Goal: Task Accomplishment & Management: Manage account settings

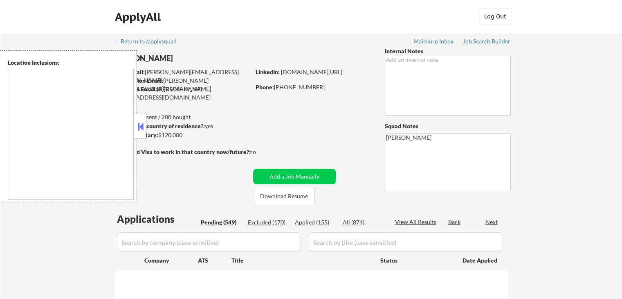
click at [141, 125] on button at bounding box center [140, 126] width 9 height 12
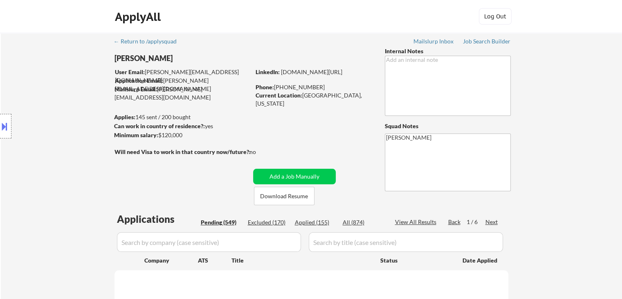
drag, startPoint x: 90, startPoint y: 119, endPoint x: 70, endPoint y: 114, distance: 20.3
click at [90, 119] on div "Location Inclusions: [GEOGRAPHIC_DATA], [GEOGRAPHIC_DATA] [GEOGRAPHIC_DATA], [G…" at bounding box center [73, 126] width 146 height 152
select select ""pending""
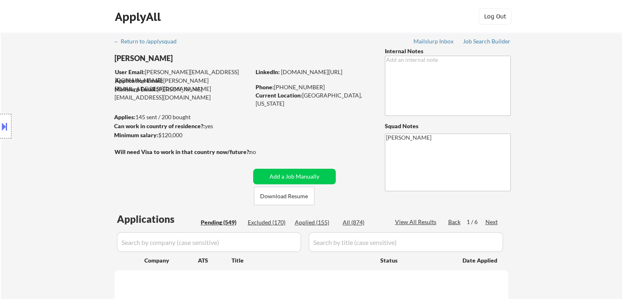
select select ""pending""
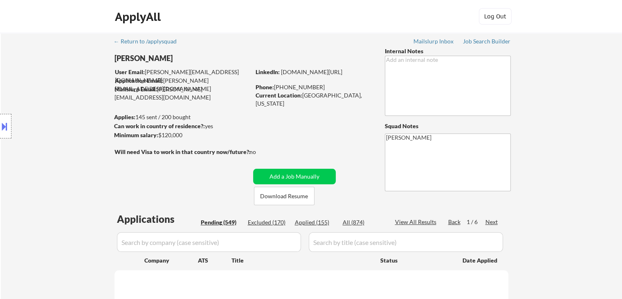
select select ""pending""
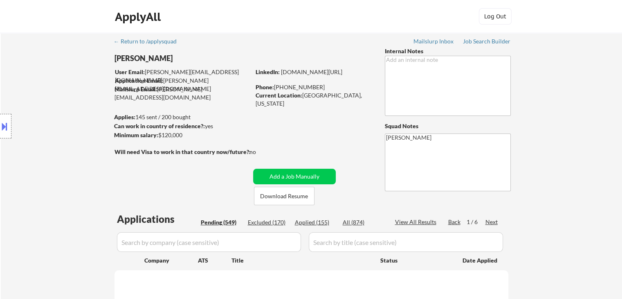
select select ""pending""
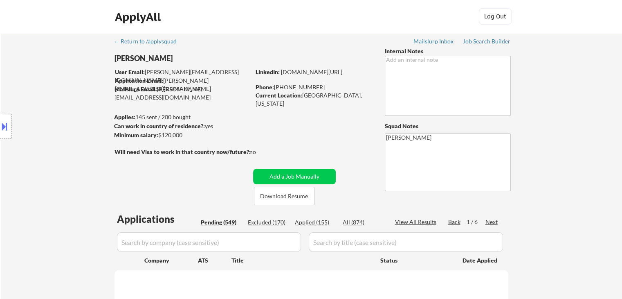
select select ""pending""
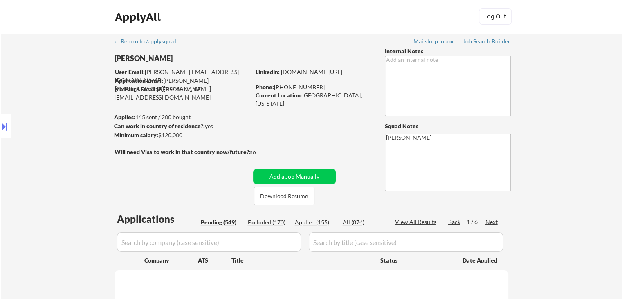
select select ""pending""
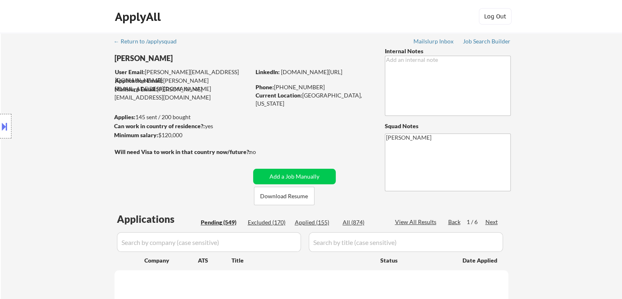
select select ""pending""
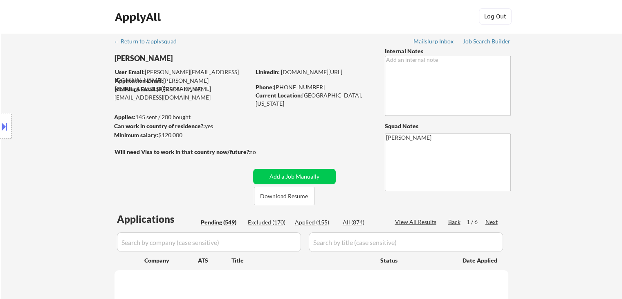
select select ""pending""
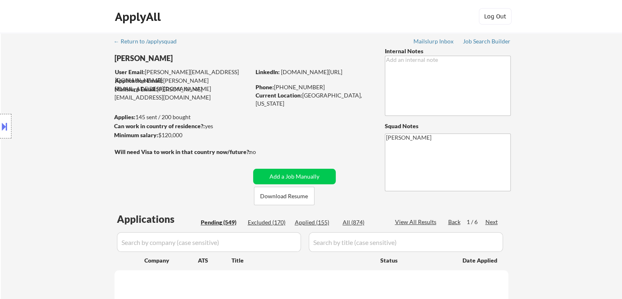
select select ""pending""
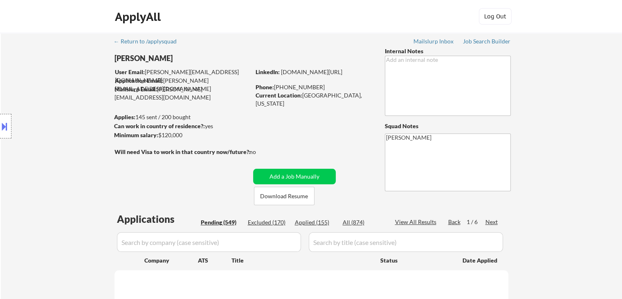
select select ""pending""
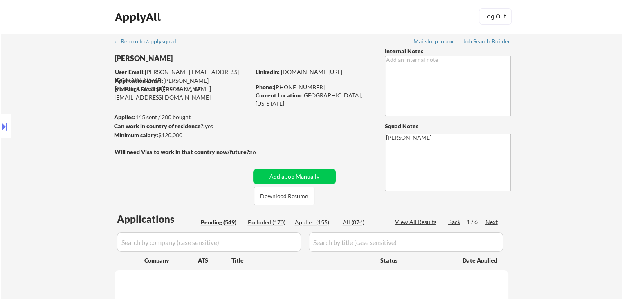
select select ""pending""
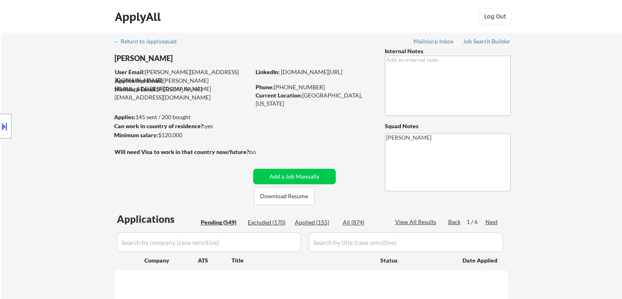
select select ""pending""
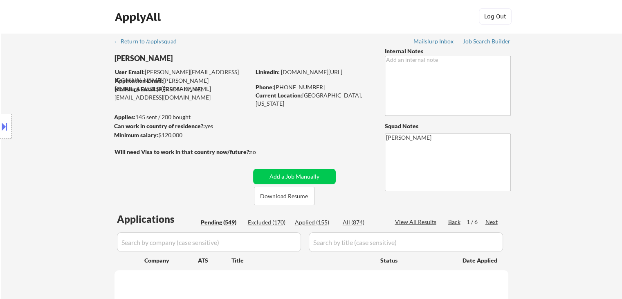
select select ""pending""
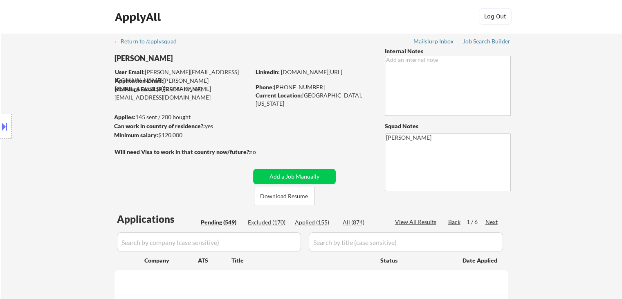
select select ""pending""
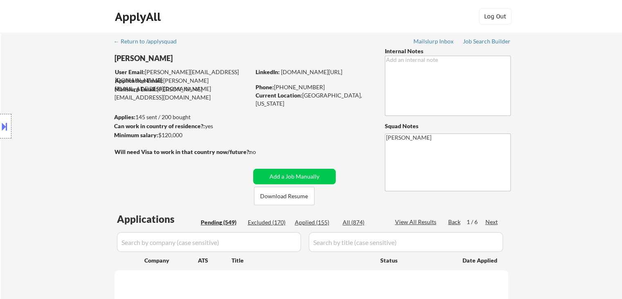
select select ""pending""
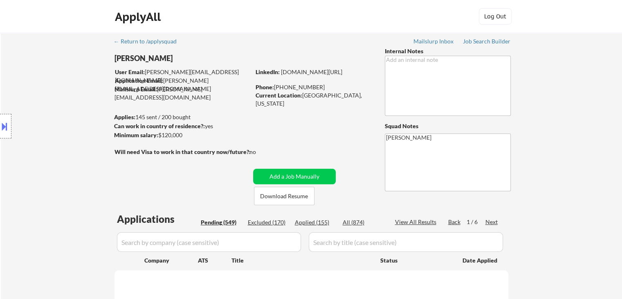
select select ""pending""
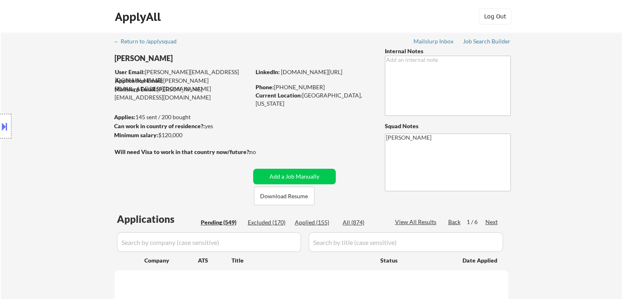
select select ""pending""
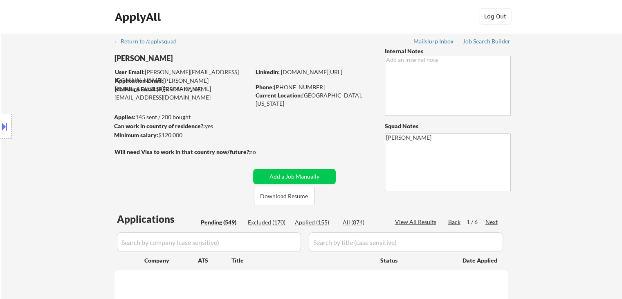
select select ""pending""
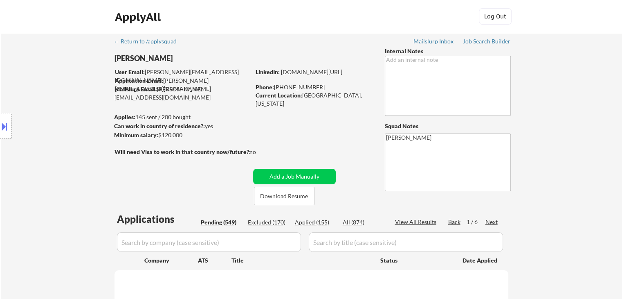
select select ""pending""
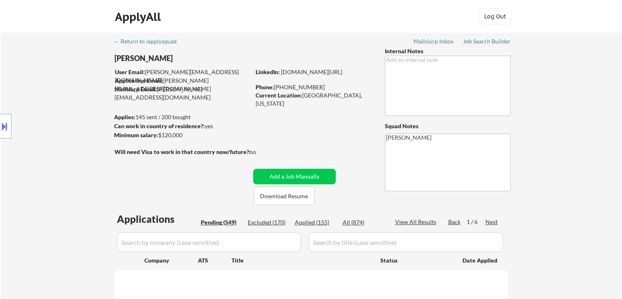
select select ""pending""
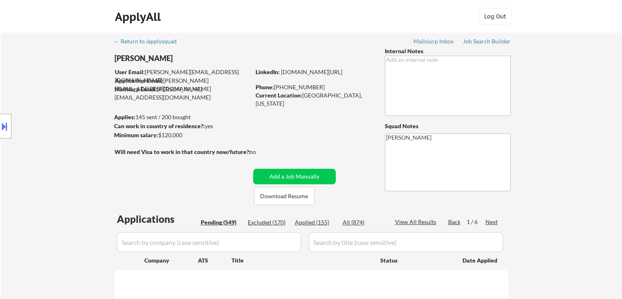
select select ""pending""
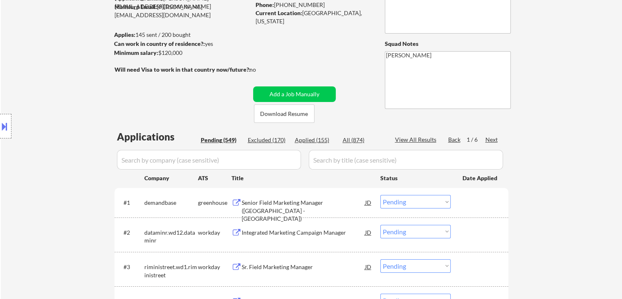
scroll to position [245, 0]
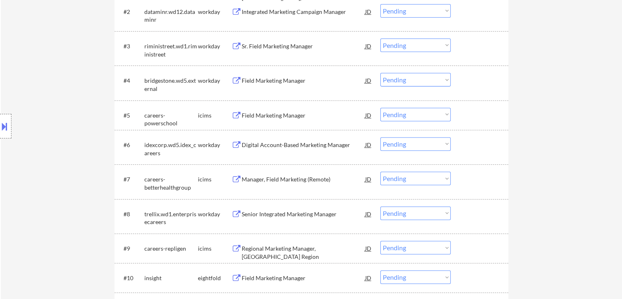
scroll to position [327, 0]
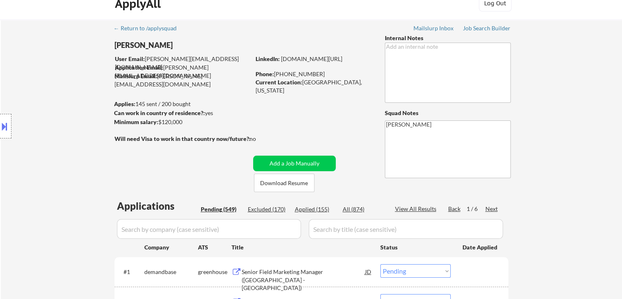
scroll to position [0, 0]
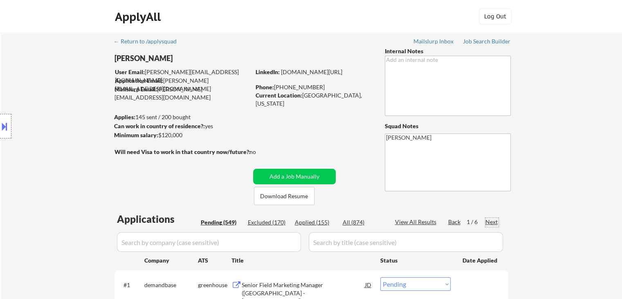
click at [488, 219] on div "Next" at bounding box center [491, 222] width 13 height 8
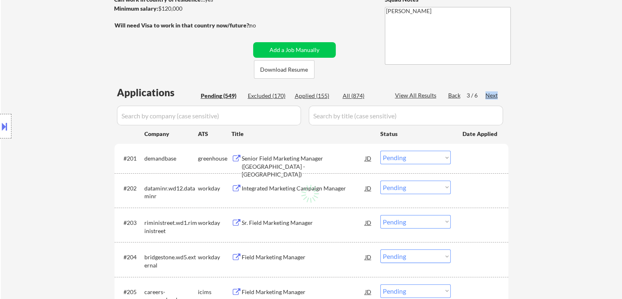
scroll to position [164, 0]
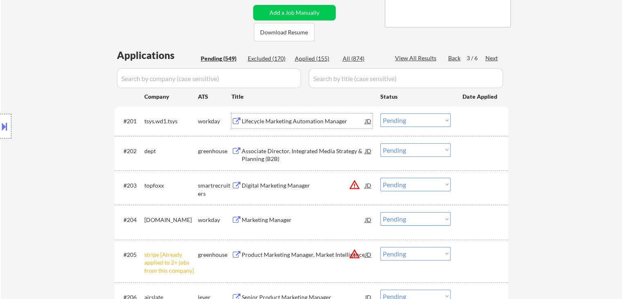
drag, startPoint x: 259, startPoint y: 124, endPoint x: 344, endPoint y: 15, distance: 138.4
click at [259, 124] on div "Lifecycle Marketing Automation Manager" at bounding box center [304, 121] width 124 height 8
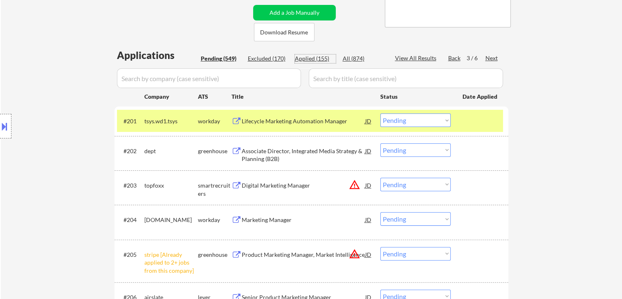
click at [316, 61] on div "Applied (155)" at bounding box center [315, 58] width 41 height 8
select select ""applied""
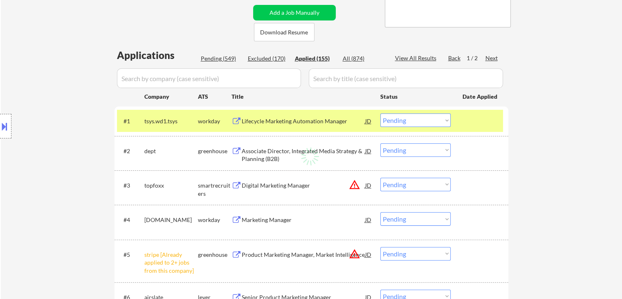
select select ""applied""
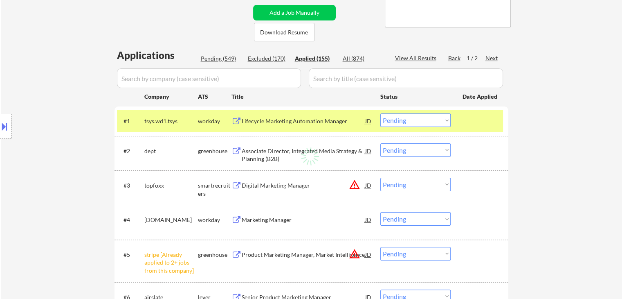
select select ""applied""
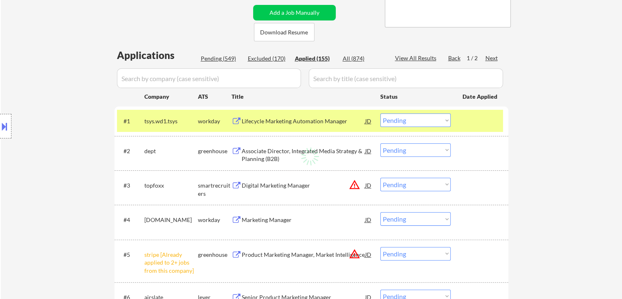
select select ""applied""
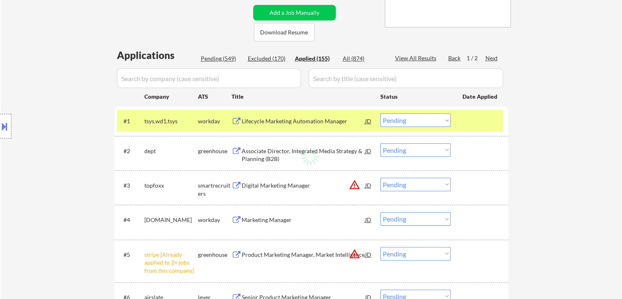
select select ""applied""
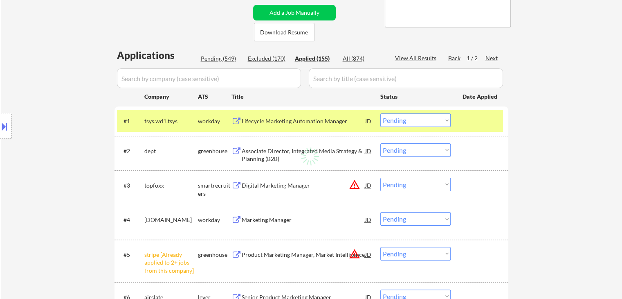
select select ""applied""
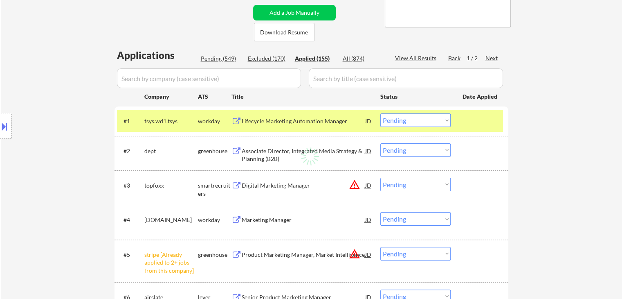
select select ""applied""
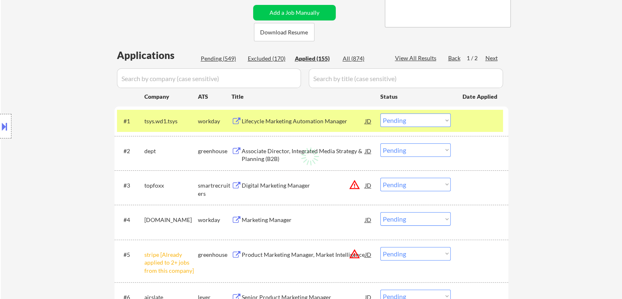
select select ""applied""
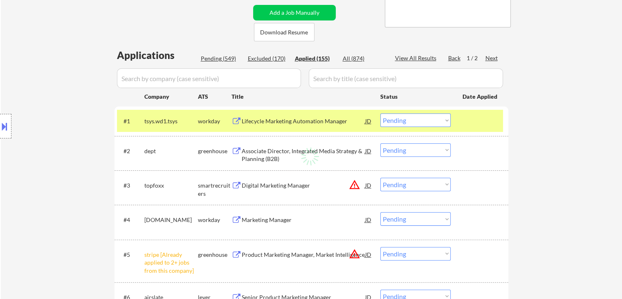
select select ""applied""
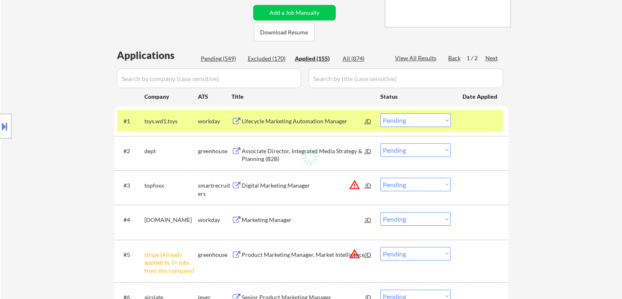
select select ""applied""
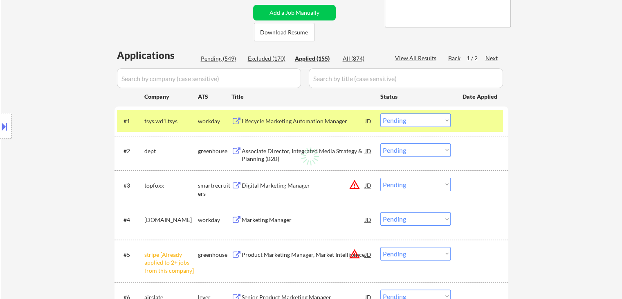
select select ""applied""
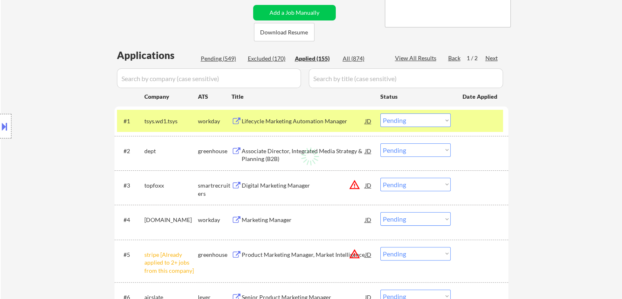
select select ""applied""
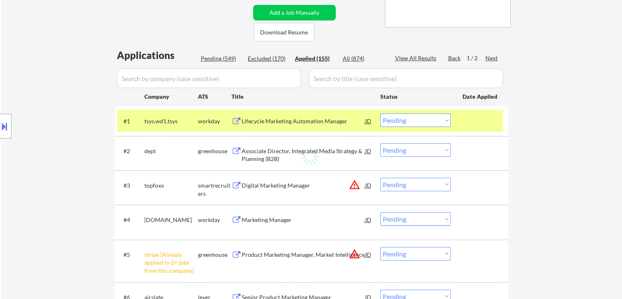
select select ""applied""
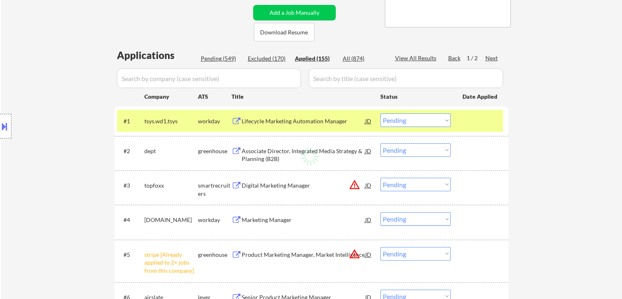
select select ""applied""
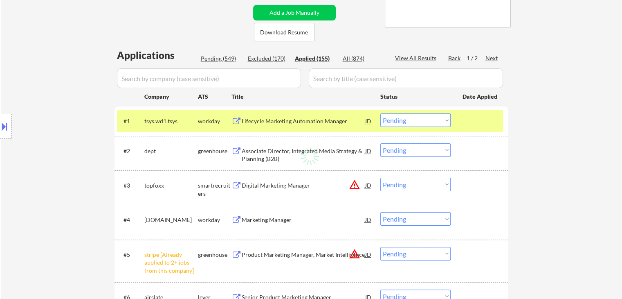
select select ""applied""
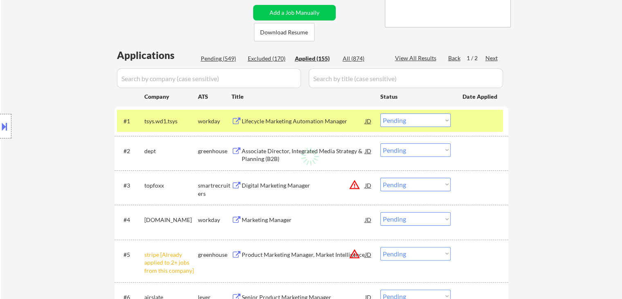
select select ""applied""
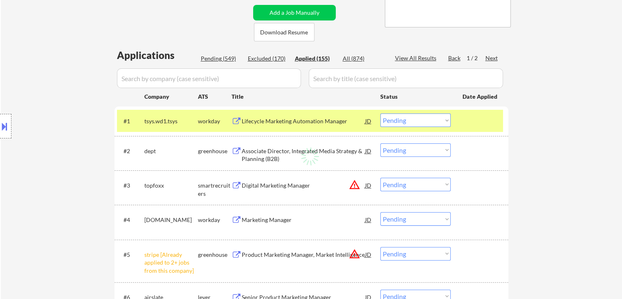
select select ""applied""
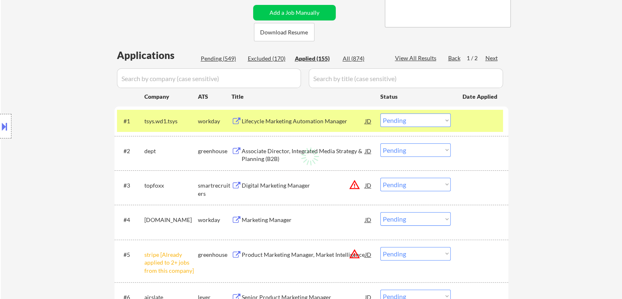
select select ""applied""
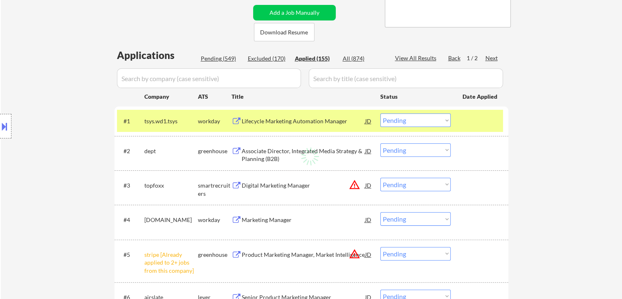
select select ""applied""
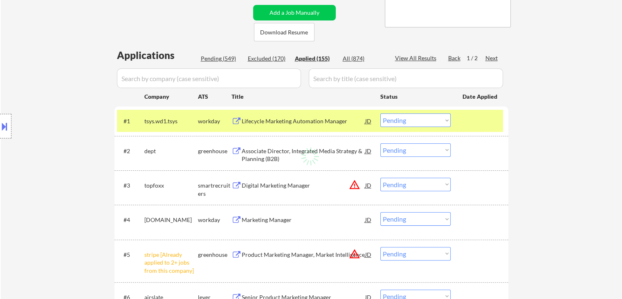
select select ""applied""
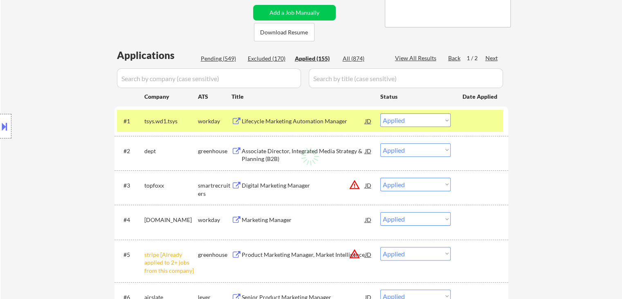
select select ""applied""
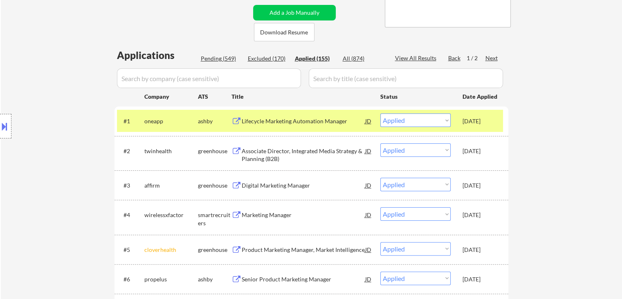
click at [78, 95] on div "Location Inclusions: [GEOGRAPHIC_DATA], [GEOGRAPHIC_DATA] [GEOGRAPHIC_DATA], [G…" at bounding box center [73, 126] width 146 height 152
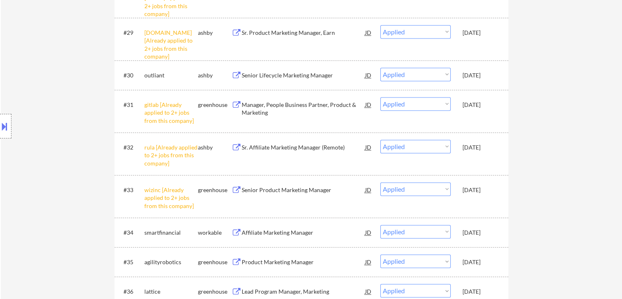
scroll to position [1181, 0]
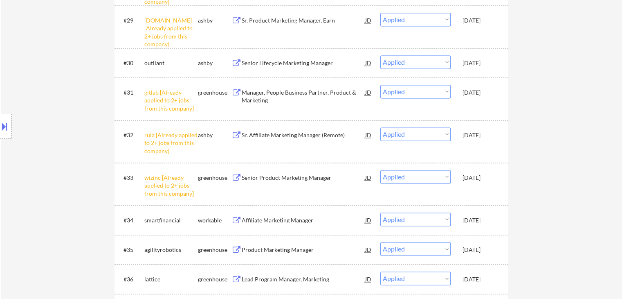
click at [0, 134] on div at bounding box center [5, 126] width 11 height 25
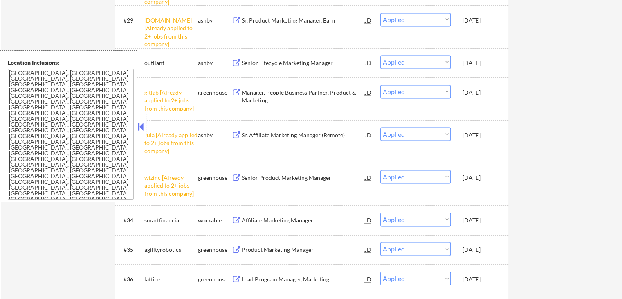
click at [77, 131] on textarea "[GEOGRAPHIC_DATA], [GEOGRAPHIC_DATA] [GEOGRAPHIC_DATA], [GEOGRAPHIC_DATA] [GEOG…" at bounding box center [71, 134] width 126 height 131
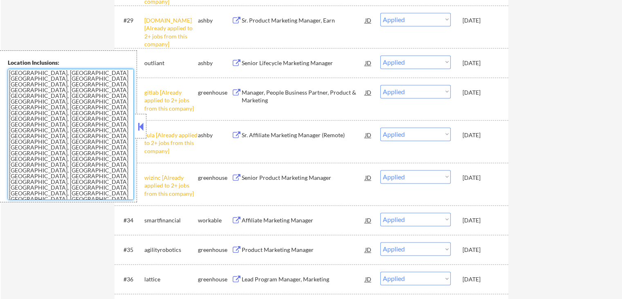
click at [144, 126] on button at bounding box center [140, 126] width 9 height 12
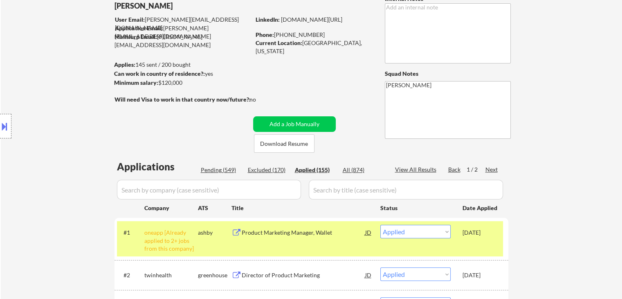
scroll to position [82, 0]
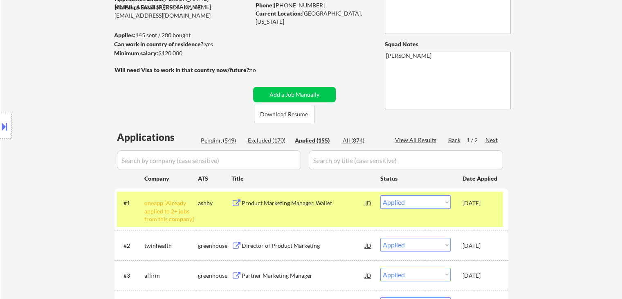
click at [225, 137] on div "Pending (549)" at bounding box center [221, 140] width 41 height 8
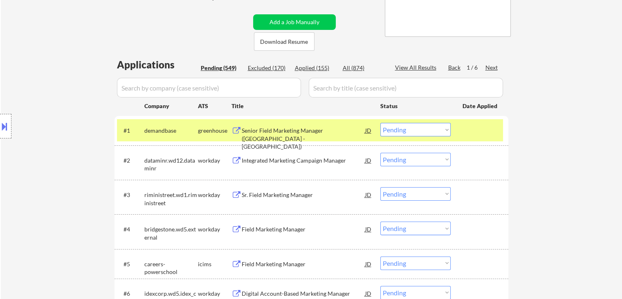
scroll to position [204, 0]
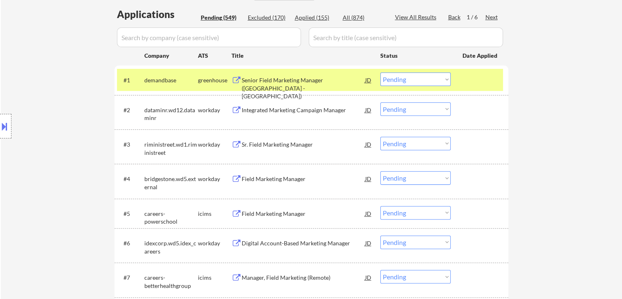
drag, startPoint x: 47, startPoint y: 130, endPoint x: 44, endPoint y: 126, distance: 4.6
click at [46, 128] on div "Location Inclusions: [GEOGRAPHIC_DATA], [GEOGRAPHIC_DATA] [GEOGRAPHIC_DATA], [G…" at bounding box center [73, 126] width 146 height 152
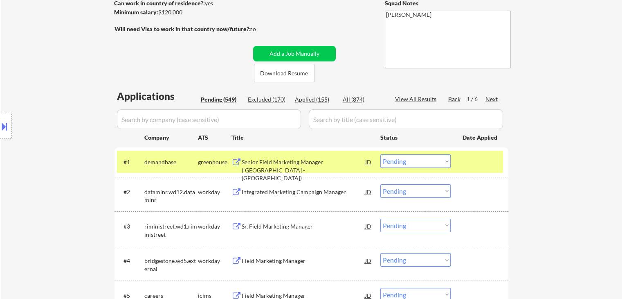
scroll to position [123, 0]
click at [493, 100] on div "Next" at bounding box center [491, 99] width 13 height 8
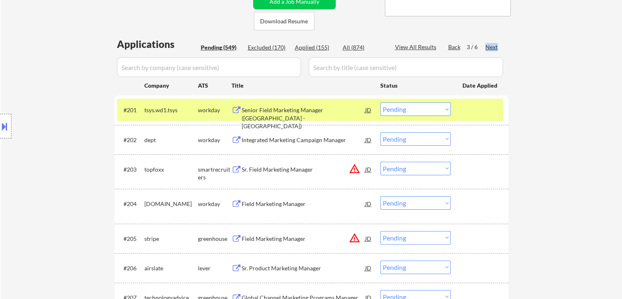
scroll to position [204, 0]
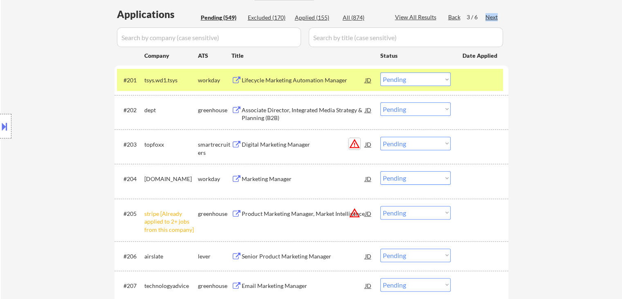
click at [358, 145] on button "warning_amber" at bounding box center [354, 143] width 11 height 11
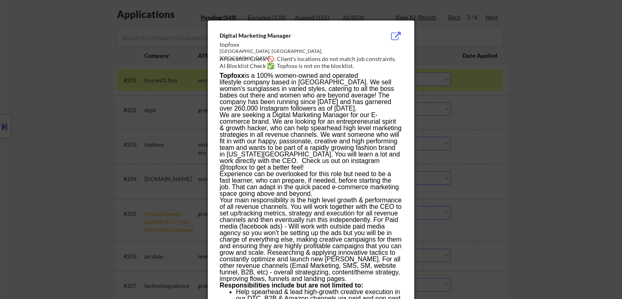
drag, startPoint x: 538, startPoint y: 108, endPoint x: 468, endPoint y: 130, distance: 73.9
click at [538, 106] on div at bounding box center [311, 149] width 622 height 299
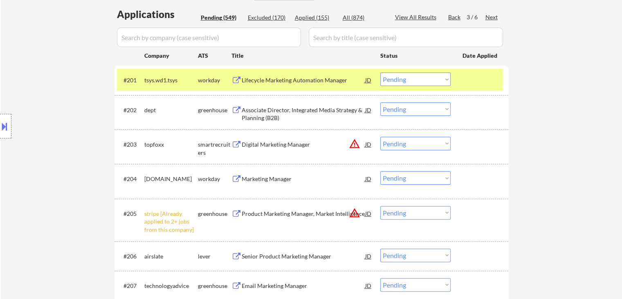
click at [252, 144] on div "Digital Marketing Manager" at bounding box center [304, 144] width 124 height 8
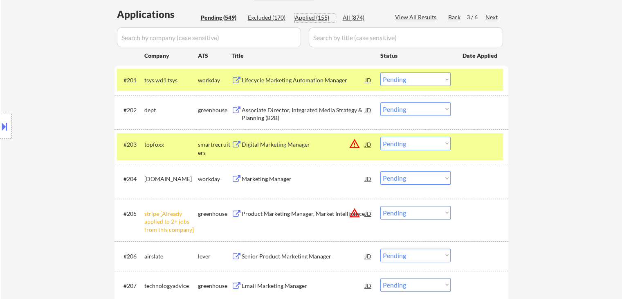
click at [321, 18] on div "Applied (155)" at bounding box center [315, 17] width 41 height 8
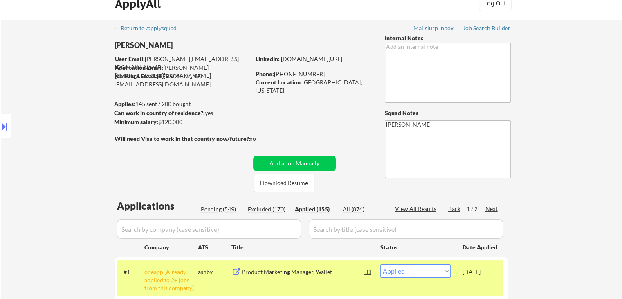
scroll to position [0, 0]
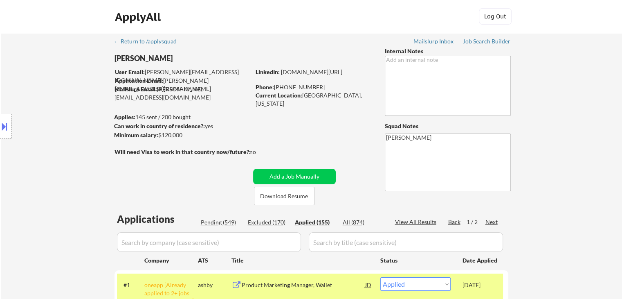
click at [215, 221] on div "Pending (549)" at bounding box center [221, 222] width 41 height 8
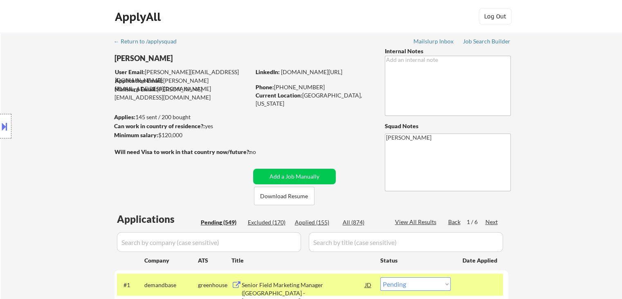
click at [493, 221] on div "Next" at bounding box center [491, 222] width 13 height 8
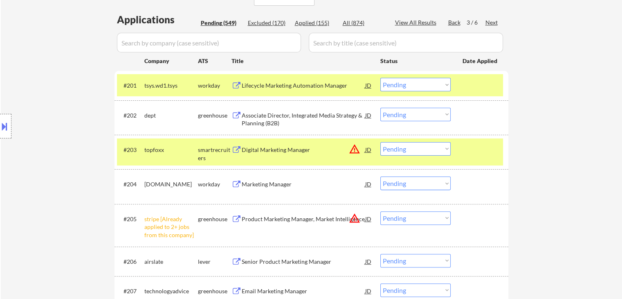
drag, startPoint x: 405, startPoint y: 149, endPoint x: 396, endPoint y: 143, distance: 10.9
click at [405, 149] on select "Choose an option... Pending Applied Excluded (Questions) Excluded (Expired) Exc…" at bounding box center [415, 148] width 70 height 13
click at [380, 142] on select "Choose an option... Pending Applied Excluded (Questions) Excluded (Expired) Exc…" at bounding box center [415, 148] width 70 height 13
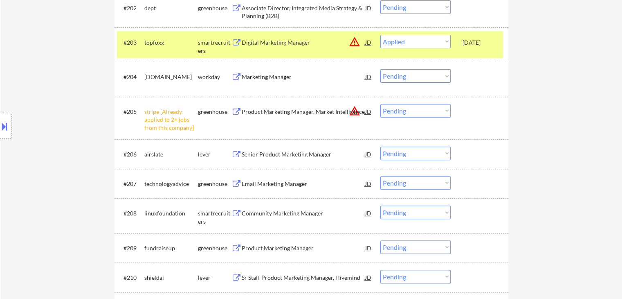
scroll to position [363, 0]
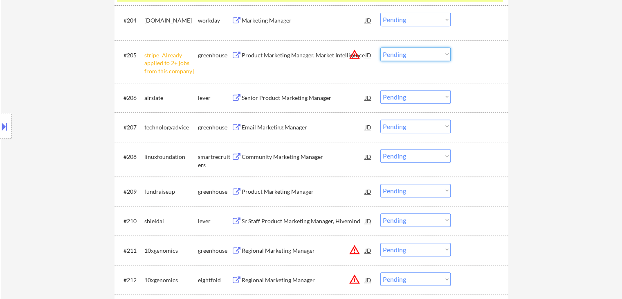
click at [416, 50] on select "Choose an option... Pending Applied Excluded (Questions) Excluded (Expired) Exc…" at bounding box center [415, 53] width 70 height 13
click at [380, 47] on select "Choose an option... Pending Applied Excluded (Questions) Excluded (Expired) Exc…" at bounding box center [415, 53] width 70 height 13
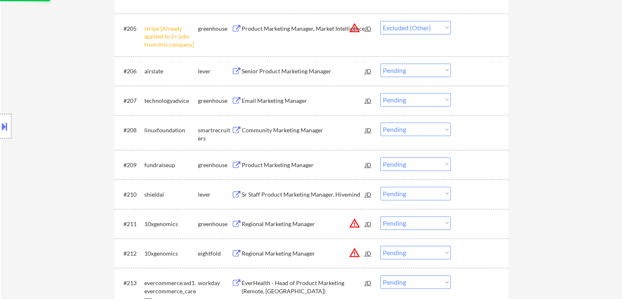
scroll to position [404, 0]
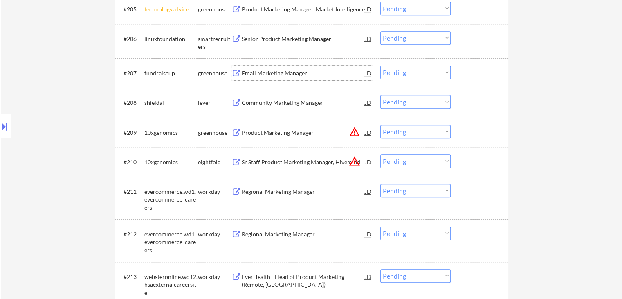
click at [267, 71] on div "Email Marketing Manager" at bounding box center [304, 73] width 124 height 8
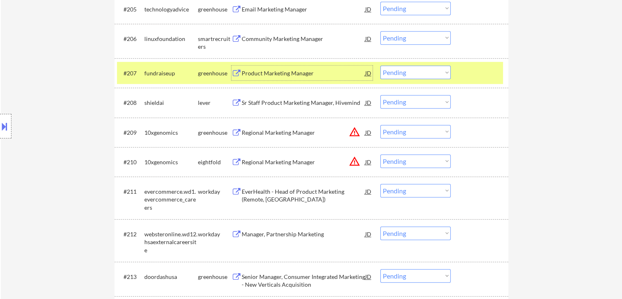
click at [276, 9] on div "Email Marketing Manager" at bounding box center [304, 9] width 124 height 8
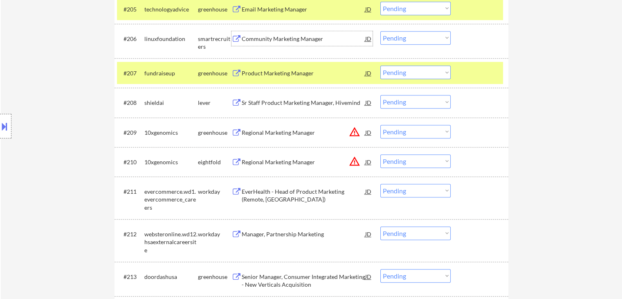
click at [276, 40] on div "Community Marketing Manager" at bounding box center [304, 39] width 124 height 8
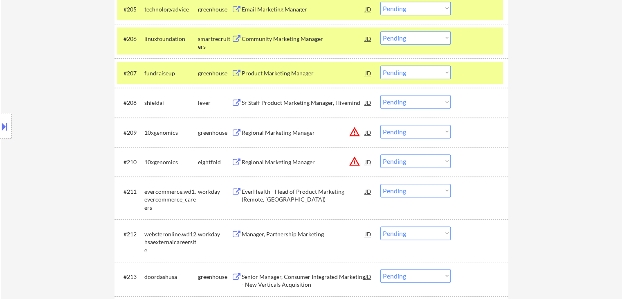
scroll to position [322, 0]
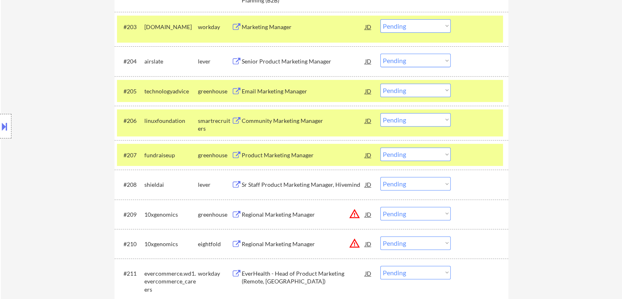
click at [262, 59] on div "Senior Product Marketing Manager" at bounding box center [304, 61] width 124 height 8
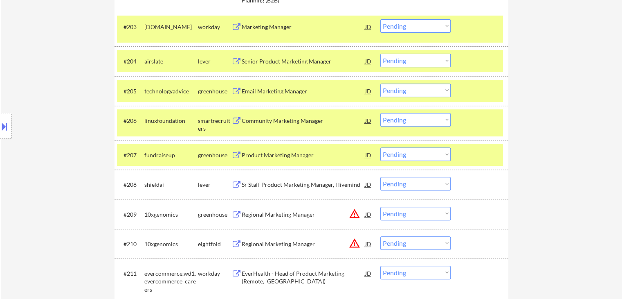
click at [277, 151] on div "Product Marketing Manager" at bounding box center [304, 155] width 124 height 8
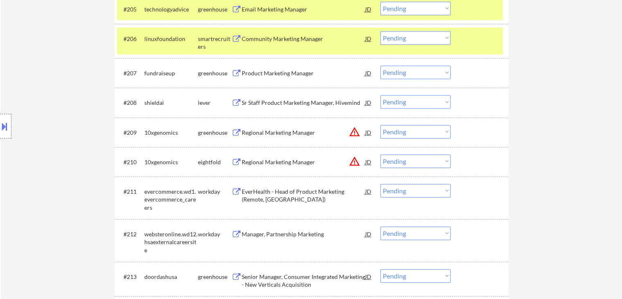
click at [280, 100] on div "Sr Staff Product Marketing Manager, Hivemind" at bounding box center [304, 103] width 124 height 8
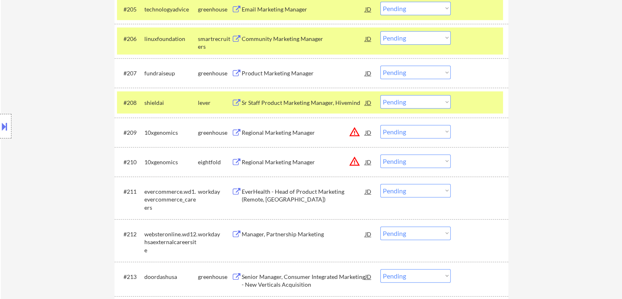
scroll to position [445, 0]
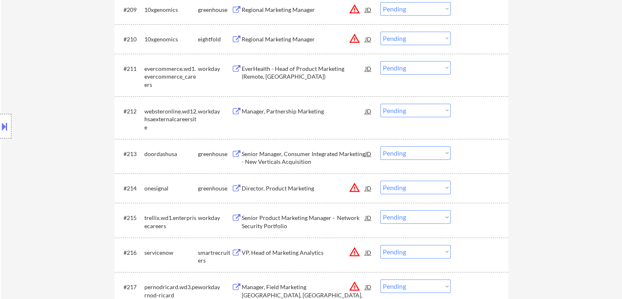
click at [272, 155] on div "Senior Manager, Consumer Integrated Marketing - New Verticals Acquisition" at bounding box center [304, 158] width 124 height 16
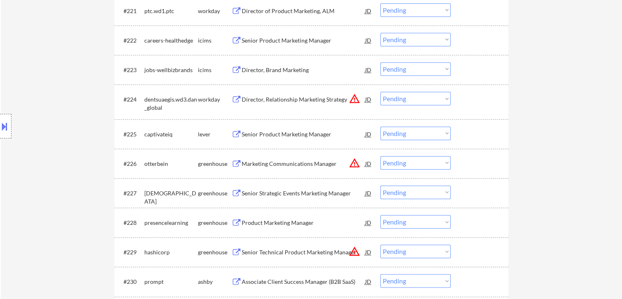
scroll to position [976, 0]
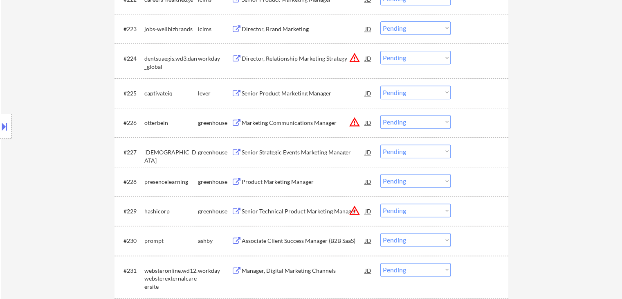
click at [280, 151] on div "Senior Strategic Events Marketing Manager" at bounding box center [304, 152] width 124 height 8
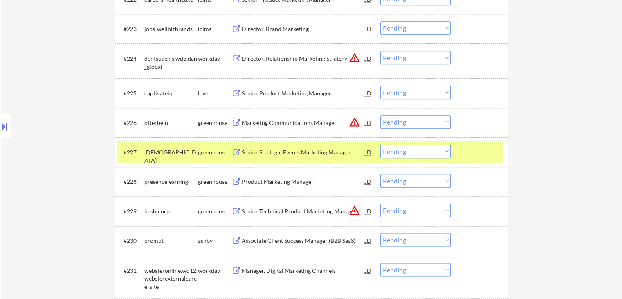
click at [275, 178] on div "Product Marketing Manager" at bounding box center [304, 182] width 124 height 8
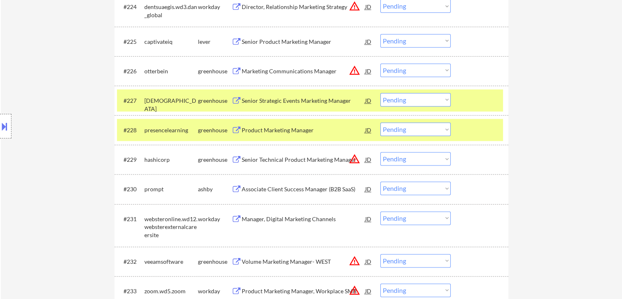
scroll to position [1058, 0]
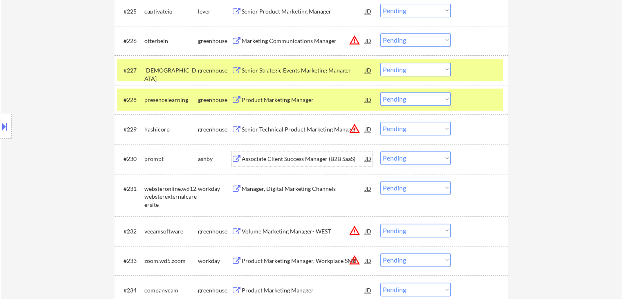
click at [274, 163] on div "Associate Client Success Manager (B2B SaaS)" at bounding box center [304, 158] width 124 height 15
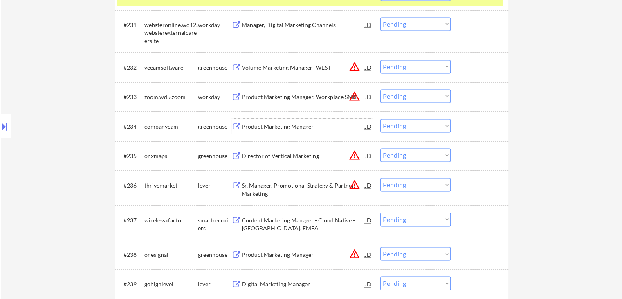
click at [271, 125] on div "Product Marketing Manager" at bounding box center [304, 126] width 124 height 8
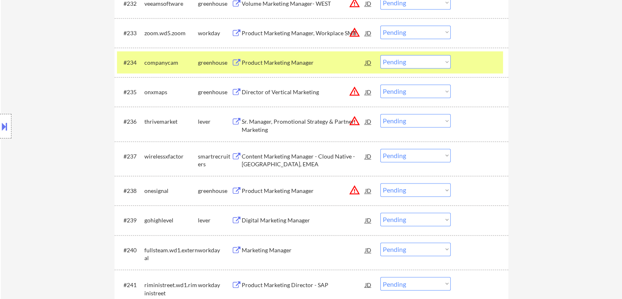
scroll to position [1303, 0]
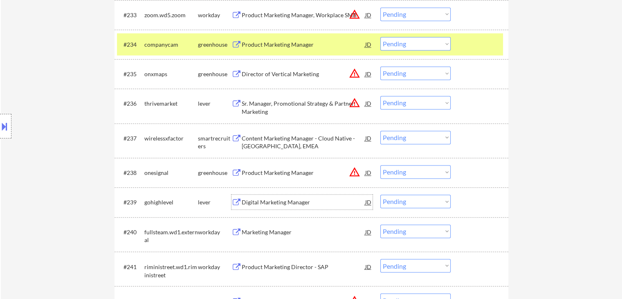
click at [271, 200] on div "Digital Marketing Manager" at bounding box center [304, 202] width 124 height 8
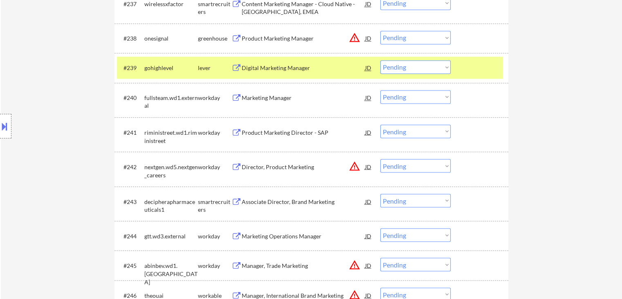
scroll to position [1467, 0]
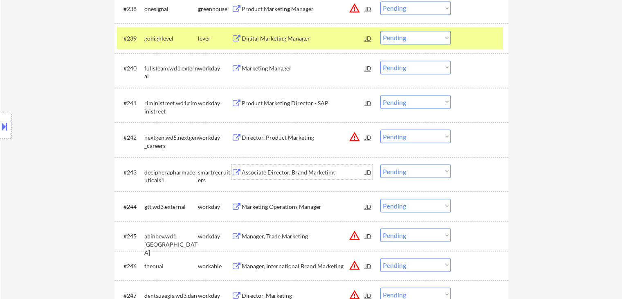
click at [268, 172] on div "Associate Director, Brand Marketing" at bounding box center [304, 172] width 124 height 8
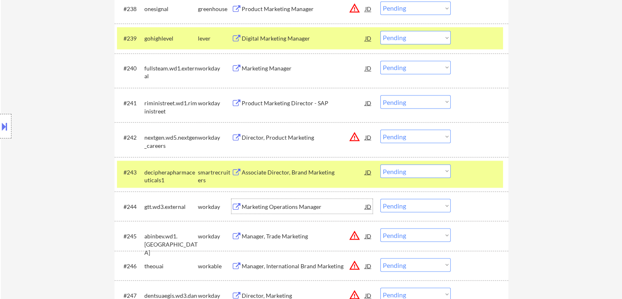
click at [269, 208] on div "Marketing Operations Manager" at bounding box center [304, 206] width 124 height 8
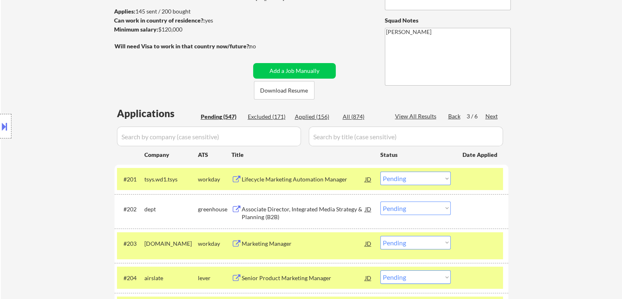
scroll to position [123, 0]
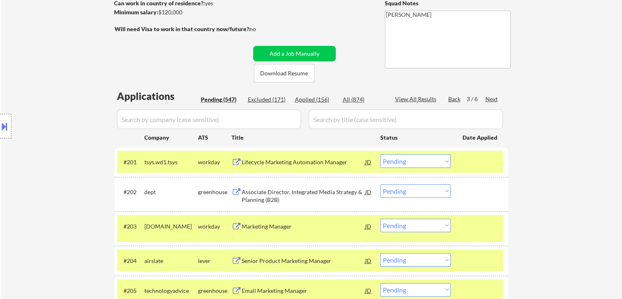
click at [308, 97] on div "Applied (156)" at bounding box center [315, 99] width 41 height 8
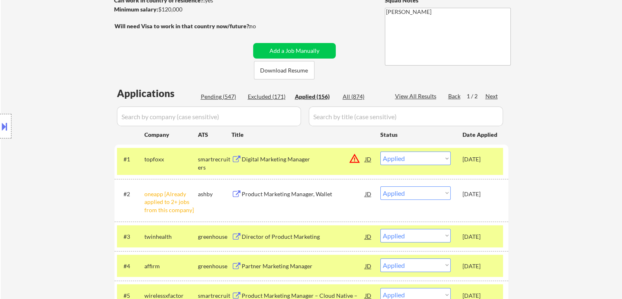
scroll to position [0, 0]
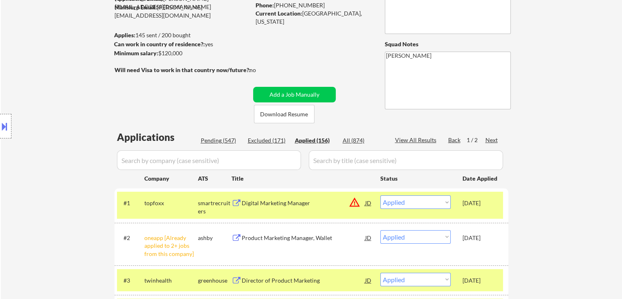
click at [488, 137] on div "Next" at bounding box center [491, 140] width 13 height 8
click at [213, 141] on div "Pending (547)" at bounding box center [221, 140] width 41 height 8
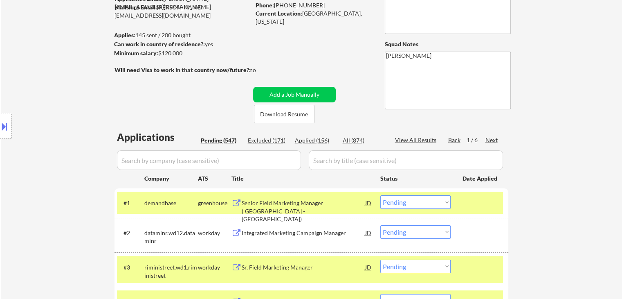
click at [492, 141] on div "Next" at bounding box center [491, 140] width 13 height 8
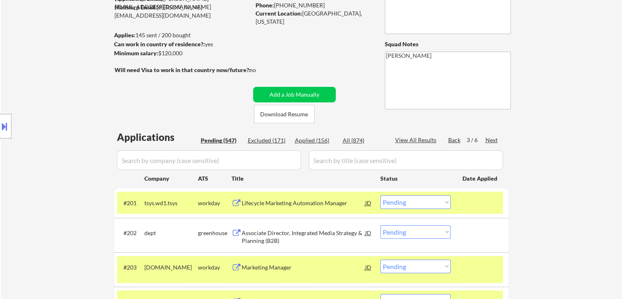
scroll to position [1008, 0]
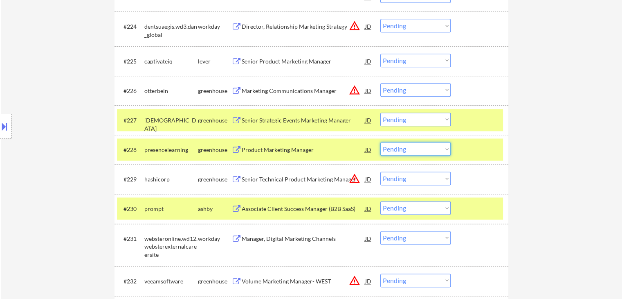
drag, startPoint x: 399, startPoint y: 148, endPoint x: 402, endPoint y: 153, distance: 6.4
click at [399, 148] on select "Choose an option... Pending Applied Excluded (Questions) Excluded (Expired) Exc…" at bounding box center [415, 148] width 70 height 13
click at [380, 142] on select "Choose an option... Pending Applied Excluded (Questions) Excluded (Expired) Exc…" at bounding box center [415, 148] width 70 height 13
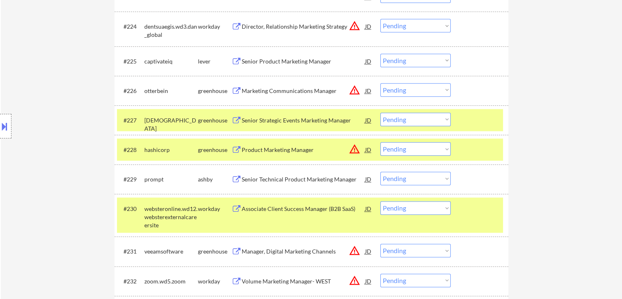
scroll to position [1254, 0]
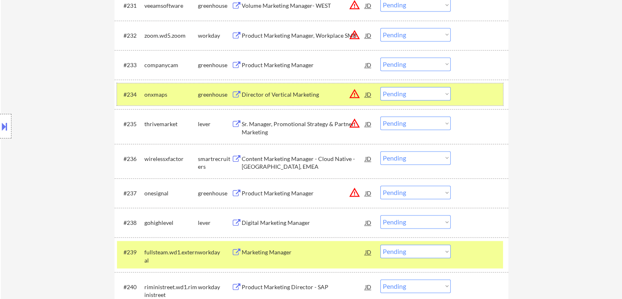
click at [481, 90] on div at bounding box center [481, 94] width 36 height 15
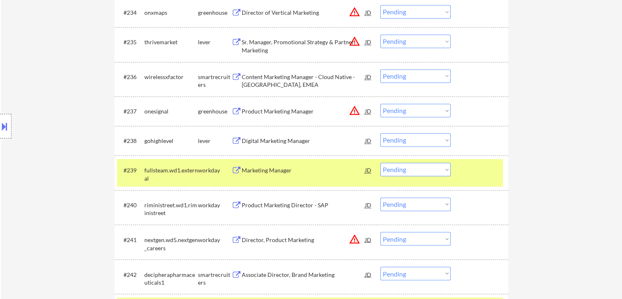
click at [468, 173] on div at bounding box center [481, 169] width 36 height 15
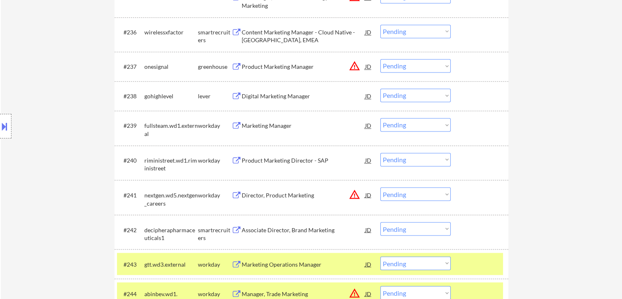
scroll to position [1417, 0]
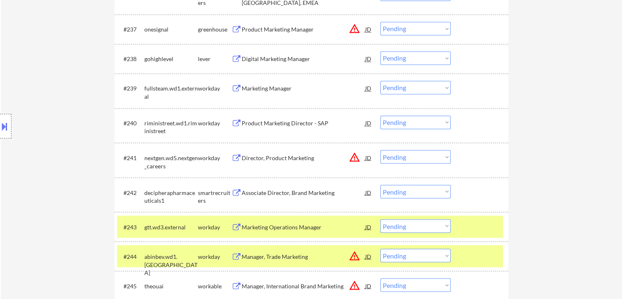
click at [273, 59] on div "Digital Marketing Manager" at bounding box center [304, 59] width 124 height 8
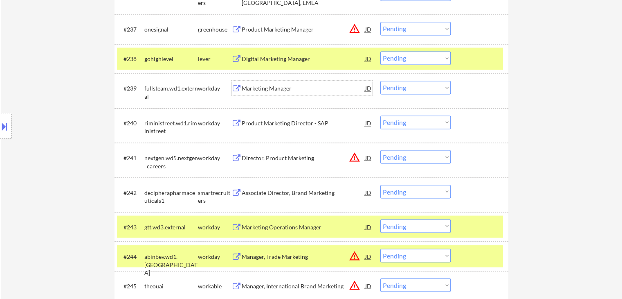
click at [279, 84] on div "Marketing Manager" at bounding box center [304, 88] width 124 height 15
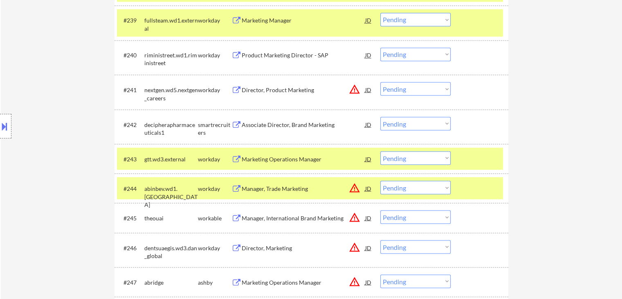
scroll to position [1499, 0]
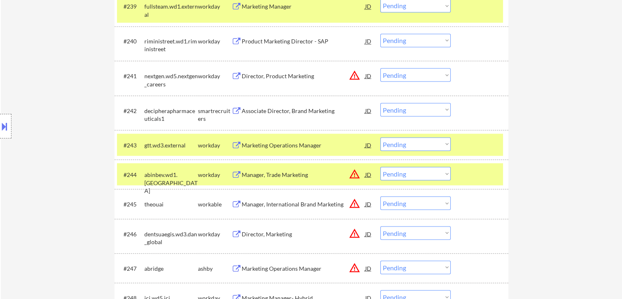
drag, startPoint x: 265, startPoint y: 35, endPoint x: 265, endPoint y: 46, distance: 11.0
click at [265, 35] on div "Product Marketing Director - SAP" at bounding box center [304, 41] width 124 height 15
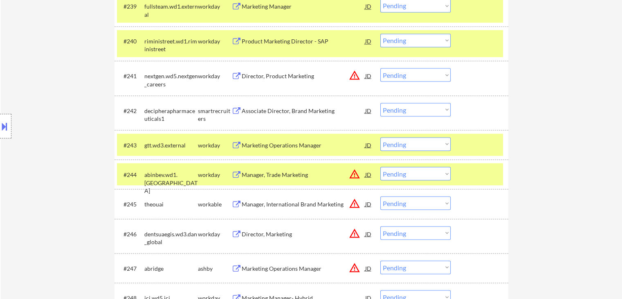
click at [272, 100] on div "#242 decipherapharmaceuticals1 smartrecruiters Associate Director, Brand Market…" at bounding box center [310, 112] width 386 height 27
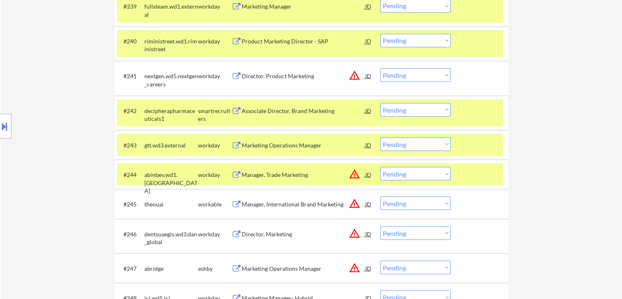
click at [273, 110] on div "Associate Director, Brand Marketing" at bounding box center [304, 110] width 124 height 8
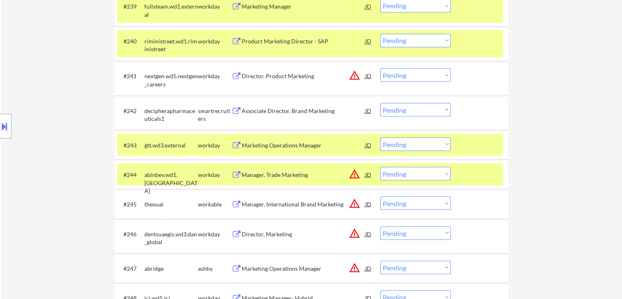
click at [274, 148] on div "Marketing Operations Manager" at bounding box center [304, 145] width 124 height 8
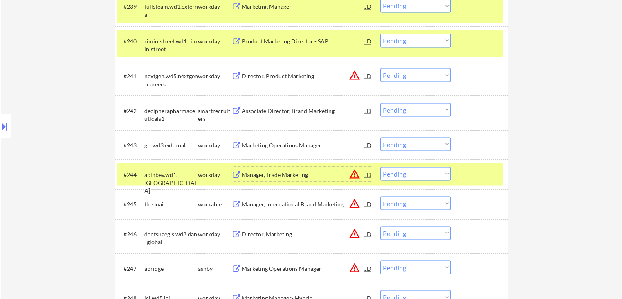
drag, startPoint x: 271, startPoint y: 174, endPoint x: 273, endPoint y: 168, distance: 6.5
click at [271, 174] on div "Manager, Trade Marketing" at bounding box center [304, 174] width 124 height 8
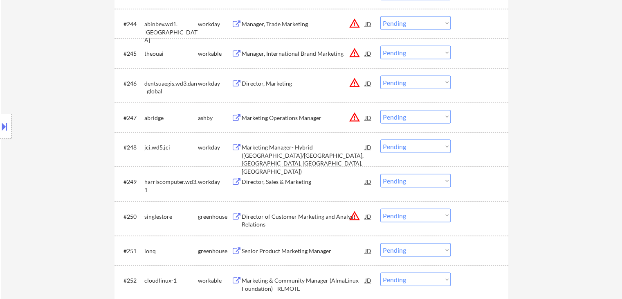
scroll to position [1663, 0]
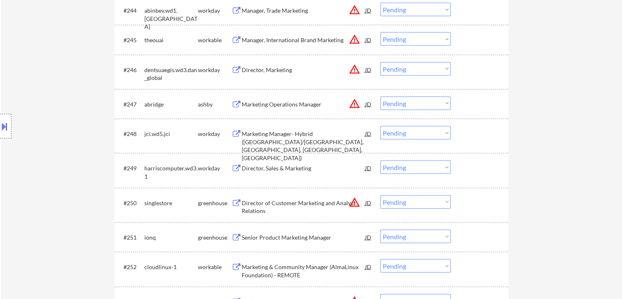
click at [270, 140] on div "Marketing Manager- Hybrid ([GEOGRAPHIC_DATA]/[GEOGRAPHIC_DATA], [GEOGRAPHIC_DAT…" at bounding box center [304, 146] width 124 height 32
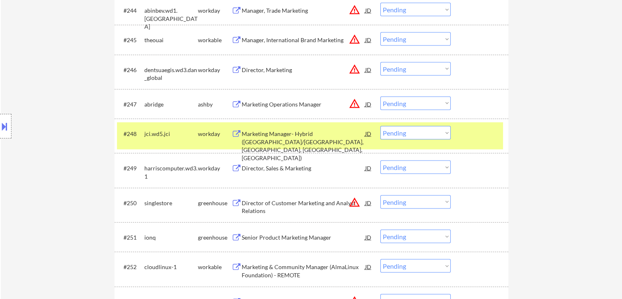
click at [272, 167] on div "Director, Sales & Marketing" at bounding box center [304, 168] width 124 height 8
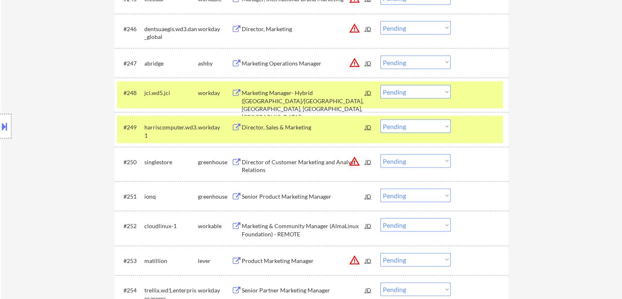
scroll to position [1744, 0]
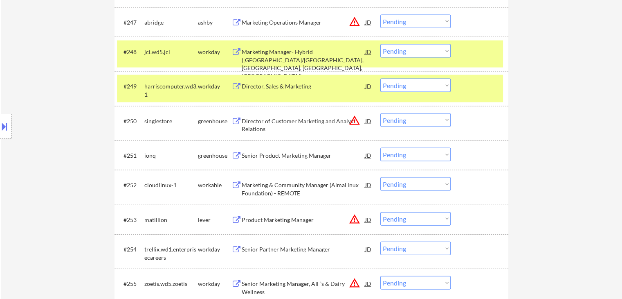
click at [275, 148] on div "Senior Product Marketing Manager" at bounding box center [304, 155] width 124 height 15
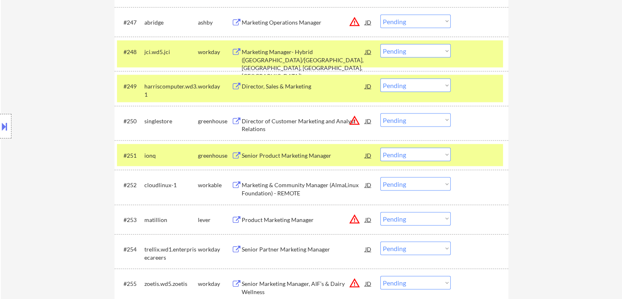
click at [277, 184] on div "Marketing & Community Manager (AlmaLinux Foundation) - REMOTE" at bounding box center [304, 189] width 124 height 16
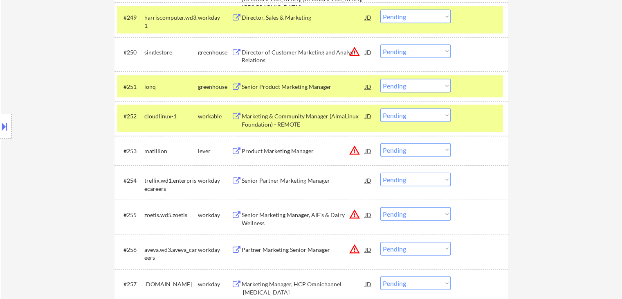
scroll to position [1826, 0]
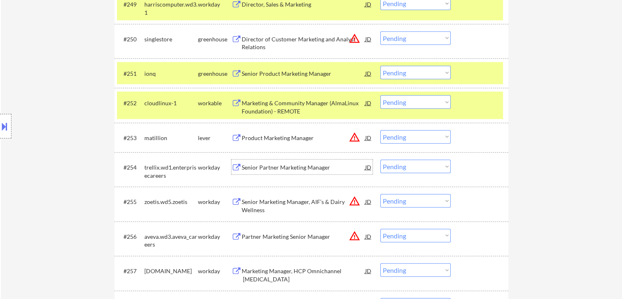
click at [276, 165] on div "Senior Partner Marketing Manager" at bounding box center [304, 167] width 124 height 8
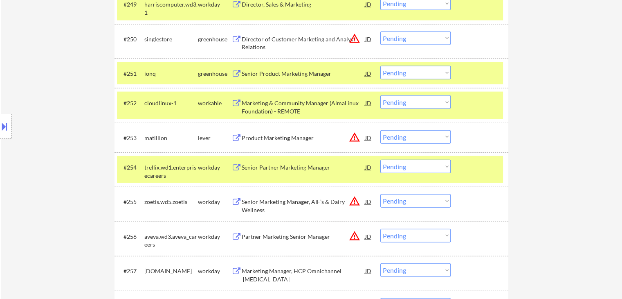
scroll to position [1356, 0]
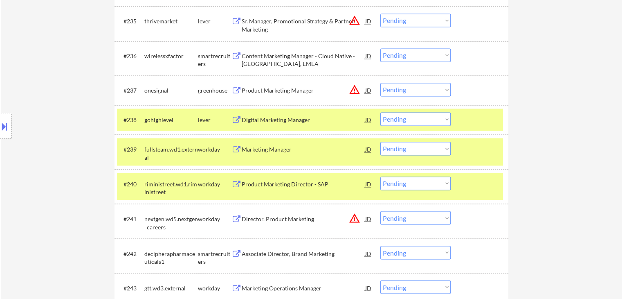
click at [443, 147] on select "Choose an option... Pending Applied Excluded (Questions) Excluded (Expired) Exc…" at bounding box center [415, 148] width 70 height 13
click at [380, 142] on select "Choose an option... Pending Applied Excluded (Questions) Excluded (Expired) Exc…" at bounding box center [415, 148] width 70 height 13
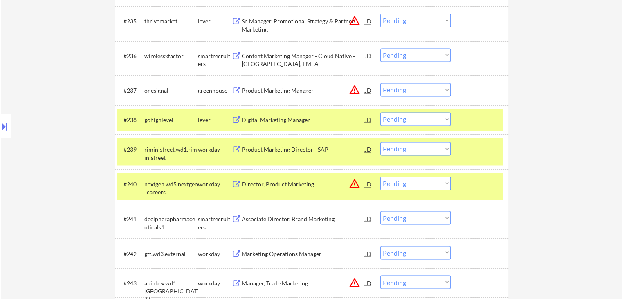
drag, startPoint x: 404, startPoint y: 148, endPoint x: 404, endPoint y: 154, distance: 6.5
click at [404, 148] on select "Choose an option... Pending Applied Excluded (Questions) Excluded (Expired) Exc…" at bounding box center [415, 148] width 70 height 13
click at [380, 142] on select "Choose an option... Pending Applied Excluded (Questions) Excluded (Expired) Exc…" at bounding box center [415, 148] width 70 height 13
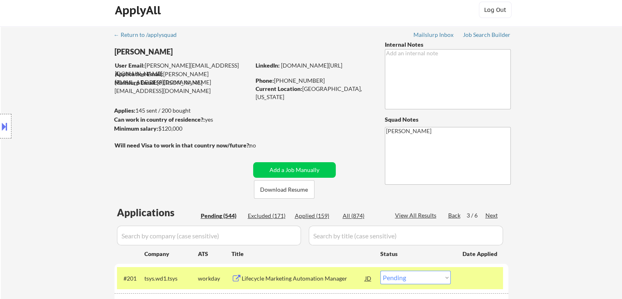
scroll to position [0, 0]
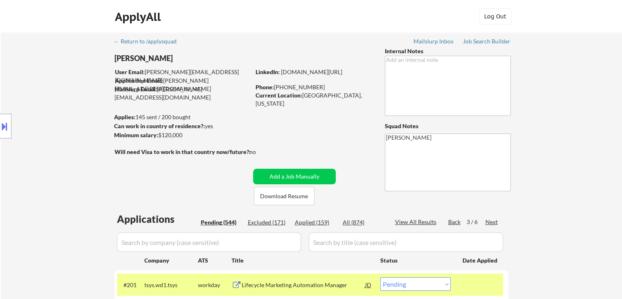
click at [313, 220] on div "Applied (159)" at bounding box center [315, 222] width 41 height 8
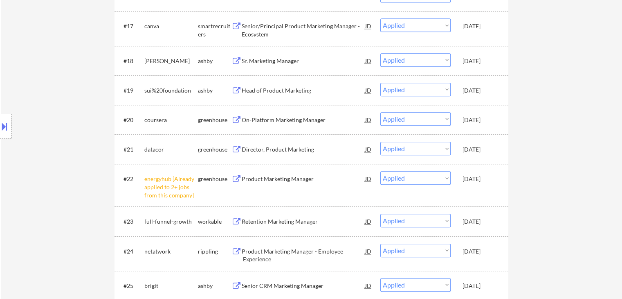
scroll to position [135, 0]
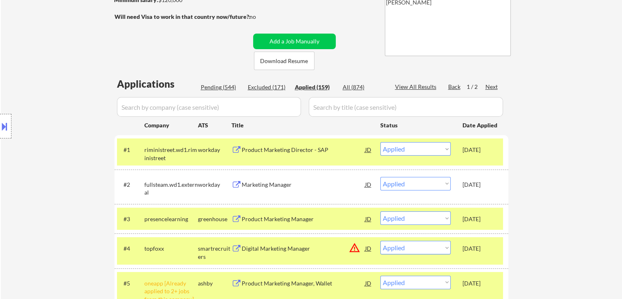
drag, startPoint x: 226, startPoint y: 85, endPoint x: 363, endPoint y: 113, distance: 140.3
click at [226, 85] on div "Pending (544)" at bounding box center [221, 87] width 41 height 8
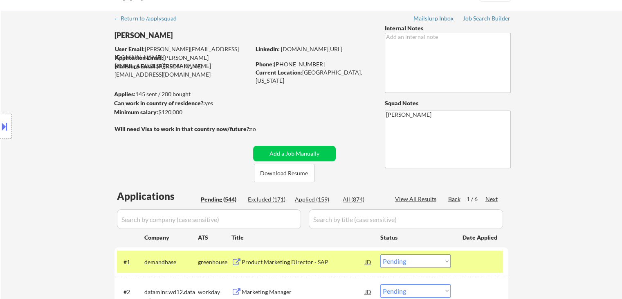
scroll to position [0, 0]
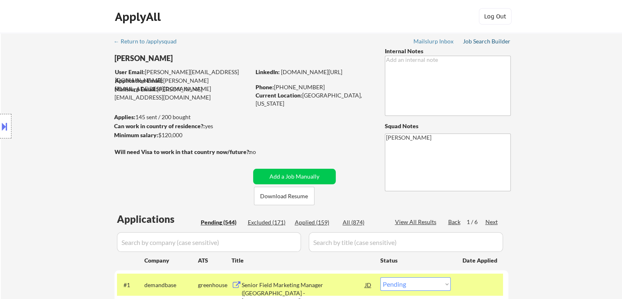
click at [476, 44] on div "Job Search Builder" at bounding box center [487, 41] width 48 height 6
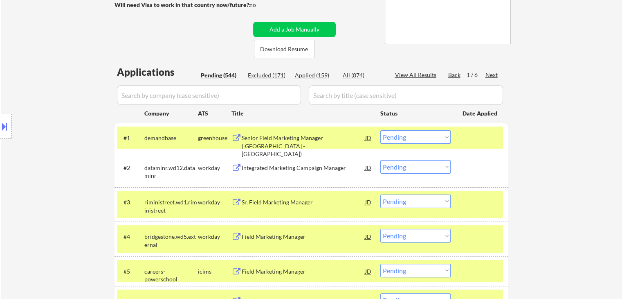
scroll to position [123, 0]
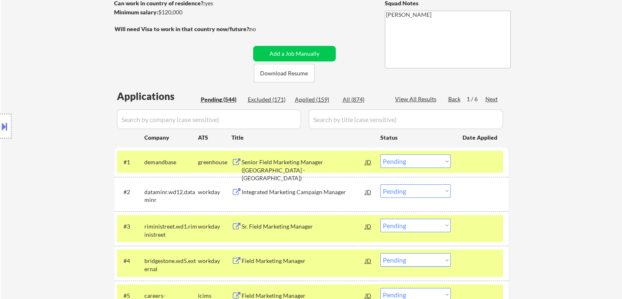
click at [490, 99] on div "Next" at bounding box center [491, 99] width 13 height 8
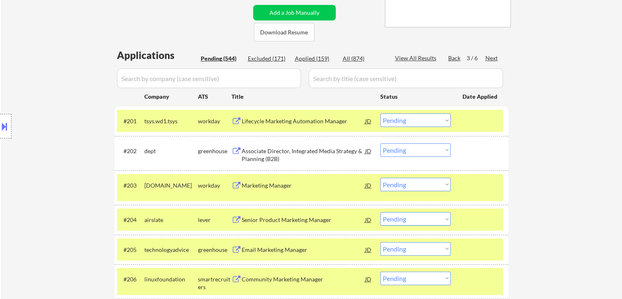
scroll to position [594, 0]
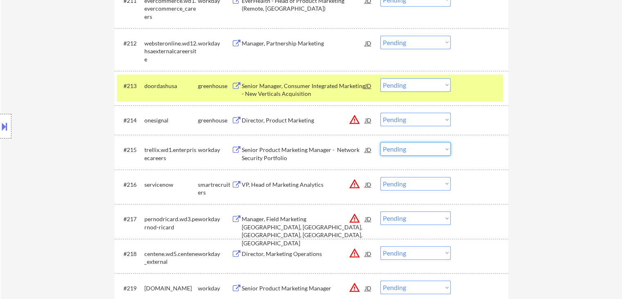
click at [411, 150] on select "Choose an option... Pending Applied Excluded (Questions) Excluded (Expired) Exc…" at bounding box center [415, 148] width 70 height 13
click at [380, 142] on select "Choose an option... Pending Applied Excluded (Questions) Excluded (Expired) Exc…" at bounding box center [415, 148] width 70 height 13
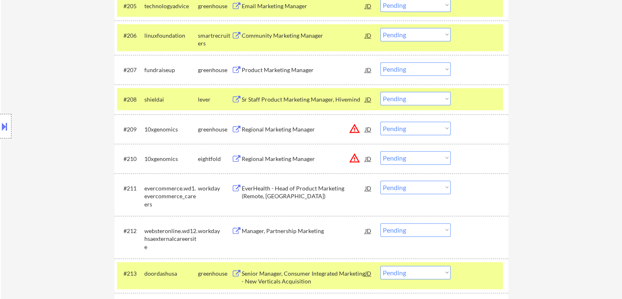
scroll to position [409, 0]
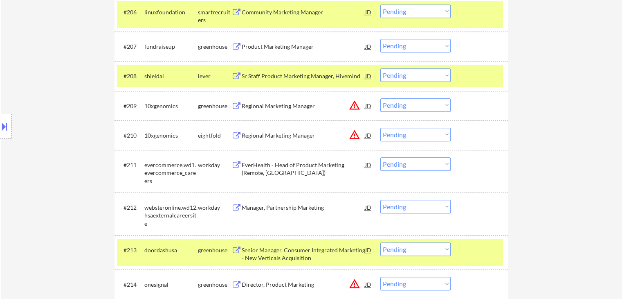
scroll to position [450, 0]
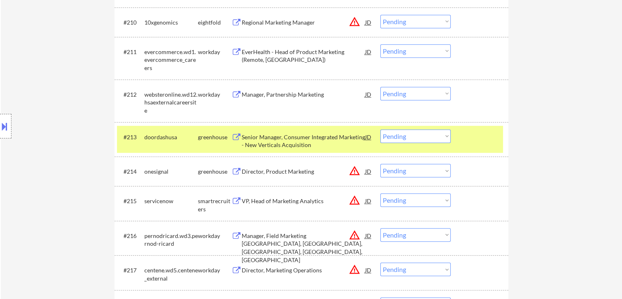
scroll to position [573, 0]
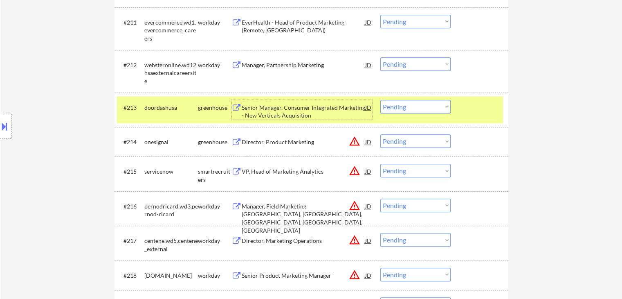
click at [270, 116] on div "Senior Manager, Consumer Integrated Marketing - New Verticals Acquisition" at bounding box center [304, 111] width 124 height 16
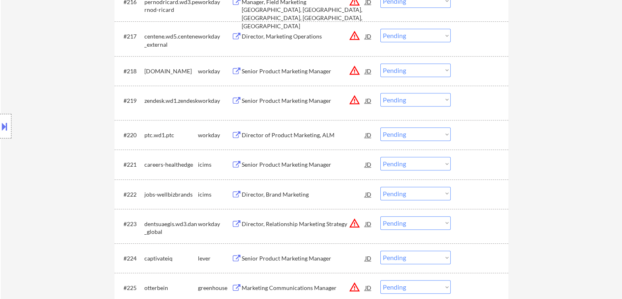
scroll to position [777, 0]
click at [267, 135] on div "Director of Product Marketing, ALM" at bounding box center [304, 134] width 124 height 8
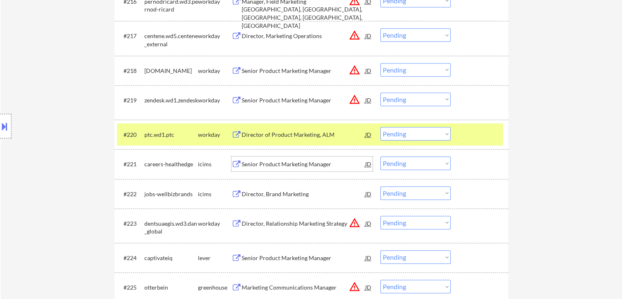
click at [268, 165] on div "Senior Product Marketing Manager" at bounding box center [304, 164] width 124 height 8
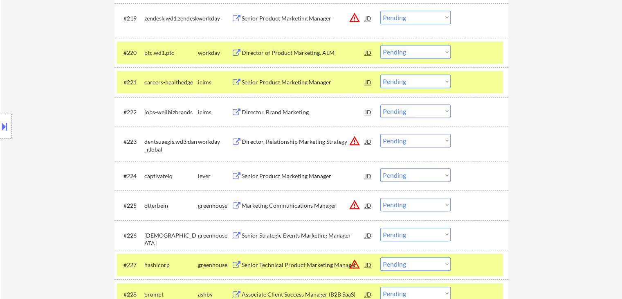
click at [482, 87] on div at bounding box center [481, 81] width 36 height 15
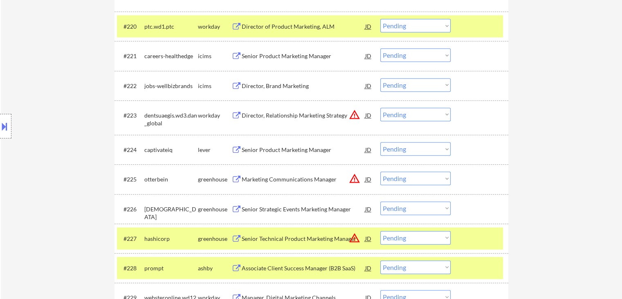
scroll to position [900, 0]
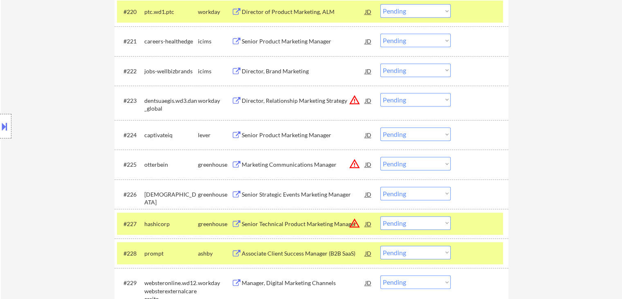
click at [280, 137] on div "Senior Product Marketing Manager" at bounding box center [304, 135] width 124 height 8
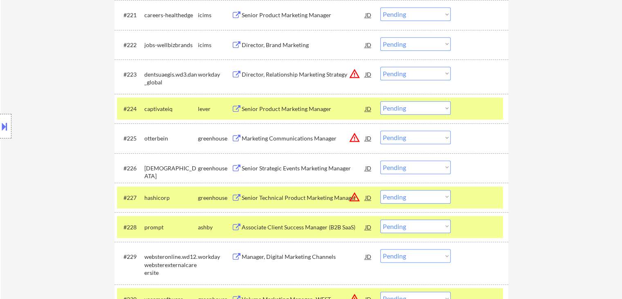
scroll to position [941, 0]
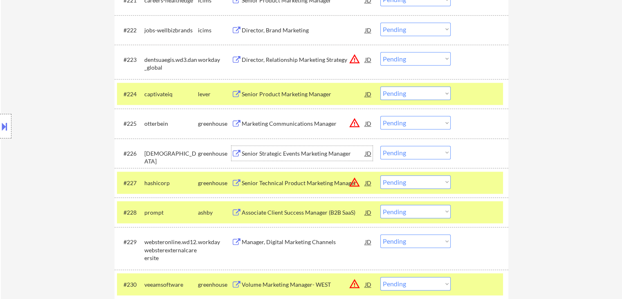
click at [266, 152] on div "Senior Strategic Events Marketing Manager" at bounding box center [304, 153] width 124 height 8
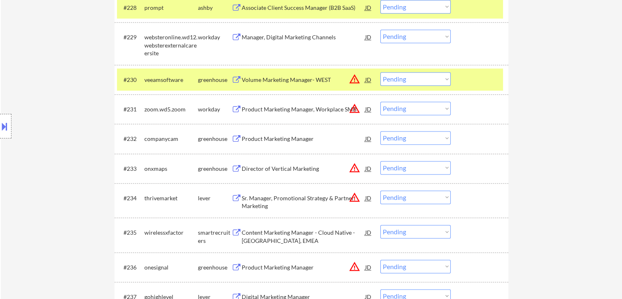
click at [268, 139] on div "Product Marketing Manager" at bounding box center [304, 139] width 124 height 8
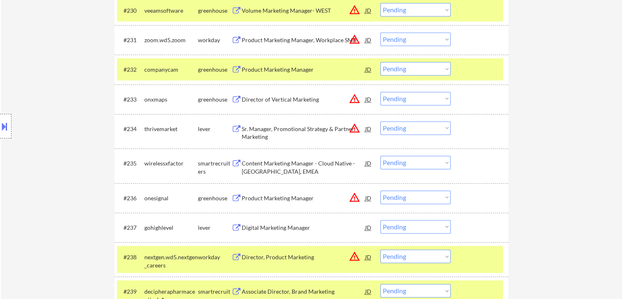
scroll to position [1227, 0]
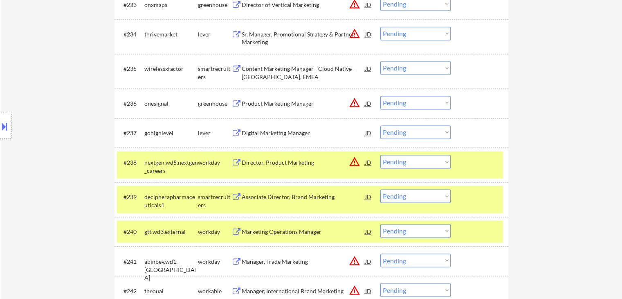
click at [278, 133] on div "Digital Marketing Manager" at bounding box center [304, 133] width 124 height 8
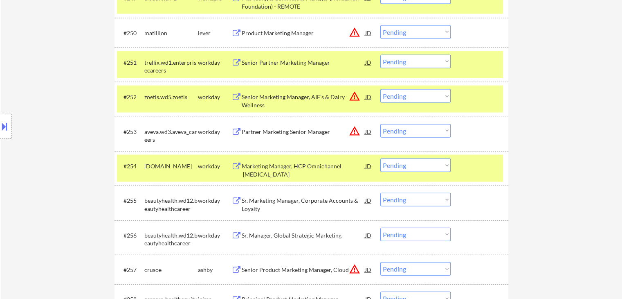
scroll to position [1840, 0]
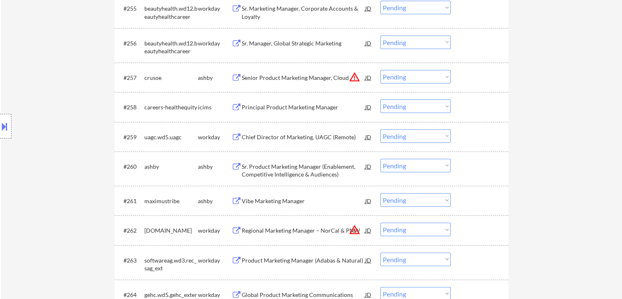
scroll to position [2045, 0]
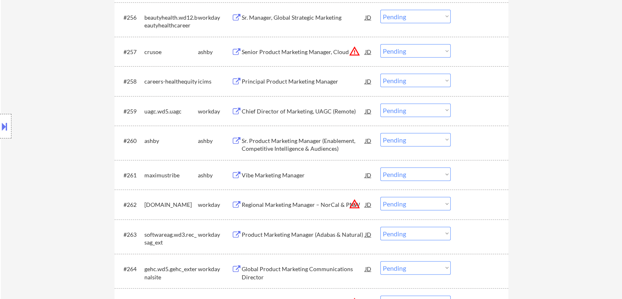
click at [276, 145] on div "Sr. Product Marketing Manager (Enablement, Competitive Intelligence & Audiences)" at bounding box center [304, 145] width 124 height 16
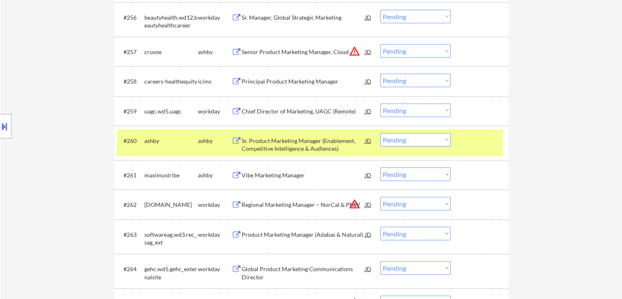
click at [272, 177] on div "Vibe Marketing Manager" at bounding box center [304, 175] width 124 height 8
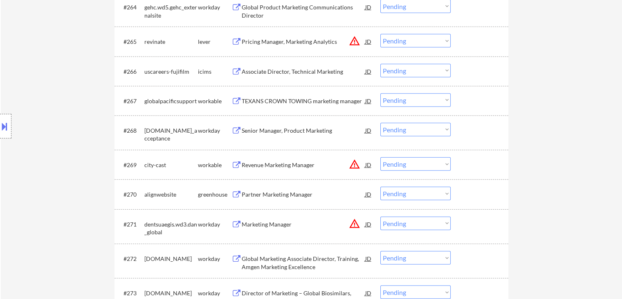
scroll to position [2331, 0]
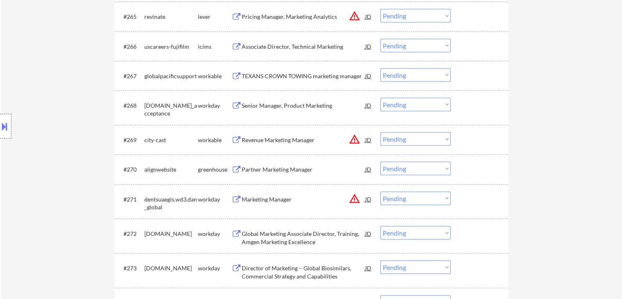
click at [275, 169] on div "Partner Marketing Manager" at bounding box center [304, 169] width 124 height 8
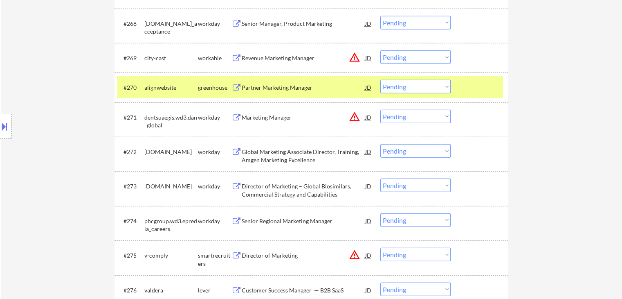
scroll to position [762, 0]
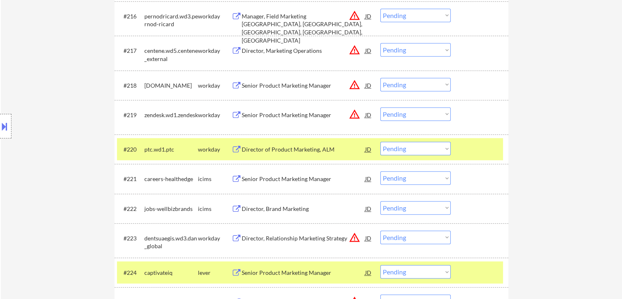
click at [401, 148] on select "Choose an option... Pending Applied Excluded (Questions) Excluded (Expired) Exc…" at bounding box center [415, 148] width 70 height 13
click at [380, 142] on select "Choose an option... Pending Applied Excluded (Questions) Excluded (Expired) Exc…" at bounding box center [415, 148] width 70 height 13
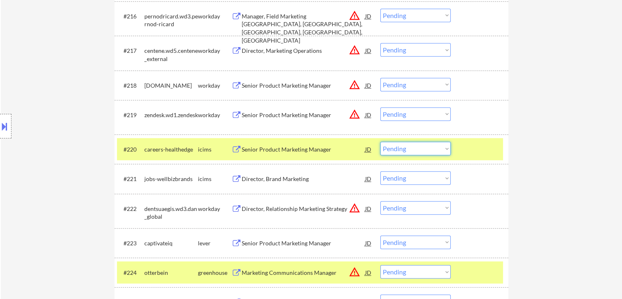
click at [442, 144] on select "Choose an option... Pending Applied Excluded (Questions) Excluded (Expired) Exc…" at bounding box center [415, 148] width 70 height 13
click at [380, 142] on select "Choose an option... Pending Applied Excluded (Questions) Excluded (Expired) Exc…" at bounding box center [415, 148] width 70 height 13
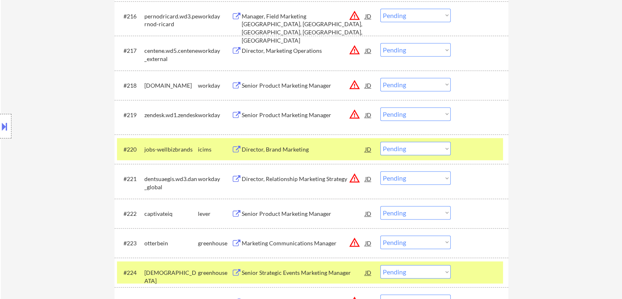
scroll to position [2292, 0]
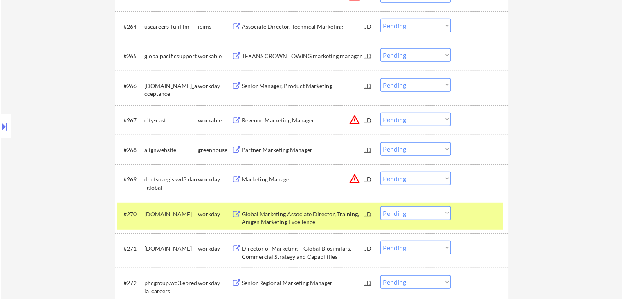
click at [418, 149] on select "Choose an option... Pending Applied Excluded (Questions) Excluded (Expired) Exc…" at bounding box center [415, 148] width 70 height 13
click at [380, 142] on select "Choose an option... Pending Applied Excluded (Questions) Excluded (Expired) Exc…" at bounding box center [415, 148] width 70 height 13
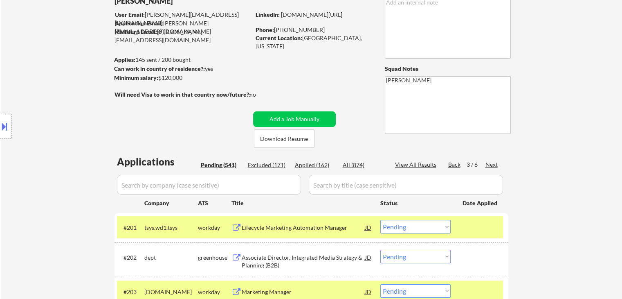
scroll to position [82, 0]
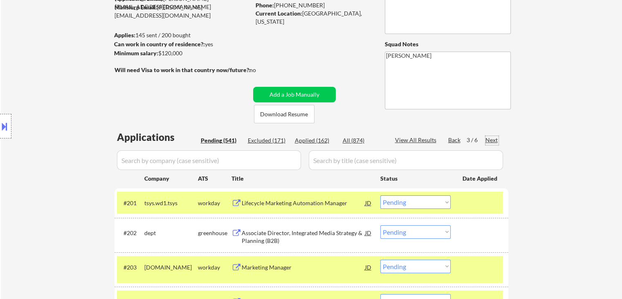
click at [492, 137] on div "Next" at bounding box center [491, 140] width 13 height 8
drag, startPoint x: 171, startPoint y: 36, endPoint x: 281, endPoint y: 56, distance: 112.0
click at [221, 38] on div "Applies: 145 sent / 200 bought" at bounding box center [182, 35] width 136 height 8
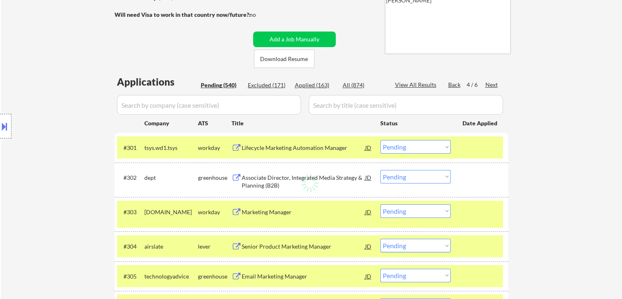
scroll to position [123, 0]
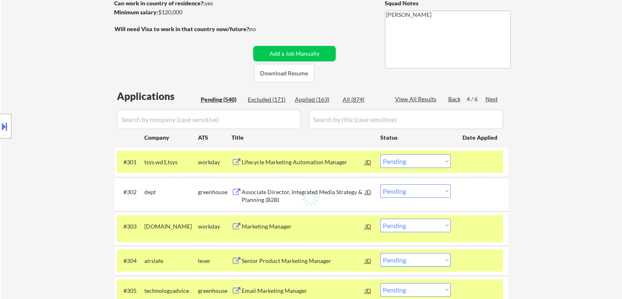
click at [18, 63] on div "Location Inclusions: [GEOGRAPHIC_DATA], [GEOGRAPHIC_DATA] [GEOGRAPHIC_DATA], [G…" at bounding box center [73, 126] width 146 height 152
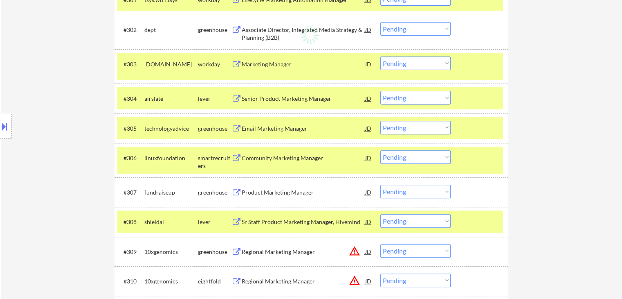
scroll to position [327, 0]
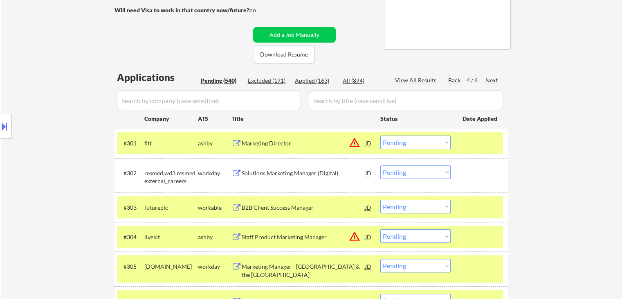
scroll to position [164, 0]
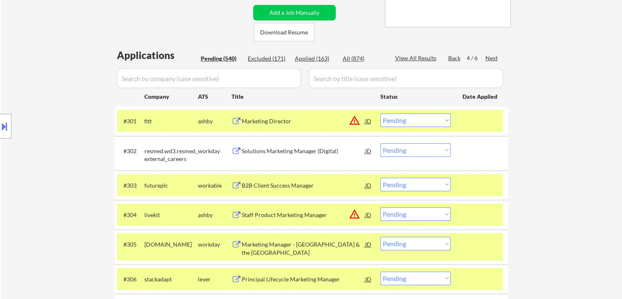
click at [479, 113] on div at bounding box center [481, 120] width 36 height 15
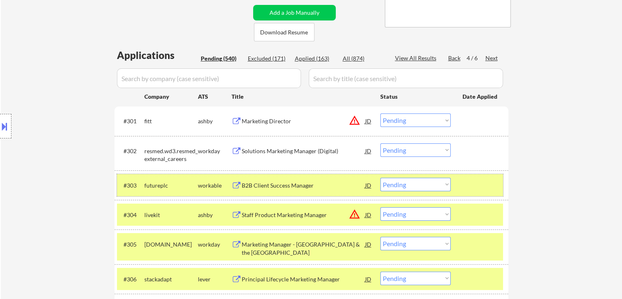
click at [469, 192] on div "#303 futureplc workable B2B Client Success Manager JD warning_amber Choose an o…" at bounding box center [310, 185] width 386 height 22
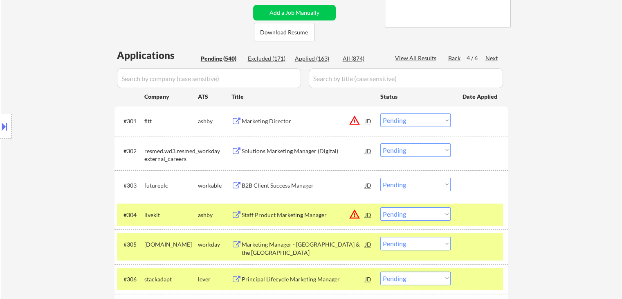
click at [471, 218] on div at bounding box center [481, 214] width 36 height 15
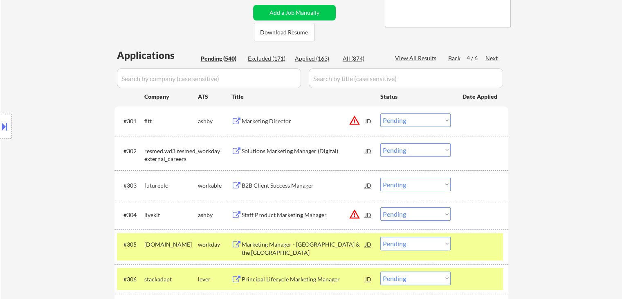
click at [473, 247] on div at bounding box center [481, 243] width 36 height 15
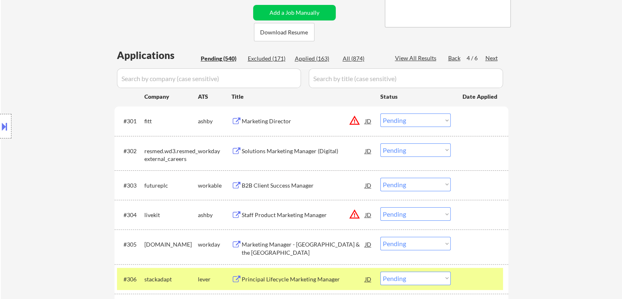
scroll to position [245, 0]
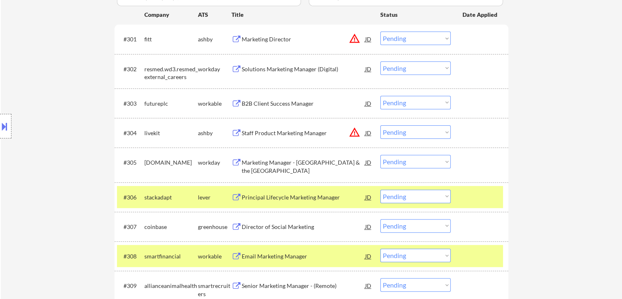
click at [474, 197] on div at bounding box center [481, 196] width 36 height 15
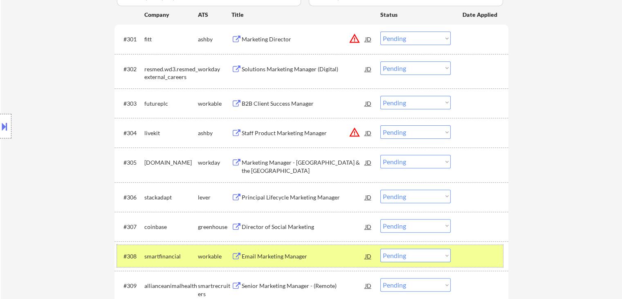
click at [476, 256] on div at bounding box center [481, 255] width 36 height 15
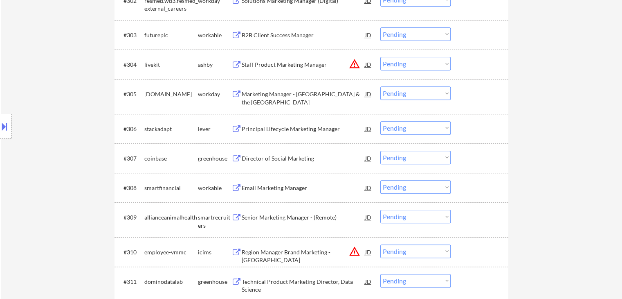
scroll to position [327, 0]
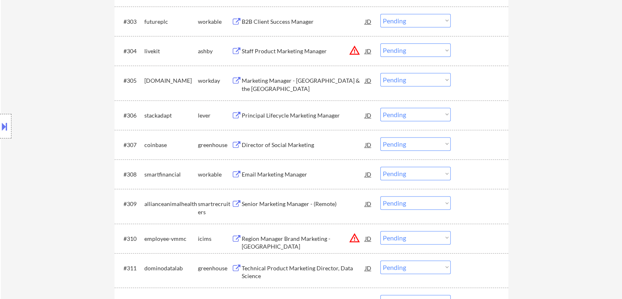
click at [283, 110] on div "Principal Lifecycle Marketing Manager" at bounding box center [304, 115] width 124 height 15
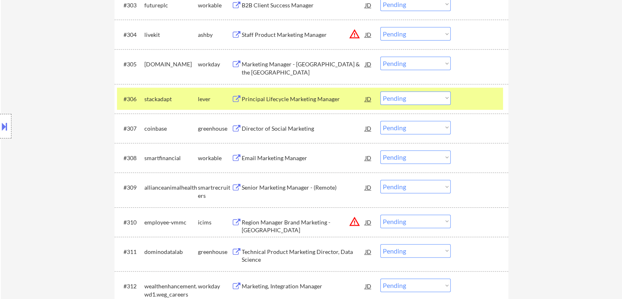
scroll to position [368, 0]
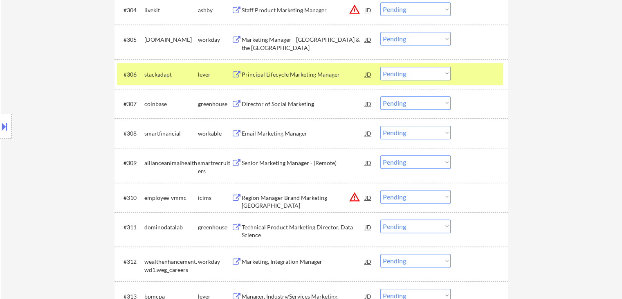
click at [272, 101] on div "Director of Social Marketing" at bounding box center [304, 104] width 124 height 8
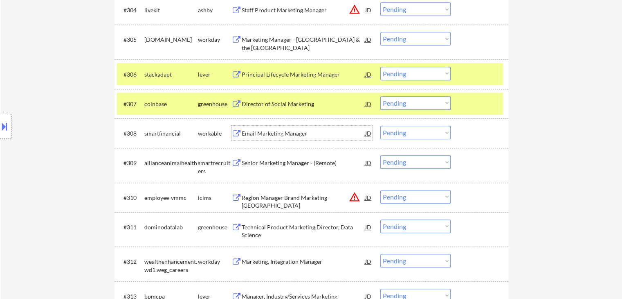
click at [273, 133] on div "Email Marketing Manager" at bounding box center [304, 133] width 124 height 8
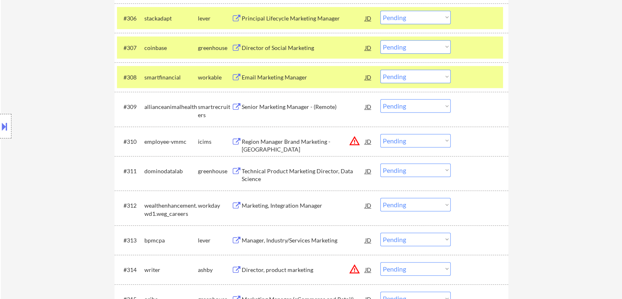
scroll to position [450, 0]
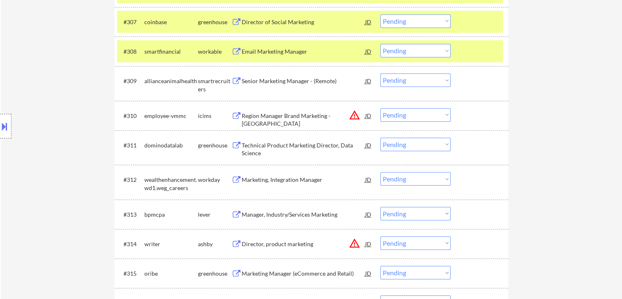
click at [269, 76] on div "Senior Marketing Manager - (Remote)" at bounding box center [304, 80] width 124 height 15
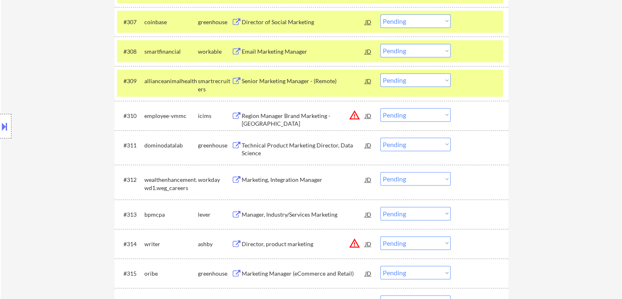
scroll to position [491, 0]
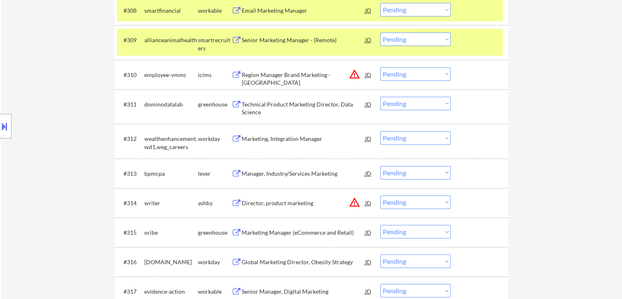
click at [272, 106] on div "Technical Product Marketing Director, Data Science" at bounding box center [304, 108] width 124 height 16
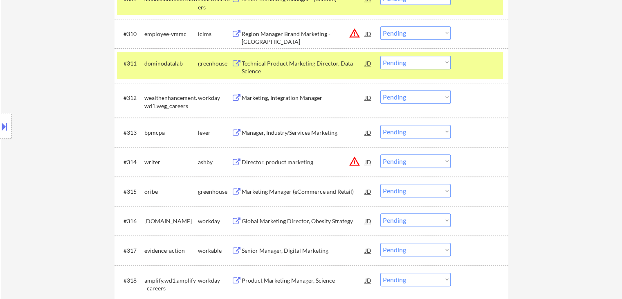
click at [273, 131] on div "Manager, Industry/Services Marketing" at bounding box center [304, 132] width 124 height 8
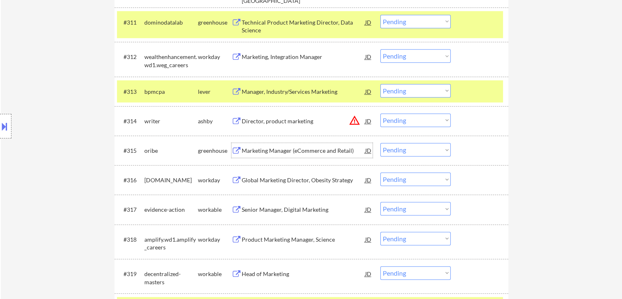
click at [277, 149] on div "Marketing Manager (eCommerce and Retail)" at bounding box center [304, 150] width 124 height 8
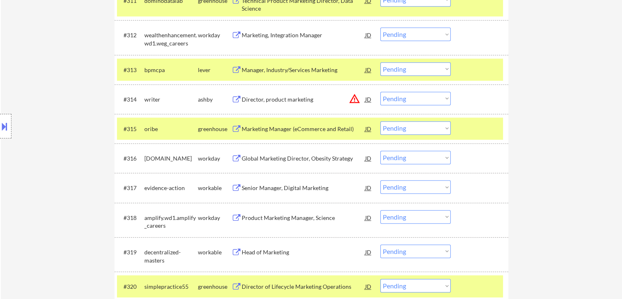
scroll to position [613, 0]
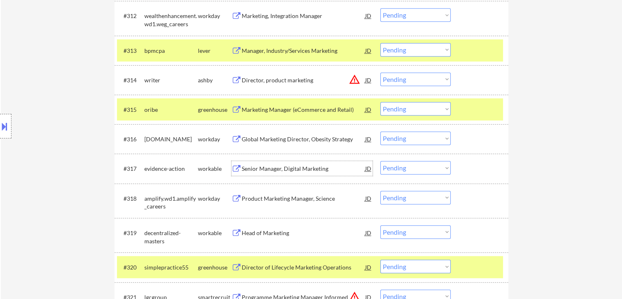
click at [270, 171] on div "Senior Manager, Digital Marketing" at bounding box center [304, 168] width 124 height 8
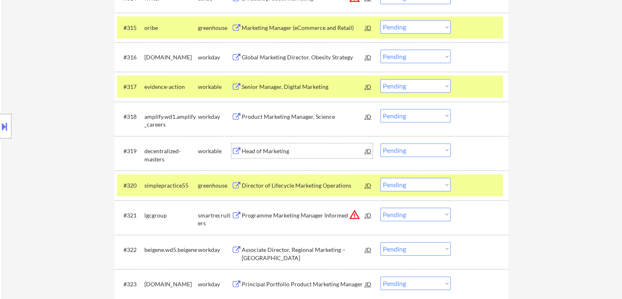
click at [267, 149] on div "Head of Marketing" at bounding box center [304, 151] width 124 height 8
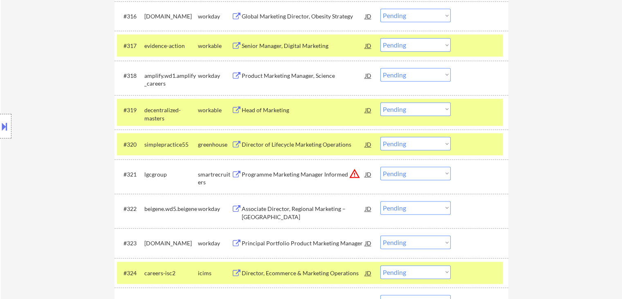
click at [265, 143] on div "Director of Lifecycle Marketing Operations" at bounding box center [304, 144] width 124 height 8
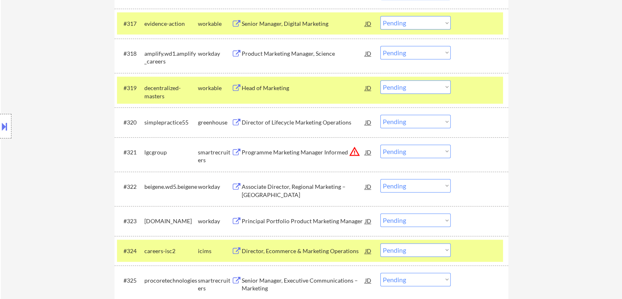
scroll to position [777, 0]
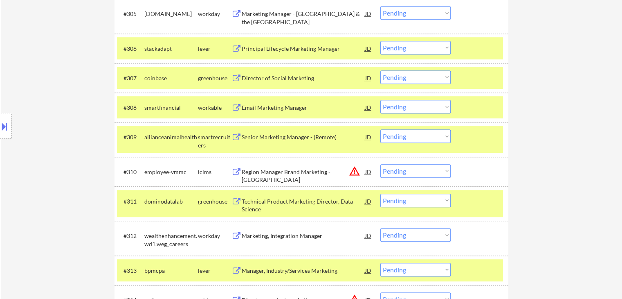
scroll to position [375, 0]
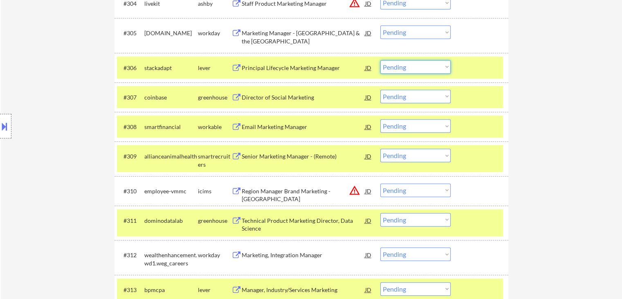
click at [404, 69] on select "Choose an option... Pending Applied Excluded (Questions) Excluded (Expired) Exc…" at bounding box center [415, 66] width 70 height 13
click at [380, 60] on select "Choose an option... Pending Applied Excluded (Questions) Excluded (Expired) Exc…" at bounding box center [415, 66] width 70 height 13
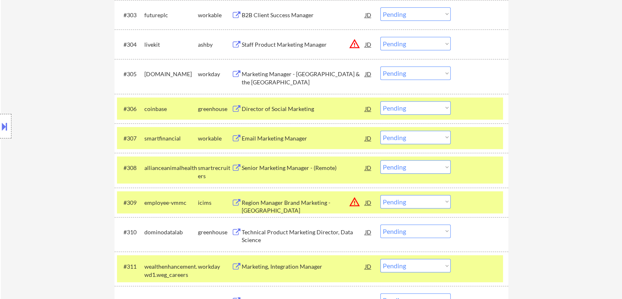
scroll to position [702, 0]
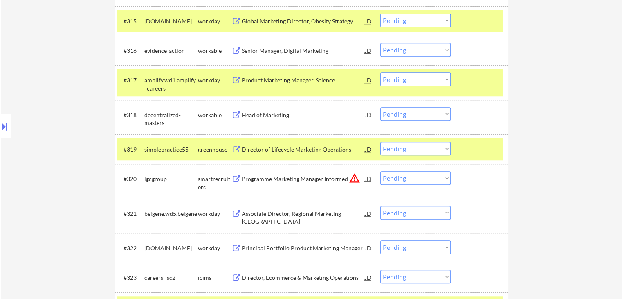
drag, startPoint x: 416, startPoint y: 149, endPoint x: 415, endPoint y: 154, distance: 4.7
click at [416, 149] on select "Choose an option... Pending Applied Excluded (Questions) Excluded (Expired) Exc…" at bounding box center [415, 148] width 70 height 13
click at [380, 142] on select "Choose an option... Pending Applied Excluded (Questions) Excluded (Expired) Exc…" at bounding box center [415, 148] width 70 height 13
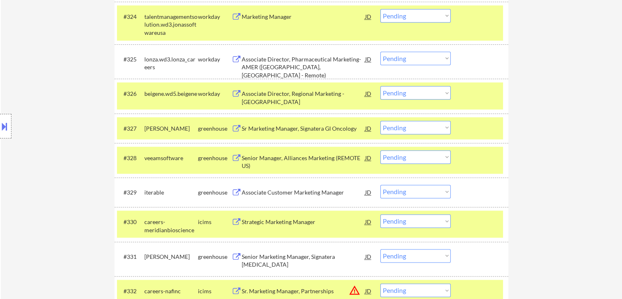
scroll to position [1029, 0]
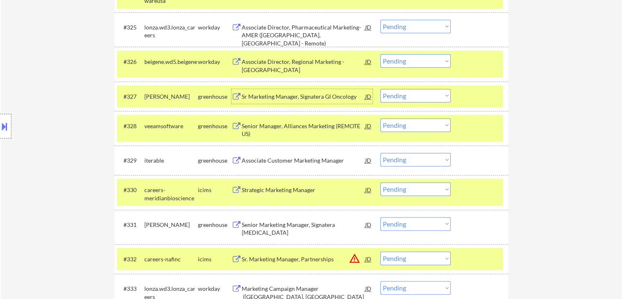
click at [281, 97] on div "Sr Marketing Manager, Signatera GI Oncology" at bounding box center [304, 96] width 124 height 8
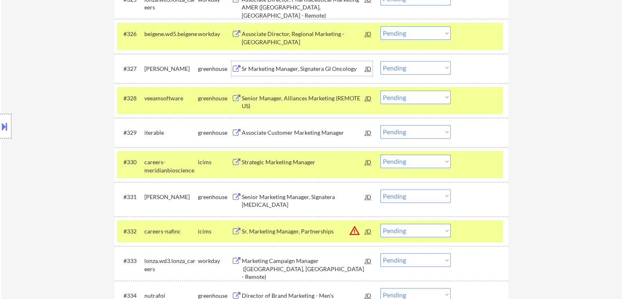
scroll to position [1070, 0]
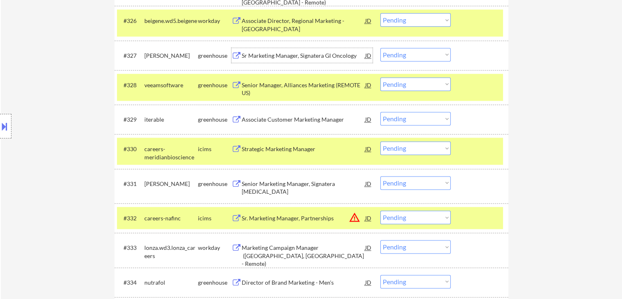
click at [268, 81] on div "Senior Manager, Alliances Marketing (REMOTE US)" at bounding box center [304, 89] width 124 height 16
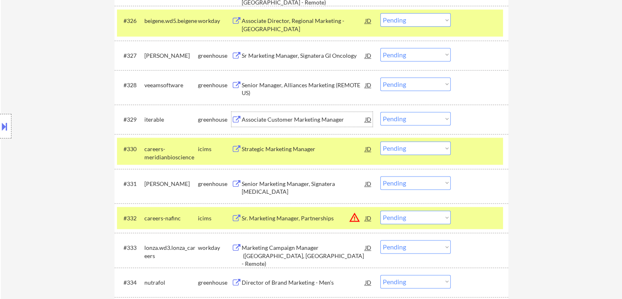
click at [281, 121] on div "Associate Customer Marketing Manager" at bounding box center [304, 119] width 124 height 8
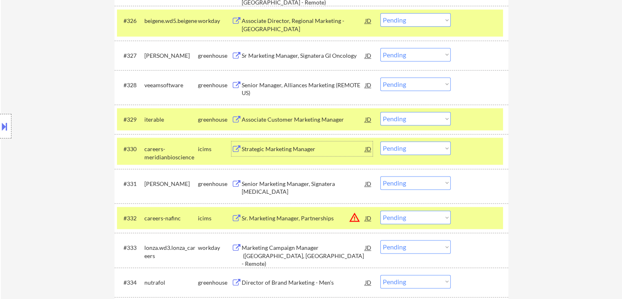
click at [263, 148] on div "Strategic Marketing Manager" at bounding box center [304, 149] width 124 height 8
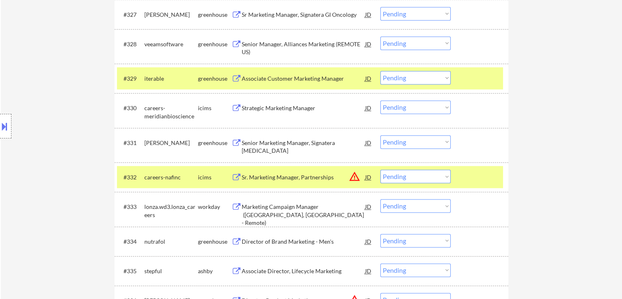
click at [265, 151] on div "Senior Marketing Manager, Signatera [MEDICAL_DATA]" at bounding box center [304, 147] width 124 height 16
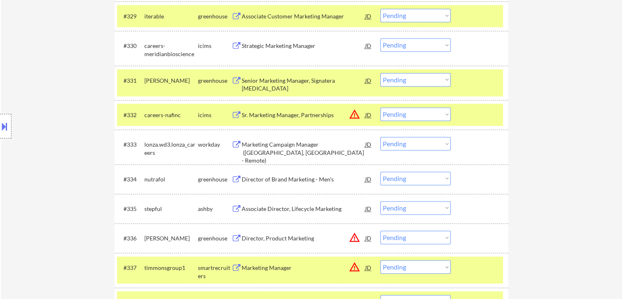
scroll to position [1234, 0]
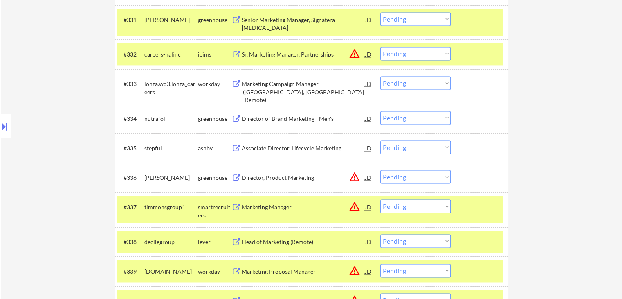
click at [265, 121] on div "Director of Brand Marketing - Men's" at bounding box center [304, 119] width 124 height 8
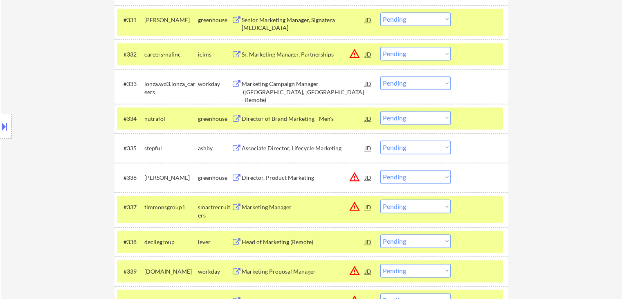
click at [263, 149] on div "Associate Director, Lifecycle Marketing" at bounding box center [304, 148] width 124 height 8
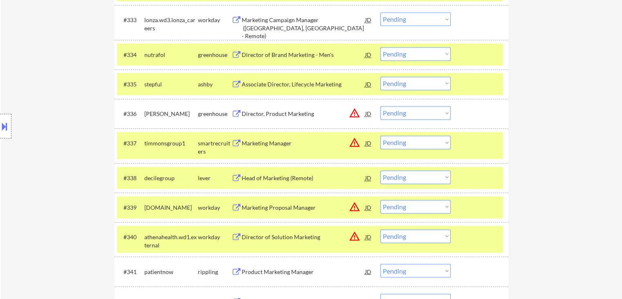
scroll to position [1315, 0]
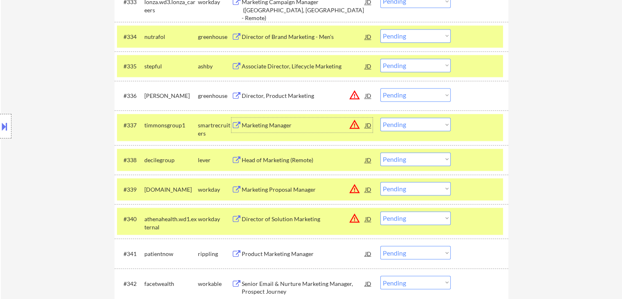
click at [267, 126] on div "Marketing Manager" at bounding box center [304, 125] width 124 height 8
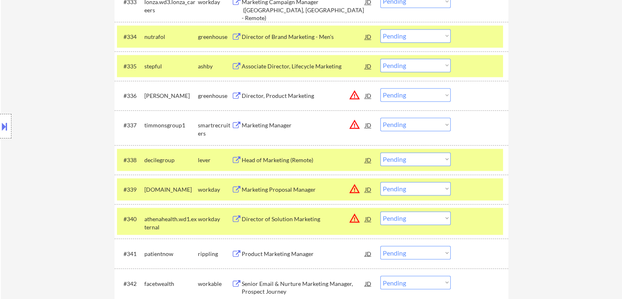
click at [265, 157] on div "Head of Marketing (Remote)" at bounding box center [304, 160] width 124 height 8
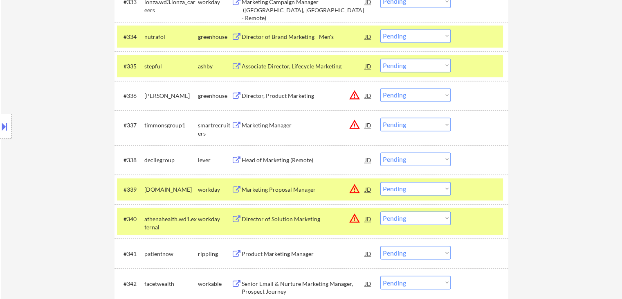
click at [268, 188] on div "Marketing Proposal Manager" at bounding box center [304, 189] width 124 height 8
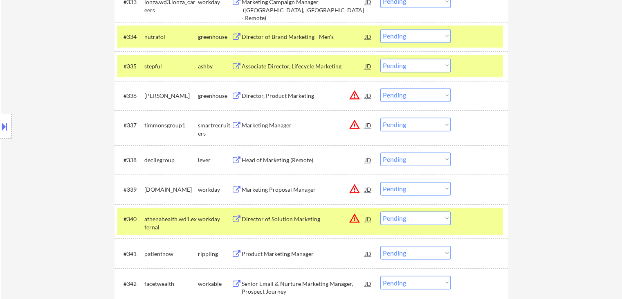
scroll to position [1356, 0]
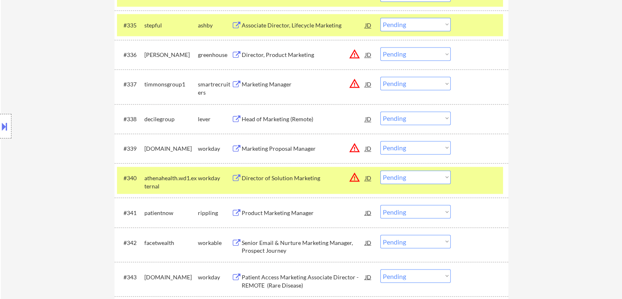
click at [266, 218] on div "Product Marketing Manager" at bounding box center [304, 211] width 124 height 15
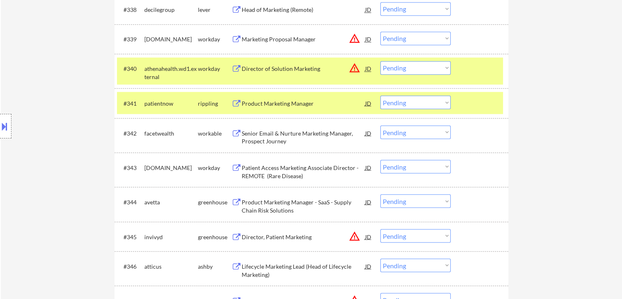
scroll to position [1479, 0]
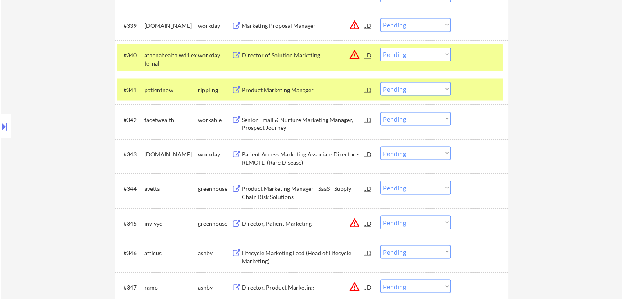
click at [262, 126] on div "Senior Email & Nurture Marketing Manager, Prospect Journey" at bounding box center [304, 123] width 124 height 16
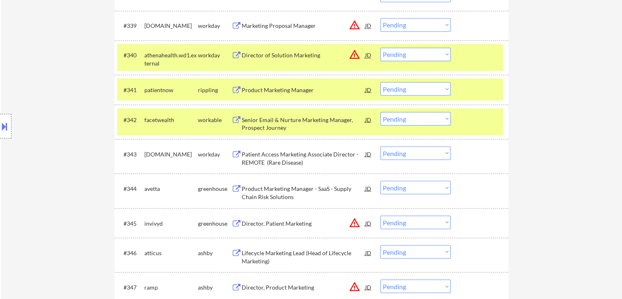
click at [263, 195] on div "Product Marketing Manager - SaaS - Supply Chain Risk Solutions" at bounding box center [304, 192] width 124 height 16
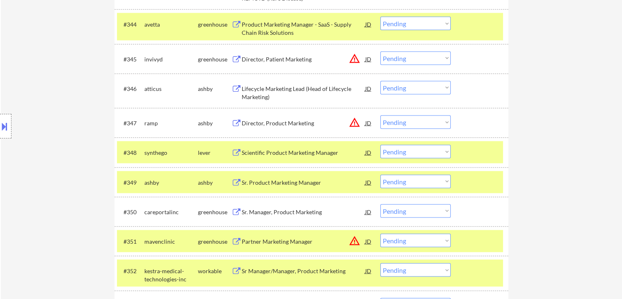
scroll to position [1946, 0]
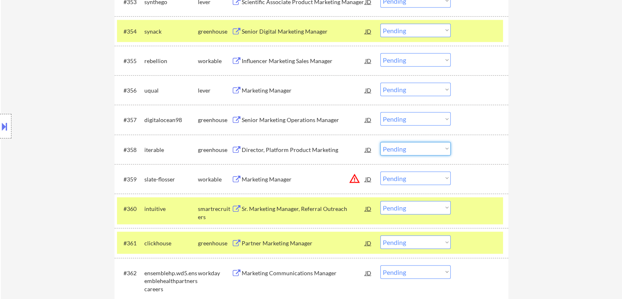
click at [422, 148] on select "Choose an option... Pending Applied Excluded (Questions) Excluded (Expired) Exc…" at bounding box center [415, 148] width 70 height 13
click at [380, 142] on select "Choose an option... Pending Applied Excluded (Questions) Excluded (Expired) Exc…" at bounding box center [415, 148] width 70 height 13
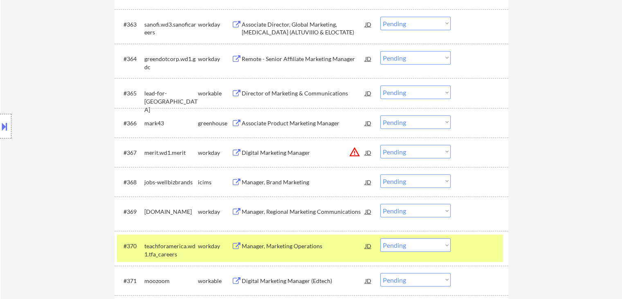
scroll to position [2273, 0]
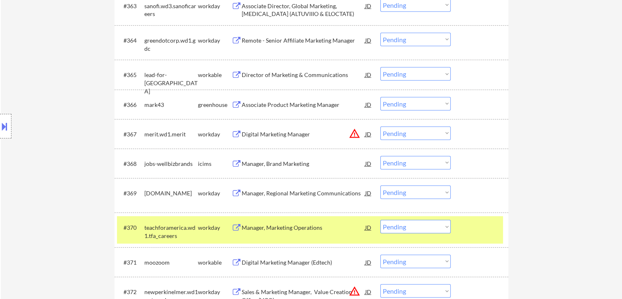
click at [286, 105] on div "Associate Product Marketing Manager" at bounding box center [304, 105] width 124 height 8
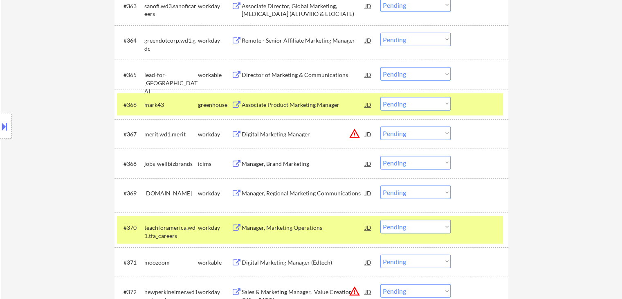
drag, startPoint x: 270, startPoint y: 72, endPoint x: 274, endPoint y: 93, distance: 22.1
click at [270, 72] on div "Director of Marketing & Communications" at bounding box center [304, 75] width 124 height 8
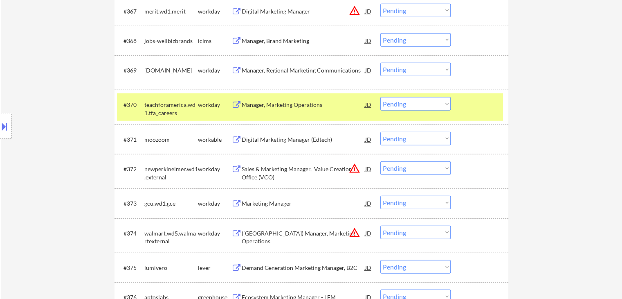
click at [261, 138] on div "Digital Marketing Manager (Edtech)" at bounding box center [304, 139] width 124 height 8
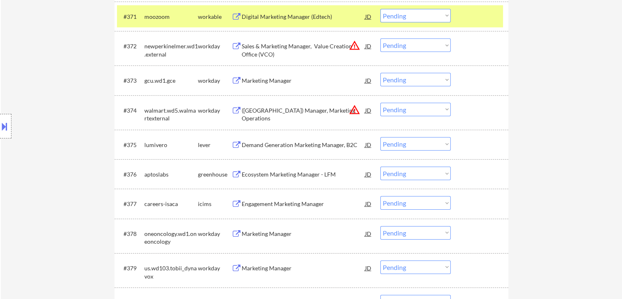
click at [267, 146] on div "Demand Generation Marketing Manager, B2C" at bounding box center [304, 145] width 124 height 8
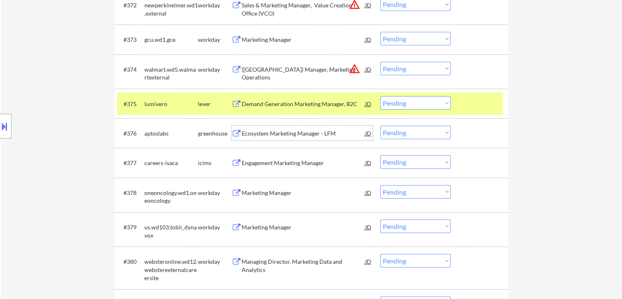
click at [267, 135] on div "Ecosystem Marketing Manager - LFM" at bounding box center [304, 133] width 124 height 8
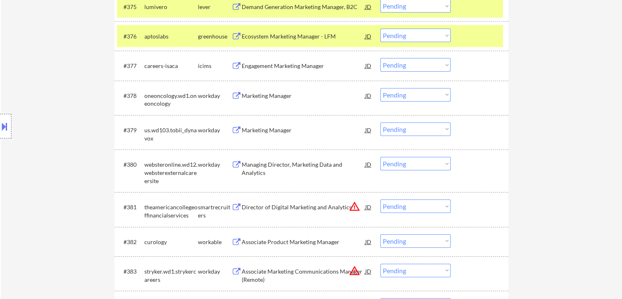
scroll to position [2682, 0]
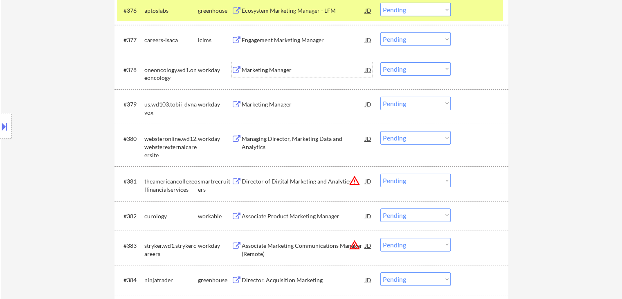
click at [262, 70] on div "Marketing Manager" at bounding box center [304, 70] width 124 height 8
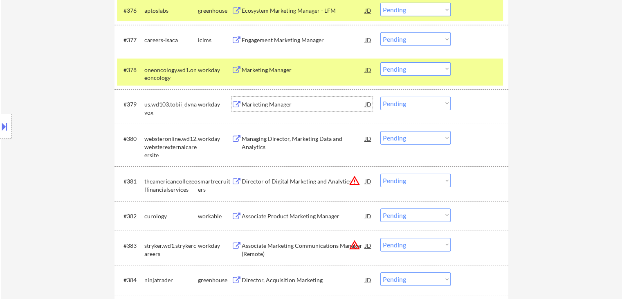
click at [265, 99] on div "Marketing Manager" at bounding box center [304, 104] width 124 height 15
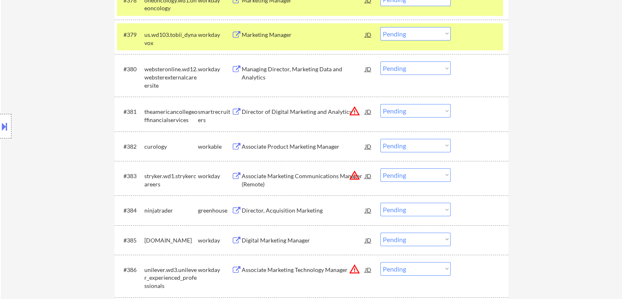
scroll to position [2764, 0]
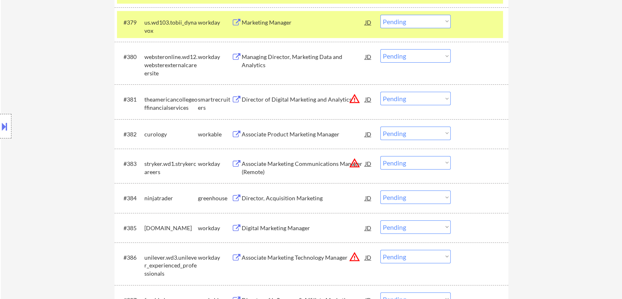
click at [282, 137] on div "Associate Product Marketing Manager" at bounding box center [304, 134] width 124 height 8
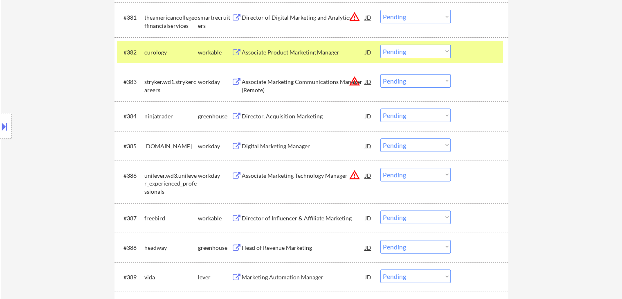
click at [278, 146] on div "Digital Marketing Manager" at bounding box center [304, 146] width 124 height 8
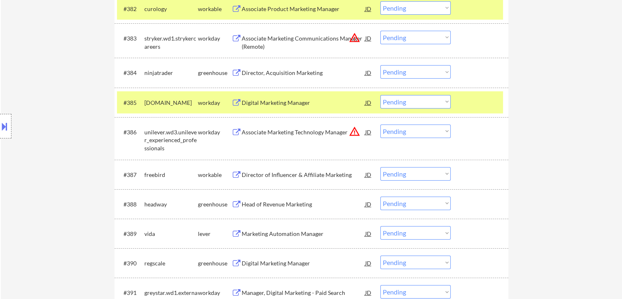
scroll to position [2928, 0]
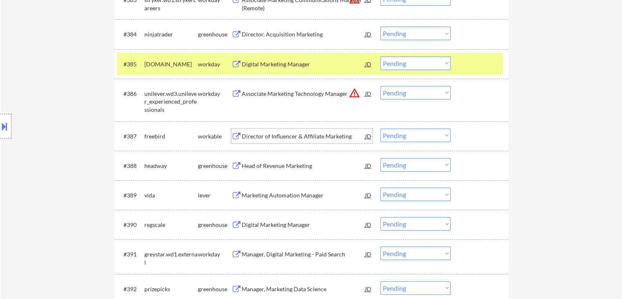
click at [274, 139] on div "Director of Influencer & Affiliate Marketing" at bounding box center [304, 136] width 124 height 8
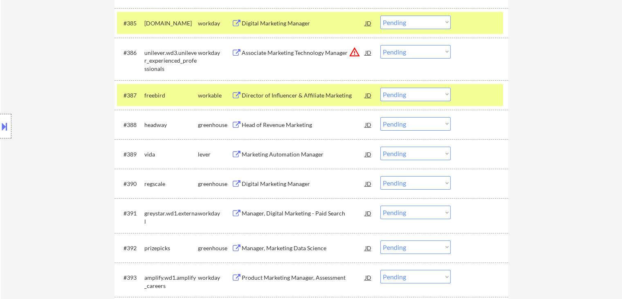
drag, startPoint x: 274, startPoint y: 125, endPoint x: 281, endPoint y: 135, distance: 12.7
click at [276, 124] on div "Head of Revenue Marketing" at bounding box center [304, 125] width 124 height 8
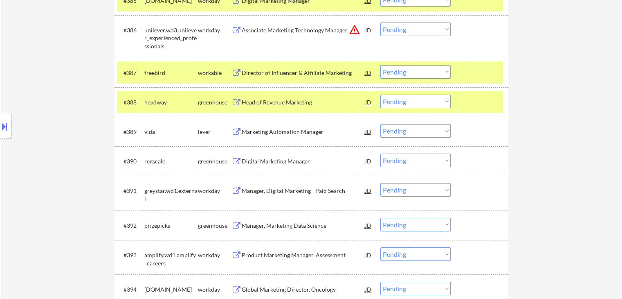
scroll to position [3009, 0]
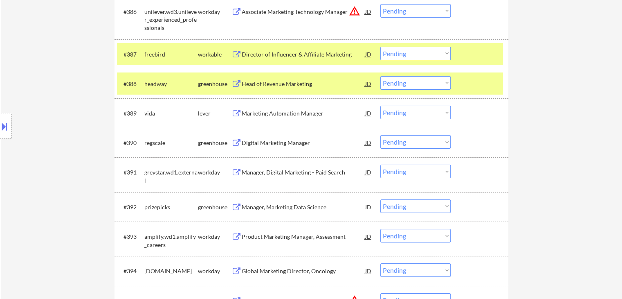
click at [270, 109] on div "Marketing Automation Manager" at bounding box center [304, 113] width 124 height 15
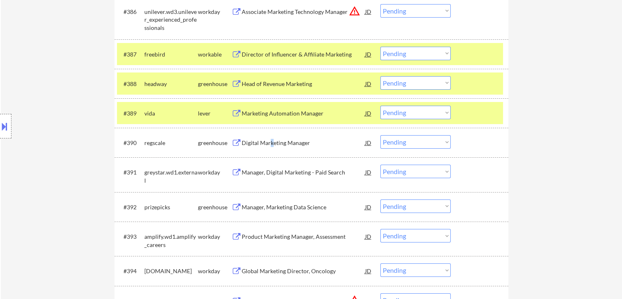
click at [271, 137] on div "Digital Marketing Manager" at bounding box center [304, 142] width 124 height 15
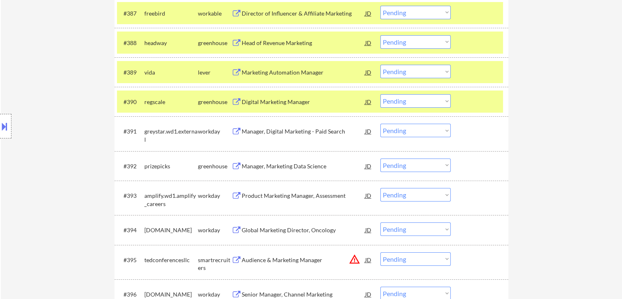
click at [285, 162] on div "Manager, Marketing Data Science" at bounding box center [304, 166] width 124 height 8
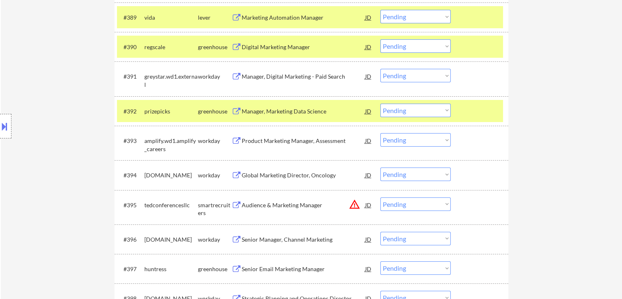
scroll to position [3132, 0]
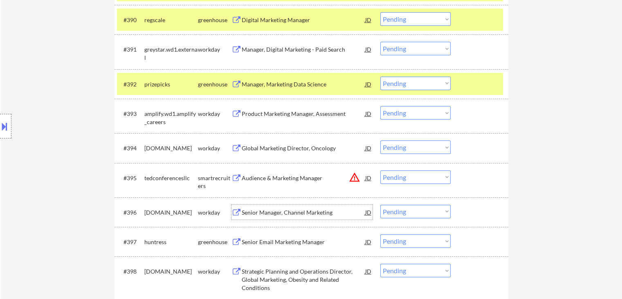
click at [273, 213] on div "Senior Manager, Channel Marketing" at bounding box center [304, 212] width 124 height 8
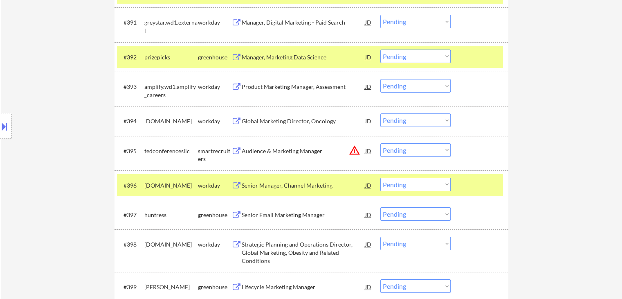
scroll to position [3173, 0]
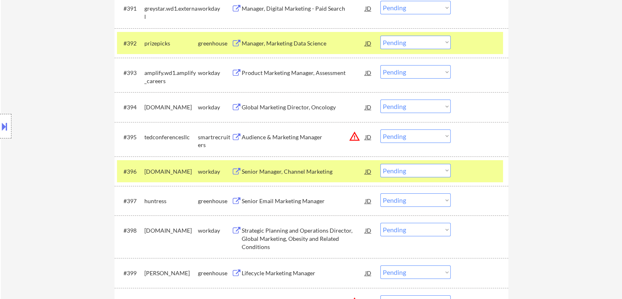
click at [278, 200] on div "Senior Email Marketing Manager" at bounding box center [304, 201] width 124 height 8
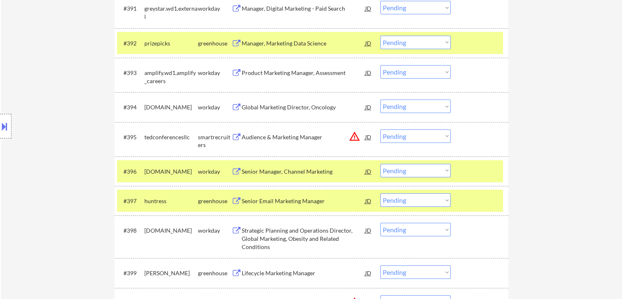
scroll to position [2514, 0]
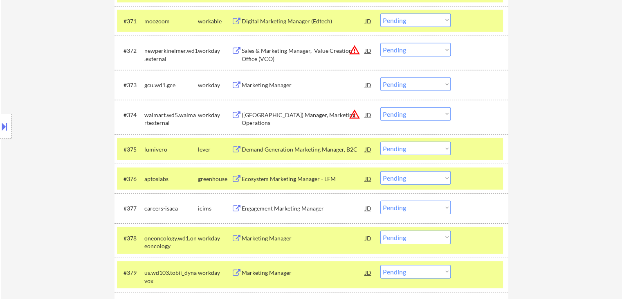
drag, startPoint x: 417, startPoint y: 146, endPoint x: 416, endPoint y: 153, distance: 7.0
click at [417, 146] on select "Choose an option... Pending Applied Excluded (Questions) Excluded (Expired) Exc…" at bounding box center [415, 148] width 70 height 13
click at [380, 142] on select "Choose an option... Pending Applied Excluded (Questions) Excluded (Expired) Exc…" at bounding box center [415, 148] width 70 height 13
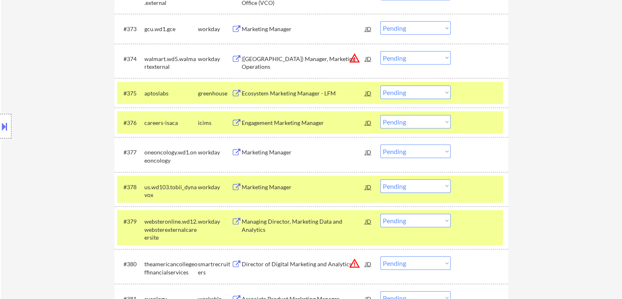
scroll to position [2596, 0]
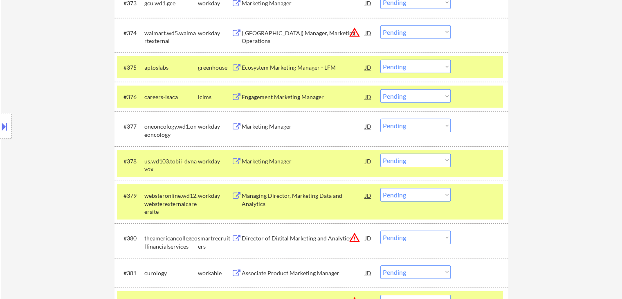
click at [399, 158] on select "Choose an option... Pending Applied Excluded (Questions) Excluded (Expired) Exc…" at bounding box center [415, 159] width 70 height 13
click at [380, 153] on select "Choose an option... Pending Applied Excluded (Questions) Excluded (Expired) Exc…" at bounding box center [415, 159] width 70 height 13
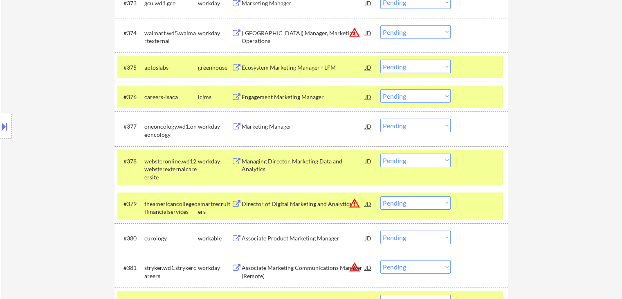
scroll to position [2939, 0]
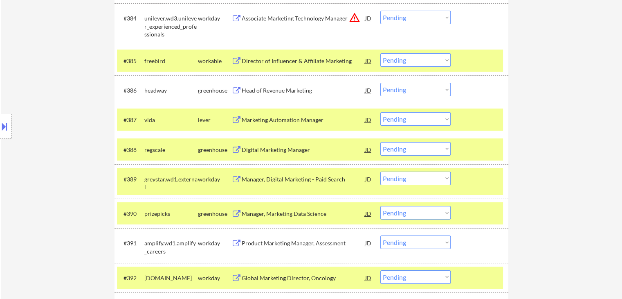
click at [439, 150] on select "Choose an option... Pending Applied Excluded (Questions) Excluded (Expired) Exc…" at bounding box center [415, 148] width 70 height 13
click at [380, 142] on select "Choose an option... Pending Applied Excluded (Questions) Excluded (Expired) Exc…" at bounding box center [415, 148] width 70 height 13
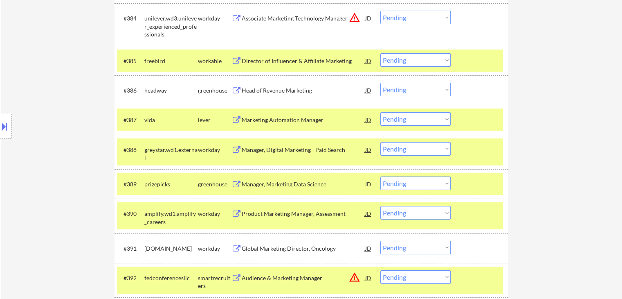
scroll to position [3101, 0]
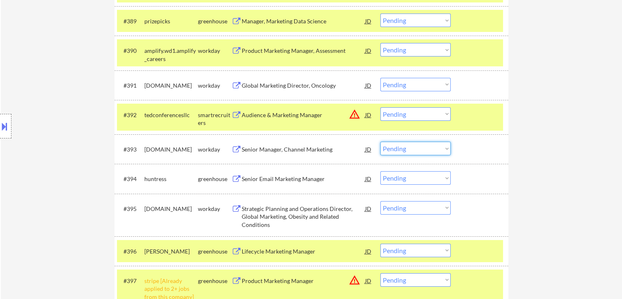
click at [412, 145] on select "Choose an option... Pending Applied Excluded (Questions) Excluded (Expired) Exc…" at bounding box center [415, 148] width 70 height 13
click at [380, 142] on select "Choose an option... Pending Applied Excluded (Questions) Excluded (Expired) Exc…" at bounding box center [415, 148] width 70 height 13
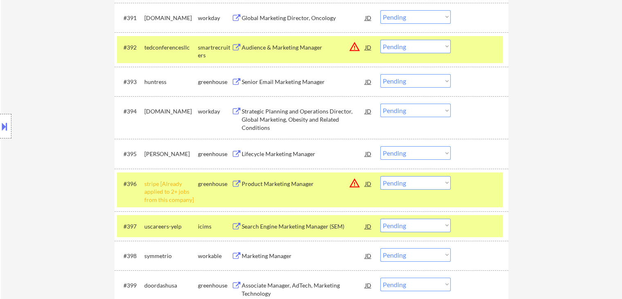
scroll to position [3183, 0]
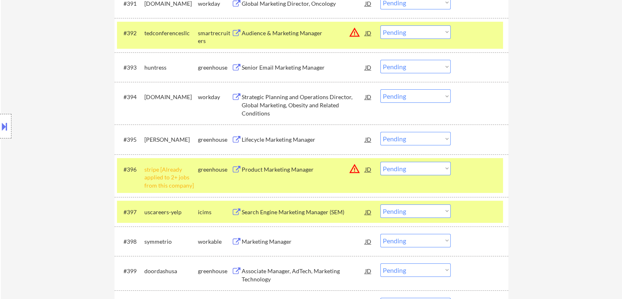
drag, startPoint x: 98, startPoint y: 182, endPoint x: 239, endPoint y: 137, distance: 148.1
click at [98, 181] on div "Location Inclusions: [GEOGRAPHIC_DATA], [GEOGRAPHIC_DATA] [GEOGRAPHIC_DATA], [G…" at bounding box center [73, 126] width 146 height 152
click at [296, 66] on div "Senior Email Marketing Manager" at bounding box center [304, 67] width 124 height 8
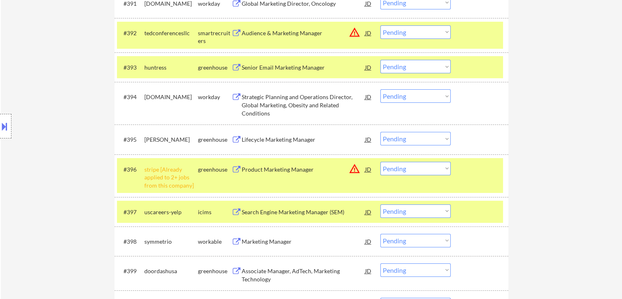
click at [280, 133] on div "Lifecycle Marketing Manager" at bounding box center [304, 139] width 124 height 15
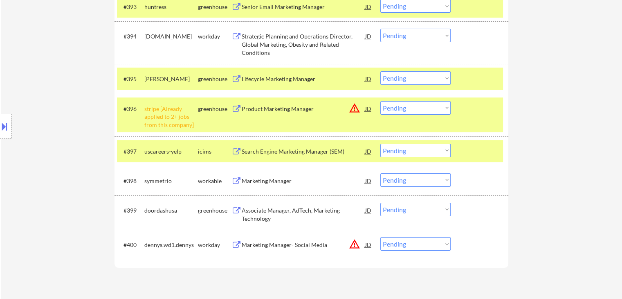
scroll to position [3306, 0]
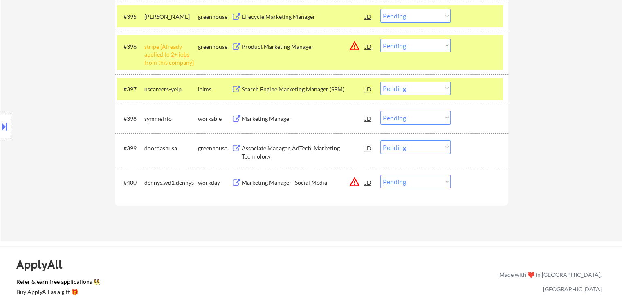
click at [265, 117] on div "Marketing Manager" at bounding box center [304, 119] width 124 height 8
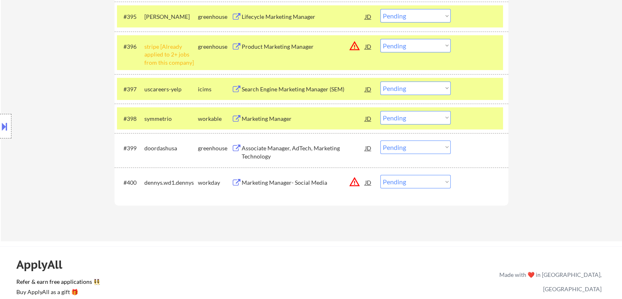
click at [269, 146] on div "Associate Manager, AdTech, Marketing Technology" at bounding box center [304, 152] width 124 height 16
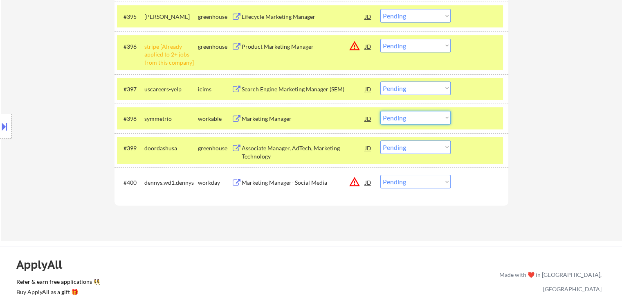
drag, startPoint x: 427, startPoint y: 118, endPoint x: 427, endPoint y: 123, distance: 4.9
click at [427, 118] on select "Choose an option... Pending Applied Excluded (Questions) Excluded (Expired) Exc…" at bounding box center [415, 117] width 70 height 13
click at [380, 111] on select "Choose an option... Pending Applied Excluded (Questions) Excluded (Expired) Exc…" at bounding box center [415, 117] width 70 height 13
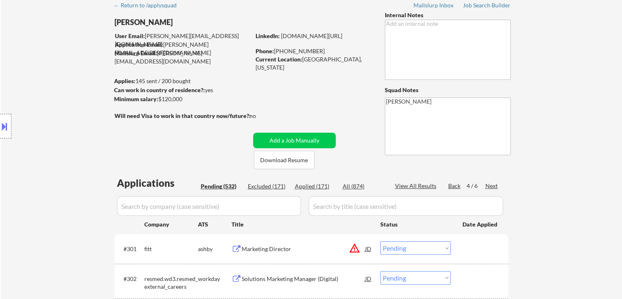
scroll to position [0, 0]
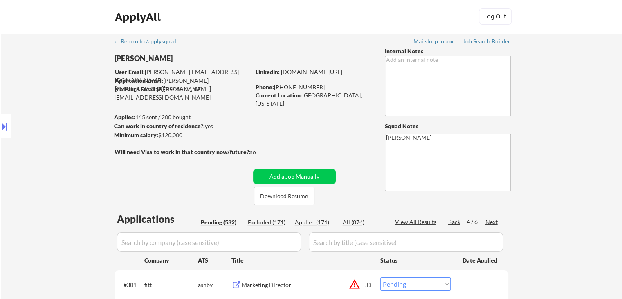
click at [492, 219] on div "Next" at bounding box center [491, 222] width 13 height 8
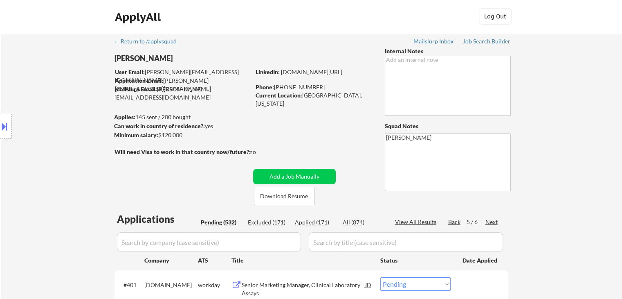
drag, startPoint x: 580, startPoint y: 101, endPoint x: 580, endPoint y: 107, distance: 6.1
click at [83, 136] on div "Location Inclusions: [GEOGRAPHIC_DATA], [GEOGRAPHIC_DATA] [GEOGRAPHIC_DATA], [G…" at bounding box center [73, 126] width 146 height 152
drag, startPoint x: 147, startPoint y: 128, endPoint x: 499, endPoint y: 185, distance: 356.3
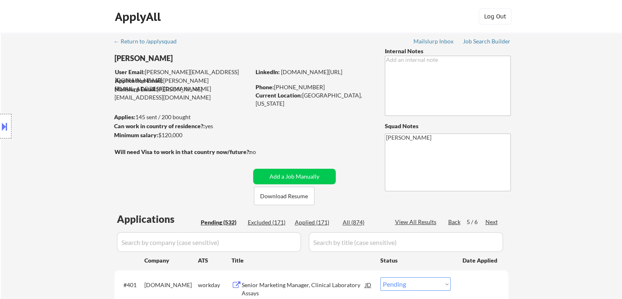
scroll to position [164, 0]
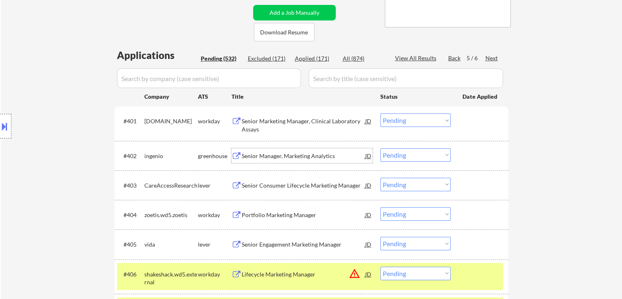
click at [281, 153] on div "Senior Manager, Marketing Analytics" at bounding box center [304, 156] width 124 height 8
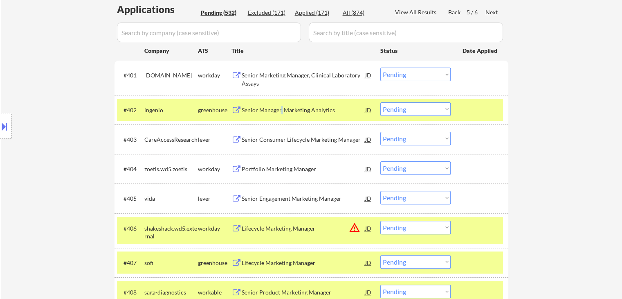
scroll to position [245, 0]
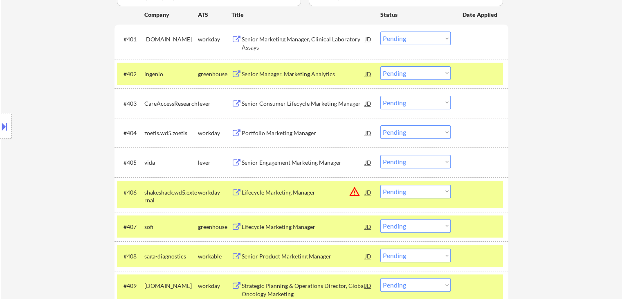
drag, startPoint x: 286, startPoint y: 105, endPoint x: 287, endPoint y: 114, distance: 9.0
click at [287, 103] on div "Senior Consumer Lifecycle Marketing Manager" at bounding box center [304, 103] width 124 height 8
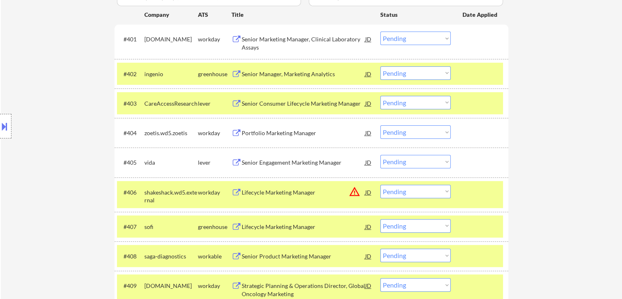
click at [276, 130] on div "Portfolio Marketing Manager" at bounding box center [304, 133] width 124 height 8
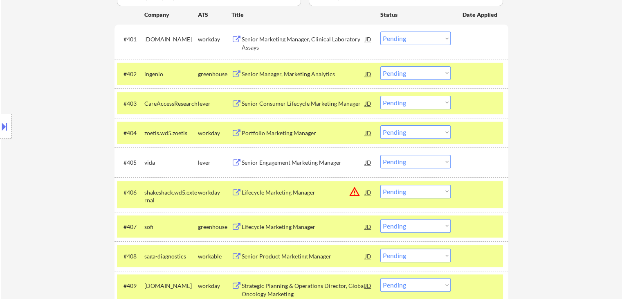
click at [282, 163] on div "Senior Engagement Marketing Manager" at bounding box center [304, 162] width 124 height 8
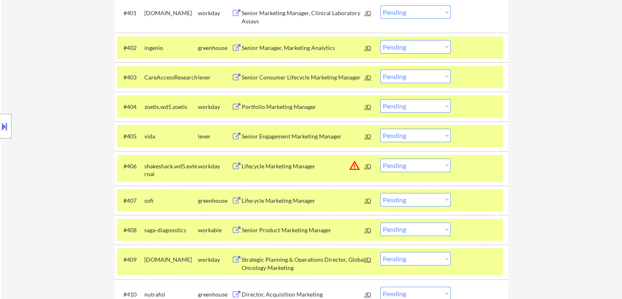
scroll to position [286, 0]
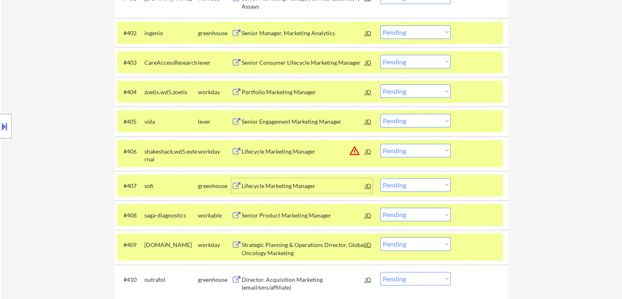
click at [275, 186] on div "Lifecycle Marketing Manager" at bounding box center [304, 186] width 124 height 8
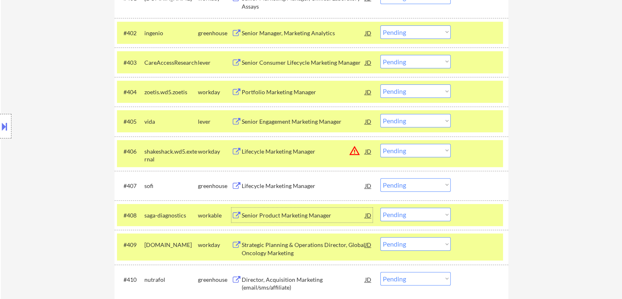
click at [274, 212] on div "Senior Product Marketing Manager" at bounding box center [304, 215] width 124 height 8
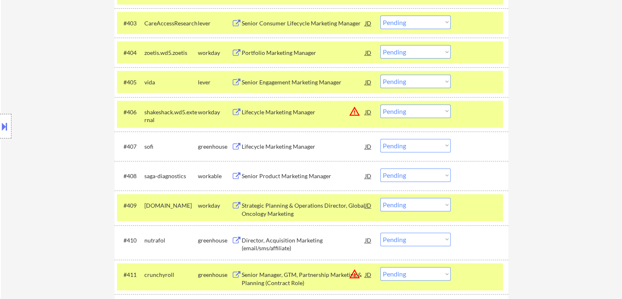
scroll to position [368, 0]
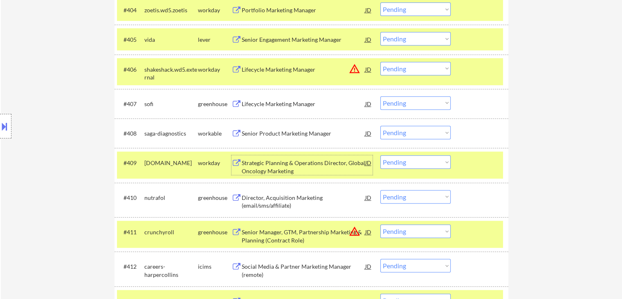
drag, startPoint x: 267, startPoint y: 169, endPoint x: 271, endPoint y: 194, distance: 25.8
click at [267, 169] on div "Strategic Planning & Operations Director, Global Oncology Marketing" at bounding box center [304, 167] width 124 height 16
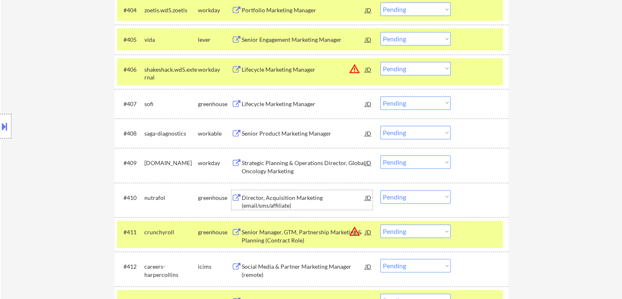
click at [271, 195] on div "Director, Acquisition Marketing (email/sms/affiliate)" at bounding box center [304, 201] width 124 height 16
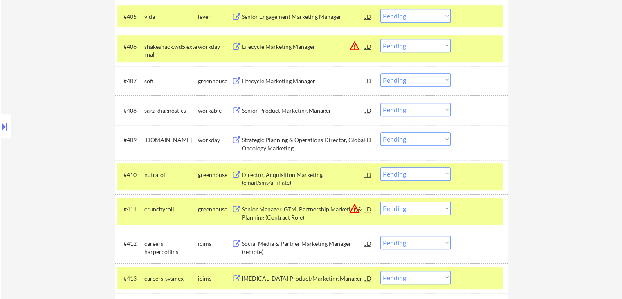
scroll to position [450, 0]
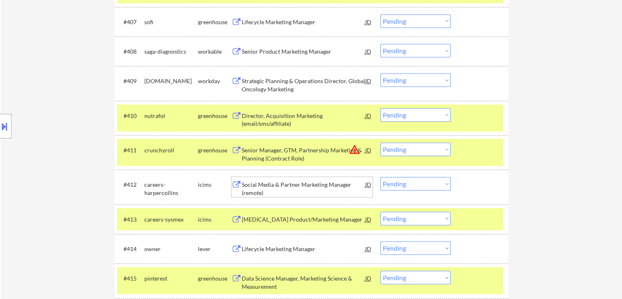
click at [263, 189] on div "Social Media & Partner Marketing Manager (remote)" at bounding box center [304, 188] width 124 height 16
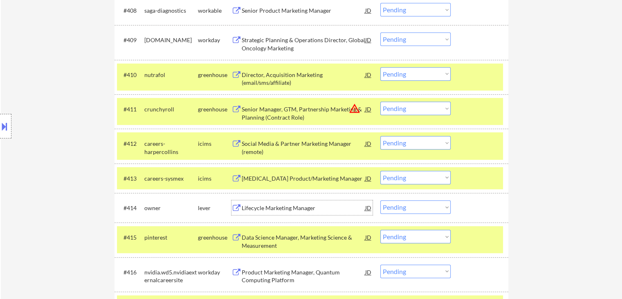
click at [265, 208] on div "Lifecycle Marketing Manager" at bounding box center [304, 208] width 124 height 8
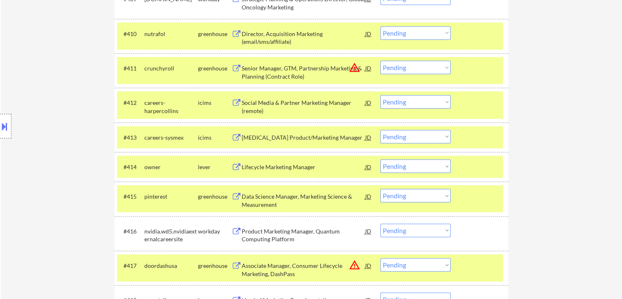
click at [266, 195] on div "Data Science Manager, Marketing Science & Measurement" at bounding box center [304, 200] width 124 height 16
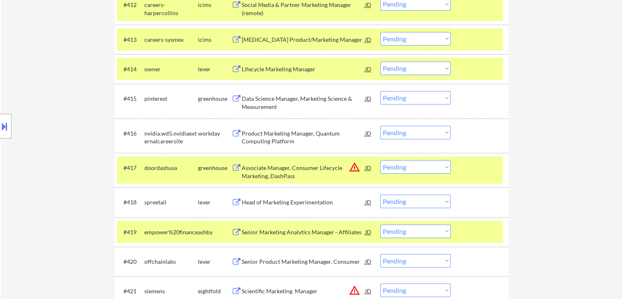
scroll to position [654, 0]
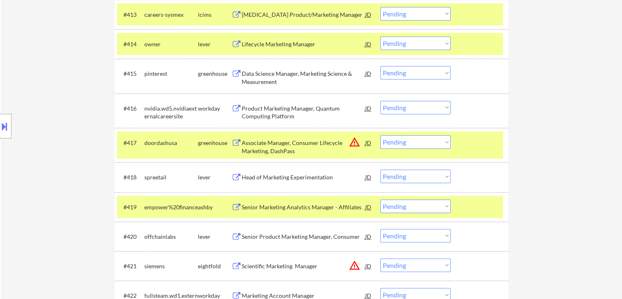
click at [261, 175] on div "Head of Marketing Experimentation" at bounding box center [304, 177] width 124 height 8
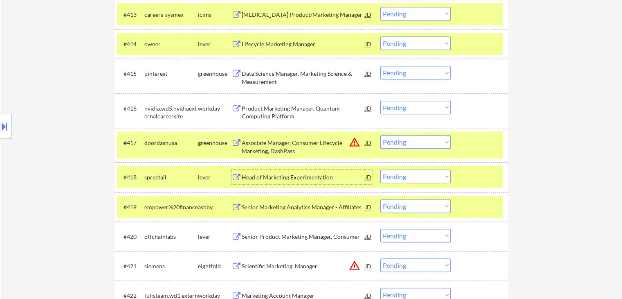
click at [40, 140] on div "Location Inclusions: [GEOGRAPHIC_DATA], [GEOGRAPHIC_DATA] [GEOGRAPHIC_DATA], [G…" at bounding box center [73, 126] width 146 height 152
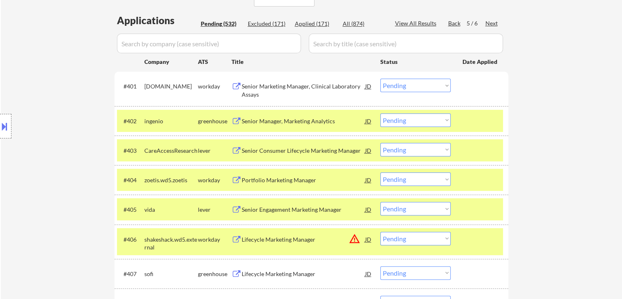
scroll to position [211, 0]
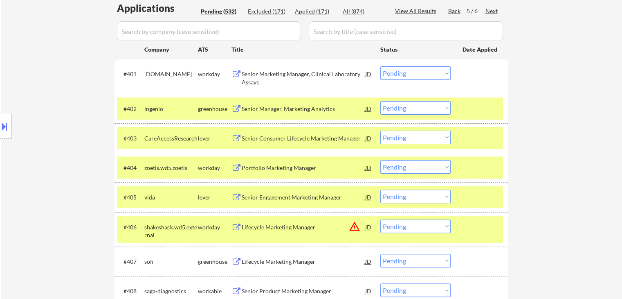
click at [418, 107] on select "Choose an option... Pending Applied Excluded (Questions) Excluded (Expired) Exc…" at bounding box center [415, 107] width 70 height 13
click at [380, 101] on select "Choose an option... Pending Applied Excluded (Questions) Excluded (Expired) Exc…" at bounding box center [415, 107] width 70 height 13
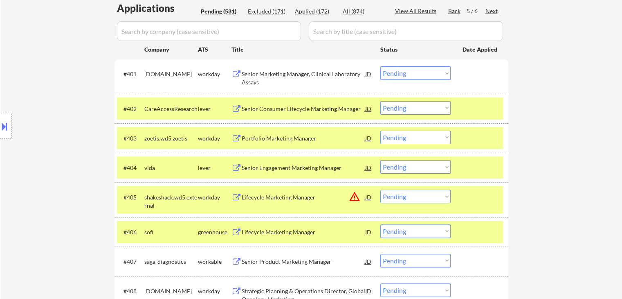
click at [49, 129] on div "Location Inclusions: [GEOGRAPHIC_DATA], [GEOGRAPHIC_DATA] [GEOGRAPHIC_DATA], [G…" at bounding box center [73, 126] width 146 height 152
click at [402, 110] on select "Choose an option... Pending Applied Excluded (Questions) Excluded (Expired) Exc…" at bounding box center [415, 107] width 70 height 13
click at [380, 101] on select "Choose an option... Pending Applied Excluded (Questions) Excluded (Expired) Exc…" at bounding box center [415, 107] width 70 height 13
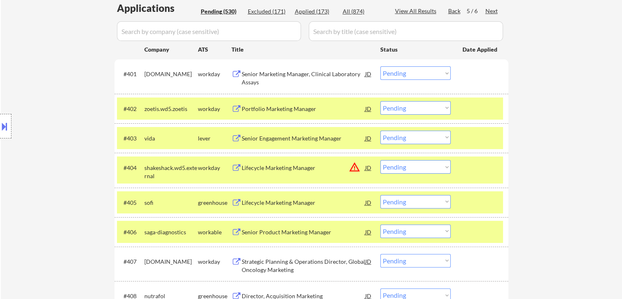
click at [56, 102] on div "Location Inclusions: [GEOGRAPHIC_DATA], [GEOGRAPHIC_DATA] [GEOGRAPHIC_DATA], [G…" at bounding box center [73, 126] width 146 height 152
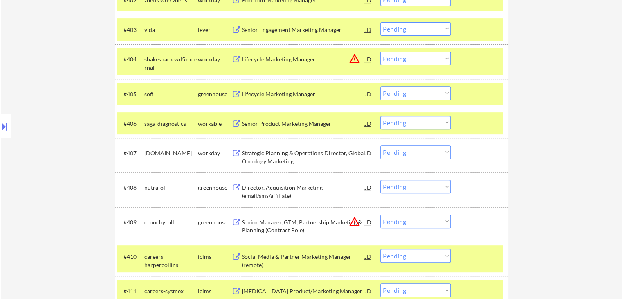
scroll to position [333, 0]
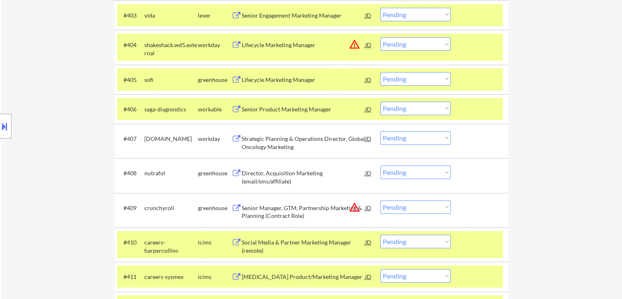
drag, startPoint x: 437, startPoint y: 170, endPoint x: 436, endPoint y: 175, distance: 5.5
click at [437, 170] on select "Choose an option... Pending Applied Excluded (Questions) Excluded (Expired) Exc…" at bounding box center [415, 171] width 70 height 13
click at [380, 165] on select "Choose an option... Pending Applied Excluded (Questions) Excluded (Expired) Exc…" at bounding box center [415, 171] width 70 height 13
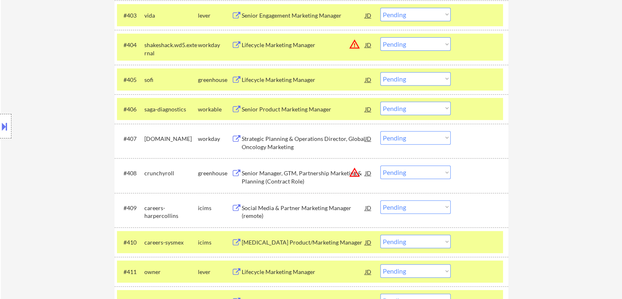
click at [29, 117] on div "Location Inclusions: [GEOGRAPHIC_DATA], [GEOGRAPHIC_DATA] [GEOGRAPHIC_DATA], [G…" at bounding box center [73, 126] width 146 height 152
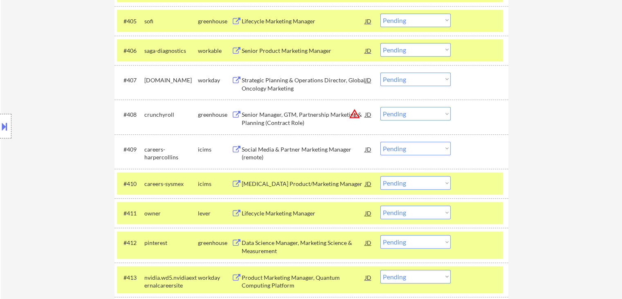
scroll to position [415, 0]
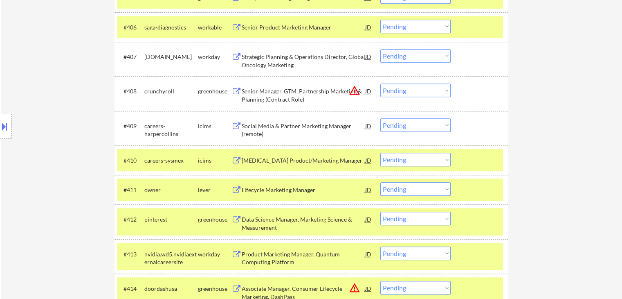
click at [409, 191] on select "Choose an option... Pending Applied Excluded (Questions) Excluded (Expired) Exc…" at bounding box center [415, 188] width 70 height 13
click at [380, 182] on select "Choose an option... Pending Applied Excluded (Questions) Excluded (Expired) Exc…" at bounding box center [415, 188] width 70 height 13
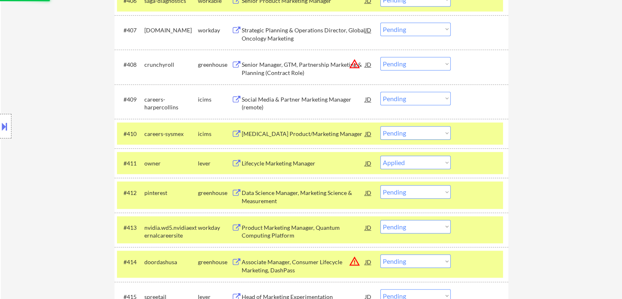
scroll to position [456, 0]
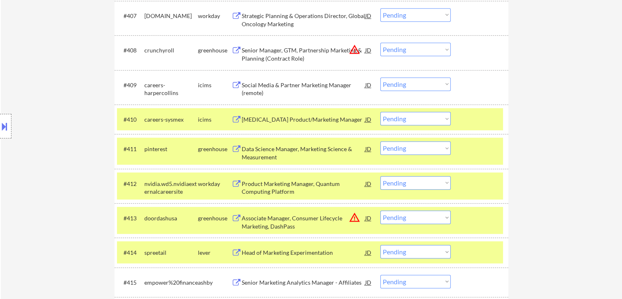
click at [396, 146] on select "Choose an option... Pending Applied Excluded (Questions) Excluded (Expired) Exc…" at bounding box center [415, 147] width 70 height 13
click at [380, 141] on select "Choose an option... Pending Applied Excluded (Questions) Excluded (Expired) Exc…" at bounding box center [415, 147] width 70 height 13
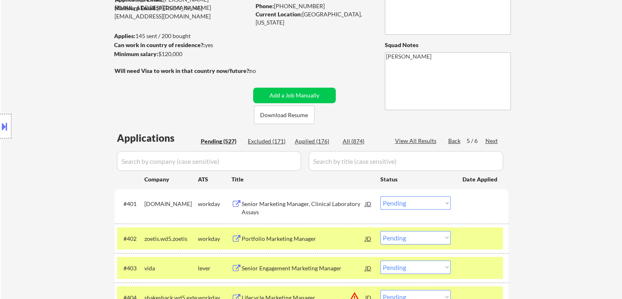
scroll to position [123, 0]
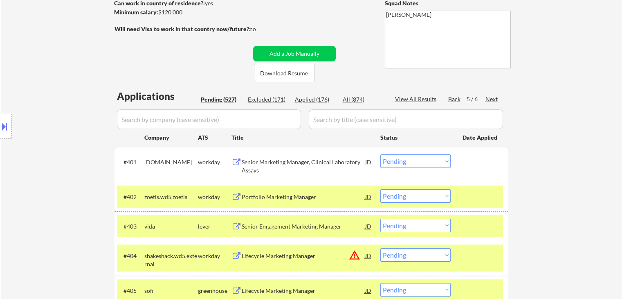
click at [454, 99] on div "Back" at bounding box center [454, 99] width 13 height 8
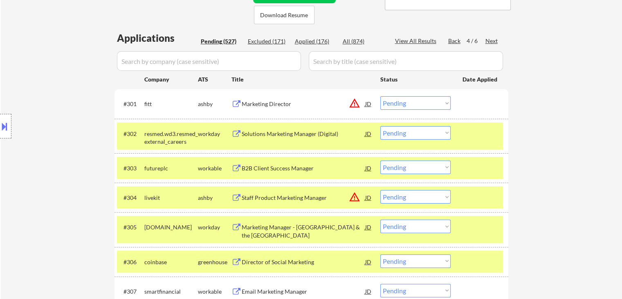
scroll to position [204, 0]
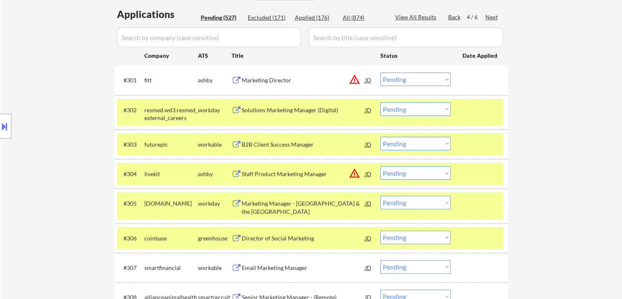
click at [282, 109] on div "Solutions Marketing Manager (Digital)" at bounding box center [304, 110] width 124 height 8
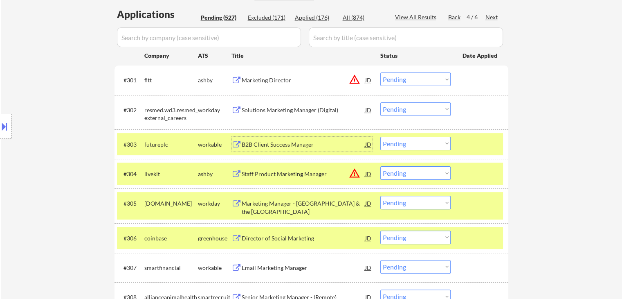
click at [278, 148] on div "B2B Client Success Manager" at bounding box center [304, 144] width 124 height 15
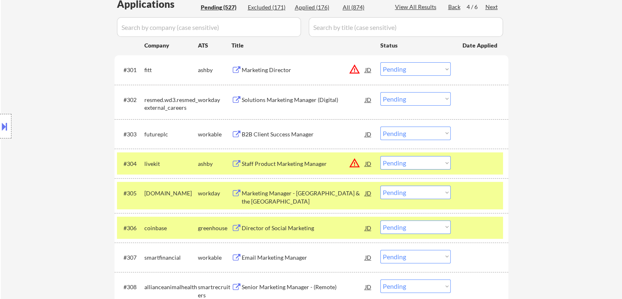
scroll to position [245, 0]
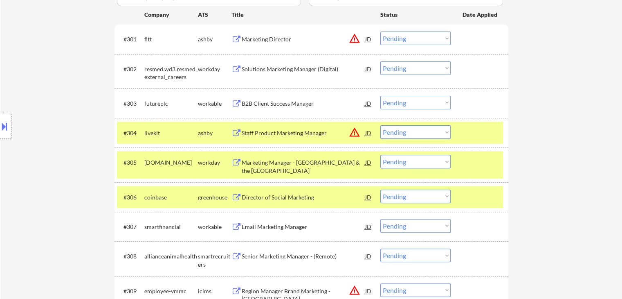
click at [283, 163] on div "Marketing Manager - [GEOGRAPHIC_DATA] & the [GEOGRAPHIC_DATA]" at bounding box center [304, 166] width 124 height 16
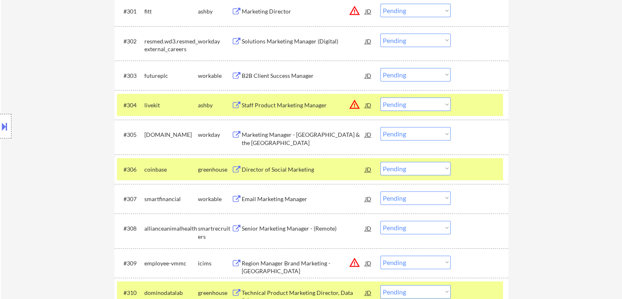
scroll to position [286, 0]
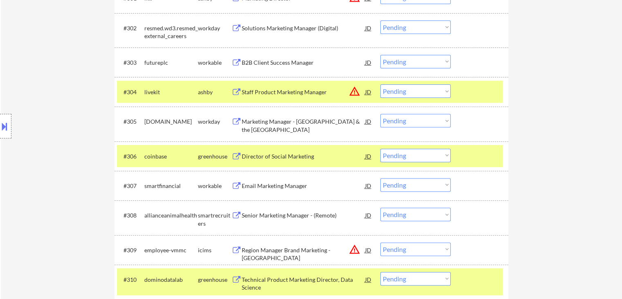
click at [283, 153] on div "Director of Social Marketing" at bounding box center [304, 156] width 124 height 8
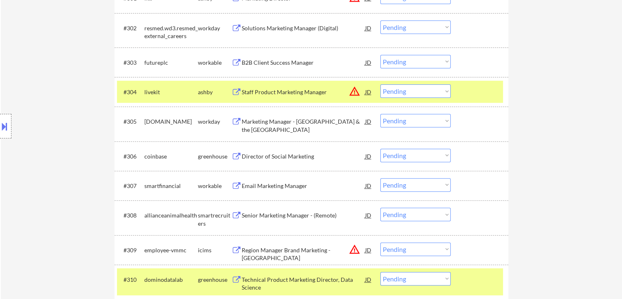
click at [277, 176] on div "#307 smartfinancial workable Email Marketing Manager JD Choose an option... Pen…" at bounding box center [310, 185] width 386 height 22
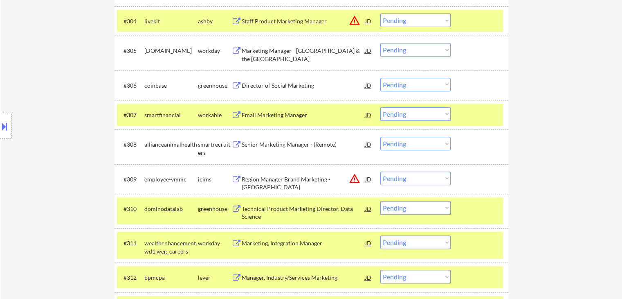
scroll to position [368, 0]
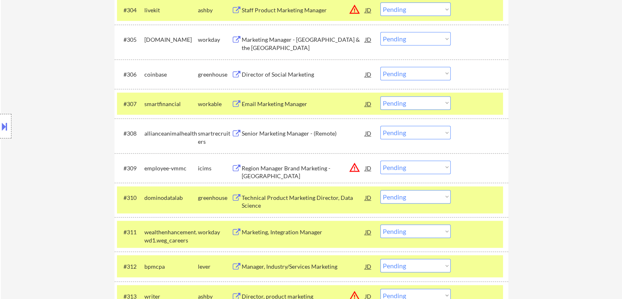
click at [272, 131] on div "Senior Marketing Manager - (Remote)" at bounding box center [304, 133] width 124 height 8
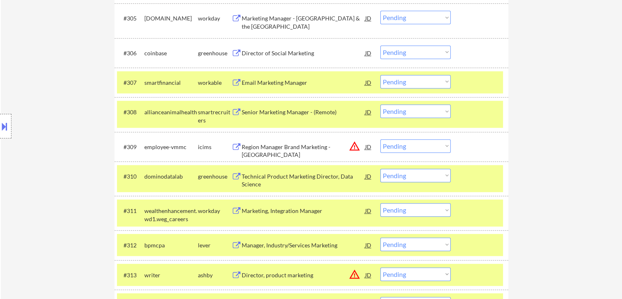
scroll to position [409, 0]
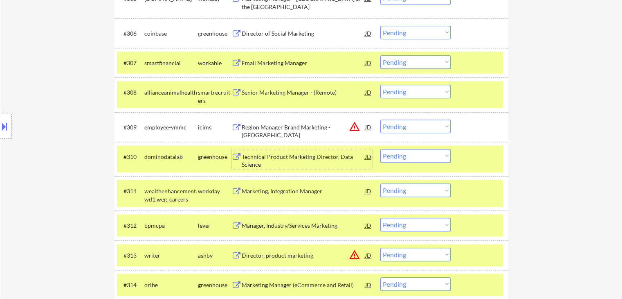
drag, startPoint x: 272, startPoint y: 162, endPoint x: 269, endPoint y: 193, distance: 32.1
click at [272, 161] on div "Technical Product Marketing Director, Data Science" at bounding box center [304, 161] width 124 height 16
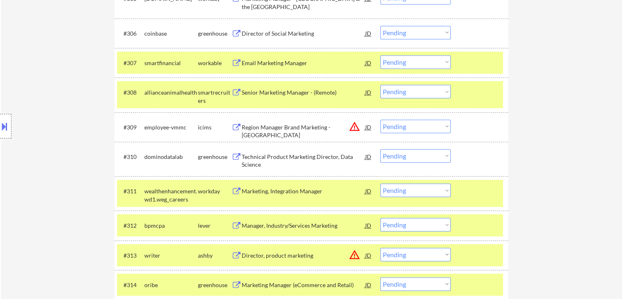
click at [267, 192] on div "Marketing, Integration Manager" at bounding box center [304, 191] width 124 height 8
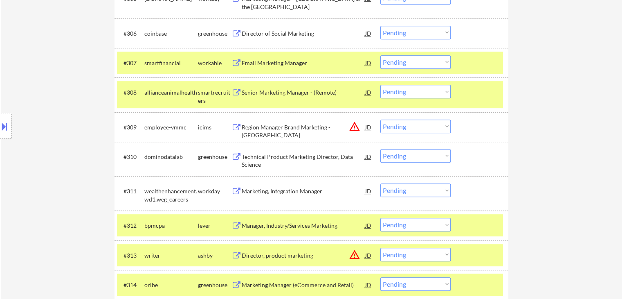
scroll to position [491, 0]
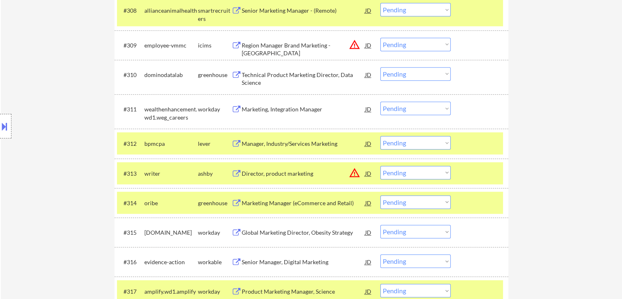
click at [265, 142] on div "Manager, Industry/Services Marketing" at bounding box center [304, 143] width 124 height 8
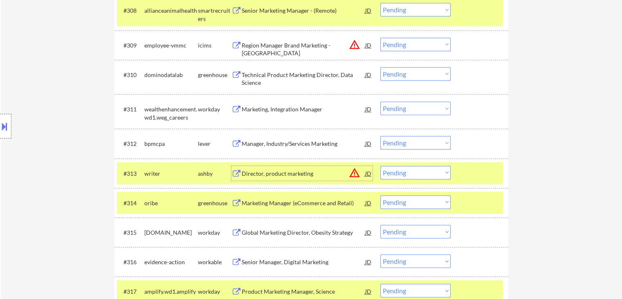
drag, startPoint x: 260, startPoint y: 176, endPoint x: 265, endPoint y: 195, distance: 18.9
click at [261, 176] on div "Director, product marketing" at bounding box center [304, 173] width 124 height 8
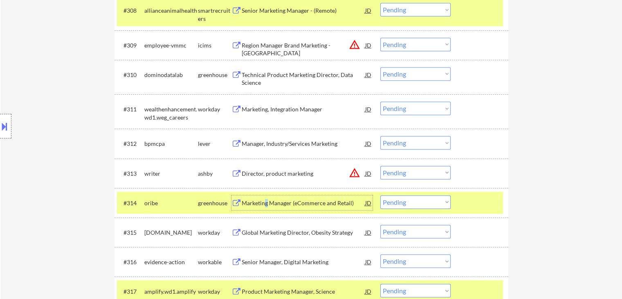
click at [267, 199] on div "Marketing Manager (eCommerce and Retail)" at bounding box center [304, 203] width 124 height 8
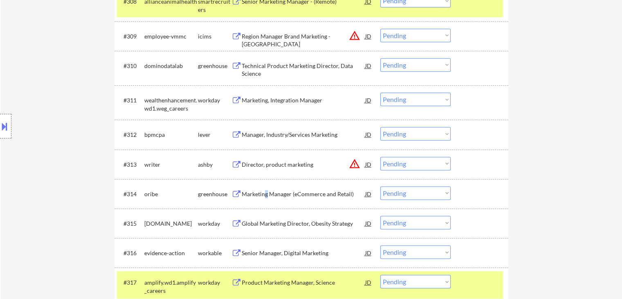
scroll to position [613, 0]
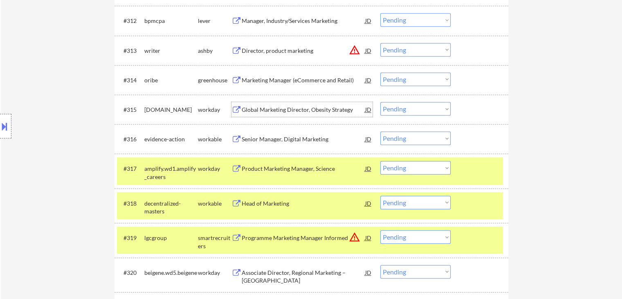
drag, startPoint x: 261, startPoint y: 107, endPoint x: 268, endPoint y: 141, distance: 34.7
click at [261, 106] on div "Global Marketing Director, Obesity Strategy" at bounding box center [304, 110] width 124 height 8
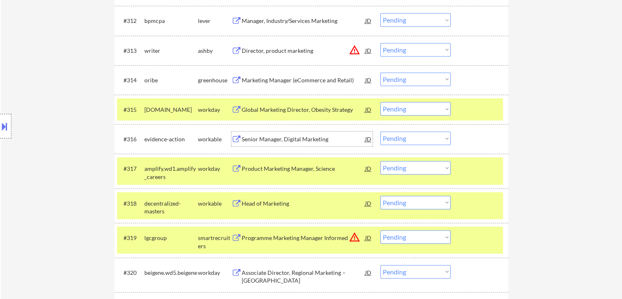
drag, startPoint x: 267, startPoint y: 138, endPoint x: 265, endPoint y: 148, distance: 10.0
click at [267, 138] on div "Senior Manager, Digital Marketing" at bounding box center [304, 139] width 124 height 8
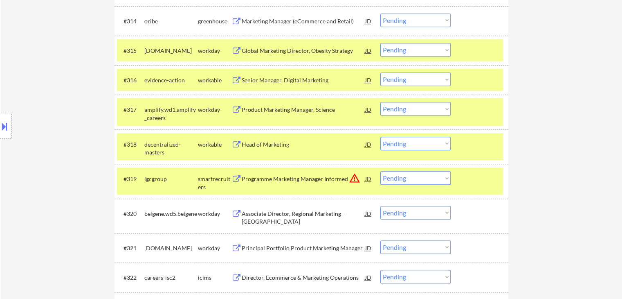
scroll to position [736, 0]
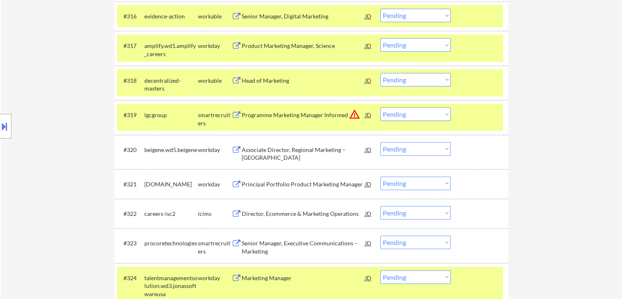
click at [258, 17] on div "Senior Manager, Digital Marketing" at bounding box center [304, 16] width 124 height 8
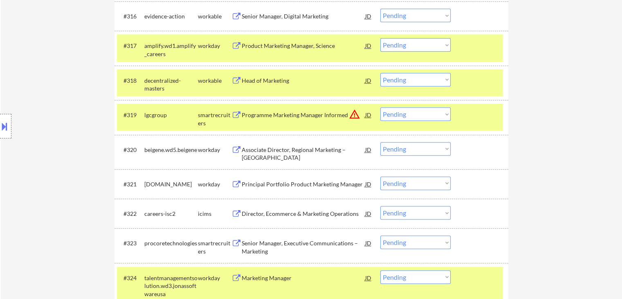
click at [255, 45] on div "Product Marketing Manager, Science" at bounding box center [304, 46] width 124 height 8
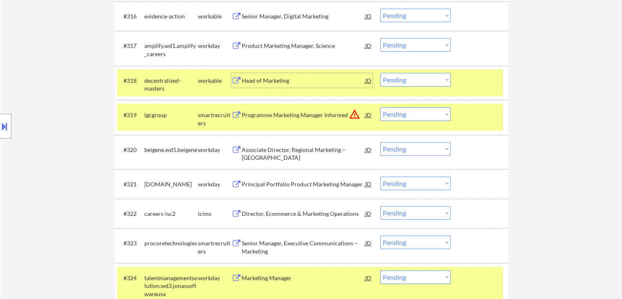
click at [263, 78] on div "Head of Marketing" at bounding box center [304, 80] width 124 height 8
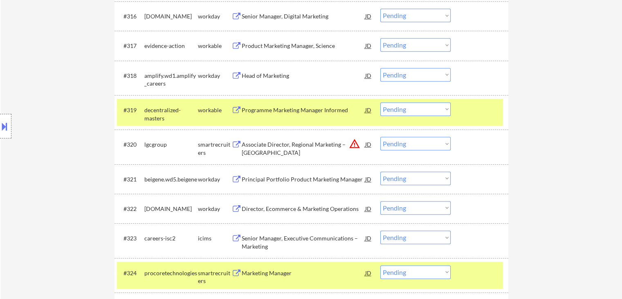
scroll to position [194, 0]
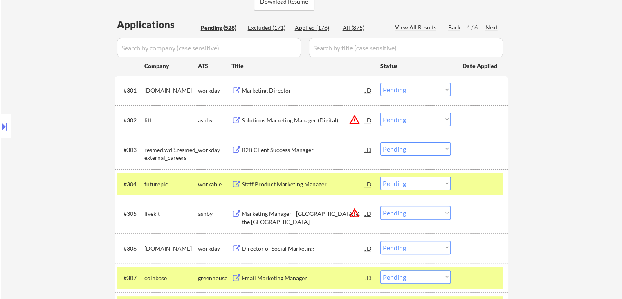
click at [413, 149] on select "Choose an option... Pending Applied Excluded (Questions) Excluded (Expired) Exc…" at bounding box center [415, 148] width 70 height 13
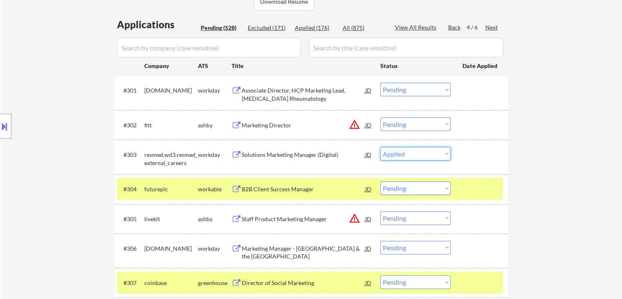
click at [380, 147] on select "Choose an option... Pending Applied Excluded (Questions) Excluded (Expired) Exc…" at bounding box center [415, 153] width 70 height 13
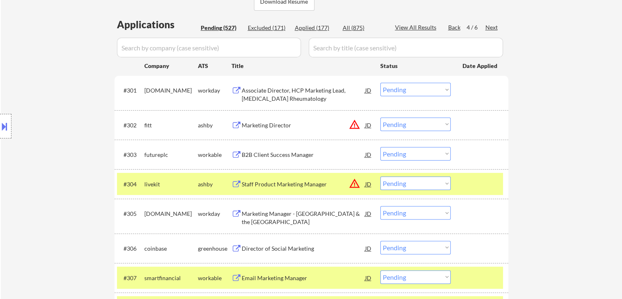
scroll to position [450, 0]
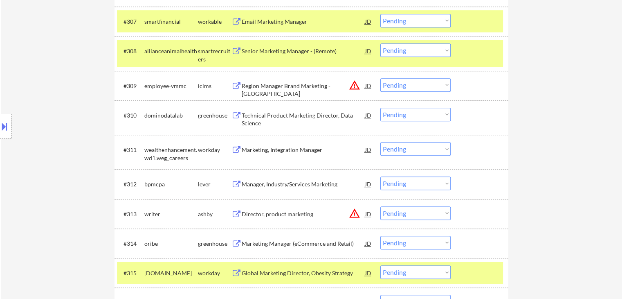
drag, startPoint x: 419, startPoint y: 148, endPoint x: 422, endPoint y: 153, distance: 5.9
click at [419, 149] on select "Choose an option... Pending Applied Excluded (Questions) Excluded (Expired) Exc…" at bounding box center [415, 148] width 70 height 13
click at [380, 142] on select "Choose an option... Pending Applied Excluded (Questions) Excluded (Expired) Exc…" at bounding box center [415, 148] width 70 height 13
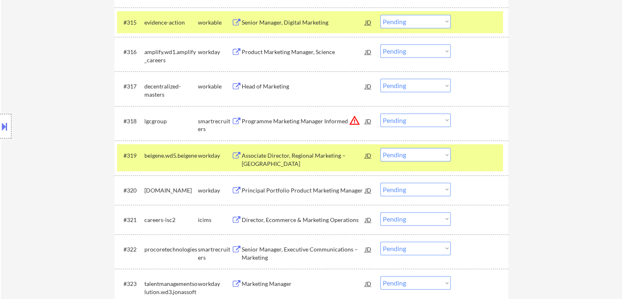
scroll to position [777, 0]
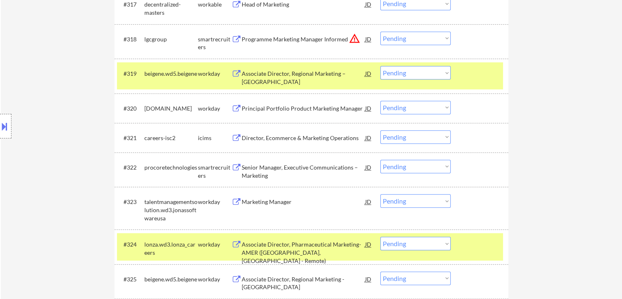
click at [272, 110] on div "Principal Portfolio Product Marketing Manager" at bounding box center [304, 108] width 124 height 8
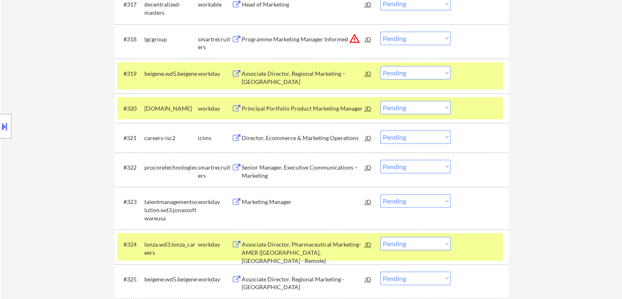
click at [280, 167] on div "Senior Manager, Executive Communications – Marketing" at bounding box center [304, 171] width 124 height 16
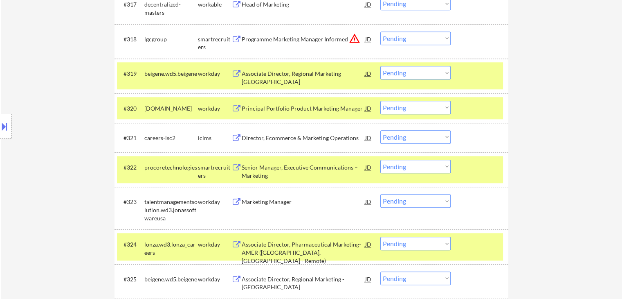
scroll to position [818, 0]
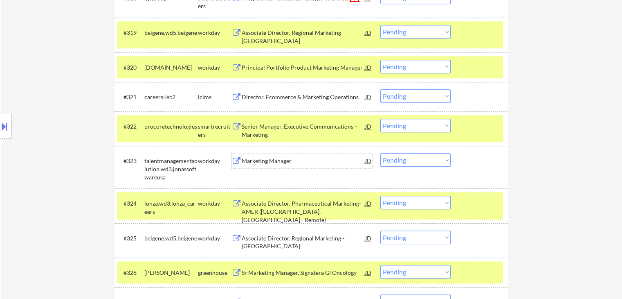
click at [262, 162] on div "Marketing Manager" at bounding box center [304, 161] width 124 height 8
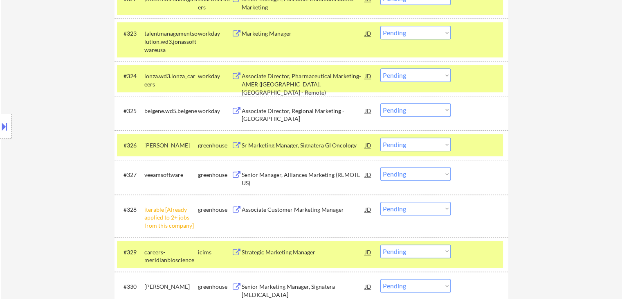
scroll to position [982, 0]
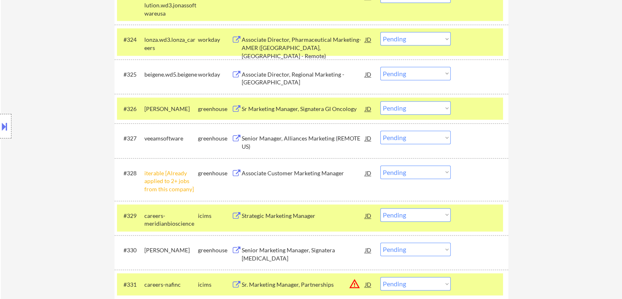
click at [282, 103] on div "Sr Marketing Manager, Signatera GI Oncology" at bounding box center [304, 108] width 124 height 15
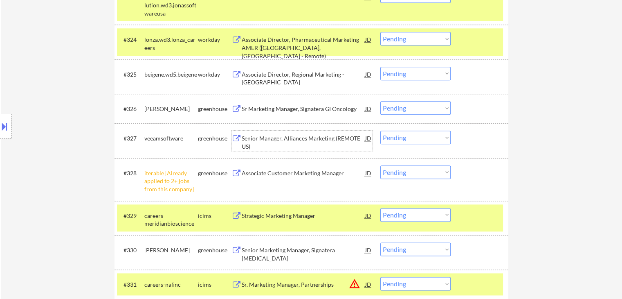
click at [266, 139] on div "Senior Manager, Alliances Marketing (REMOTE US)" at bounding box center [304, 142] width 124 height 16
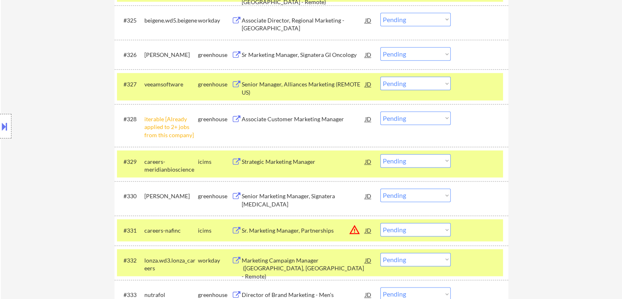
scroll to position [1064, 0]
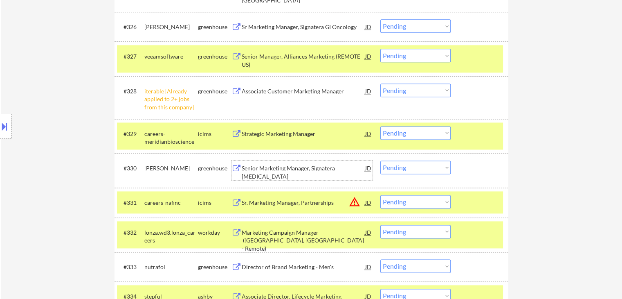
click at [276, 165] on div "Senior Marketing Manager, Signatera [MEDICAL_DATA]" at bounding box center [304, 172] width 124 height 16
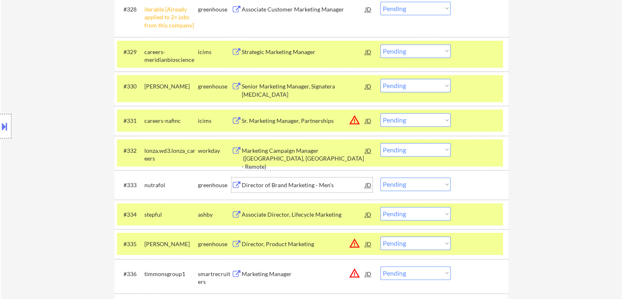
drag, startPoint x: 278, startPoint y: 184, endPoint x: 284, endPoint y: 169, distance: 15.8
click at [278, 184] on div "Director of Brand Marketing - Men's" at bounding box center [304, 185] width 124 height 8
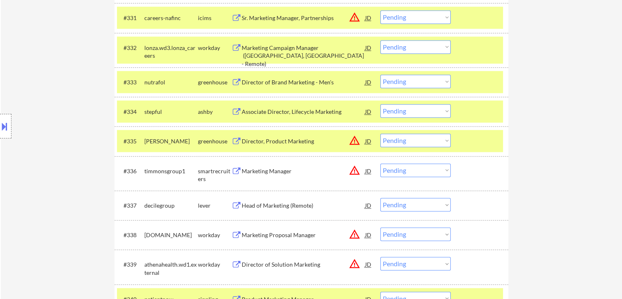
scroll to position [1268, 0]
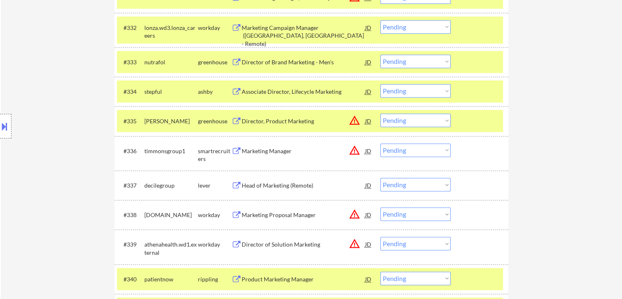
click at [279, 184] on div "Head of Marketing (Remote)" at bounding box center [304, 185] width 124 height 8
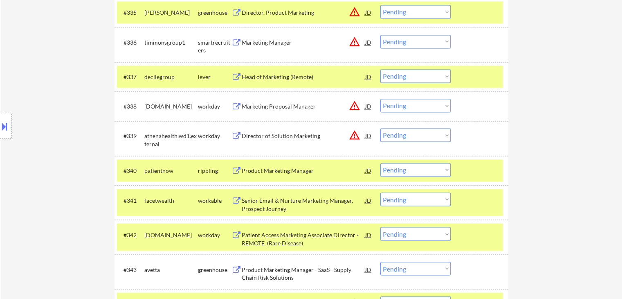
scroll to position [1391, 0]
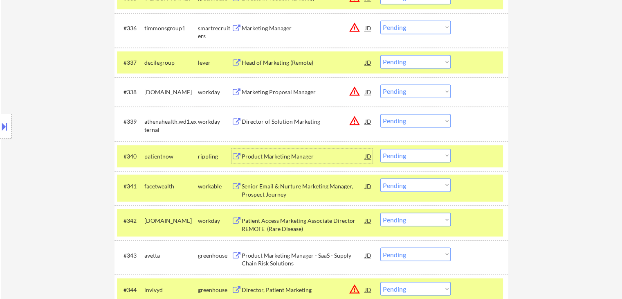
drag, startPoint x: 269, startPoint y: 156, endPoint x: 280, endPoint y: 193, distance: 39.1
click at [269, 155] on div "Product Marketing Manager" at bounding box center [304, 156] width 124 height 8
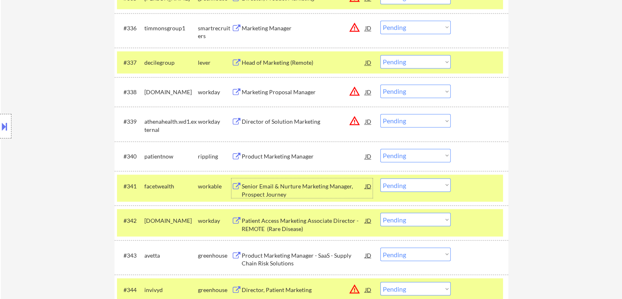
click at [273, 184] on div "Senior Email & Nurture Marketing Manager, Prospect Journey" at bounding box center [304, 190] width 124 height 16
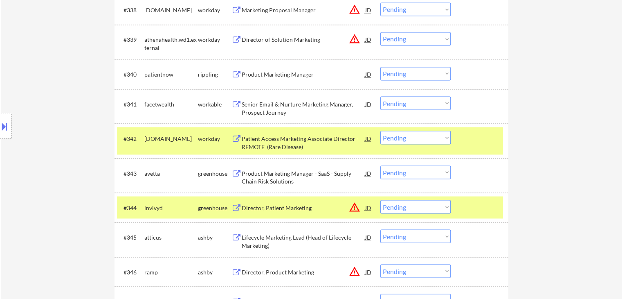
click at [264, 139] on div "Patient Access Marketing Associate Director - REMOTE (Rare Disease)" at bounding box center [304, 142] width 124 height 16
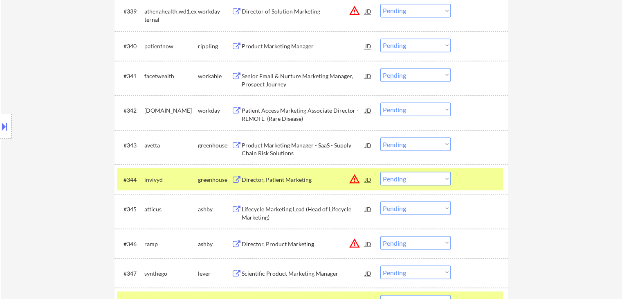
scroll to position [1514, 0]
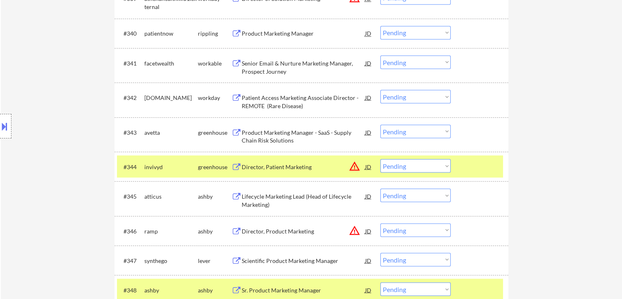
click at [255, 134] on div "Product Marketing Manager - SaaS - Supply Chain Risk Solutions" at bounding box center [304, 136] width 124 height 16
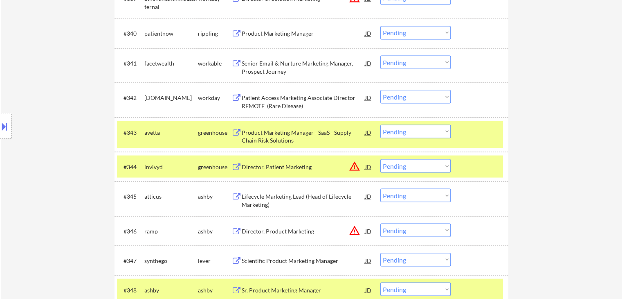
click at [273, 198] on div "Lifecycle Marketing Lead (Head of Lifecycle Marketing)" at bounding box center [304, 200] width 124 height 16
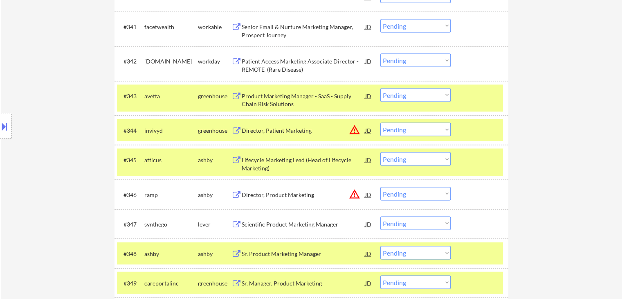
scroll to position [1595, 0]
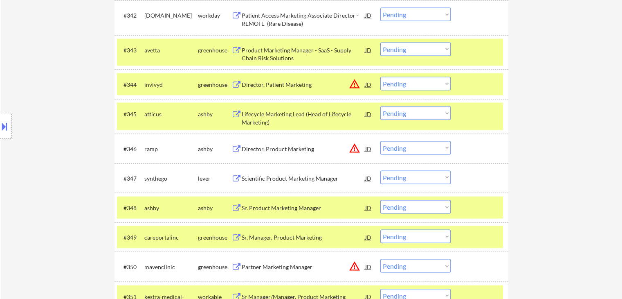
click at [274, 175] on div "Scientific Product Marketing Manager" at bounding box center [304, 178] width 124 height 8
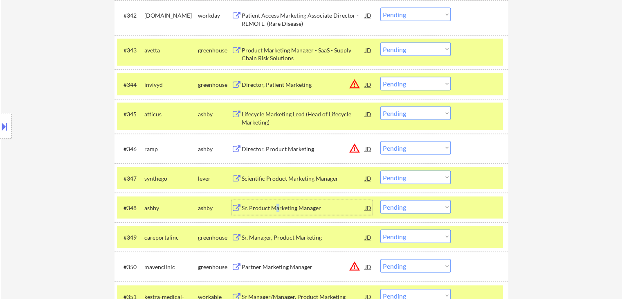
click at [276, 208] on div "Sr. Product Marketing Manager" at bounding box center [304, 208] width 124 height 8
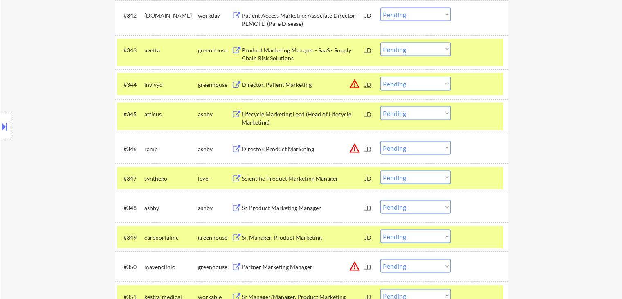
click at [288, 237] on div "Sr. Manager, Product Marketing" at bounding box center [304, 237] width 124 height 8
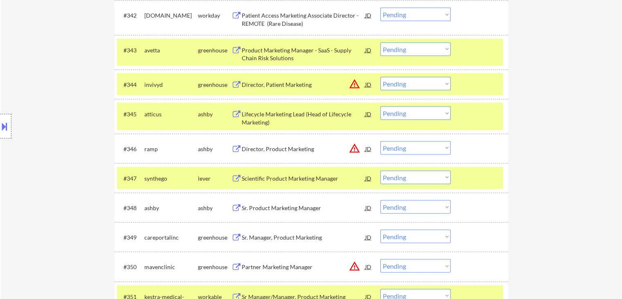
scroll to position [834, 0]
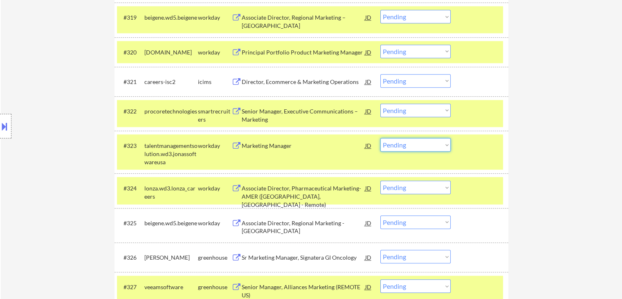
drag, startPoint x: 421, startPoint y: 146, endPoint x: 415, endPoint y: 151, distance: 7.6
click at [421, 146] on select "Choose an option... Pending Applied Excluded (Questions) Excluded (Expired) Exc…" at bounding box center [415, 144] width 70 height 13
click at [380, 138] on select "Choose an option... Pending Applied Excluded (Questions) Excluded (Expired) Exc…" at bounding box center [415, 144] width 70 height 13
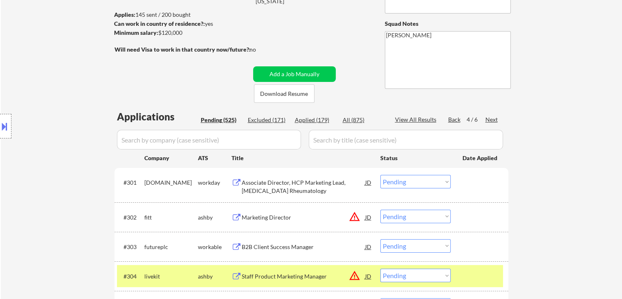
scroll to position [0, 0]
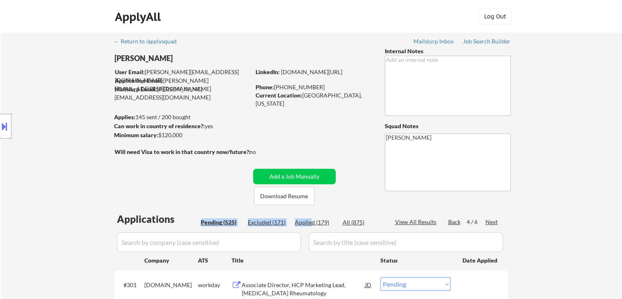
click at [311, 223] on div "Applied (179)" at bounding box center [315, 222] width 41 height 8
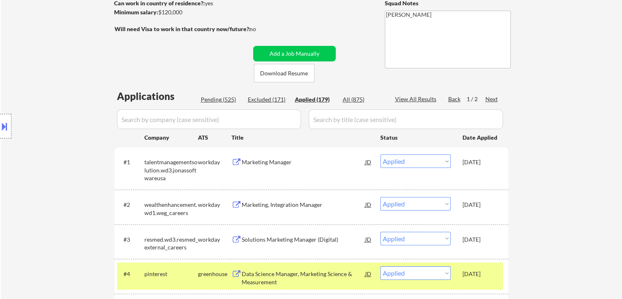
scroll to position [2175, 0]
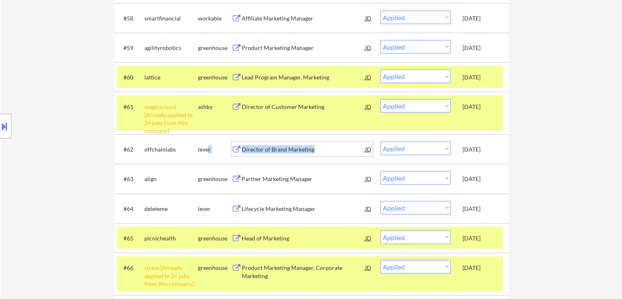
drag, startPoint x: 324, startPoint y: 146, endPoint x: 209, endPoint y: 146, distance: 114.5
click at [209, 146] on div "#62 offchainlabs lever Director of Brand Marketing JD warning_amber Choose an o…" at bounding box center [310, 149] width 386 height 15
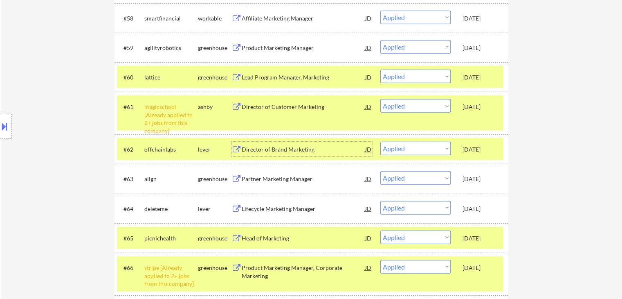
drag, startPoint x: 533, startPoint y: 138, endPoint x: 525, endPoint y: 133, distance: 10.3
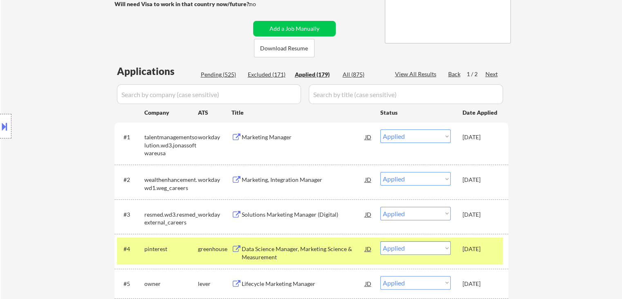
scroll to position [164, 0]
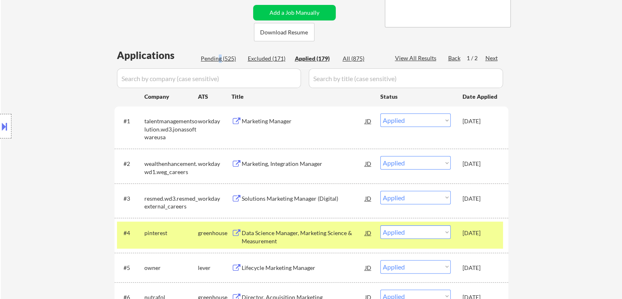
click at [219, 55] on div "Pending (525)" at bounding box center [221, 58] width 41 height 8
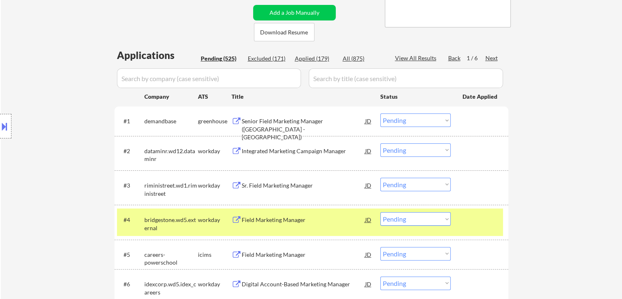
click at [491, 57] on div "Next" at bounding box center [491, 58] width 13 height 8
click at [492, 58] on div "Next" at bounding box center [491, 58] width 13 height 8
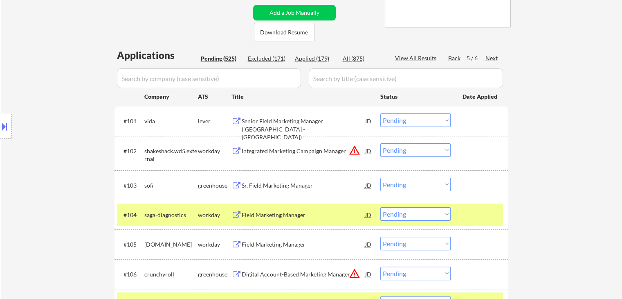
scroll to position [204, 0]
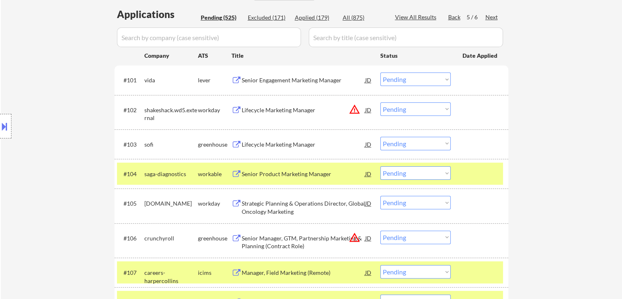
click at [52, 119] on div "Location Inclusions: [GEOGRAPHIC_DATA], [GEOGRAPHIC_DATA] [GEOGRAPHIC_DATA], [G…" at bounding box center [73, 126] width 146 height 152
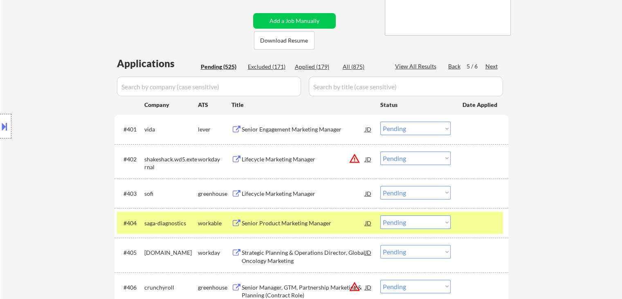
scroll to position [123, 0]
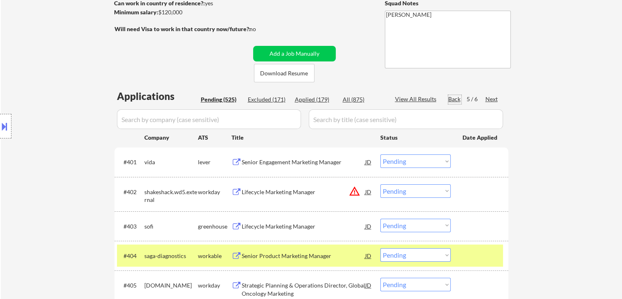
drag, startPoint x: 452, startPoint y: 97, endPoint x: 451, endPoint y: 150, distance: 52.8
click at [452, 97] on div "Back" at bounding box center [454, 99] width 13 height 8
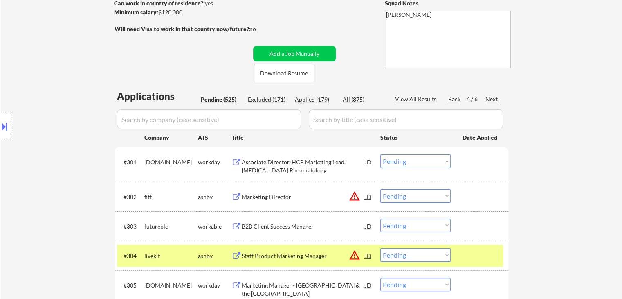
scroll to position [1139, 0]
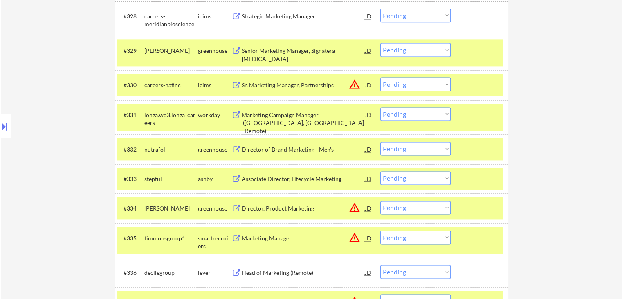
drag, startPoint x: 413, startPoint y: 148, endPoint x: 413, endPoint y: 154, distance: 6.5
click at [413, 148] on select "Choose an option... Pending Applied Excluded (Questions) Excluded (Expired) Exc…" at bounding box center [415, 148] width 70 height 13
click at [380, 142] on select "Choose an option... Pending Applied Excluded (Questions) Excluded (Expired) Exc…" at bounding box center [415, 148] width 70 height 13
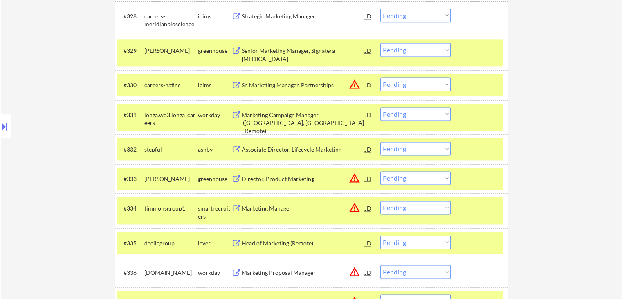
scroll to position [1326, 0]
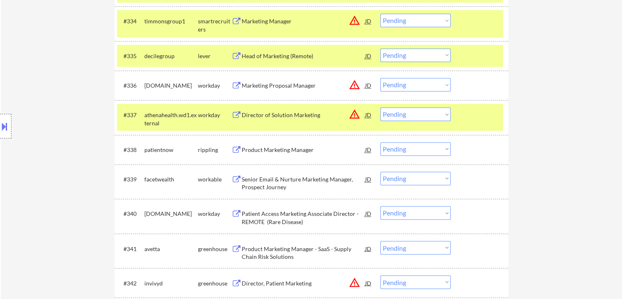
drag, startPoint x: 411, startPoint y: 149, endPoint x: 410, endPoint y: 154, distance: 4.9
click at [411, 149] on select "Choose an option... Pending Applied Excluded (Questions) Excluded (Expired) Exc…" at bounding box center [415, 148] width 70 height 13
click at [380, 142] on select "Choose an option... Pending Applied Excluded (Questions) Excluded (Expired) Exc…" at bounding box center [415, 148] width 70 height 13
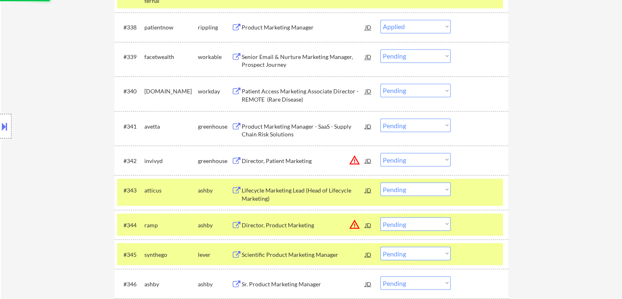
scroll to position [1448, 0]
click at [77, 77] on div "Location Inclusions: [GEOGRAPHIC_DATA], [GEOGRAPHIC_DATA] [GEOGRAPHIC_DATA], [G…" at bounding box center [73, 126] width 146 height 152
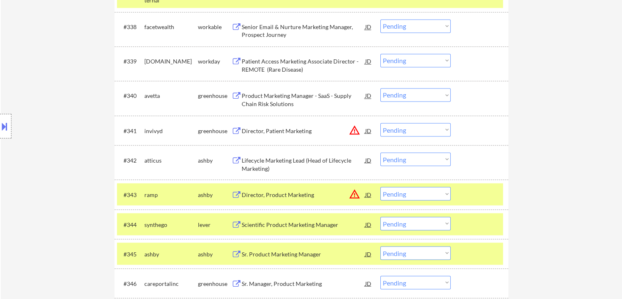
drag, startPoint x: 77, startPoint y: 93, endPoint x: 79, endPoint y: 11, distance: 82.2
click at [76, 88] on div "Location Inclusions: [GEOGRAPHIC_DATA], [GEOGRAPHIC_DATA] [GEOGRAPHIC_DATA], [G…" at bounding box center [73, 126] width 146 height 152
drag, startPoint x: 411, startPoint y: 153, endPoint x: 411, endPoint y: 164, distance: 10.6
click at [411, 153] on select "Choose an option... Pending Applied Excluded (Questions) Excluded (Expired) Exc…" at bounding box center [415, 158] width 70 height 13
click at [380, 152] on select "Choose an option... Pending Applied Excluded (Questions) Excluded (Expired) Exc…" at bounding box center [415, 158] width 70 height 13
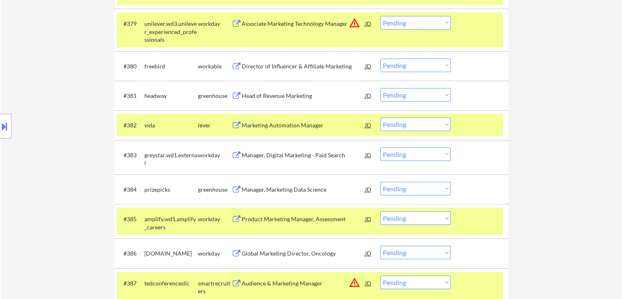
scroll to position [2781, 0]
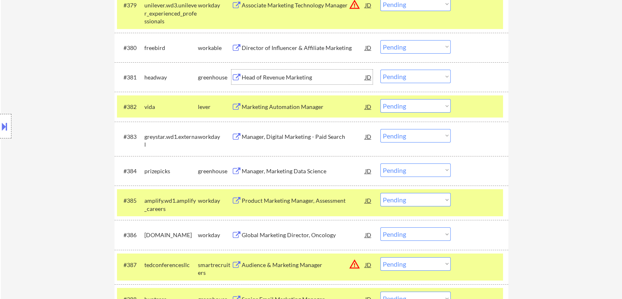
click at [276, 78] on div "Head of Revenue Marketing" at bounding box center [304, 77] width 124 height 8
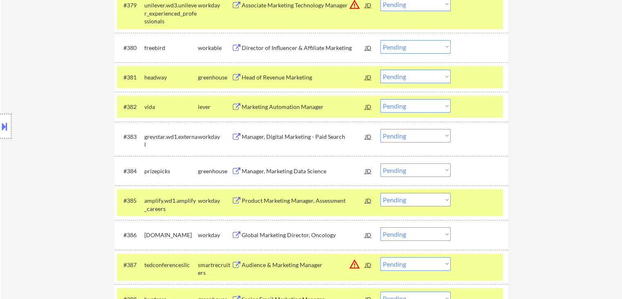
click at [281, 104] on div "Marketing Automation Manager" at bounding box center [304, 107] width 124 height 8
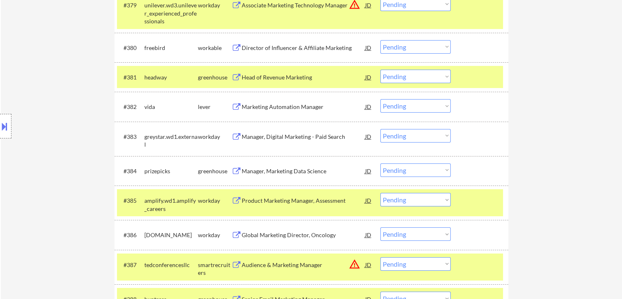
click at [283, 138] on div "Manager, Digital Marketing - Paid Search" at bounding box center [304, 137] width 124 height 8
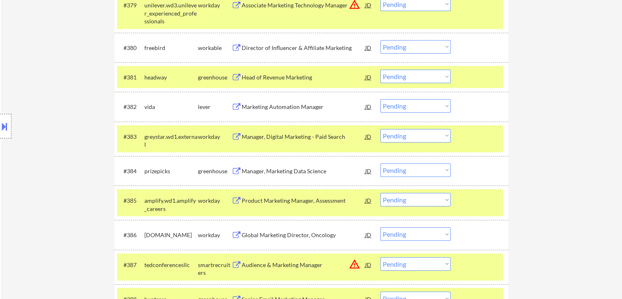
click at [272, 173] on div "Manager, Marketing Data Science" at bounding box center [304, 171] width 124 height 8
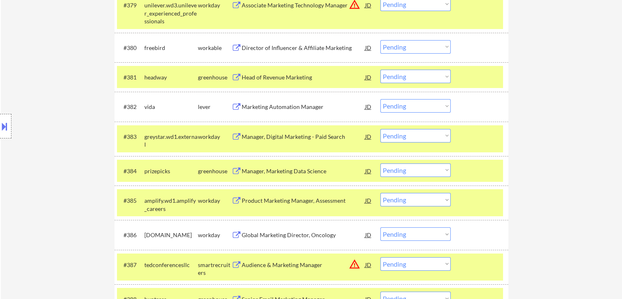
scroll to position [2822, 0]
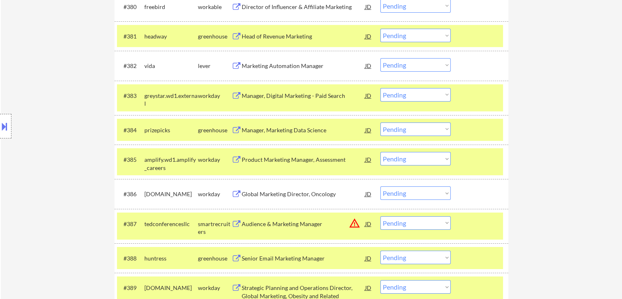
click at [255, 155] on div "Product Marketing Manager, Assessment" at bounding box center [304, 159] width 124 height 8
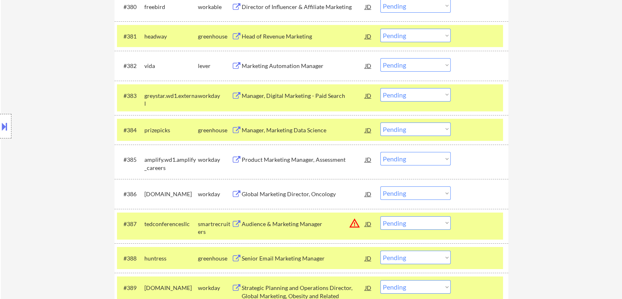
click at [269, 193] on div "Global Marketing Director, Oncology" at bounding box center [304, 194] width 124 height 8
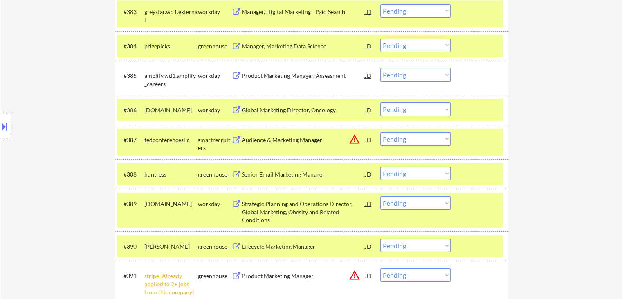
scroll to position [2945, 0]
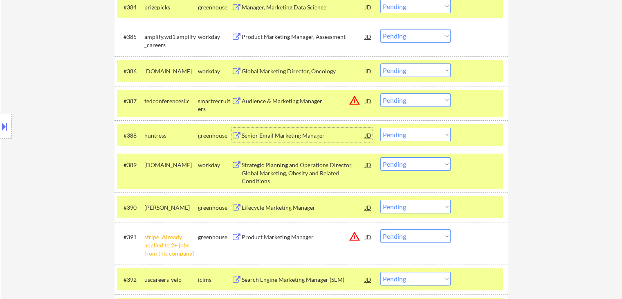
click at [272, 139] on div "Senior Email Marketing Manager" at bounding box center [304, 135] width 124 height 8
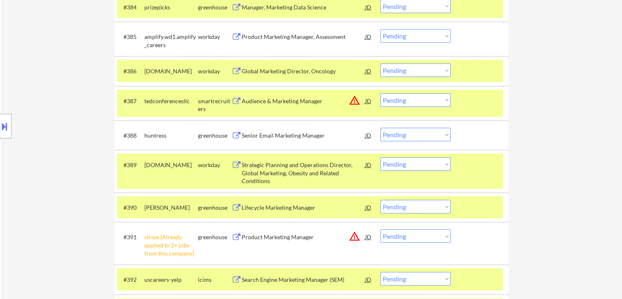
click at [269, 175] on div "Strategic Planning and Operations Director, Global Marketing, Obesity and Relat…" at bounding box center [304, 173] width 124 height 24
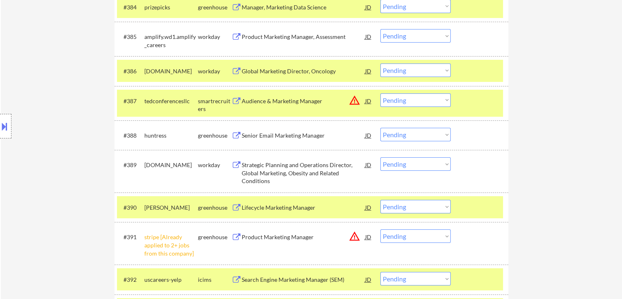
click at [275, 211] on div "Lifecycle Marketing Manager" at bounding box center [304, 207] width 124 height 8
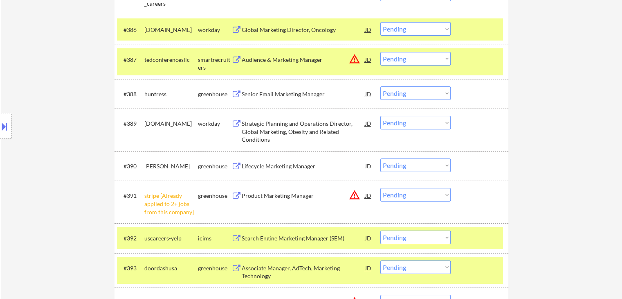
scroll to position [3027, 0]
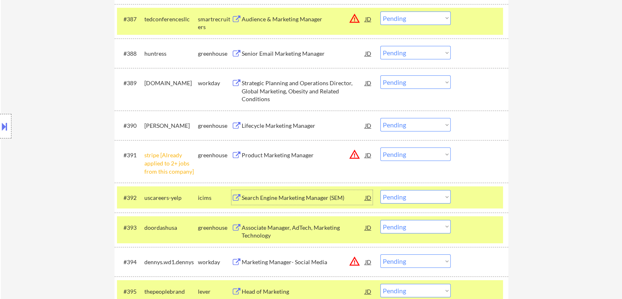
click at [283, 198] on div "Search Engine Marketing Manager (SEM)" at bounding box center [304, 197] width 124 height 8
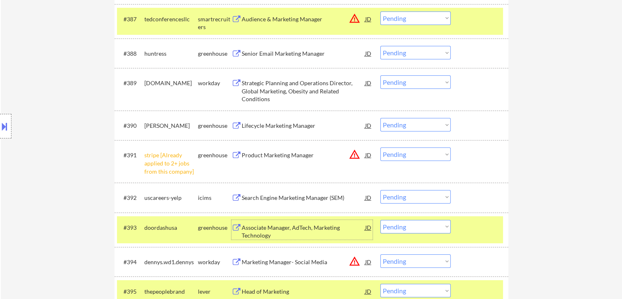
click at [276, 222] on div "Associate Manager, AdTech, Marketing Technology" at bounding box center [304, 230] width 124 height 20
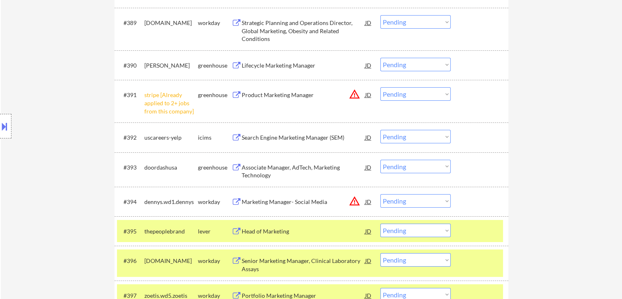
scroll to position [3149, 0]
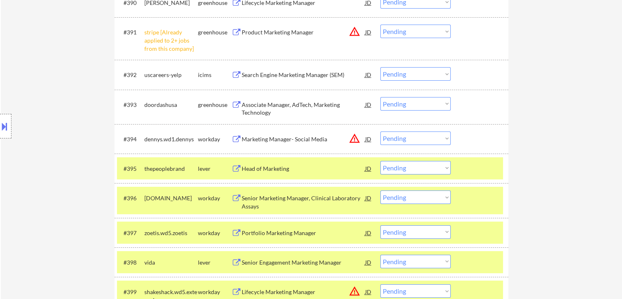
click at [261, 177] on div "#395 thepeoplebrand lever Head of Marketing JD warning_amber Choose an option..…" at bounding box center [310, 168] width 386 height 22
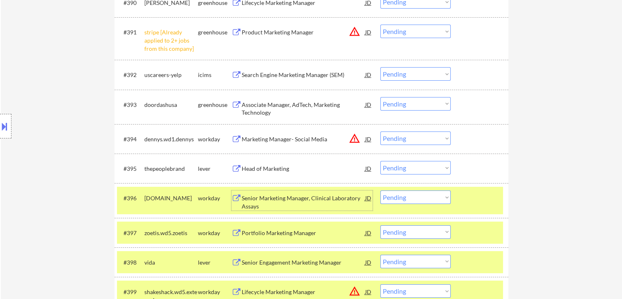
click at [271, 201] on div "Senior Marketing Manager, Clinical Laboratory Assays" at bounding box center [304, 202] width 124 height 16
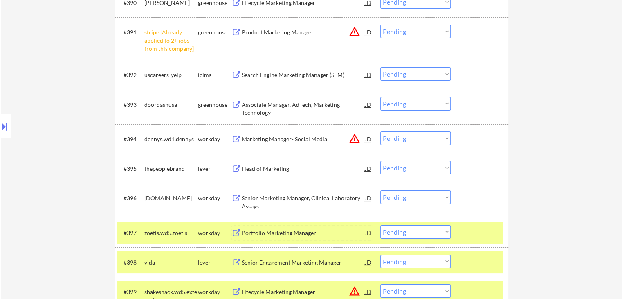
drag, startPoint x: 271, startPoint y: 229, endPoint x: 281, endPoint y: 220, distance: 13.6
click at [271, 228] on div "Portfolio Marketing Manager" at bounding box center [304, 232] width 124 height 15
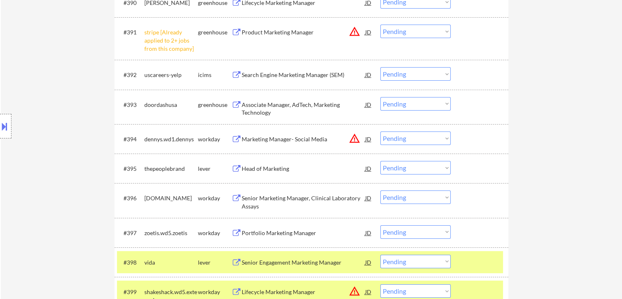
scroll to position [3190, 0]
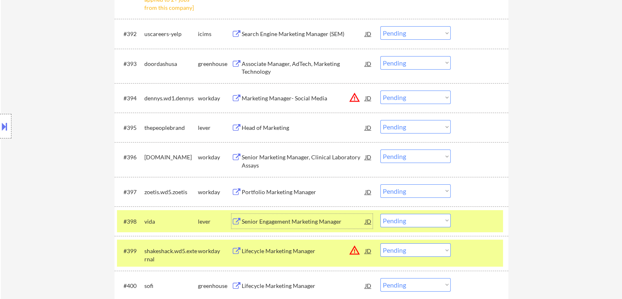
click at [287, 219] on div "Senior Engagement Marketing Manager" at bounding box center [304, 221] width 124 height 8
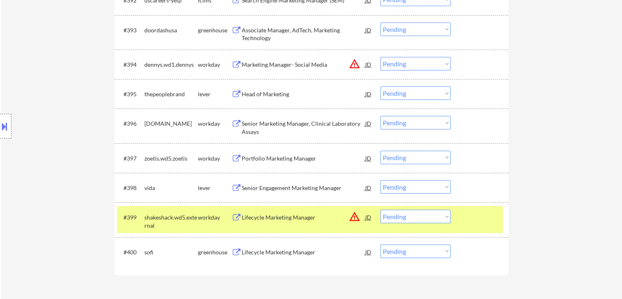
scroll to position [3272, 0]
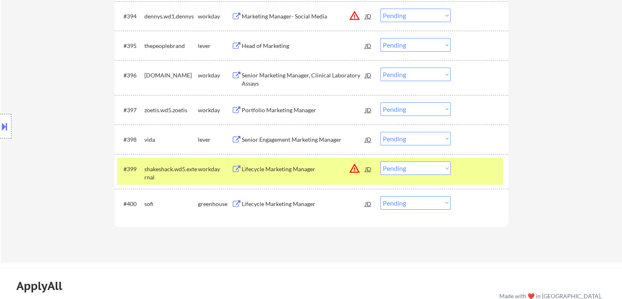
click at [277, 206] on div "Lifecycle Marketing Manager" at bounding box center [304, 204] width 124 height 8
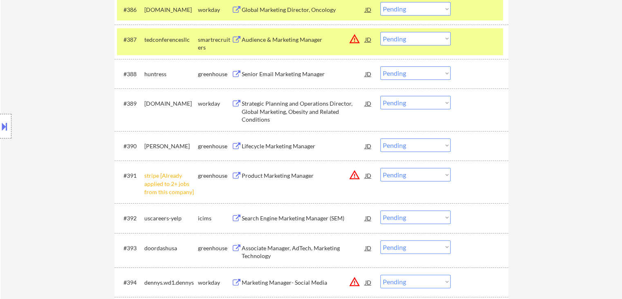
scroll to position [2945, 0]
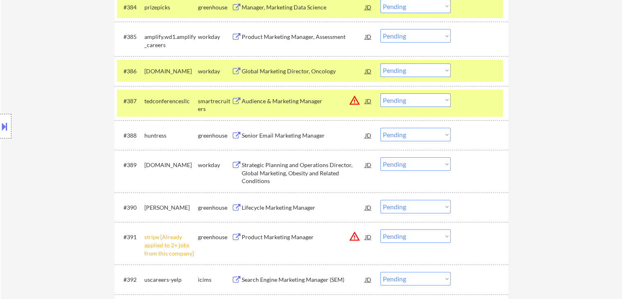
drag, startPoint x: 97, startPoint y: 88, endPoint x: 94, endPoint y: 81, distance: 7.0
click at [97, 84] on div "Location Inclusions: [GEOGRAPHIC_DATA], [GEOGRAPHIC_DATA] [GEOGRAPHIC_DATA], [G…" at bounding box center [73, 126] width 146 height 152
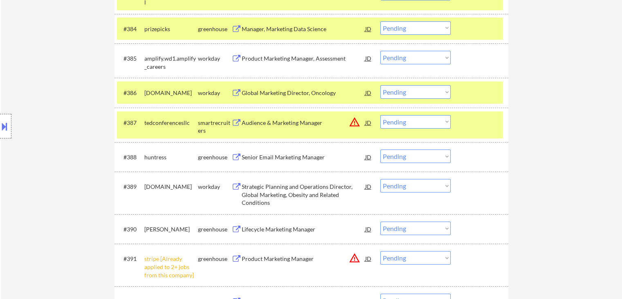
scroll to position [2904, 0]
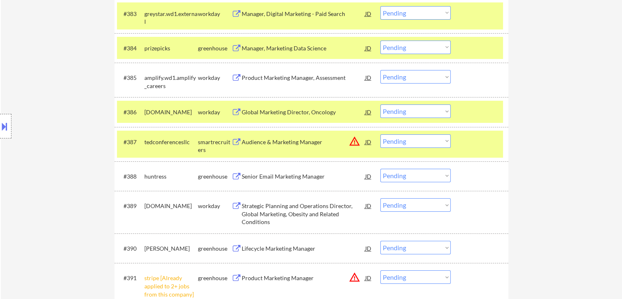
click at [430, 113] on select "Choose an option... Pending Applied Excluded (Questions) Excluded (Expired) Exc…" at bounding box center [415, 110] width 70 height 13
click at [380, 105] on select "Choose an option... Pending Applied Excluded (Questions) Excluded (Expired) Exc…" at bounding box center [415, 110] width 70 height 13
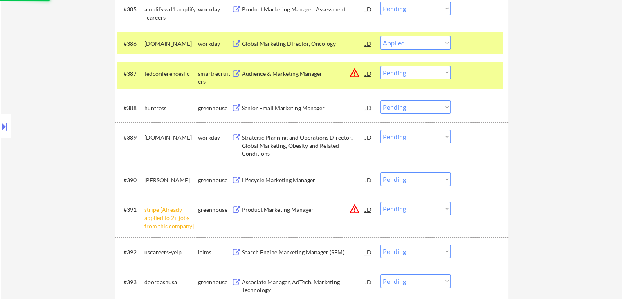
scroll to position [2986, 0]
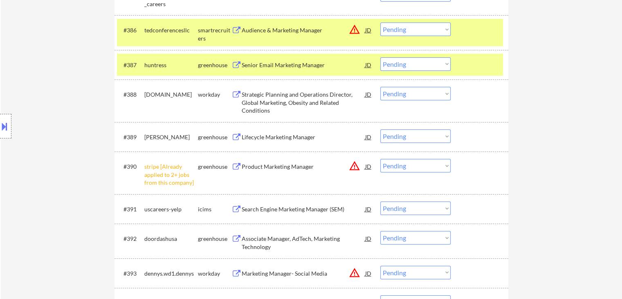
click at [71, 113] on div "Location Inclusions: [GEOGRAPHIC_DATA], [GEOGRAPHIC_DATA] [GEOGRAPHIC_DATA], [G…" at bounding box center [73, 126] width 146 height 152
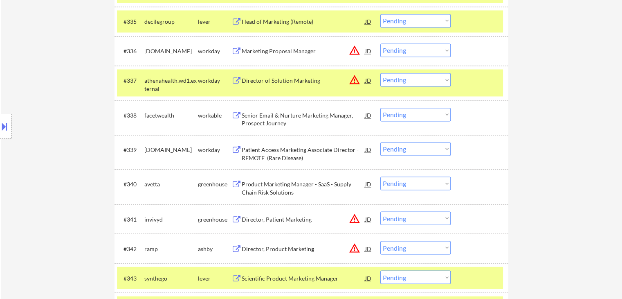
scroll to position [2931, 0]
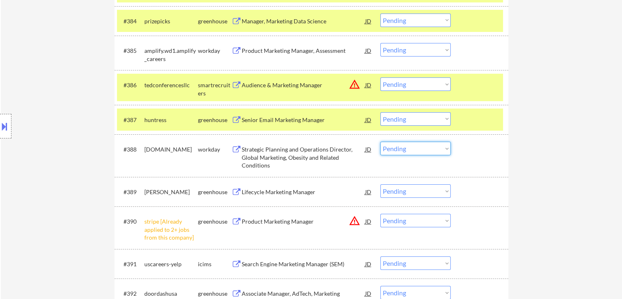
click at [417, 150] on select "Choose an option... Pending Applied Excluded (Questions) Excluded (Expired) Exc…" at bounding box center [415, 148] width 70 height 13
click at [380, 142] on select "Choose an option... Pending Applied Excluded (Questions) Excluded (Expired) Exc…" at bounding box center [415, 148] width 70 height 13
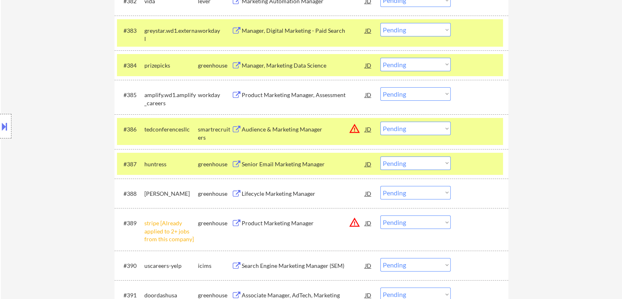
scroll to position [3013, 0]
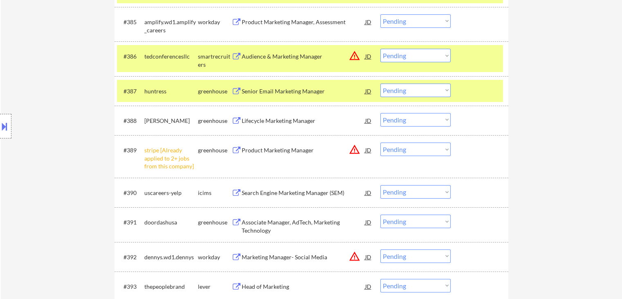
click at [53, 138] on div "Location Inclusions: [GEOGRAPHIC_DATA], [GEOGRAPHIC_DATA] [GEOGRAPHIC_DATA], [G…" at bounding box center [73, 126] width 146 height 152
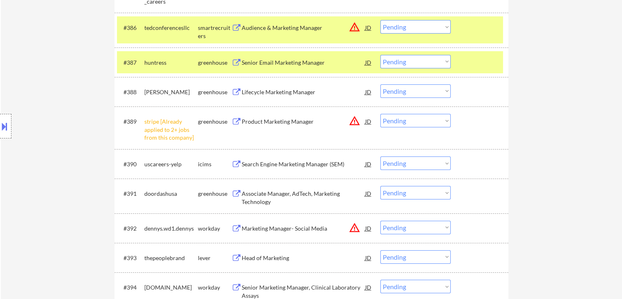
scroll to position [3054, 0]
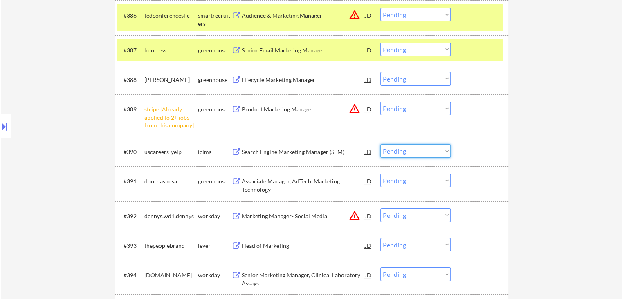
click at [431, 153] on select "Choose an option... Pending Applied Excluded (Questions) Excluded (Expired) Exc…" at bounding box center [415, 150] width 70 height 13
click at [380, 144] on select "Choose an option... Pending Applied Excluded (Questions) Excluded (Expired) Exc…" at bounding box center [415, 150] width 70 height 13
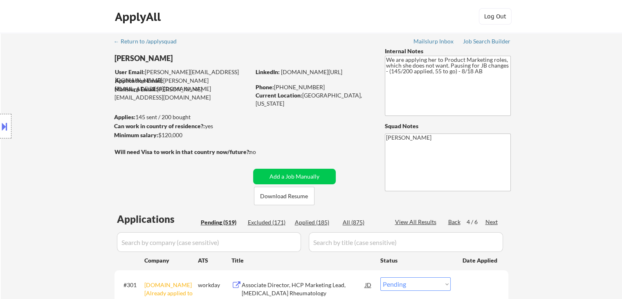
scroll to position [123, 0]
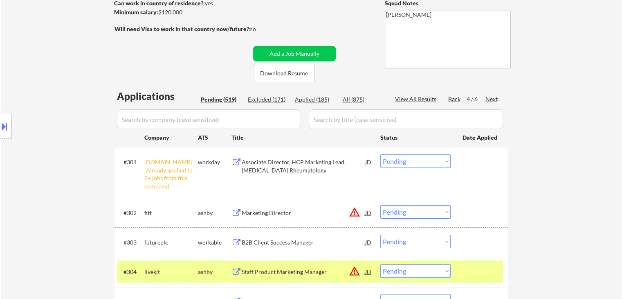
click at [494, 98] on div "Next" at bounding box center [491, 99] width 13 height 8
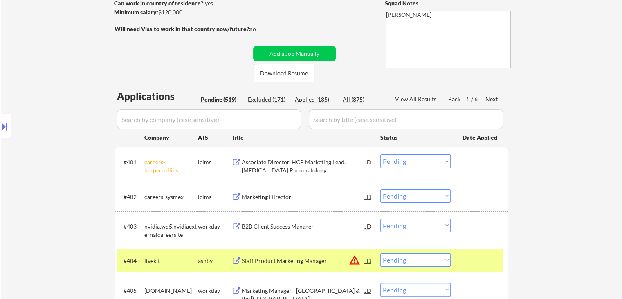
click at [493, 99] on div "Next" at bounding box center [491, 99] width 13 height 8
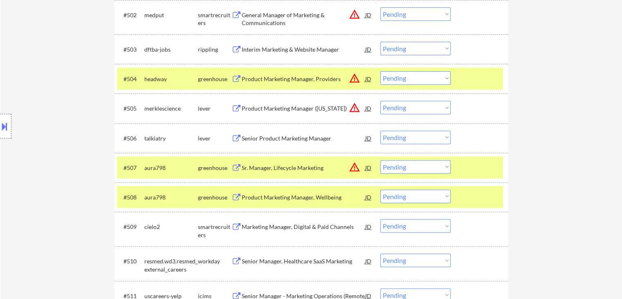
scroll to position [327, 0]
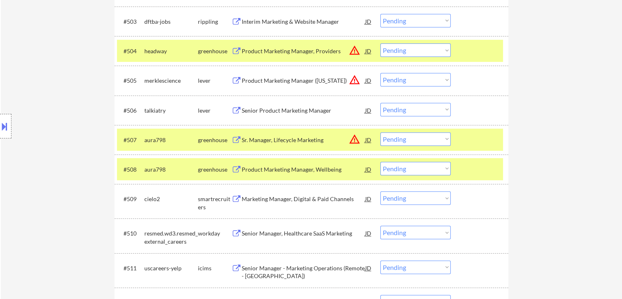
click at [273, 110] on div "Senior Product Marketing Manager" at bounding box center [304, 110] width 124 height 8
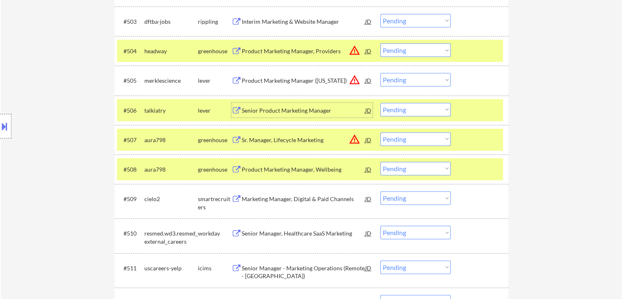
click at [276, 169] on div "Product Marketing Manager, Wellbeing" at bounding box center [304, 169] width 124 height 8
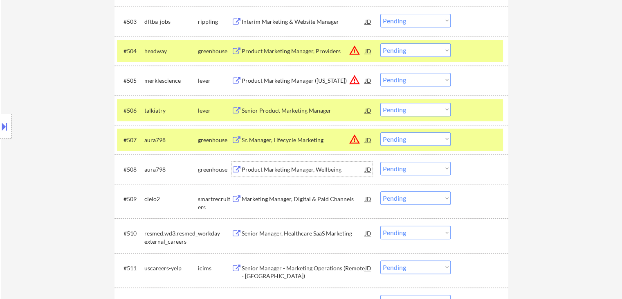
click at [286, 196] on div "Marketing Manager, Digital & Paid Channels" at bounding box center [304, 199] width 124 height 8
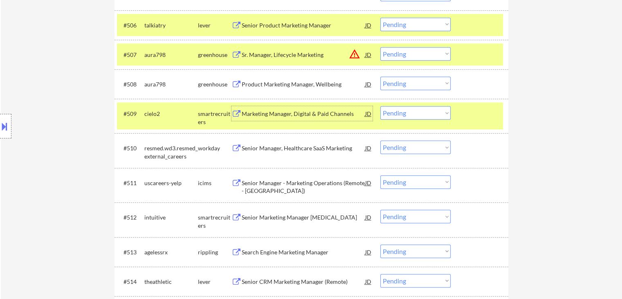
scroll to position [450, 0]
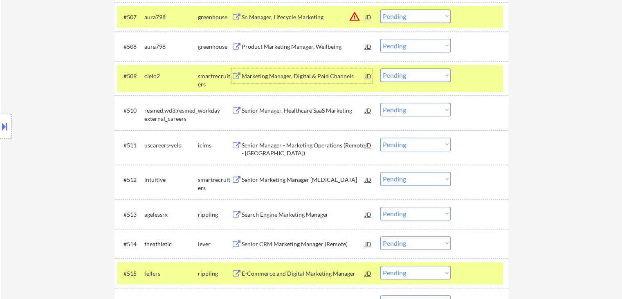
click at [297, 109] on div "Senior Manager, Healthcare SaaS Marketing" at bounding box center [304, 110] width 124 height 8
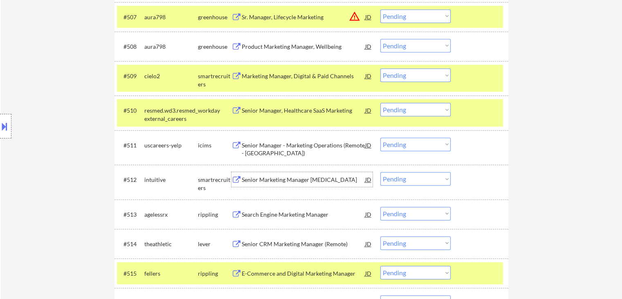
click at [283, 177] on div "Senior Marketing Manager [MEDICAL_DATA]" at bounding box center [304, 179] width 124 height 8
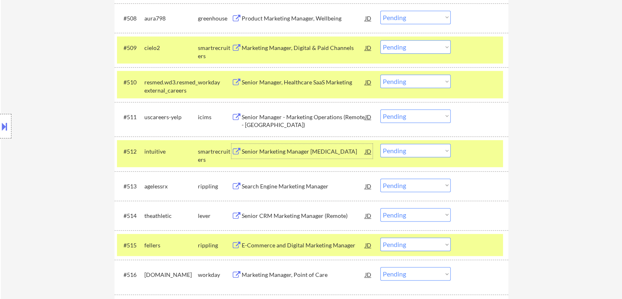
scroll to position [491, 0]
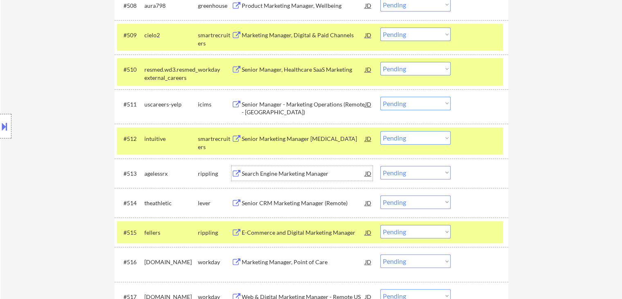
click at [272, 175] on div "Search Engine Marketing Manager" at bounding box center [304, 173] width 124 height 8
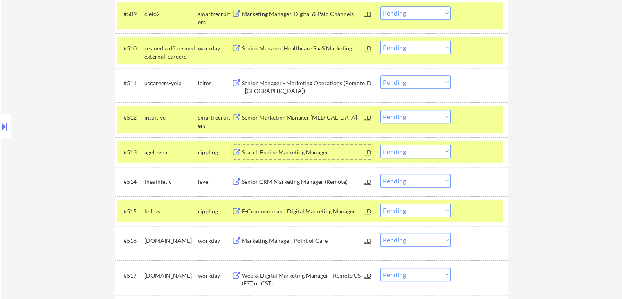
scroll to position [532, 0]
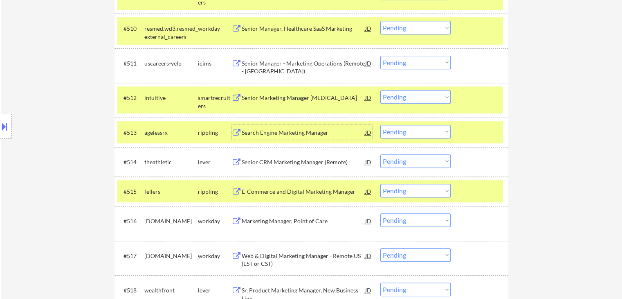
drag, startPoint x: 276, startPoint y: 157, endPoint x: 281, endPoint y: 164, distance: 8.2
click at [277, 158] on div "Senior CRM Marketing Manager (Remote)" at bounding box center [304, 162] width 124 height 8
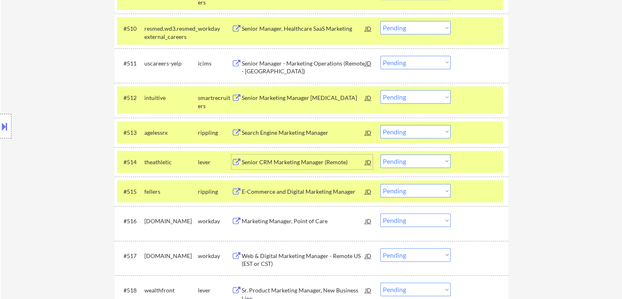
click at [263, 224] on div "Marketing Manager, Point of Care" at bounding box center [304, 221] width 124 height 8
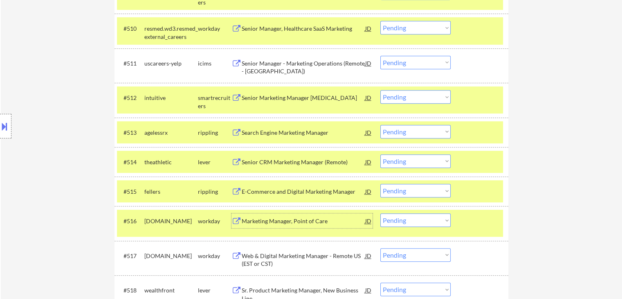
click at [82, 98] on div "Location Inclusions: [GEOGRAPHIC_DATA], [GEOGRAPHIC_DATA] [GEOGRAPHIC_DATA], [G…" at bounding box center [73, 126] width 146 height 152
click at [418, 164] on select "Choose an option... Pending Applied Excluded (Questions) Excluded (Expired) Exc…" at bounding box center [415, 160] width 70 height 13
click at [380, 154] on select "Choose an option... Pending Applied Excluded (Questions) Excluded (Expired) Exc…" at bounding box center [415, 160] width 70 height 13
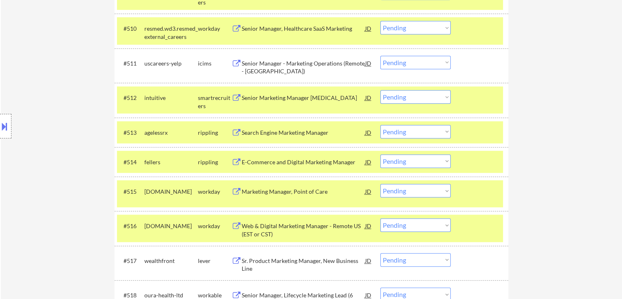
click at [430, 187] on select "Choose an option... Pending Applied Excluded (Questions) Excluded (Expired) Exc…" at bounding box center [415, 190] width 70 height 13
click at [380, 184] on select "Choose an option... Pending Applied Excluded (Questions) Excluded (Expired) Exc…" at bounding box center [415, 190] width 70 height 13
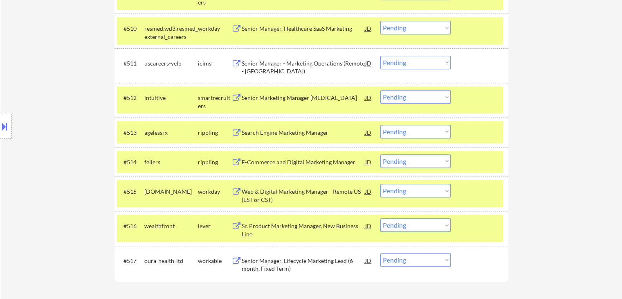
click at [411, 36] on div "#510 resmed.wd3.resmed_external_careers workday Senior Manager, Healthcare SaaS…" at bounding box center [310, 30] width 386 height 27
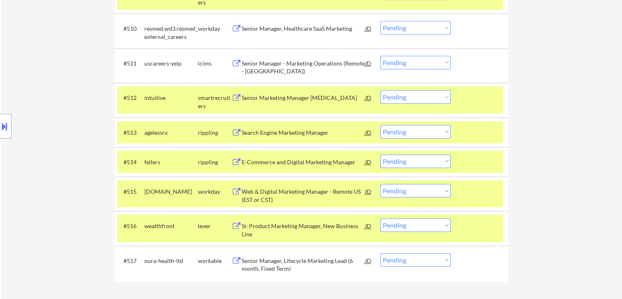
click at [414, 30] on select "Choose an option... Pending Applied Excluded (Questions) Excluded (Expired) Exc…" at bounding box center [415, 27] width 70 height 13
click at [380, 21] on select "Choose an option... Pending Applied Excluded (Questions) Excluded (Expired) Exc…" at bounding box center [415, 27] width 70 height 13
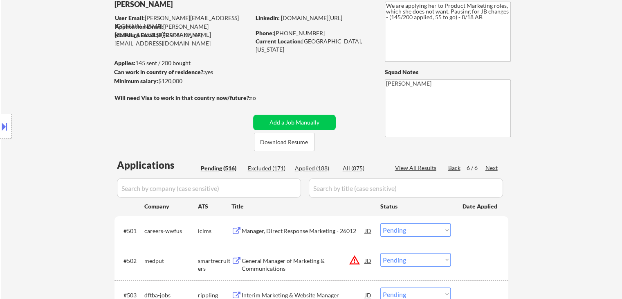
scroll to position [82, 0]
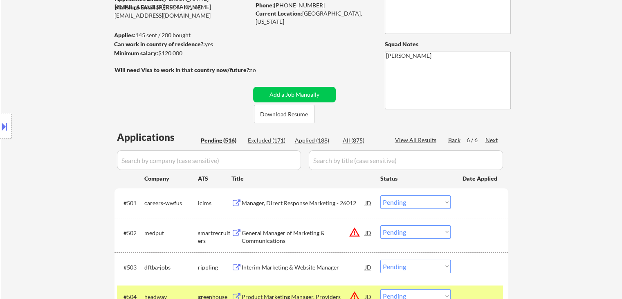
click at [102, 121] on div "Location Inclusions: [GEOGRAPHIC_DATA], [GEOGRAPHIC_DATA] [GEOGRAPHIC_DATA], [G…" at bounding box center [73, 126] width 146 height 152
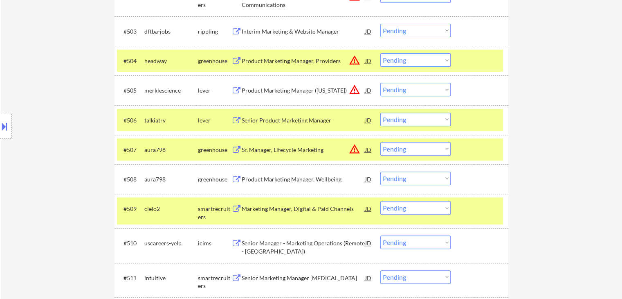
drag, startPoint x: 414, startPoint y: 178, endPoint x: 413, endPoint y: 182, distance: 4.6
click at [414, 178] on select "Choose an option... Pending Applied Excluded (Questions) Excluded (Expired) Exc…" at bounding box center [415, 177] width 70 height 13
click at [380, 171] on select "Choose an option... Pending Applied Excluded (Questions) Excluded (Expired) Exc…" at bounding box center [415, 177] width 70 height 13
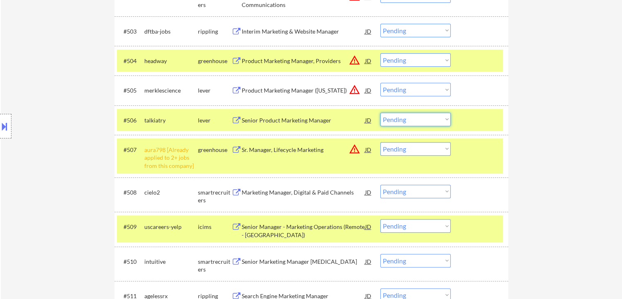
click at [414, 120] on select "Choose an option... Pending Applied Excluded (Questions) Excluded (Expired) Exc…" at bounding box center [415, 118] width 70 height 13
click at [380, 112] on select "Choose an option... Pending Applied Excluded (Questions) Excluded (Expired) Exc…" at bounding box center [415, 118] width 70 height 13
click at [52, 70] on div "Location Inclusions: [GEOGRAPHIC_DATA], [GEOGRAPHIC_DATA] [GEOGRAPHIC_DATA], [G…" at bounding box center [73, 126] width 146 height 152
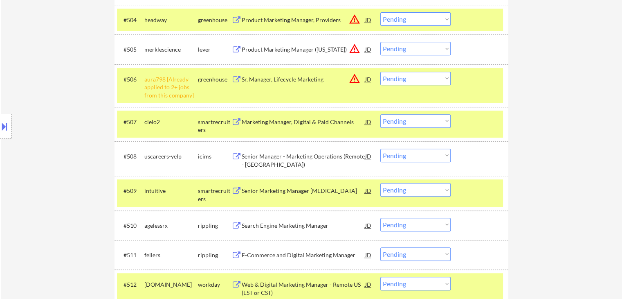
click at [59, 123] on div "Location Inclusions: [GEOGRAPHIC_DATA], [GEOGRAPHIC_DATA] [GEOGRAPHIC_DATA], [G…" at bounding box center [73, 126] width 146 height 152
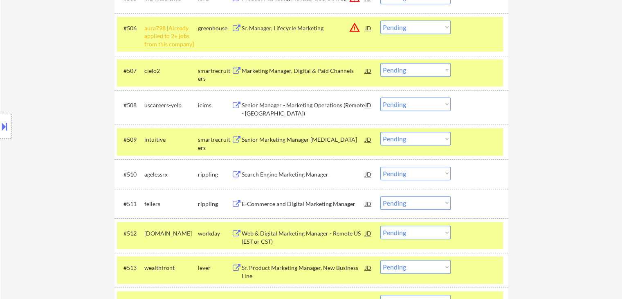
scroll to position [440, 0]
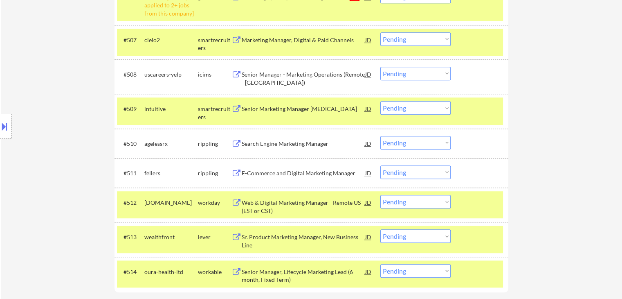
click at [34, 160] on div "Location Inclusions: [GEOGRAPHIC_DATA], [GEOGRAPHIC_DATA] [GEOGRAPHIC_DATA], [G…" at bounding box center [73, 126] width 146 height 152
click at [277, 142] on div "Search Engine Marketing Manager" at bounding box center [304, 143] width 124 height 8
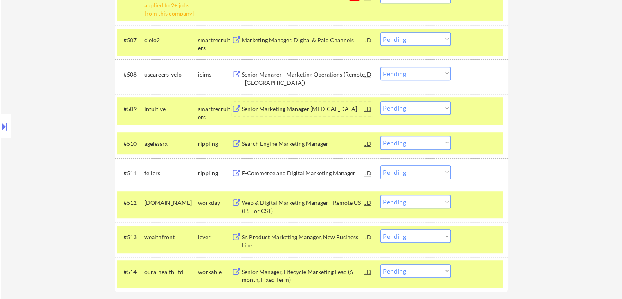
click at [279, 110] on div "Senior Marketing Manager [MEDICAL_DATA]" at bounding box center [304, 109] width 124 height 8
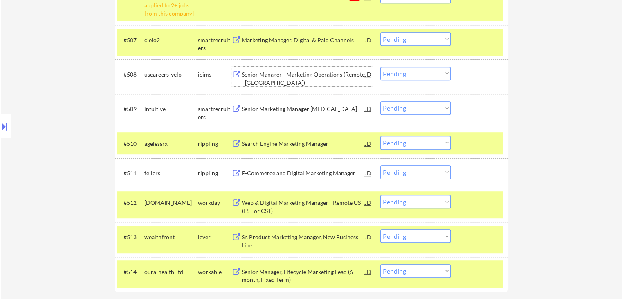
drag, startPoint x: 277, startPoint y: 74, endPoint x: 276, endPoint y: 89, distance: 15.2
click at [277, 74] on div "Senior Manager - Marketing Operations (Remote - [GEOGRAPHIC_DATA])" at bounding box center [304, 78] width 124 height 16
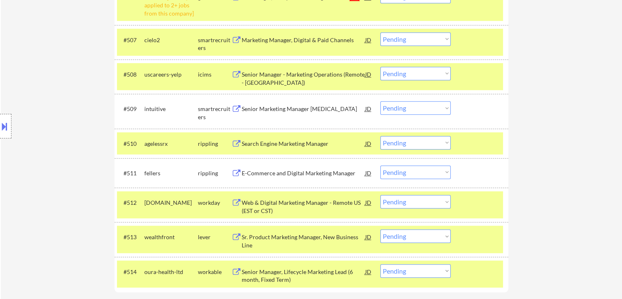
click at [270, 175] on div "E-Commerce and Digital Marketing Manager" at bounding box center [304, 173] width 124 height 8
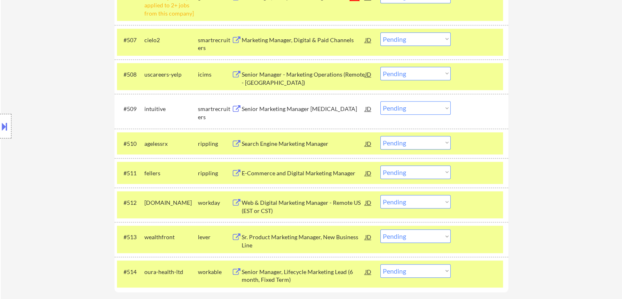
click at [270, 198] on div "Web & Digital Marketing Manager - Remote US (EST or CST)" at bounding box center [304, 206] width 124 height 16
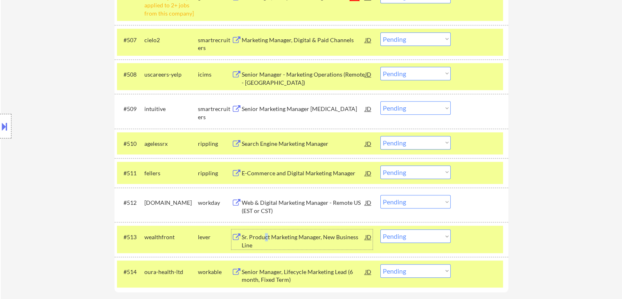
click at [264, 231] on div "Sr. Product Marketing Manager, New Business Line" at bounding box center [304, 239] width 124 height 20
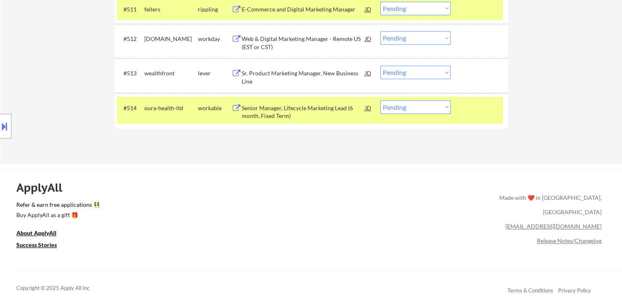
click at [262, 117] on div "Senior Manager, Lifecycle Marketing Lead (6 month, Fixed Term)" at bounding box center [304, 112] width 124 height 16
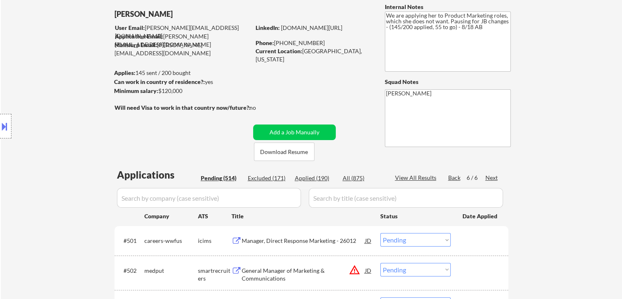
scroll to position [82, 0]
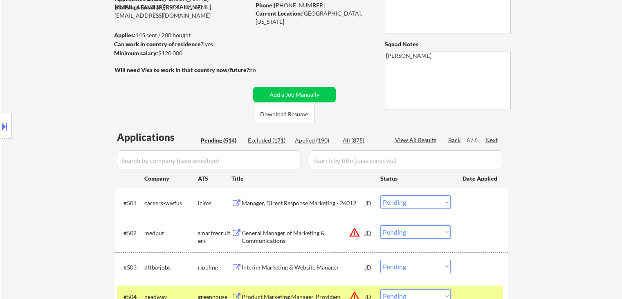
click at [81, 108] on div "Location Inclusions: [GEOGRAPHIC_DATA], [GEOGRAPHIC_DATA] [GEOGRAPHIC_DATA], [G…" at bounding box center [73, 126] width 146 height 152
click at [77, 130] on div "Location Inclusions: [GEOGRAPHIC_DATA], [GEOGRAPHIC_DATA] [GEOGRAPHIC_DATA], [G…" at bounding box center [73, 126] width 146 height 152
click at [76, 130] on div "Location Inclusions: [GEOGRAPHIC_DATA], [GEOGRAPHIC_DATA] [GEOGRAPHIC_DATA], [G…" at bounding box center [73, 126] width 146 height 152
click at [100, 120] on div "Location Inclusions: [GEOGRAPHIC_DATA], [GEOGRAPHIC_DATA] [GEOGRAPHIC_DATA], [G…" at bounding box center [73, 126] width 146 height 152
click at [82, 117] on div "Location Inclusions: [GEOGRAPHIC_DATA], [GEOGRAPHIC_DATA] [GEOGRAPHIC_DATA], [G…" at bounding box center [73, 126] width 146 height 152
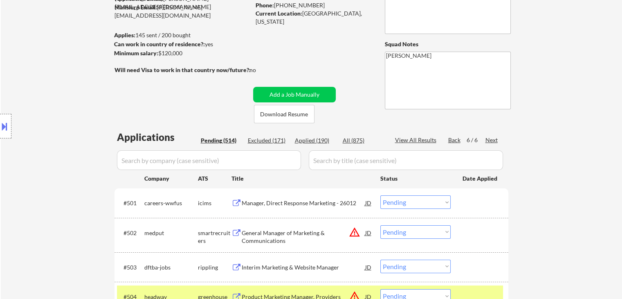
drag, startPoint x: 83, startPoint y: 113, endPoint x: 84, endPoint y: 109, distance: 4.2
click at [83, 112] on div "Location Inclusions: [GEOGRAPHIC_DATA], [GEOGRAPHIC_DATA] [GEOGRAPHIC_DATA], [G…" at bounding box center [73, 126] width 146 height 152
drag, startPoint x: 87, startPoint y: 97, endPoint x: 90, endPoint y: 94, distance: 4.3
click at [90, 94] on div "Location Inclusions: [GEOGRAPHIC_DATA], [GEOGRAPHIC_DATA] [GEOGRAPHIC_DATA], [G…" at bounding box center [73, 126] width 146 height 152
drag, startPoint x: 92, startPoint y: 90, endPoint x: 95, endPoint y: 86, distance: 4.8
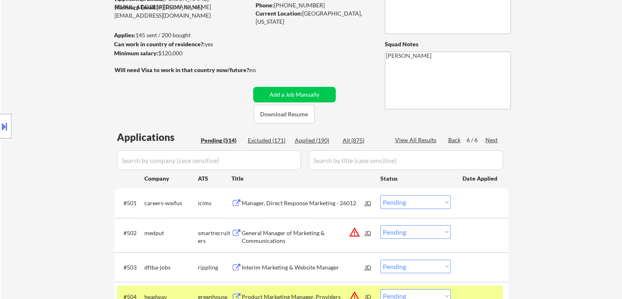
click at [94, 88] on div "Location Inclusions: [GEOGRAPHIC_DATA], [GEOGRAPHIC_DATA] [GEOGRAPHIC_DATA], [G…" at bounding box center [73, 126] width 146 height 152
click at [95, 86] on div "Location Inclusions: [GEOGRAPHIC_DATA], [GEOGRAPHIC_DATA] [GEOGRAPHIC_DATA], [G…" at bounding box center [73, 126] width 146 height 152
click at [96, 86] on div "Location Inclusions: [GEOGRAPHIC_DATA], [GEOGRAPHIC_DATA] [GEOGRAPHIC_DATA], [G…" at bounding box center [73, 126] width 146 height 152
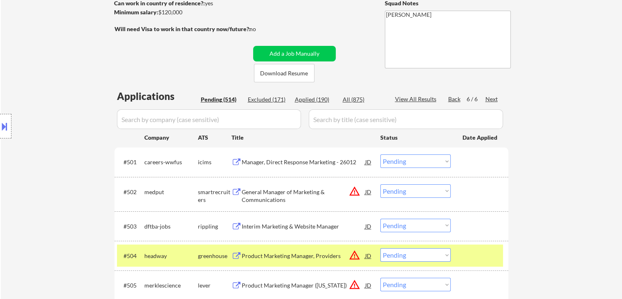
click at [97, 86] on div "Location Inclusions: [GEOGRAPHIC_DATA], [GEOGRAPHIC_DATA] [GEOGRAPHIC_DATA], [G…" at bounding box center [73, 126] width 146 height 152
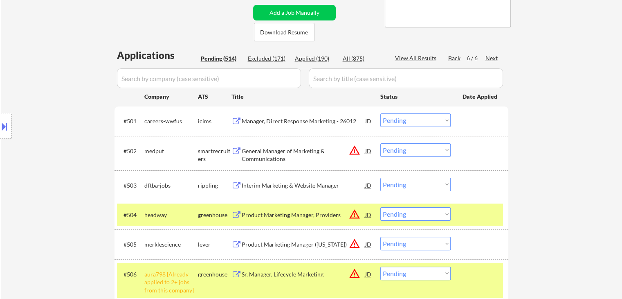
click at [83, 85] on div "Location Inclusions: [GEOGRAPHIC_DATA], [GEOGRAPHIC_DATA] [GEOGRAPHIC_DATA], [G…" at bounding box center [73, 126] width 146 height 152
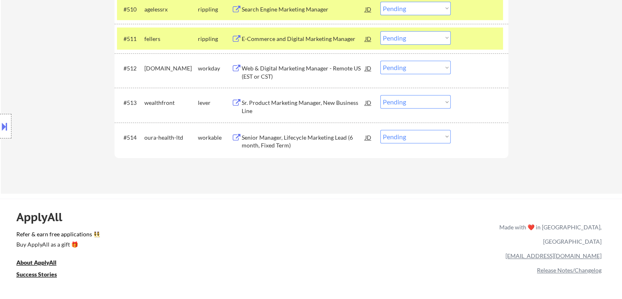
scroll to position [586, 0]
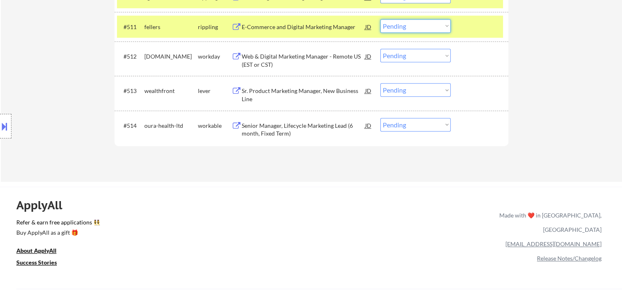
drag, startPoint x: 397, startPoint y: 22, endPoint x: 398, endPoint y: 30, distance: 7.8
click at [397, 22] on select "Choose an option... Pending Applied Excluded (Questions) Excluded (Expired) Exc…" at bounding box center [415, 25] width 70 height 13
click at [380, 19] on select "Choose an option... Pending Applied Excluded (Questions) Excluded (Expired) Exc…" at bounding box center [415, 25] width 70 height 13
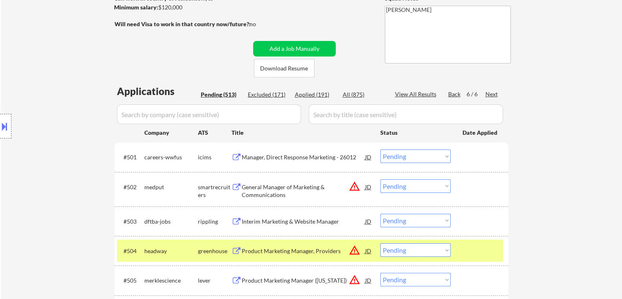
scroll to position [0, 0]
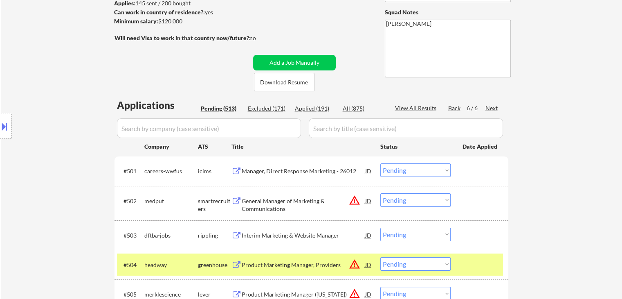
scroll to position [164, 0]
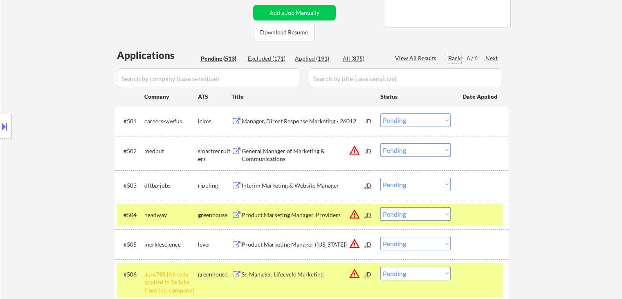
click at [452, 56] on div "Back" at bounding box center [454, 58] width 13 height 8
click at [452, 57] on div "Back" at bounding box center [454, 58] width 13 height 8
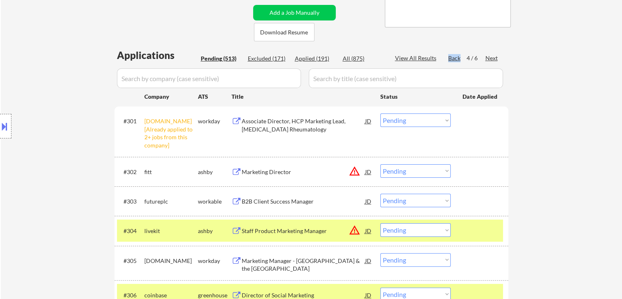
click at [455, 56] on div "Back" at bounding box center [454, 58] width 13 height 8
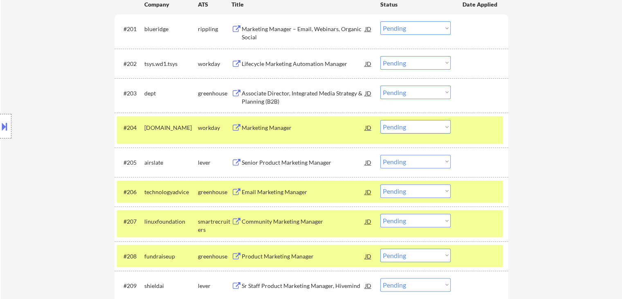
scroll to position [204, 0]
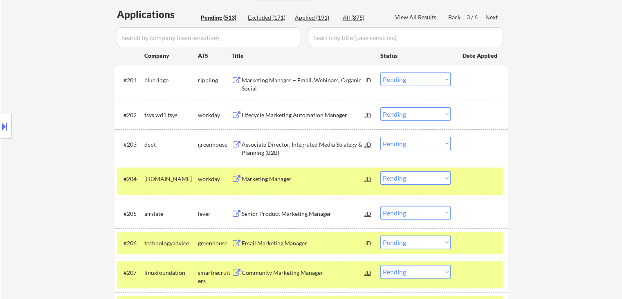
click at [263, 84] on div "Marketing Manager – Email, Webinars, Organic Social" at bounding box center [304, 84] width 124 height 16
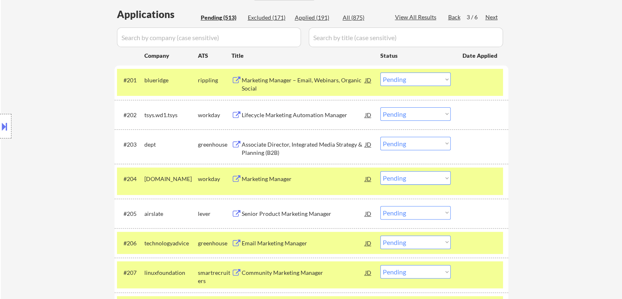
click at [289, 111] on div "Lifecycle Marketing Automation Manager" at bounding box center [304, 115] width 124 height 8
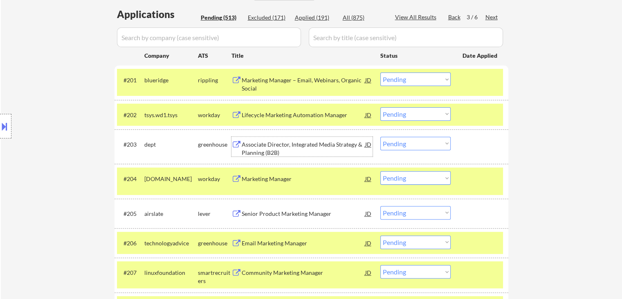
click at [273, 139] on div "Associate Director, Integrated Media Strategy & Planning (B2B)" at bounding box center [304, 147] width 124 height 20
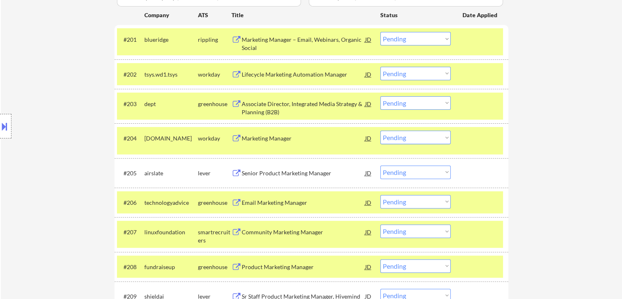
scroll to position [245, 0]
click at [277, 138] on div "Marketing Manager" at bounding box center [304, 138] width 124 height 8
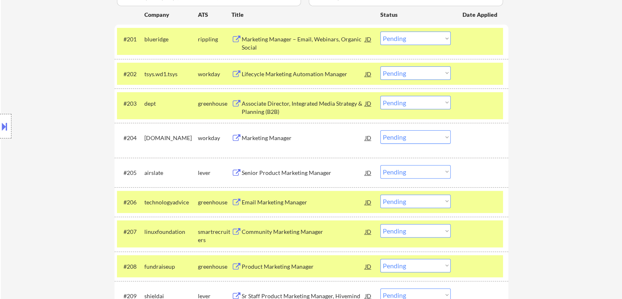
click at [274, 168] on div "Senior Product Marketing Manager" at bounding box center [304, 172] width 124 height 15
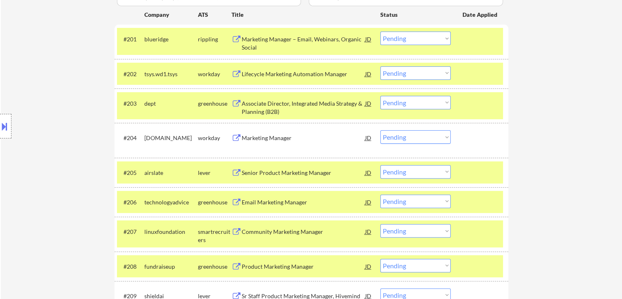
scroll to position [327, 0]
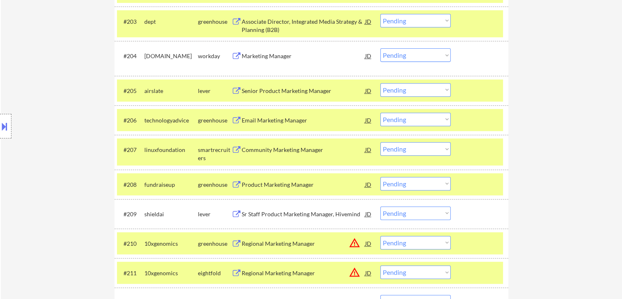
click at [258, 108] on div "#206 technologyadvice greenhouse Email Marketing Manager JD warning_amber Choos…" at bounding box center [312, 119] width 394 height 29
drag, startPoint x: 270, startPoint y: 151, endPoint x: 269, endPoint y: 184, distance: 32.7
click at [270, 151] on div "Community Marketing Manager" at bounding box center [304, 150] width 124 height 8
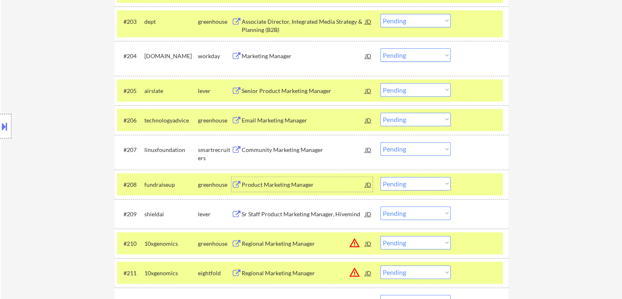
drag, startPoint x: 269, startPoint y: 183, endPoint x: 283, endPoint y: 165, distance: 22.4
click at [268, 181] on div "Product Marketing Manager" at bounding box center [304, 184] width 124 height 8
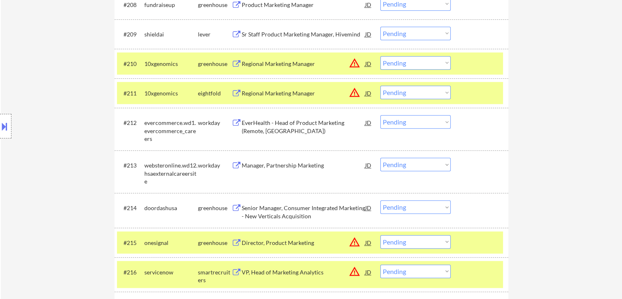
scroll to position [532, 0]
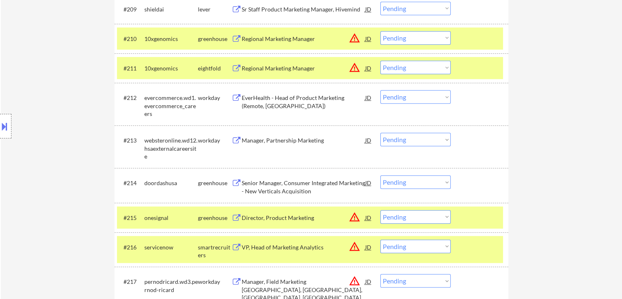
click at [276, 137] on div "Manager, Partnership Marketing" at bounding box center [304, 140] width 124 height 8
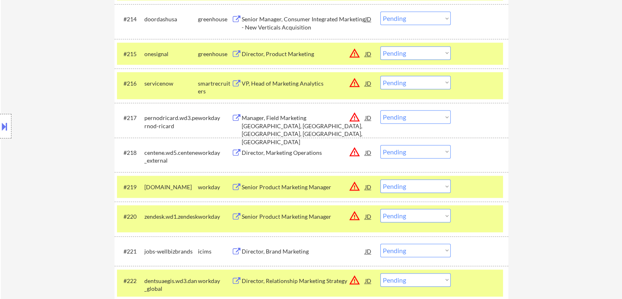
click at [281, 151] on div "Director, Marketing Operations" at bounding box center [304, 152] width 124 height 8
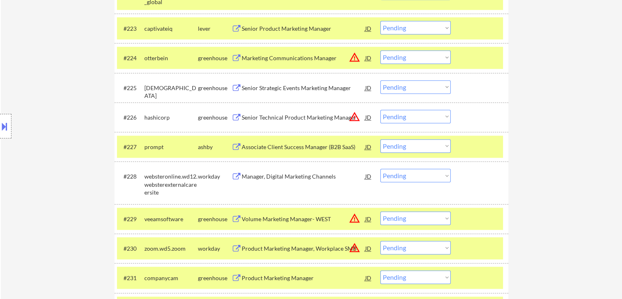
scroll to position [1063, 0]
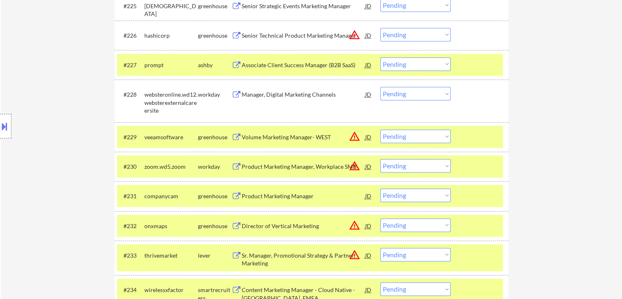
click at [281, 192] on div "Product Marketing Manager" at bounding box center [304, 196] width 124 height 8
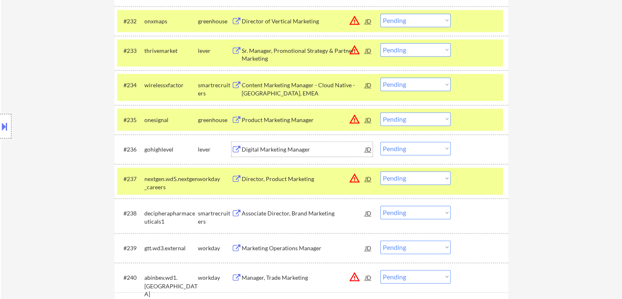
click at [274, 148] on div "Digital Marketing Manager" at bounding box center [304, 149] width 124 height 8
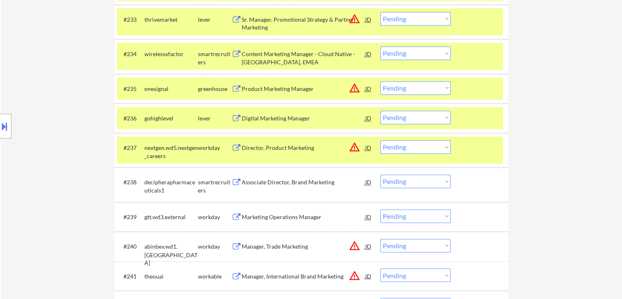
scroll to position [1350, 0]
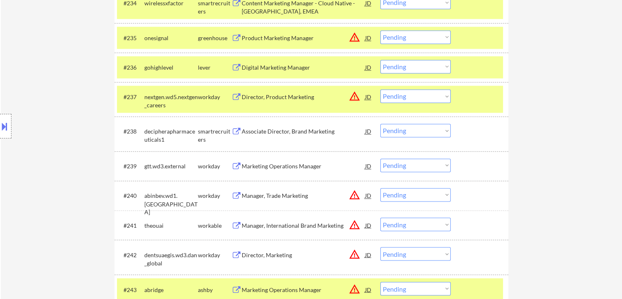
click at [275, 164] on div "Marketing Operations Manager" at bounding box center [304, 166] width 124 height 8
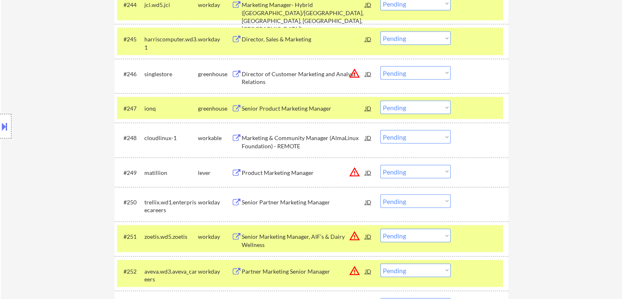
scroll to position [1677, 0]
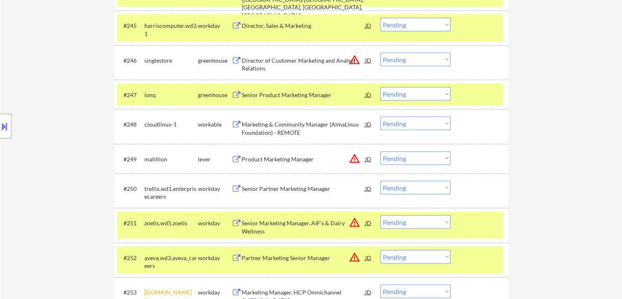
click at [270, 184] on div "Senior Partner Marketing Manager" at bounding box center [304, 188] width 124 height 8
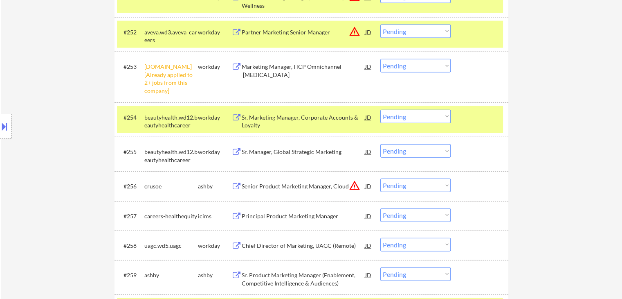
scroll to position [1922, 0]
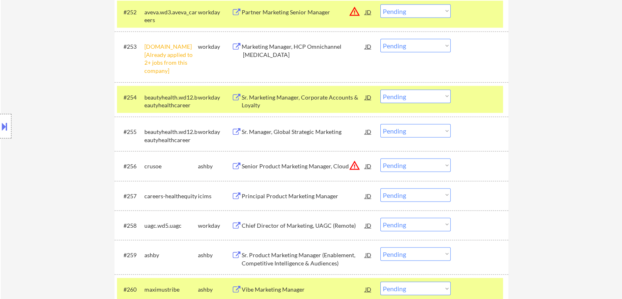
click at [274, 135] on div "Sr. Manager, Global Strategic Marketing" at bounding box center [304, 132] width 124 height 8
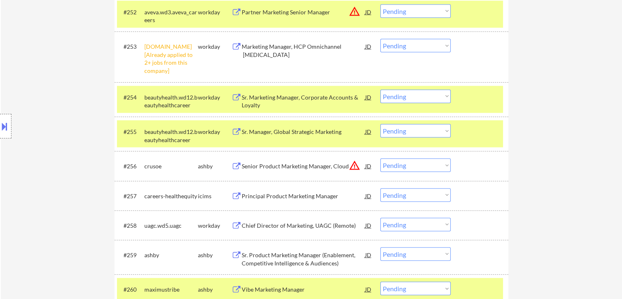
scroll to position [135, 0]
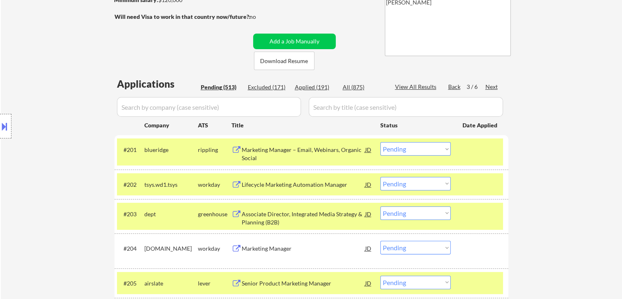
drag, startPoint x: 425, startPoint y: 149, endPoint x: 422, endPoint y: 153, distance: 4.3
click at [425, 149] on select "Choose an option... Pending Applied Excluded (Questions) Excluded (Expired) Exc…" at bounding box center [415, 148] width 70 height 13
click at [380, 142] on select "Choose an option... Pending Applied Excluded (Questions) Excluded (Expired) Exc…" at bounding box center [415, 148] width 70 height 13
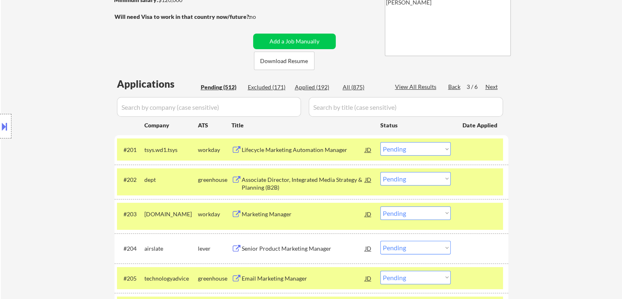
scroll to position [258, 0]
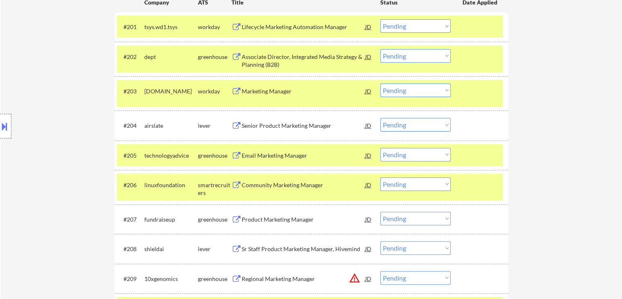
click at [399, 58] on select "Choose an option... Pending Applied Excluded (Questions) Excluded (Expired) Exc…" at bounding box center [415, 55] width 70 height 13
click at [380, 49] on select "Choose an option... Pending Applied Excluded (Questions) Excluded (Expired) Exc…" at bounding box center [415, 55] width 70 height 13
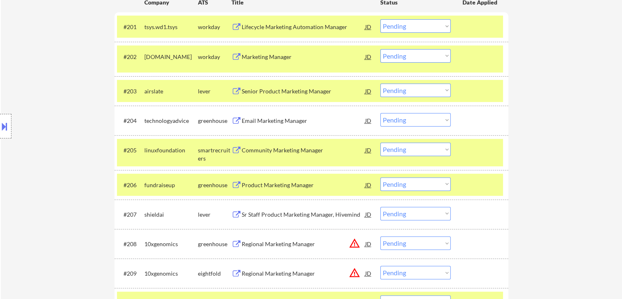
scroll to position [1647, 0]
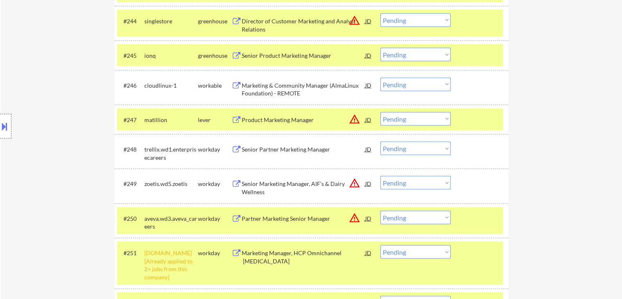
drag, startPoint x: 415, startPoint y: 149, endPoint x: 415, endPoint y: 154, distance: 4.9
click at [415, 149] on select "Choose an option... Pending Applied Excluded (Questions) Excluded (Expired) Exc…" at bounding box center [415, 148] width 70 height 13
click at [380, 142] on select "Choose an option... Pending Applied Excluded (Questions) Excluded (Expired) Exc…" at bounding box center [415, 148] width 70 height 13
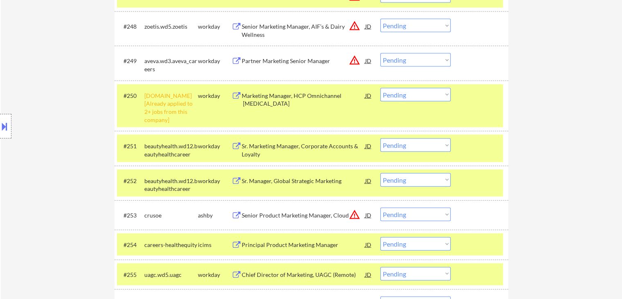
scroll to position [1811, 0]
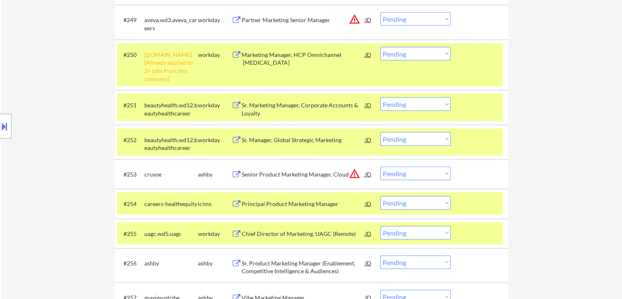
drag, startPoint x: 406, startPoint y: 135, endPoint x: 405, endPoint y: 144, distance: 9.4
click at [406, 135] on select "Choose an option... Pending Applied Excluded (Questions) Excluded (Expired) Exc…" at bounding box center [415, 138] width 70 height 13
click at [380, 132] on select "Choose an option... Pending Applied Excluded (Questions) Excluded (Expired) Exc…" at bounding box center [415, 138] width 70 height 13
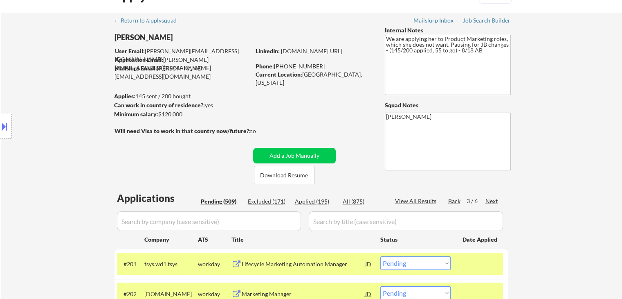
scroll to position [0, 0]
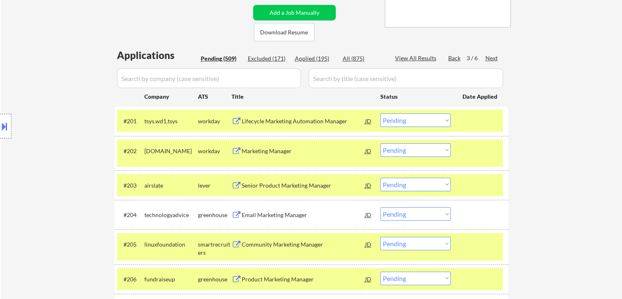
click at [53, 146] on div "Location Inclusions: [GEOGRAPHIC_DATA], [GEOGRAPHIC_DATA] [GEOGRAPHIC_DATA], [G…" at bounding box center [73, 126] width 146 height 152
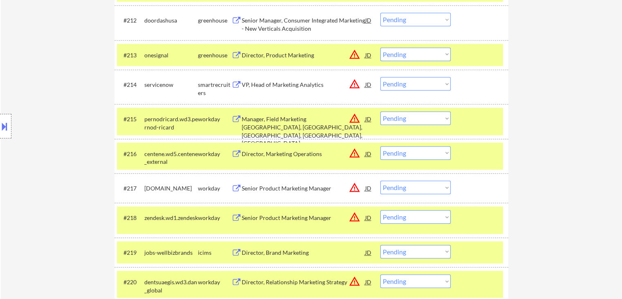
scroll to position [573, 0]
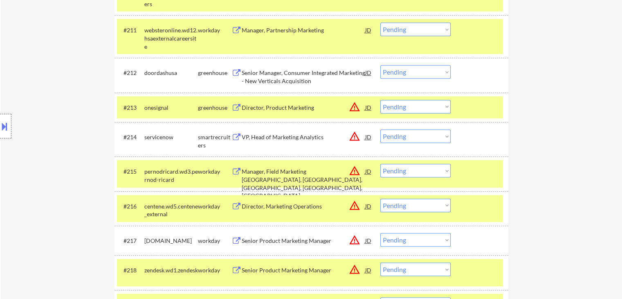
click at [70, 118] on div "Location Inclusions: [GEOGRAPHIC_DATA], [GEOGRAPHIC_DATA] [GEOGRAPHIC_DATA], [G…" at bounding box center [73, 126] width 146 height 152
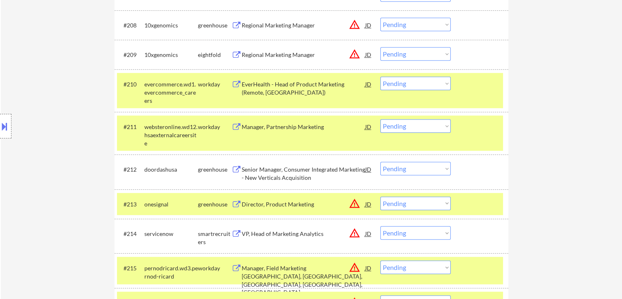
scroll to position [450, 0]
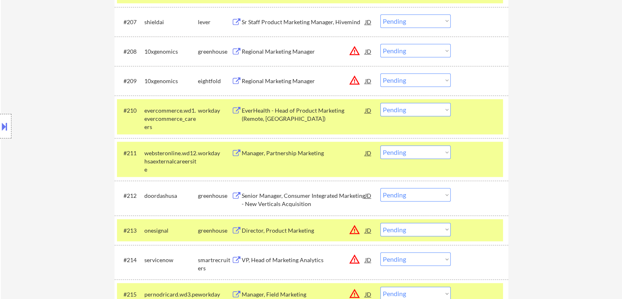
click at [70, 117] on div "Location Inclusions: [GEOGRAPHIC_DATA], [GEOGRAPHIC_DATA] [GEOGRAPHIC_DATA], [G…" at bounding box center [73, 126] width 146 height 152
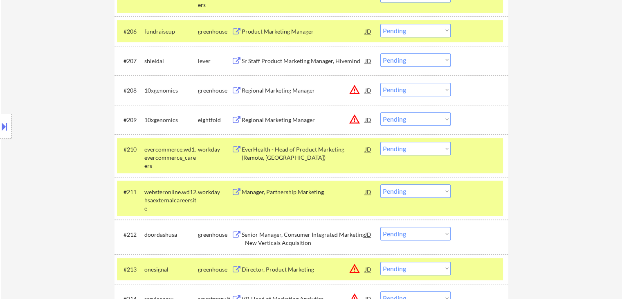
scroll to position [368, 0]
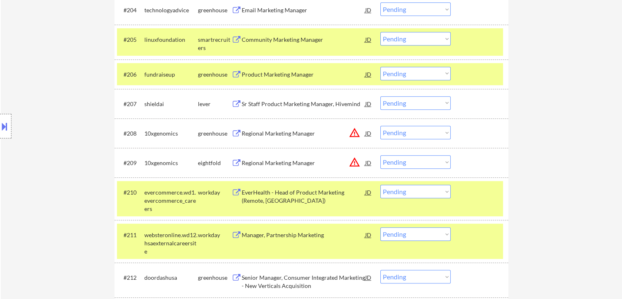
click at [70, 117] on div "Location Inclusions: [GEOGRAPHIC_DATA], [GEOGRAPHIC_DATA] [GEOGRAPHIC_DATA], [G…" at bounding box center [73, 126] width 146 height 152
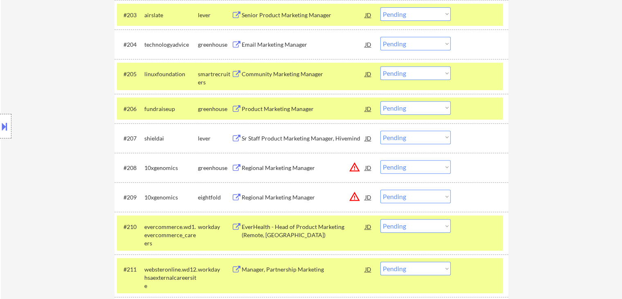
scroll to position [286, 0]
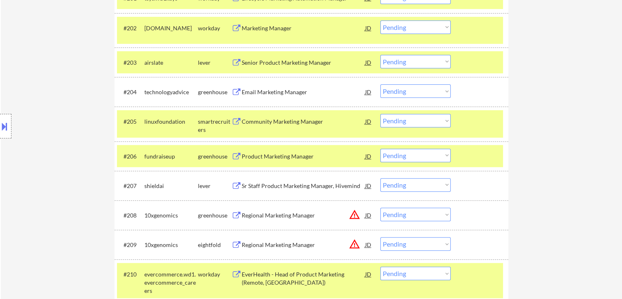
click at [70, 118] on div "Location Inclusions: [GEOGRAPHIC_DATA], [GEOGRAPHIC_DATA] [GEOGRAPHIC_DATA], [G…" at bounding box center [73, 126] width 146 height 152
click at [72, 118] on div "Location Inclusions: [GEOGRAPHIC_DATA], [GEOGRAPHIC_DATA] [GEOGRAPHIC_DATA], [G…" at bounding box center [73, 126] width 146 height 152
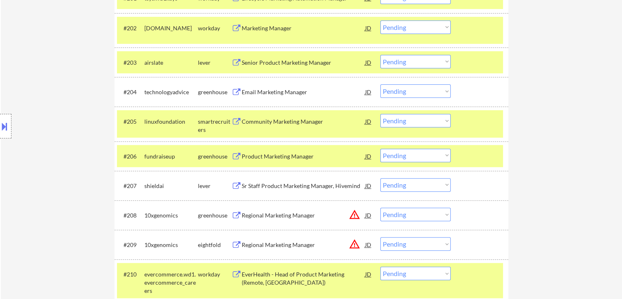
scroll to position [204, 0]
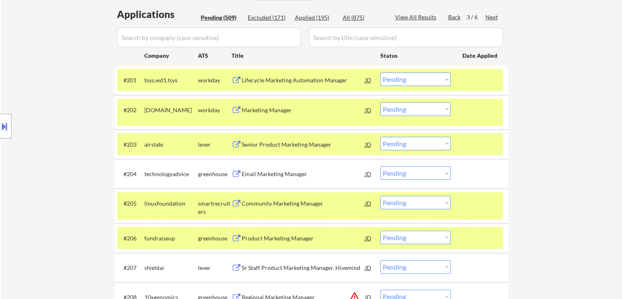
click at [72, 118] on div "Location Inclusions: [GEOGRAPHIC_DATA], [GEOGRAPHIC_DATA] [GEOGRAPHIC_DATA], [G…" at bounding box center [73, 126] width 146 height 152
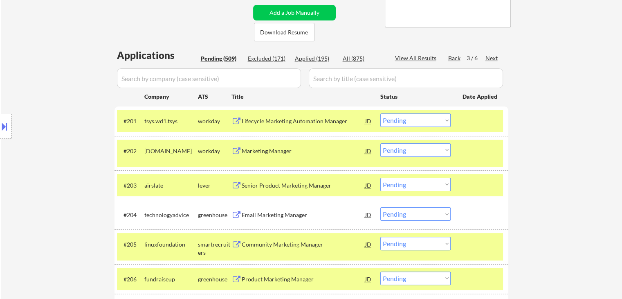
click at [72, 118] on div "Location Inclusions: [GEOGRAPHIC_DATA], [GEOGRAPHIC_DATA] [GEOGRAPHIC_DATA], [G…" at bounding box center [73, 126] width 146 height 152
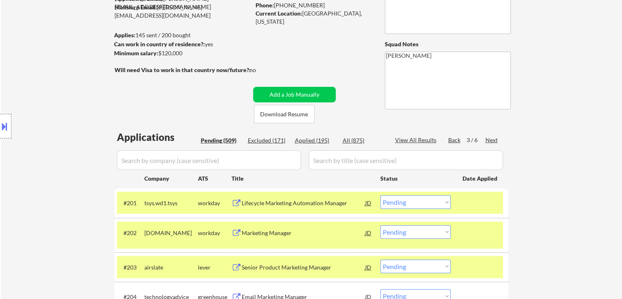
click at [72, 118] on div "Location Inclusions: [GEOGRAPHIC_DATA], [GEOGRAPHIC_DATA] [GEOGRAPHIC_DATA], [G…" at bounding box center [73, 126] width 146 height 152
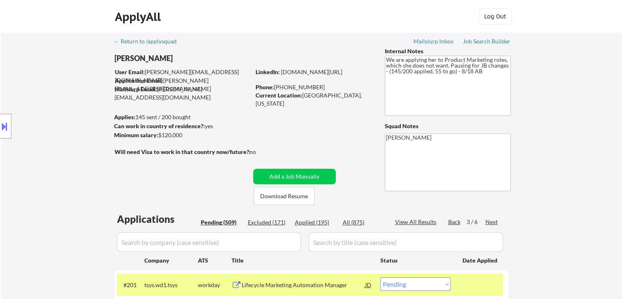
click at [72, 118] on div "Location Inclusions: [GEOGRAPHIC_DATA], [GEOGRAPHIC_DATA] [GEOGRAPHIC_DATA], [G…" at bounding box center [73, 126] width 146 height 152
click at [73, 118] on div "Location Inclusions: [GEOGRAPHIC_DATA], [GEOGRAPHIC_DATA] [GEOGRAPHIC_DATA], [G…" at bounding box center [73, 126] width 146 height 152
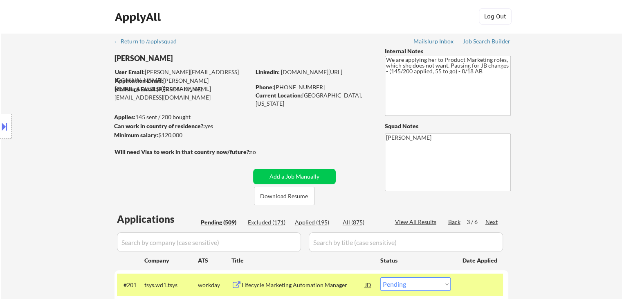
click at [73, 118] on div "Location Inclusions: [GEOGRAPHIC_DATA], [GEOGRAPHIC_DATA] [GEOGRAPHIC_DATA], [G…" at bounding box center [73, 126] width 146 height 152
click at [73, 119] on div "Location Inclusions: [GEOGRAPHIC_DATA], [GEOGRAPHIC_DATA] [GEOGRAPHIC_DATA], [G…" at bounding box center [73, 126] width 146 height 152
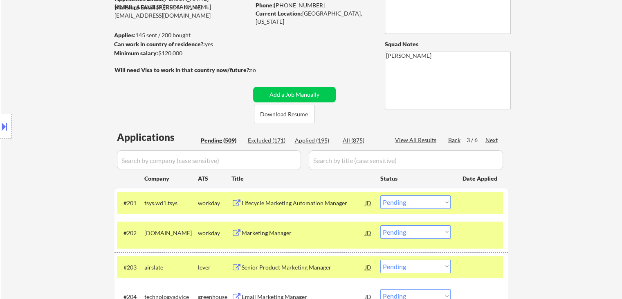
click at [72, 121] on div "Location Inclusions: [GEOGRAPHIC_DATA], [GEOGRAPHIC_DATA] [GEOGRAPHIC_DATA], [G…" at bounding box center [73, 126] width 146 height 152
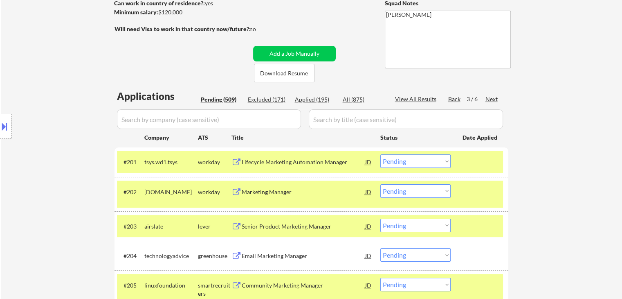
click at [72, 123] on div "Location Inclusions: [GEOGRAPHIC_DATA], [GEOGRAPHIC_DATA] [GEOGRAPHIC_DATA], [G…" at bounding box center [73, 126] width 146 height 152
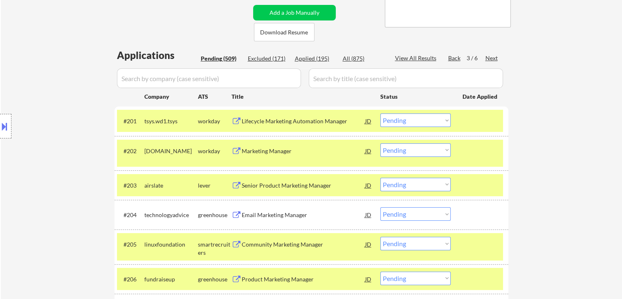
click at [70, 125] on div "Location Inclusions: [GEOGRAPHIC_DATA], [GEOGRAPHIC_DATA] [GEOGRAPHIC_DATA], [G…" at bounding box center [73, 126] width 146 height 152
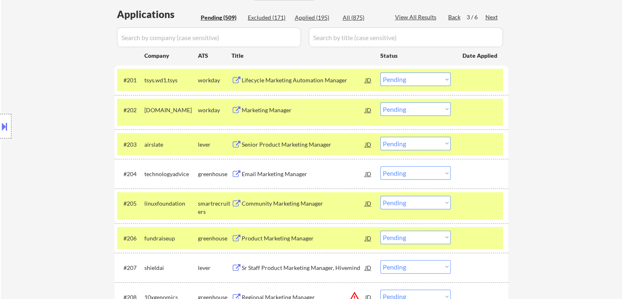
click at [70, 126] on div "Location Inclusions: [GEOGRAPHIC_DATA], [GEOGRAPHIC_DATA] [GEOGRAPHIC_DATA], [G…" at bounding box center [73, 126] width 146 height 152
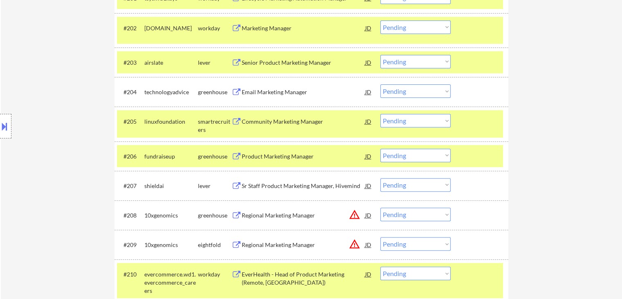
scroll to position [368, 0]
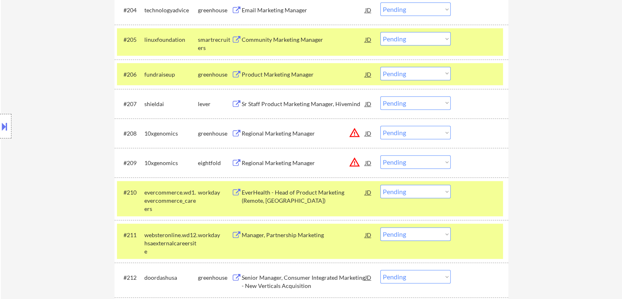
click at [101, 160] on div "Location Inclusions: [GEOGRAPHIC_DATA], [GEOGRAPHIC_DATA] [GEOGRAPHIC_DATA], [G…" at bounding box center [73, 126] width 146 height 152
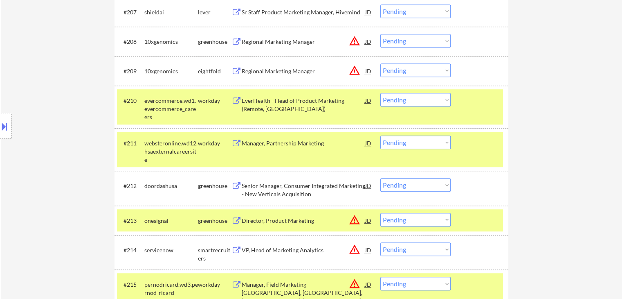
scroll to position [409, 0]
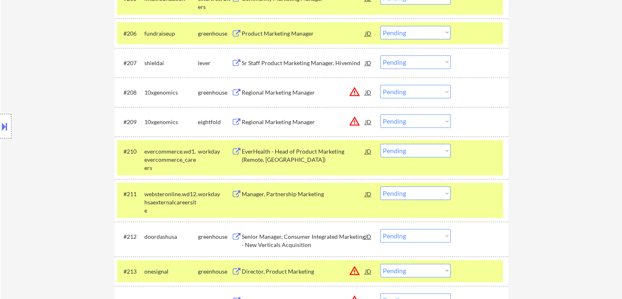
click at [280, 67] on div "Sr Staff Product Marketing Manager, Hivemind" at bounding box center [304, 62] width 124 height 15
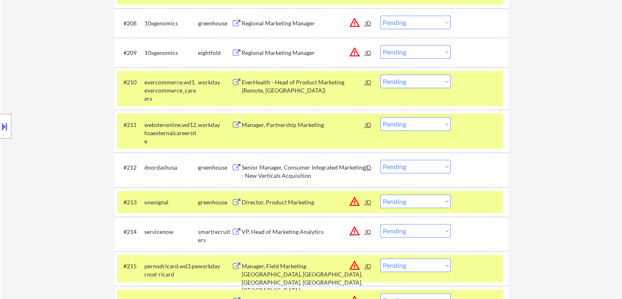
scroll to position [491, 0]
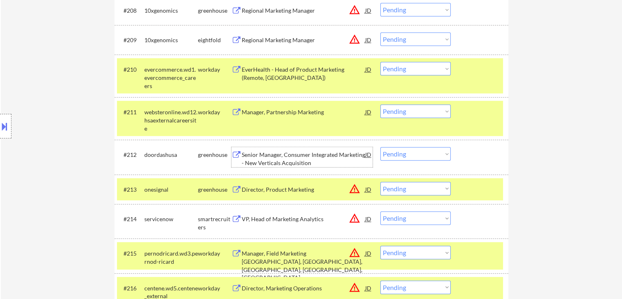
click at [295, 153] on div "Senior Manager, Consumer Integrated Marketing - New Verticals Acquisition" at bounding box center [304, 159] width 124 height 16
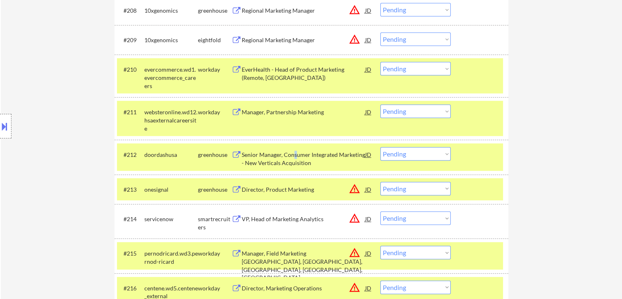
scroll to position [573, 0]
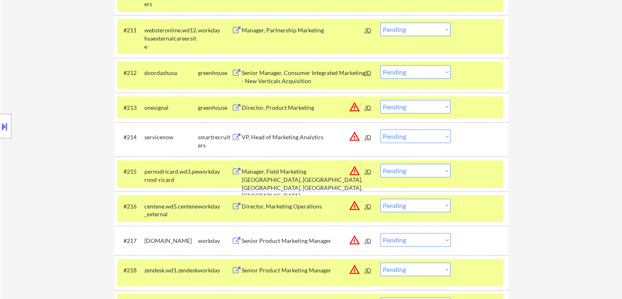
click at [281, 139] on div "VP, Head of Marketing Analytics" at bounding box center [304, 137] width 124 height 8
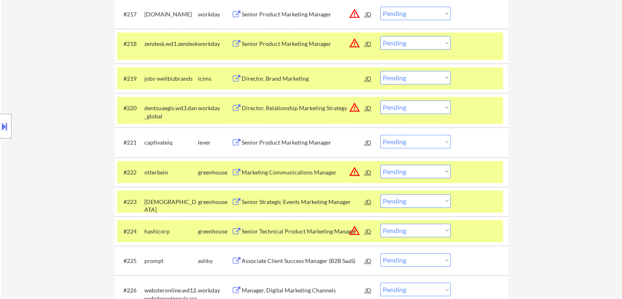
scroll to position [818, 0]
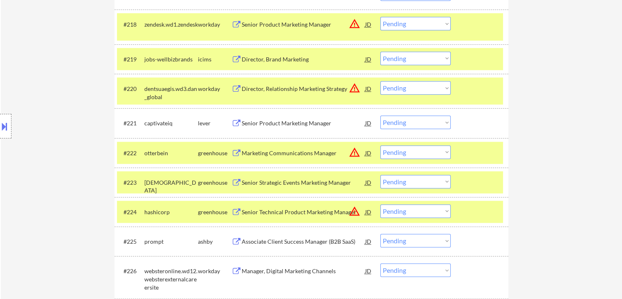
click at [281, 120] on div "Senior Product Marketing Manager" at bounding box center [304, 123] width 124 height 8
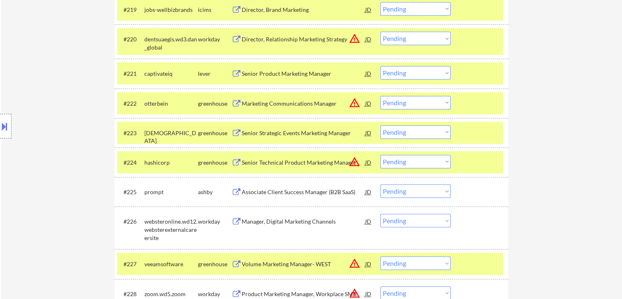
scroll to position [941, 0]
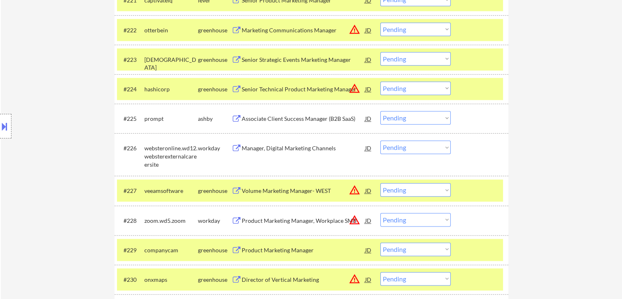
click at [287, 118] on div "Associate Client Success Manager (B2B SaaS)" at bounding box center [304, 119] width 124 height 8
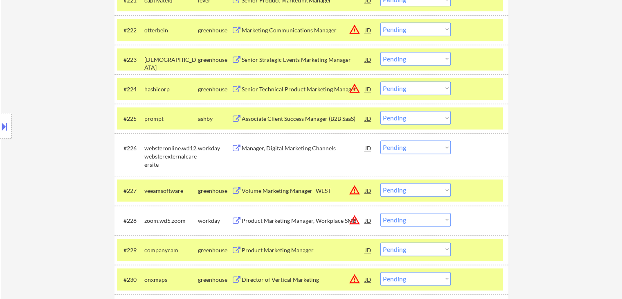
click at [281, 148] on div "Manager, Digital Marketing Channels" at bounding box center [304, 148] width 124 height 8
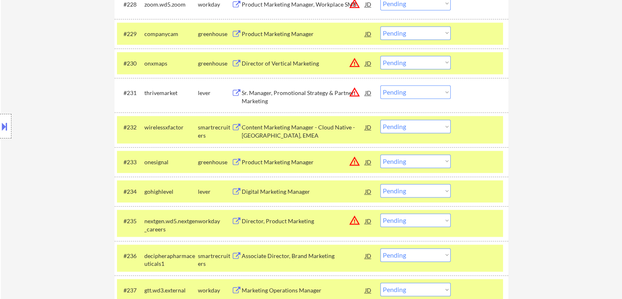
scroll to position [1186, 0]
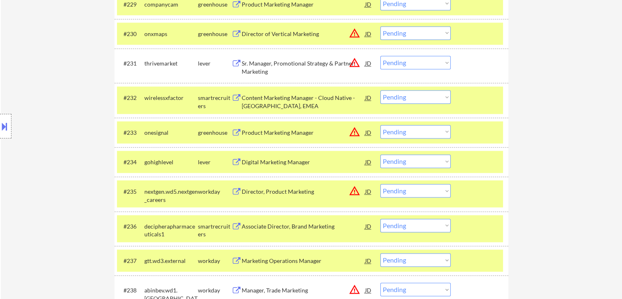
click at [269, 164] on div "Digital Marketing Manager" at bounding box center [304, 162] width 124 height 8
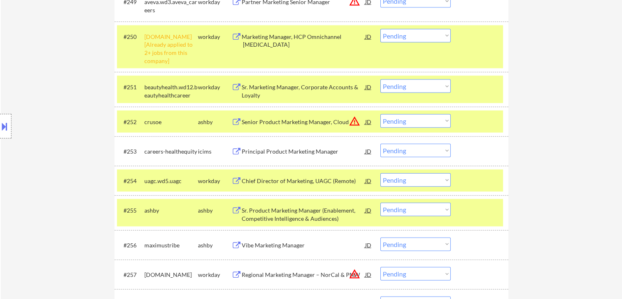
scroll to position [1881, 0]
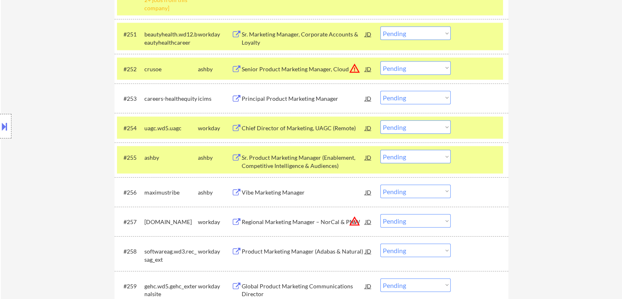
click at [271, 95] on div "Principal Product Marketing Manager" at bounding box center [304, 98] width 124 height 8
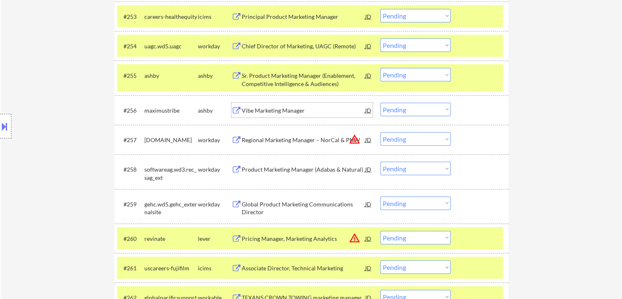
click at [268, 107] on div "Vibe Marketing Manager" at bounding box center [304, 110] width 124 height 8
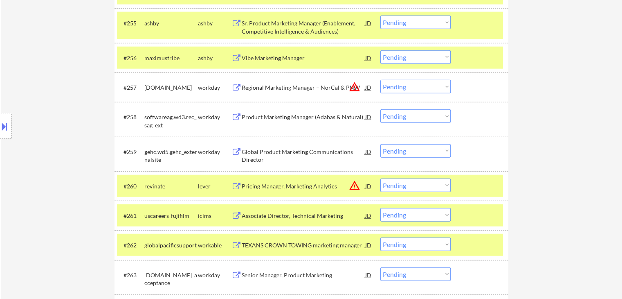
scroll to position [2045, 0]
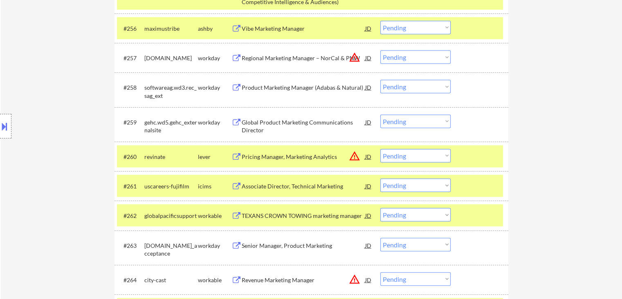
click at [263, 123] on div "Global Product Marketing Communications Director" at bounding box center [304, 126] width 124 height 16
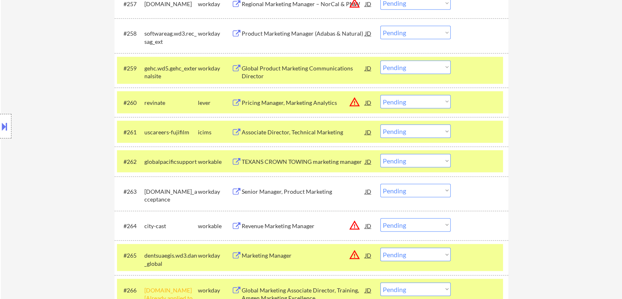
scroll to position [2127, 0]
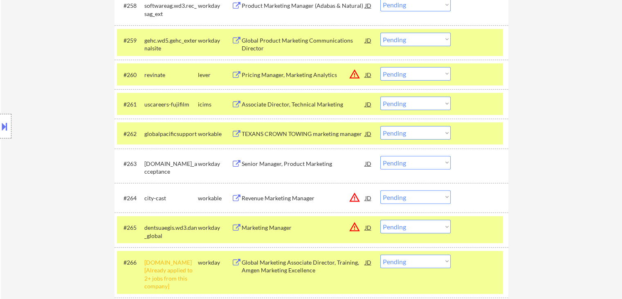
click at [264, 164] on div "Senior Manager, Product Marketing" at bounding box center [304, 164] width 124 height 8
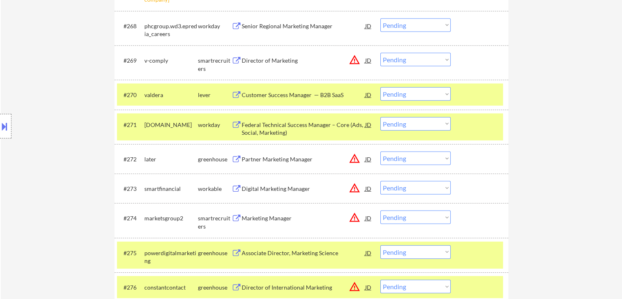
scroll to position [2495, 0]
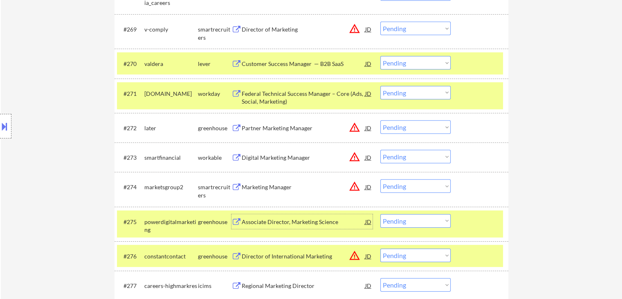
click at [277, 221] on div "Associate Director, Marketing Science" at bounding box center [304, 222] width 124 height 8
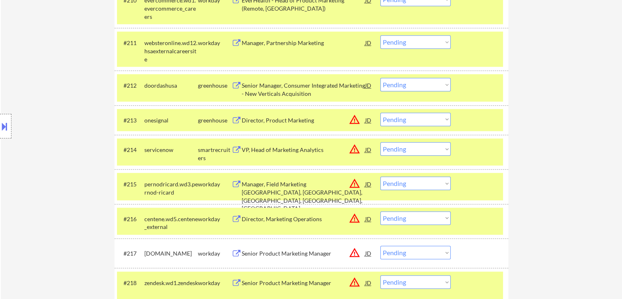
scroll to position [642, 0]
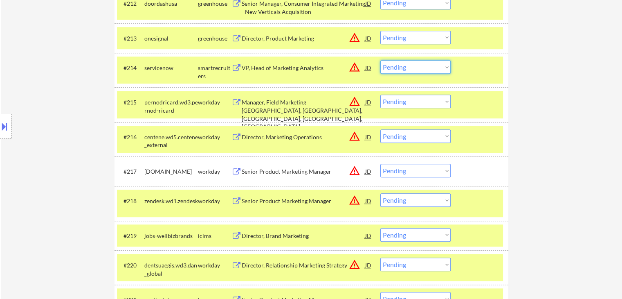
click at [411, 68] on select "Choose an option... Pending Applied Excluded (Questions) Excluded (Expired) Exc…" at bounding box center [415, 66] width 70 height 13
click at [380, 60] on select "Choose an option... Pending Applied Excluded (Questions) Excluded (Expired) Exc…" at bounding box center [415, 66] width 70 height 13
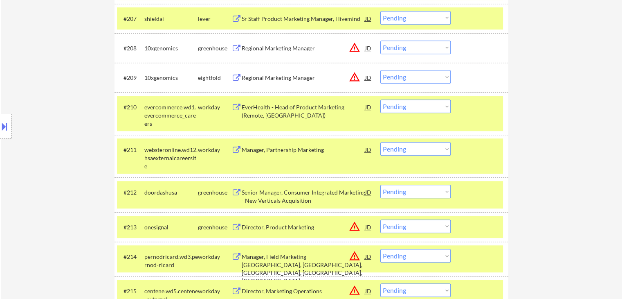
scroll to position [905, 0]
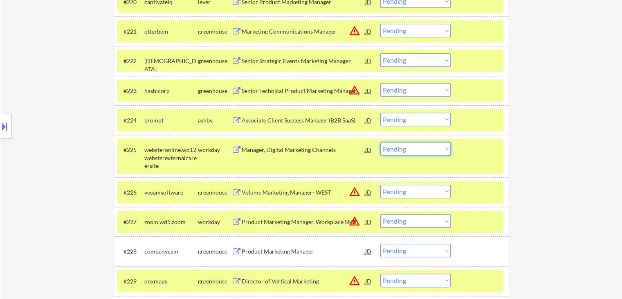
click at [408, 149] on select "Choose an option... Pending Applied Excluded (Questions) Excluded (Expired) Exc…" at bounding box center [415, 148] width 70 height 13
click at [380, 142] on select "Choose an option... Pending Applied Excluded (Questions) Excluded (Expired) Exc…" at bounding box center [415, 148] width 70 height 13
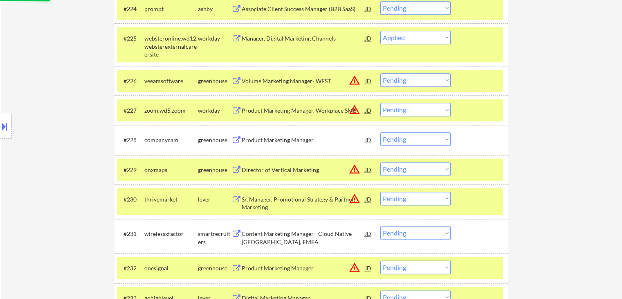
scroll to position [1027, 0]
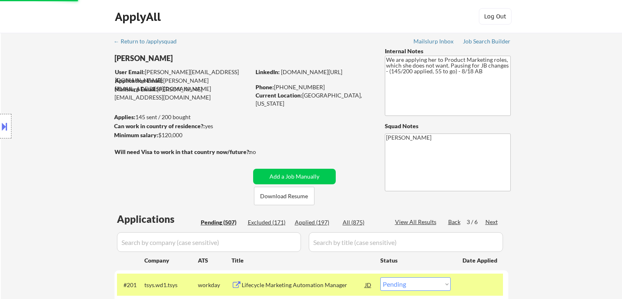
select select ""pending""
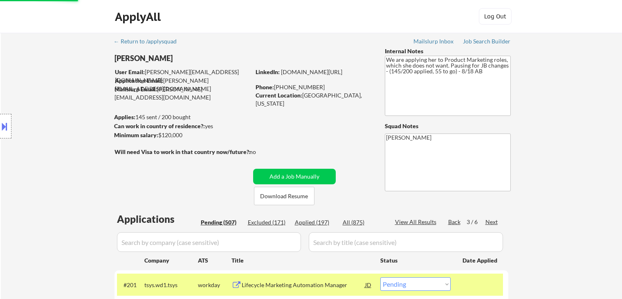
select select ""pending""
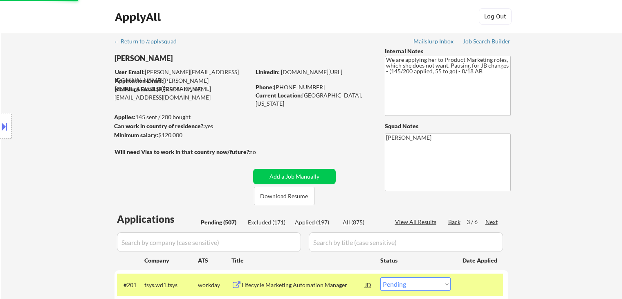
select select ""pending""
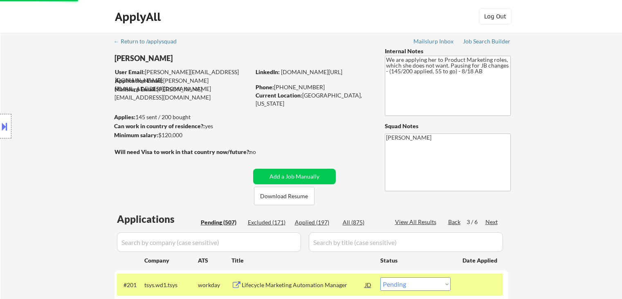
select select ""pending""
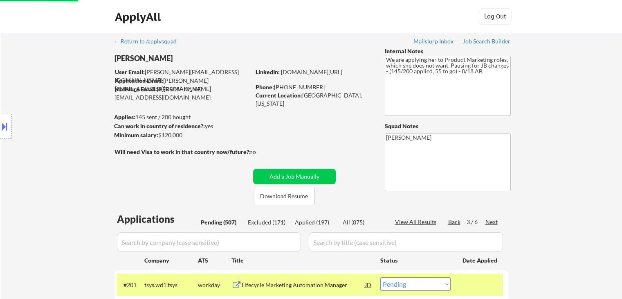
select select ""pending""
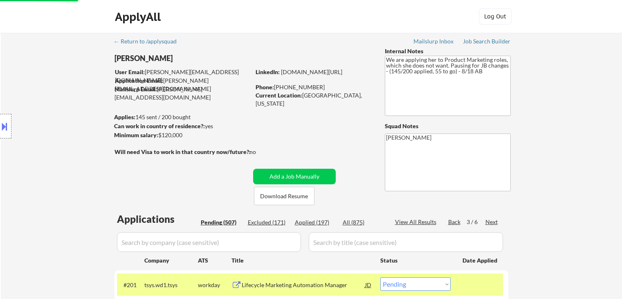
select select ""pending""
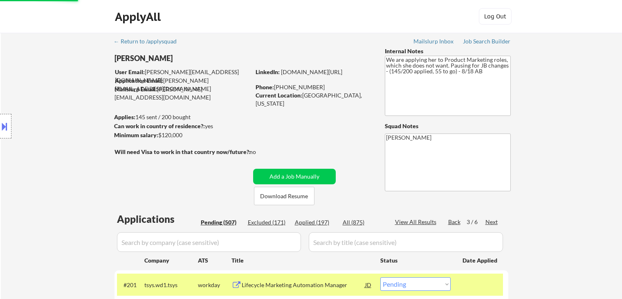
select select ""pending""
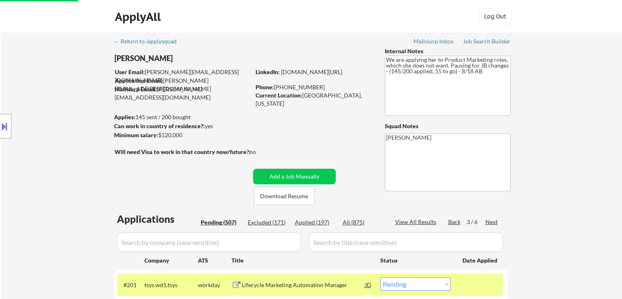
select select ""pending""
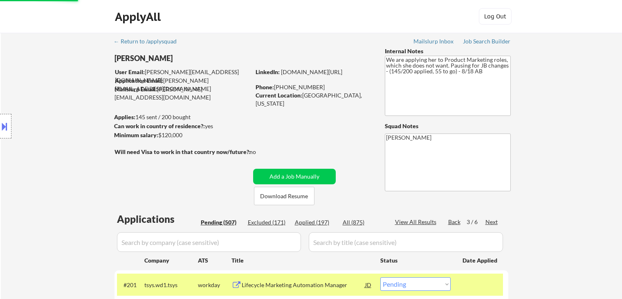
select select ""pending""
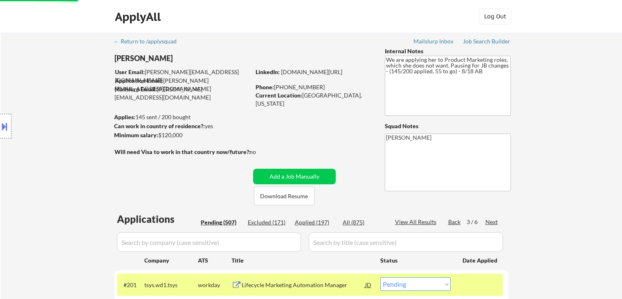
select select ""pending""
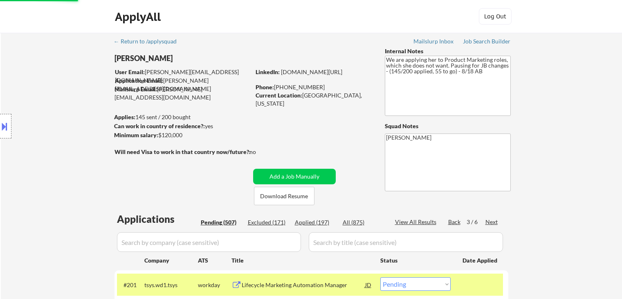
select select ""pending""
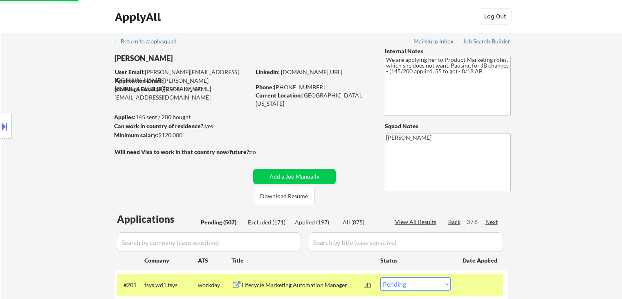
select select ""pending""
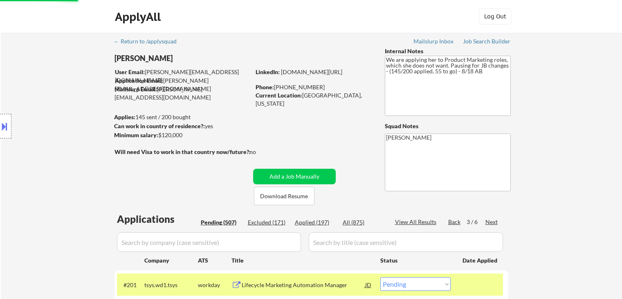
select select ""pending""
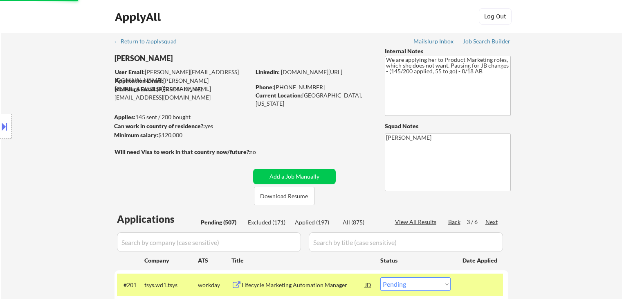
select select ""pending""
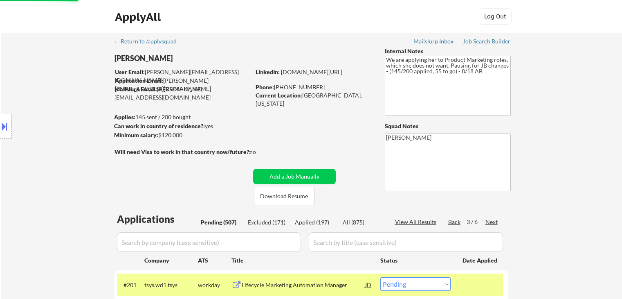
select select ""pending""
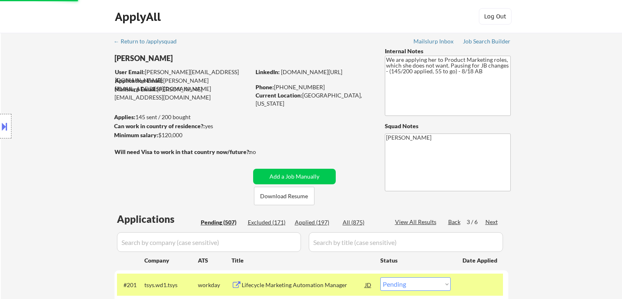
select select ""pending""
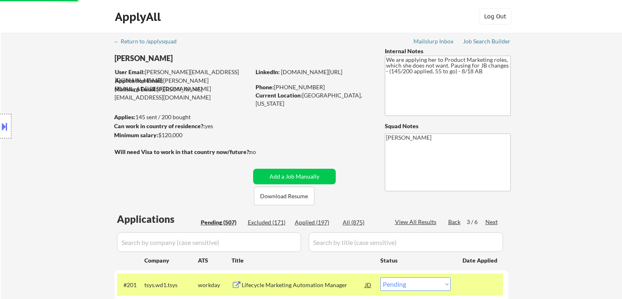
select select ""pending""
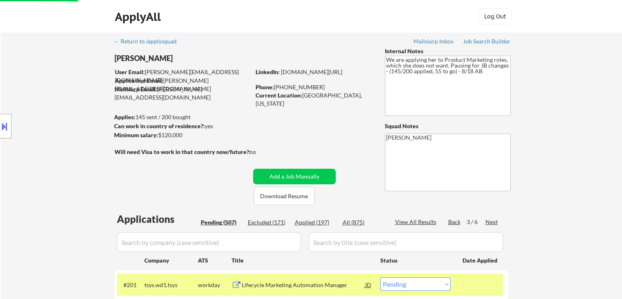
select select ""pending""
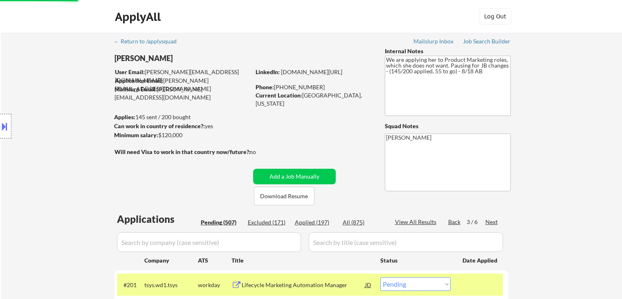
select select ""pending""
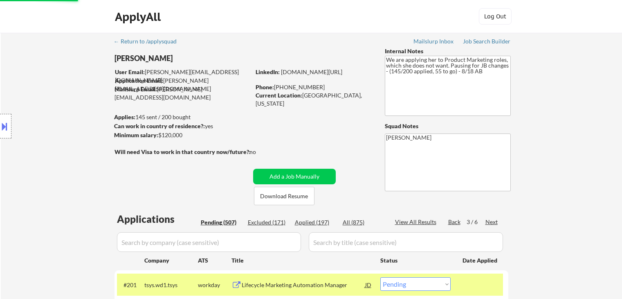
select select ""pending""
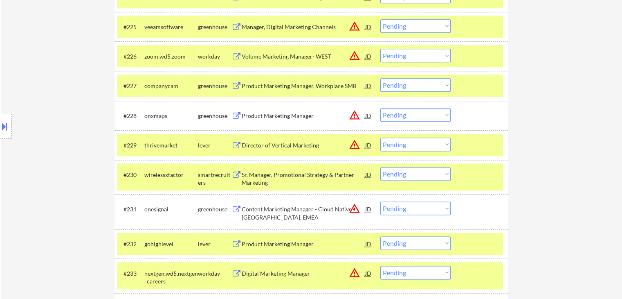
scroll to position [1027, 0]
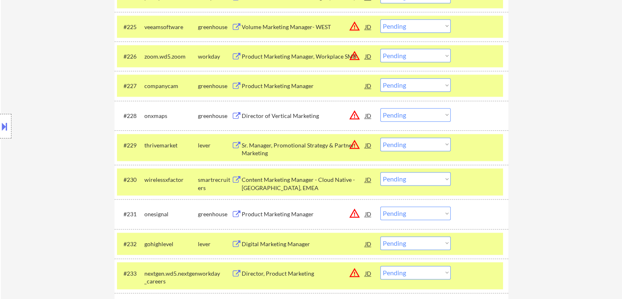
click at [72, 170] on div "Location Inclusions: [GEOGRAPHIC_DATA], [GEOGRAPHIC_DATA] [GEOGRAPHIC_DATA], [G…" at bounding box center [73, 126] width 146 height 152
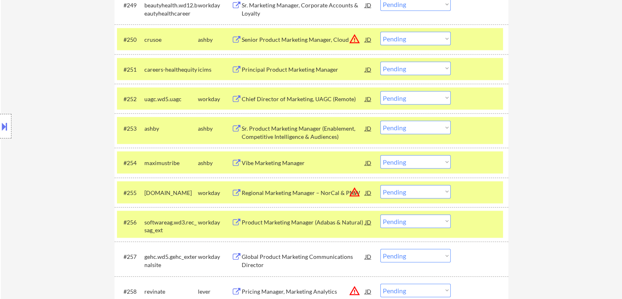
scroll to position [1876, 0]
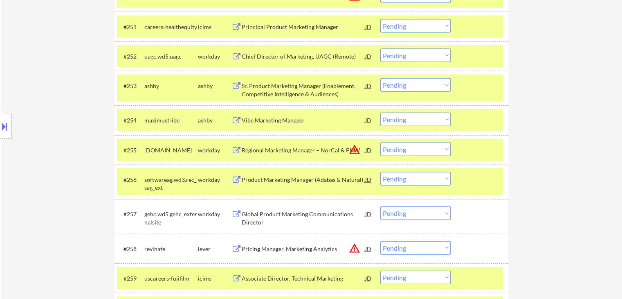
click at [420, 52] on select "Choose an option... Pending Applied Excluded (Questions) Excluded (Expired) Exc…" at bounding box center [415, 55] width 70 height 13
click at [380, 49] on select "Choose an option... Pending Applied Excluded (Questions) Excluded (Expired) Exc…" at bounding box center [415, 55] width 70 height 13
select select ""pending""
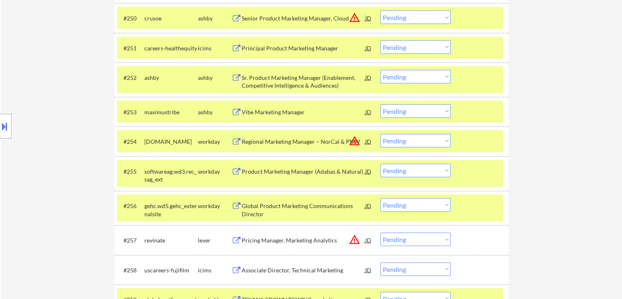
scroll to position [1835, 0]
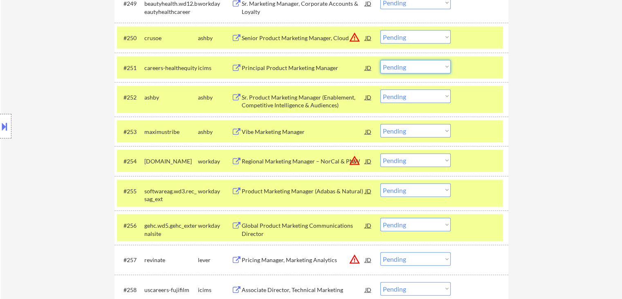
click at [420, 68] on select "Choose an option... Pending Applied Excluded (Questions) Excluded (Expired) Exc…" at bounding box center [415, 66] width 70 height 13
click at [380, 60] on select "Choose an option... Pending Applied Excluded (Questions) Excluded (Expired) Exc…" at bounding box center [415, 66] width 70 height 13
select select ""pending""
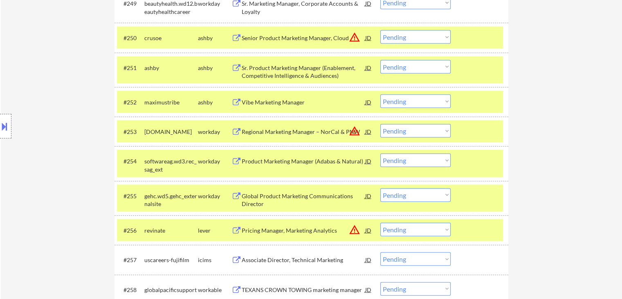
click at [37, 90] on div "Location Inclusions: [GEOGRAPHIC_DATA], [GEOGRAPHIC_DATA] [GEOGRAPHIC_DATA], [G…" at bounding box center [73, 126] width 146 height 152
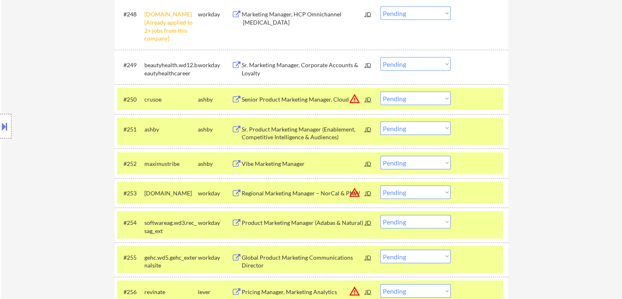
scroll to position [1712, 0]
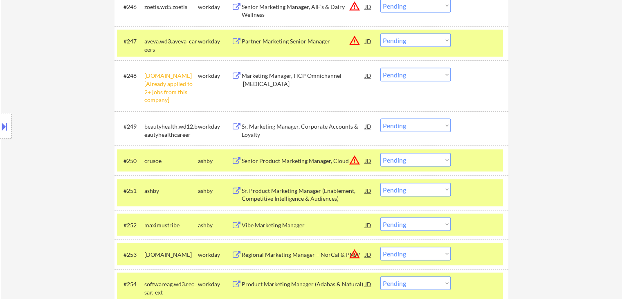
click at [32, 95] on div "Location Inclusions: [GEOGRAPHIC_DATA], [GEOGRAPHIC_DATA] [GEOGRAPHIC_DATA], [G…" at bounding box center [73, 126] width 146 height 152
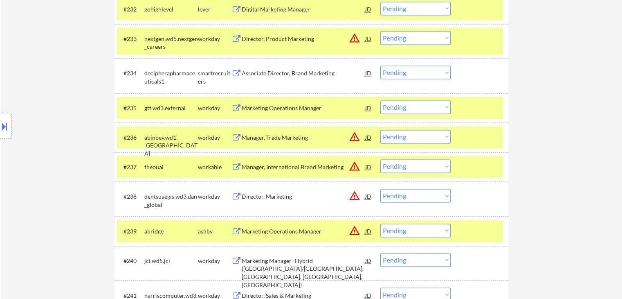
scroll to position [1268, 0]
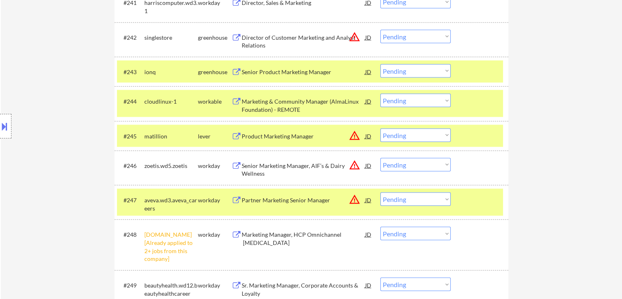
click at [39, 190] on div "Location Inclusions: [GEOGRAPHIC_DATA], [GEOGRAPHIC_DATA] [GEOGRAPHIC_DATA], [G…" at bounding box center [73, 126] width 146 height 152
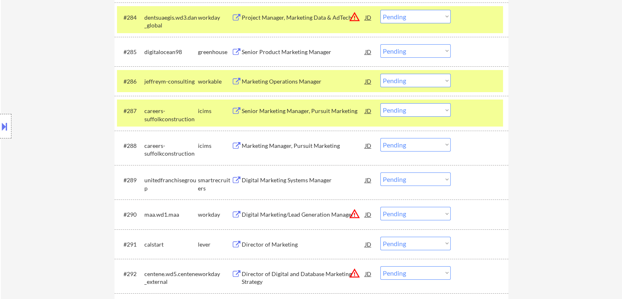
scroll to position [3067, 0]
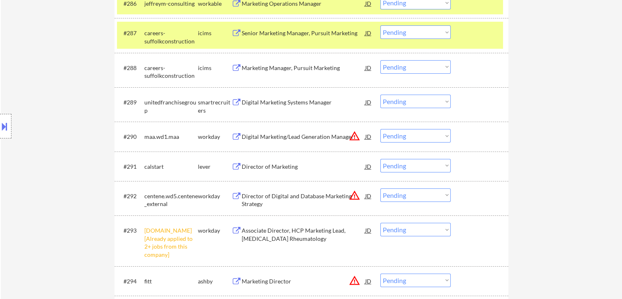
click at [283, 103] on div "Digital Marketing Systems Manager" at bounding box center [304, 102] width 124 height 8
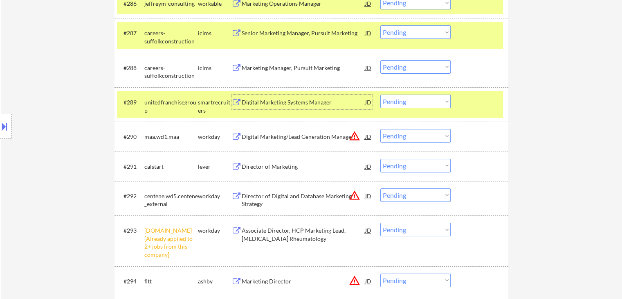
scroll to position [3272, 0]
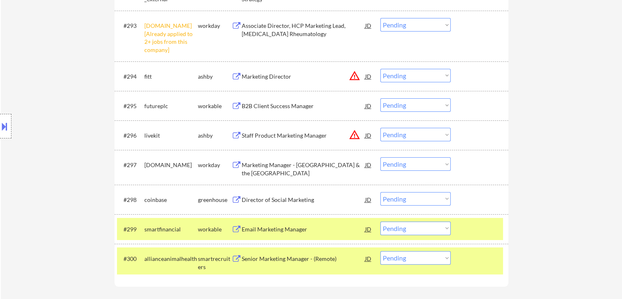
click at [291, 257] on div "Senior Marketing Manager - (Remote)" at bounding box center [304, 258] width 124 height 8
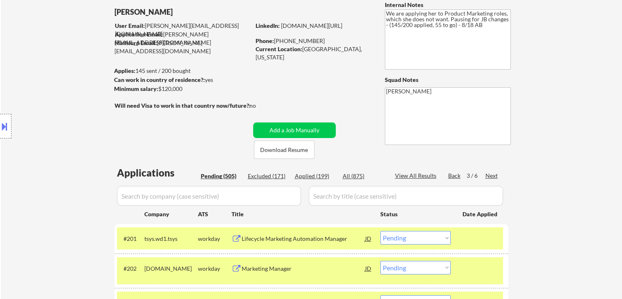
scroll to position [0, 0]
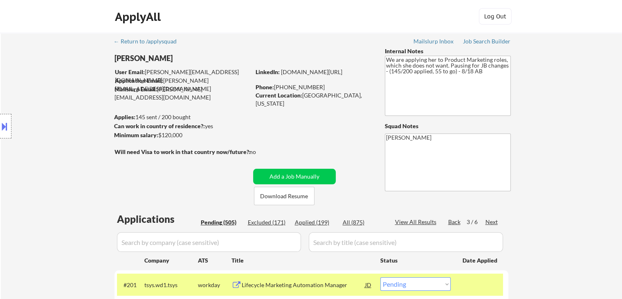
drag, startPoint x: 157, startPoint y: 176, endPoint x: 234, endPoint y: 170, distance: 77.1
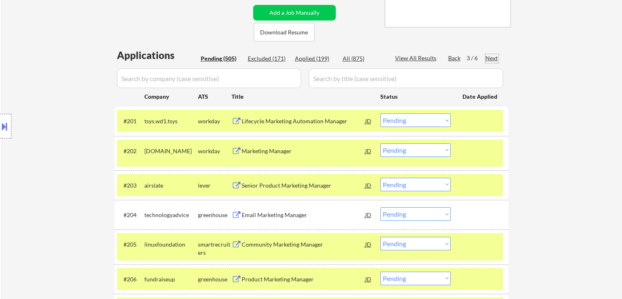
click at [490, 58] on div "Next" at bounding box center [491, 58] width 13 height 8
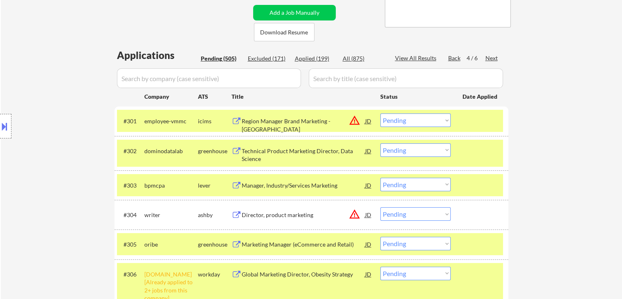
drag, startPoint x: 57, startPoint y: 90, endPoint x: 103, endPoint y: 76, distance: 48.3
click at [56, 89] on div "Location Inclusions: [GEOGRAPHIC_DATA], [GEOGRAPHIC_DATA] [GEOGRAPHIC_DATA], [G…" at bounding box center [73, 126] width 146 height 152
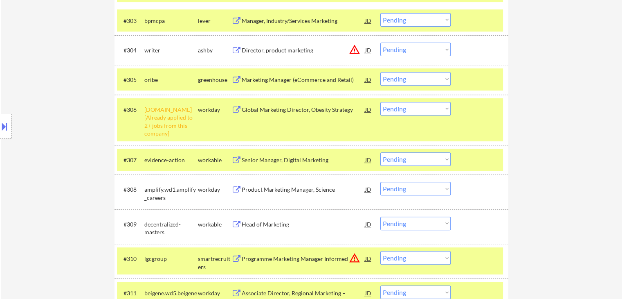
scroll to position [409, 0]
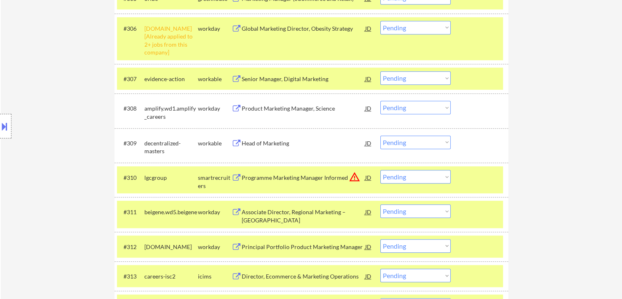
click at [263, 143] on div "Head of Marketing" at bounding box center [304, 143] width 124 height 8
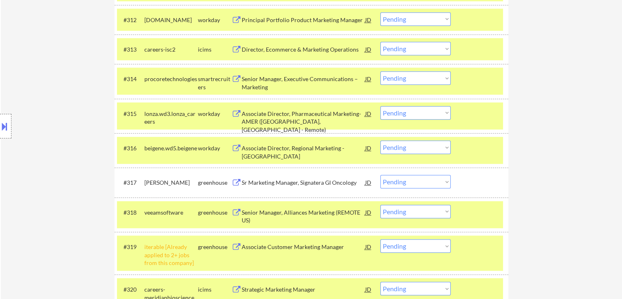
scroll to position [654, 0]
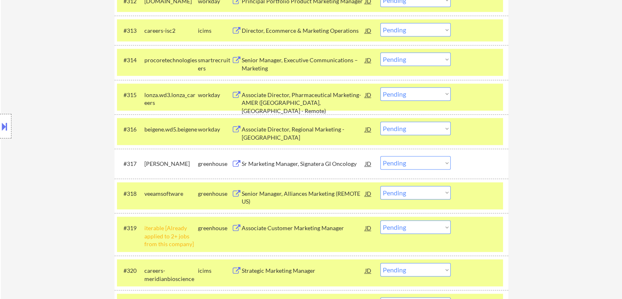
click at [298, 164] on div "Sr Marketing Manager, Signatera GI Oncology" at bounding box center [304, 164] width 124 height 8
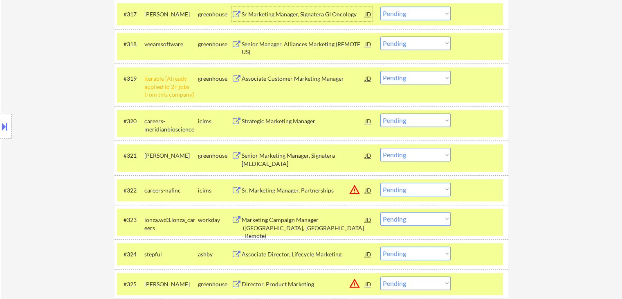
scroll to position [818, 0]
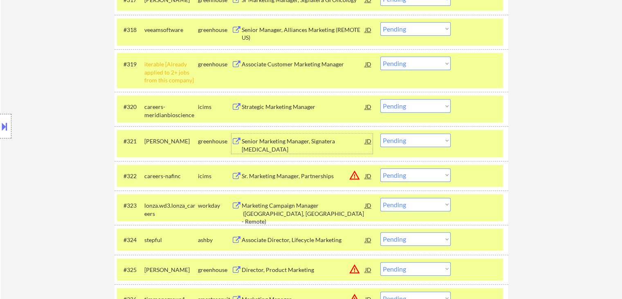
click at [273, 143] on div "Senior Marketing Manager, Signatera [MEDICAL_DATA]" at bounding box center [304, 145] width 124 height 16
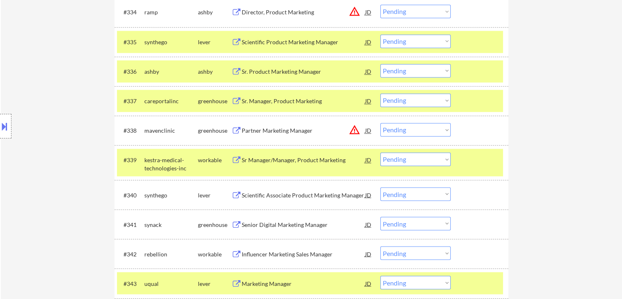
scroll to position [1391, 0]
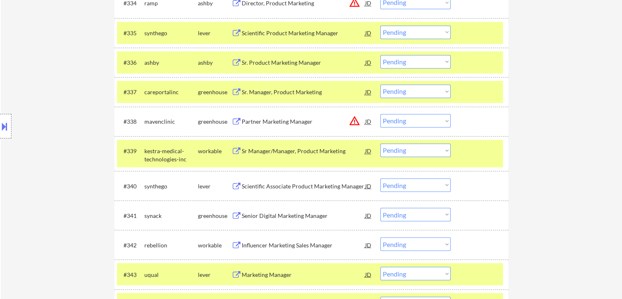
click at [280, 189] on div "Scientific Associate Product Marketing Manager" at bounding box center [304, 186] width 124 height 8
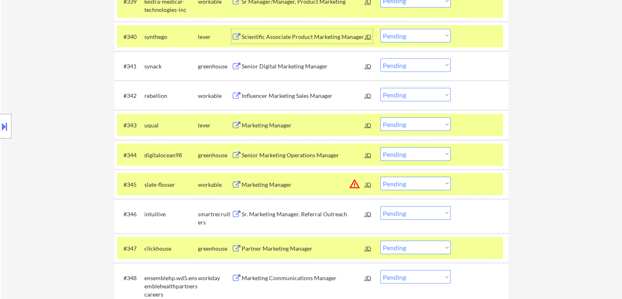
scroll to position [1595, 0]
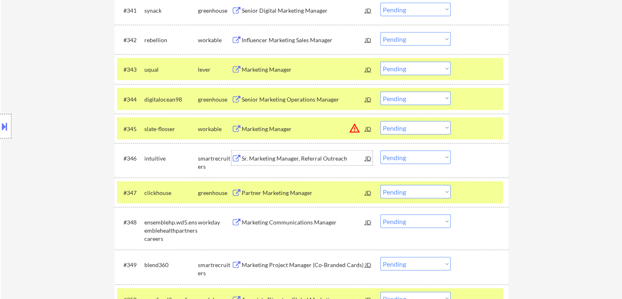
click at [272, 159] on div "Sr. Marketing Manager, Referral Outreach" at bounding box center [304, 158] width 124 height 8
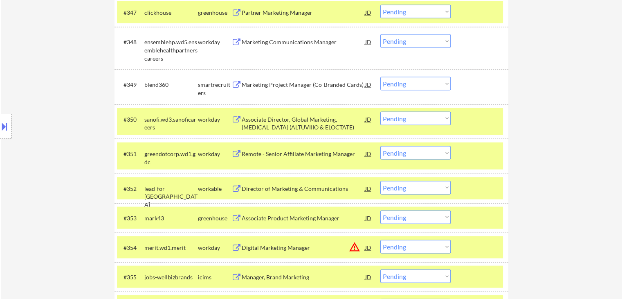
scroll to position [1800, 0]
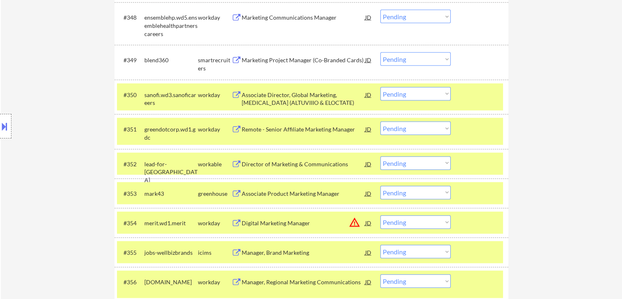
click at [301, 195] on div "Associate Product Marketing Manager" at bounding box center [304, 193] width 124 height 8
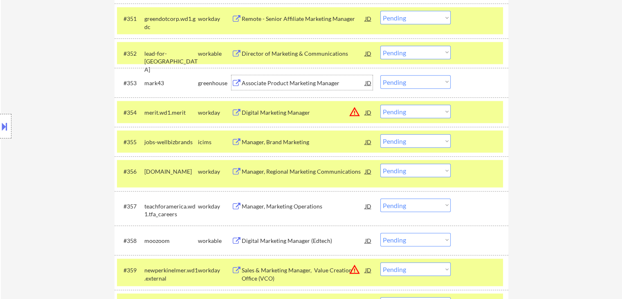
scroll to position [1922, 0]
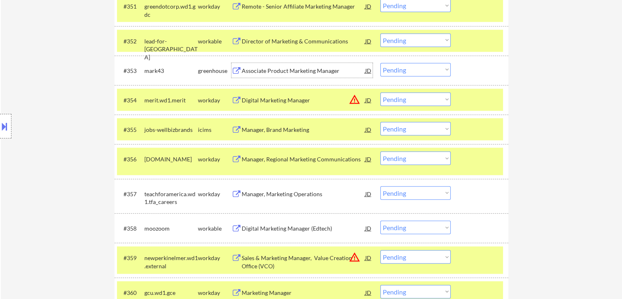
click at [278, 228] on div "Digital Marketing Manager (Edtech)" at bounding box center [304, 228] width 124 height 8
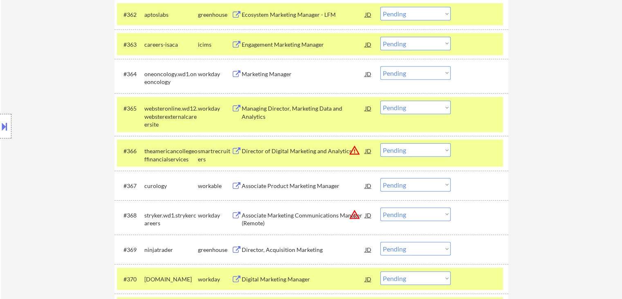
scroll to position [2290, 0]
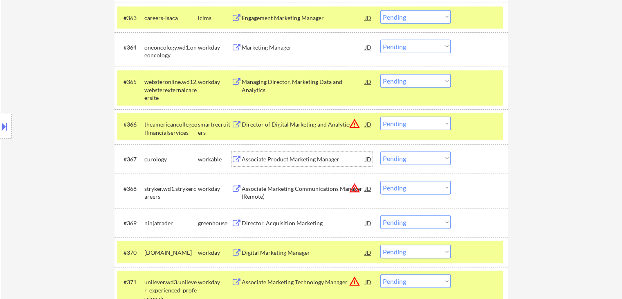
click at [268, 158] on div "Associate Product Marketing Manager" at bounding box center [304, 159] width 124 height 8
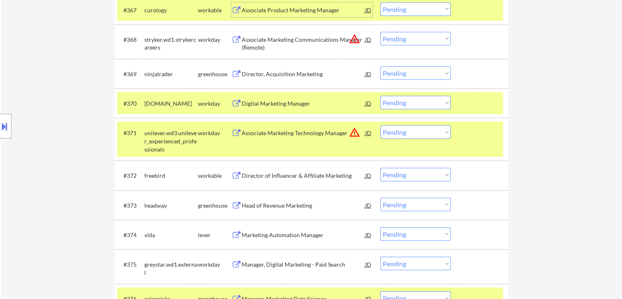
scroll to position [2454, 0]
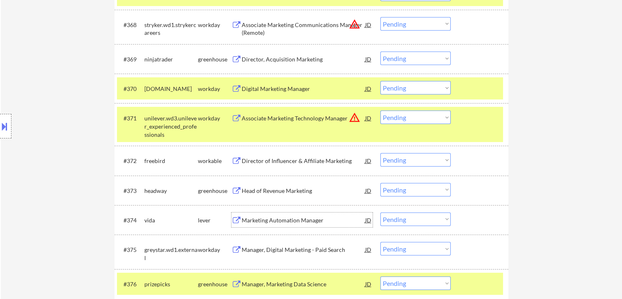
click at [292, 221] on div "Marketing Automation Manager" at bounding box center [304, 220] width 124 height 8
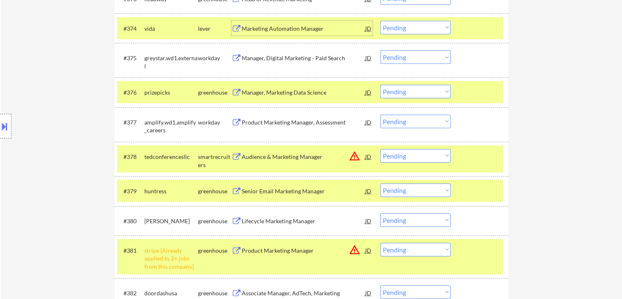
scroll to position [2658, 0]
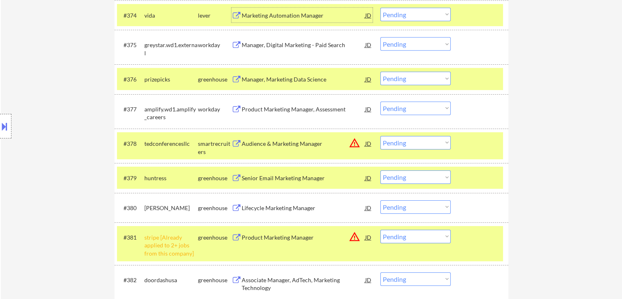
click at [279, 200] on div "Lifecycle Marketing Manager" at bounding box center [304, 207] width 124 height 15
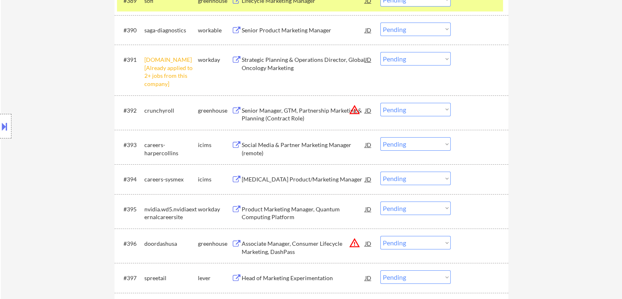
scroll to position [3190, 0]
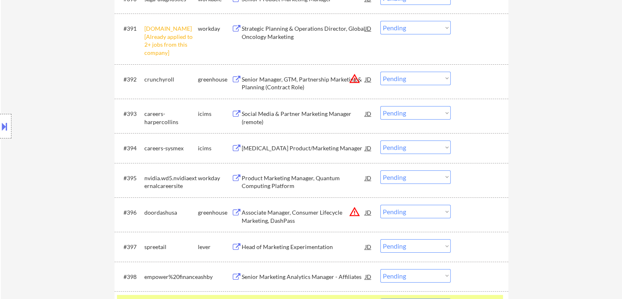
click at [272, 186] on div "Product Marketing Manager, Quantum Computing Platform" at bounding box center [304, 182] width 124 height 16
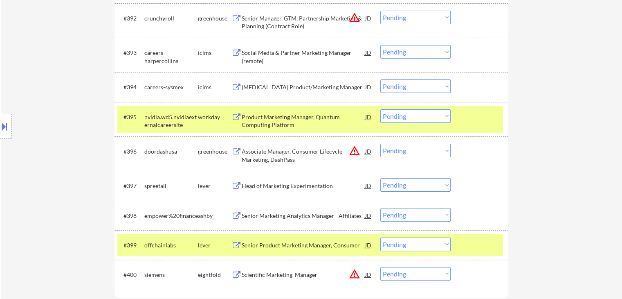
scroll to position [3313, 0]
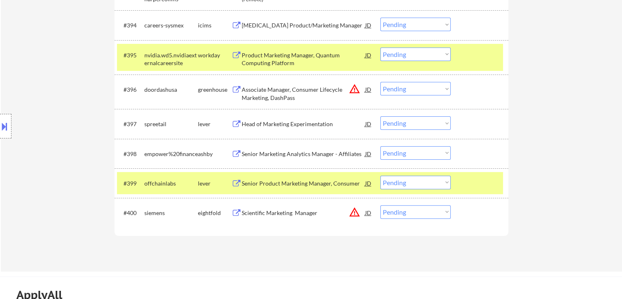
click at [421, 56] on select "Choose an option... Pending Applied Excluded (Questions) Excluded (Expired) Exc…" at bounding box center [415, 53] width 70 height 13
click at [380, 47] on select "Choose an option... Pending Applied Excluded (Questions) Excluded (Expired) Exc…" at bounding box center [415, 53] width 70 height 13
select select ""pending""
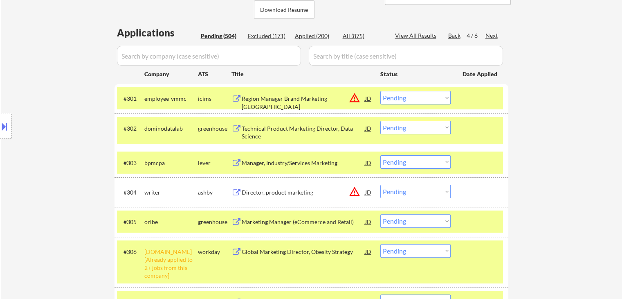
scroll to position [123, 0]
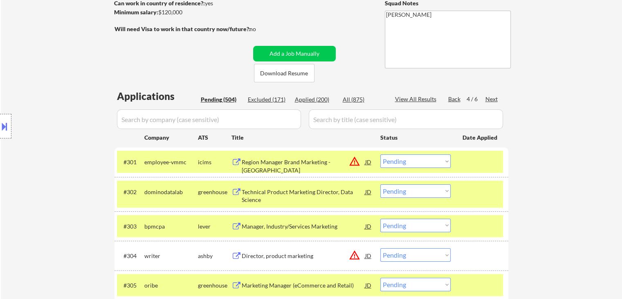
click at [452, 99] on div "Back" at bounding box center [454, 99] width 13 height 8
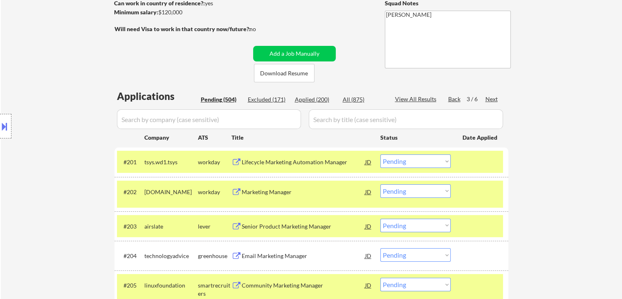
scroll to position [2016, 0]
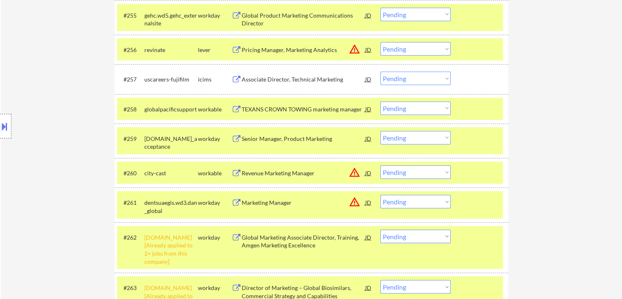
click at [418, 139] on select "Choose an option... Pending Applied Excluded (Questions) Excluded (Expired) Exc…" at bounding box center [415, 137] width 70 height 13
click at [380, 131] on select "Choose an option... Pending Applied Excluded (Questions) Excluded (Expired) Exc…" at bounding box center [415, 137] width 70 height 13
select select ""pending""
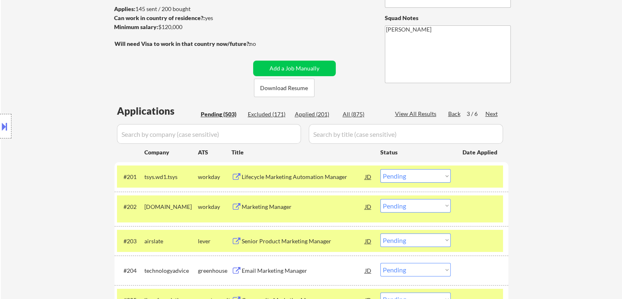
scroll to position [93, 0]
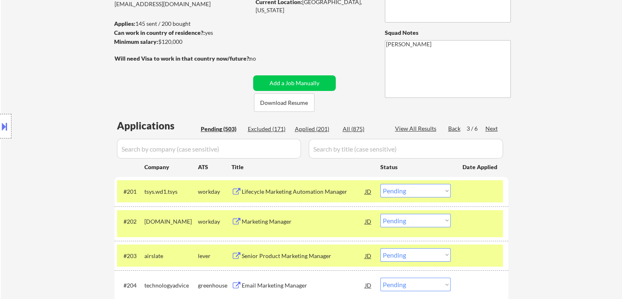
click at [12, 159] on div "Location Inclusions: [GEOGRAPHIC_DATA], [GEOGRAPHIC_DATA] [GEOGRAPHIC_DATA], [G…" at bounding box center [73, 126] width 146 height 152
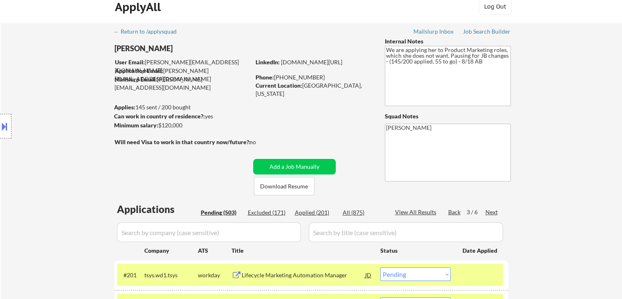
scroll to position [0, 0]
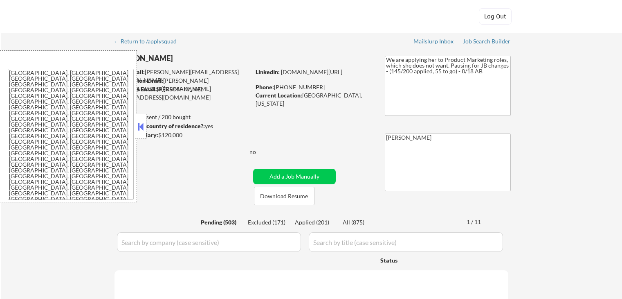
select select ""pending""
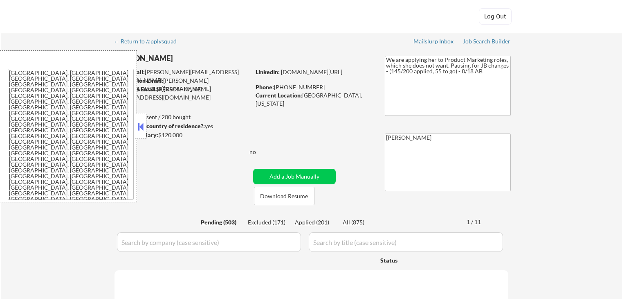
select select ""pending""
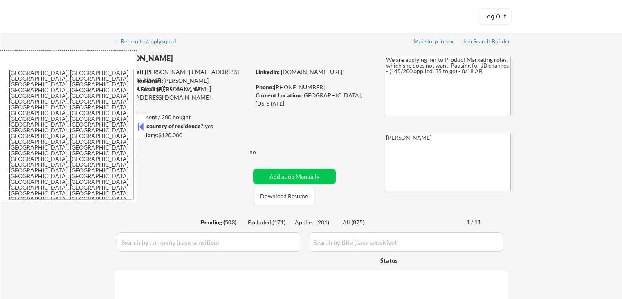
select select ""pending""
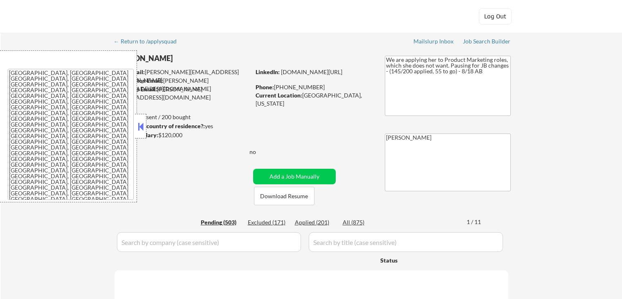
select select ""pending""
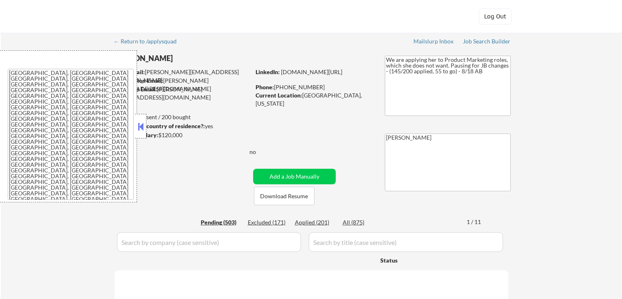
select select ""pending""
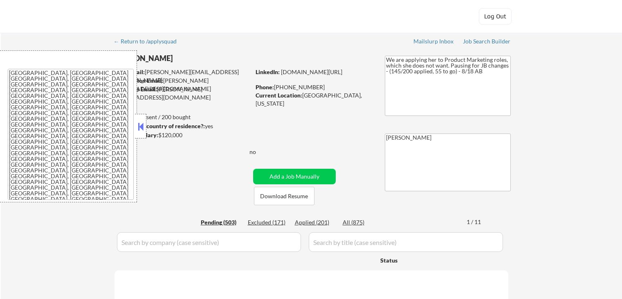
select select ""pending""
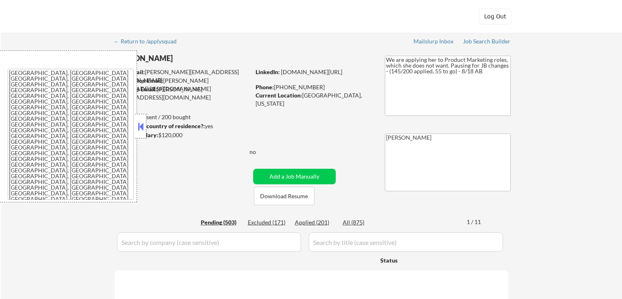
select select ""pending""
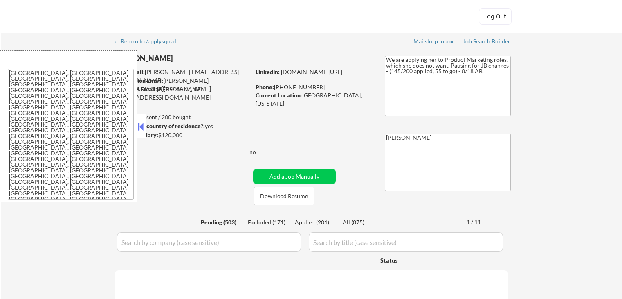
select select ""pending""
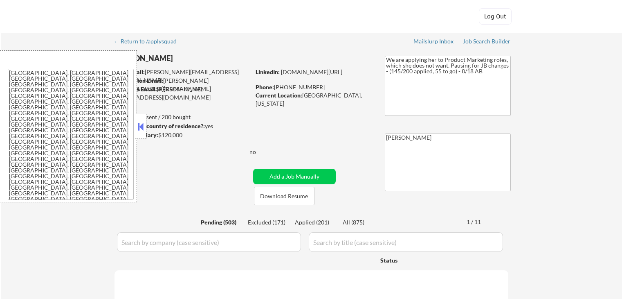
select select ""pending""
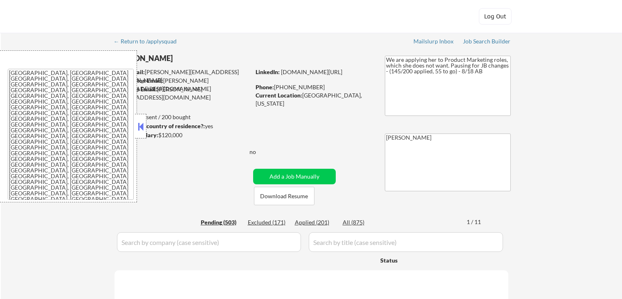
select select ""pending""
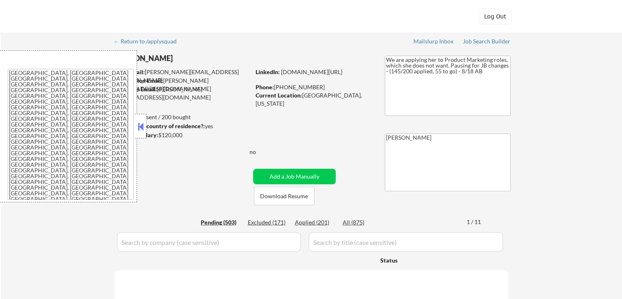
select select ""pending""
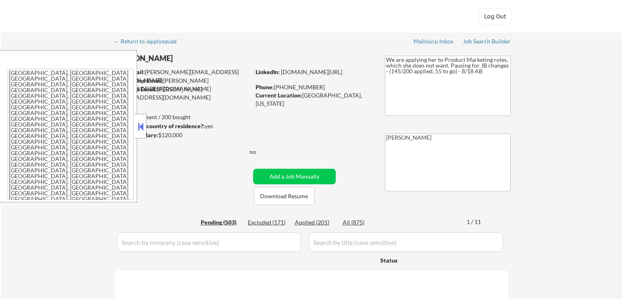
select select ""pending""
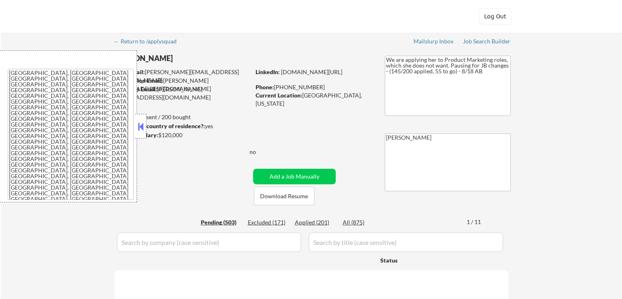
select select ""pending""
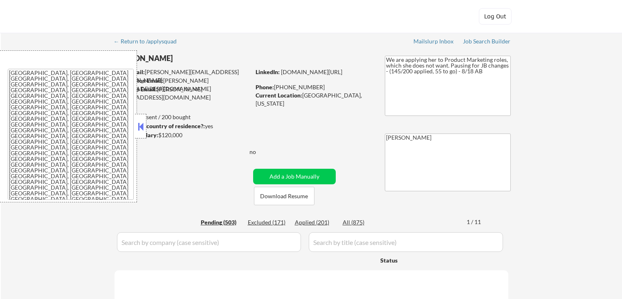
select select ""pending""
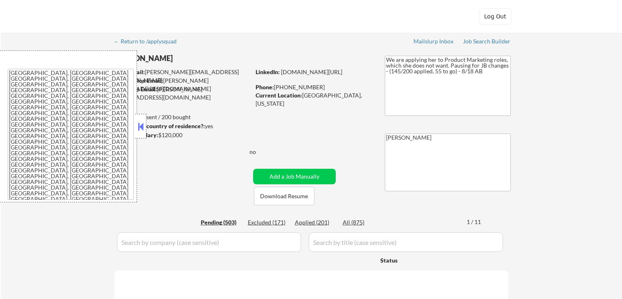
select select ""pending""
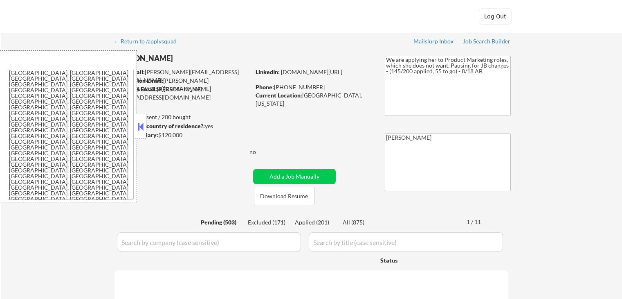
select select ""pending""
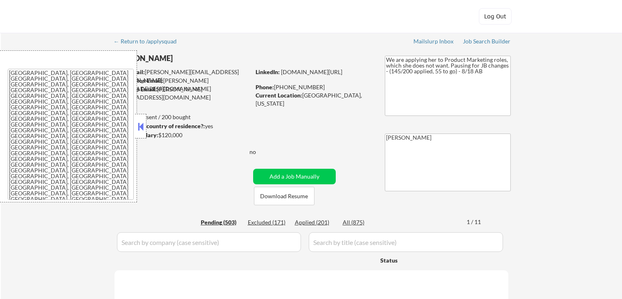
select select ""pending""
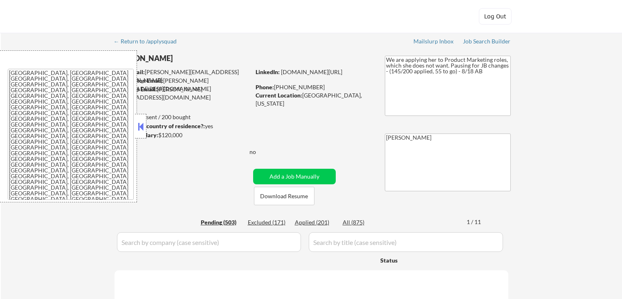
select select ""pending""
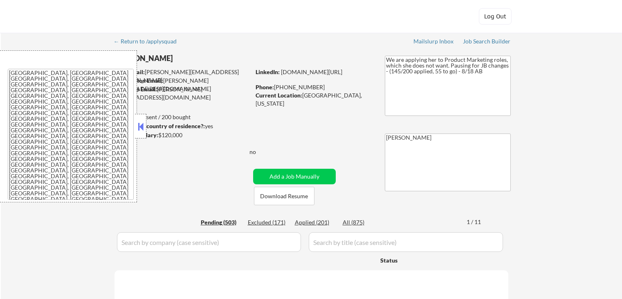
select select ""pending""
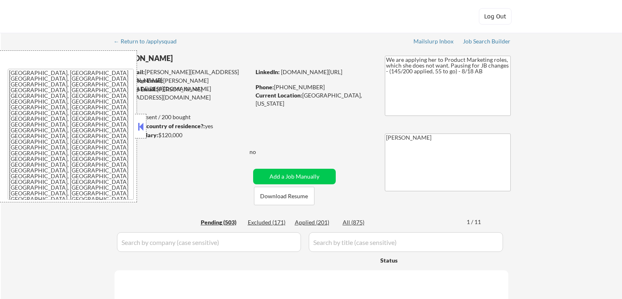
select select ""pending""
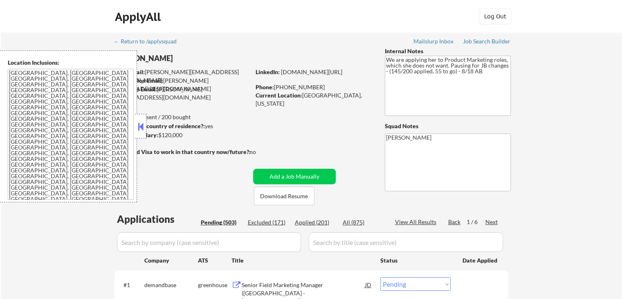
drag, startPoint x: 139, startPoint y: 130, endPoint x: 156, endPoint y: 154, distance: 29.5
click at [139, 128] on button at bounding box center [140, 126] width 9 height 12
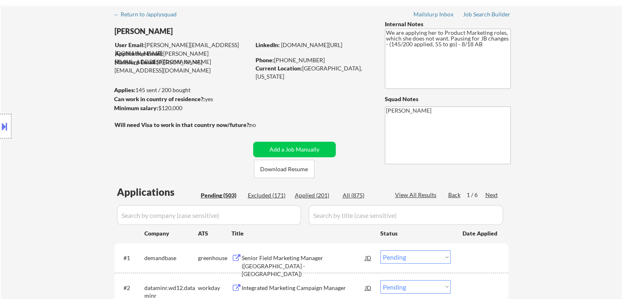
scroll to position [41, 0]
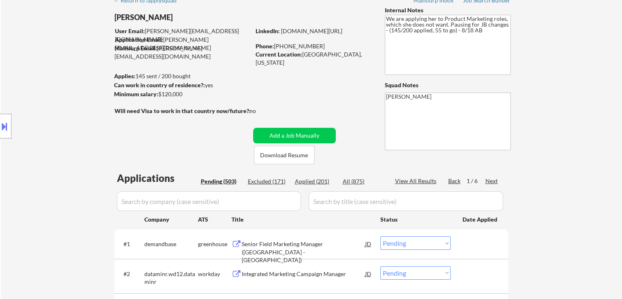
click at [77, 149] on div "Location Inclusions: [GEOGRAPHIC_DATA], [GEOGRAPHIC_DATA] [GEOGRAPHIC_DATA], [G…" at bounding box center [73, 126] width 146 height 152
drag, startPoint x: 46, startPoint y: 117, endPoint x: 62, endPoint y: 104, distance: 21.2
click at [46, 117] on div "Location Inclusions: [GEOGRAPHIC_DATA], [GEOGRAPHIC_DATA] [GEOGRAPHIC_DATA], [G…" at bounding box center [73, 126] width 146 height 152
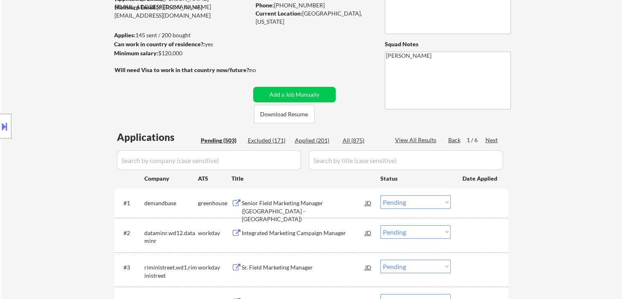
drag, startPoint x: 63, startPoint y: 119, endPoint x: 72, endPoint y: 123, distance: 10.3
click at [62, 118] on div "Location Inclusions: [GEOGRAPHIC_DATA], [GEOGRAPHIC_DATA] [GEOGRAPHIC_DATA], [G…" at bounding box center [73, 126] width 146 height 152
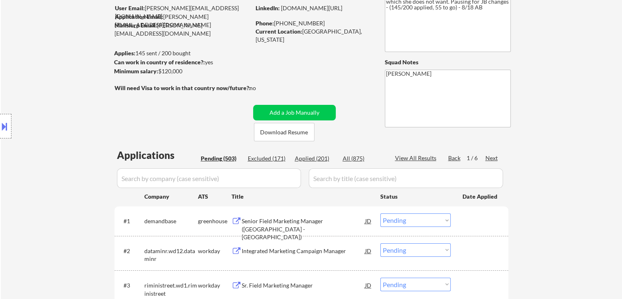
scroll to position [82, 0]
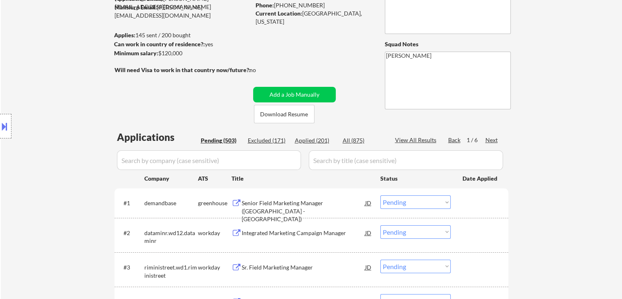
drag, startPoint x: 573, startPoint y: 113, endPoint x: 498, endPoint y: 107, distance: 75.1
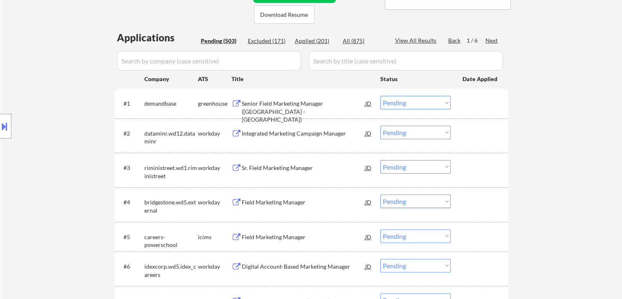
scroll to position [204, 0]
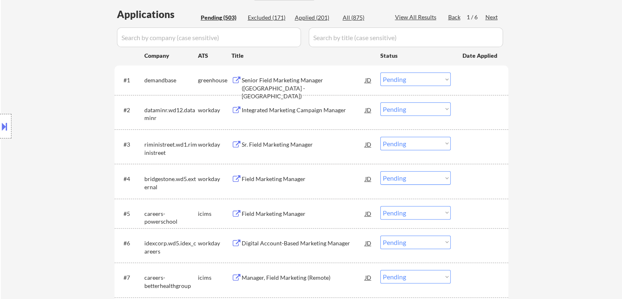
drag, startPoint x: 575, startPoint y: 180, endPoint x: 555, endPoint y: 179, distance: 20.1
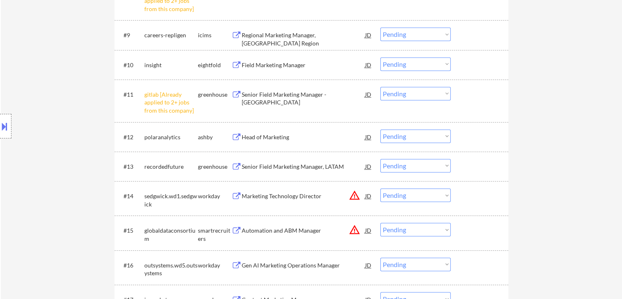
click at [44, 133] on div "Location Inclusions: [GEOGRAPHIC_DATA], [GEOGRAPHIC_DATA] [GEOGRAPHIC_DATA], [G…" at bounding box center [73, 126] width 146 height 152
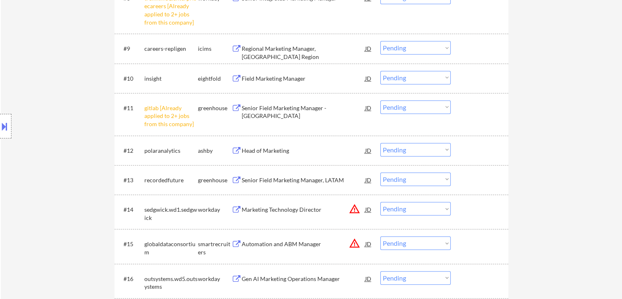
scroll to position [368, 0]
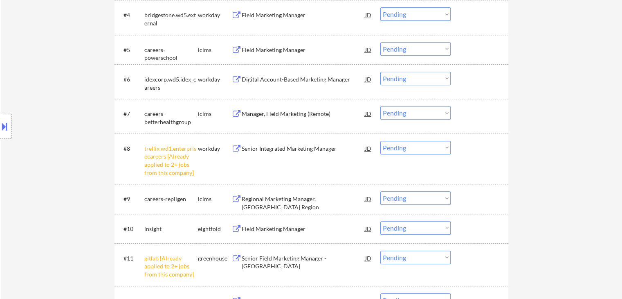
drag, startPoint x: 584, startPoint y: 115, endPoint x: 570, endPoint y: 125, distance: 17.3
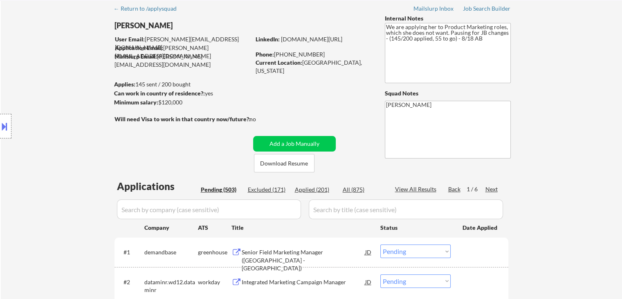
scroll to position [0, 0]
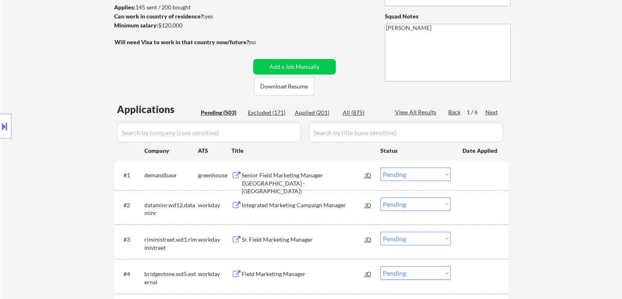
scroll to position [123, 0]
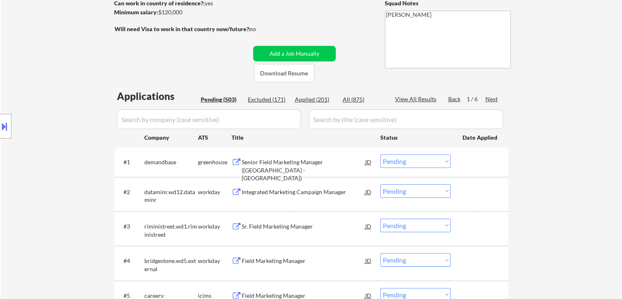
drag, startPoint x: 542, startPoint y: 81, endPoint x: 597, endPoint y: 21, distance: 80.7
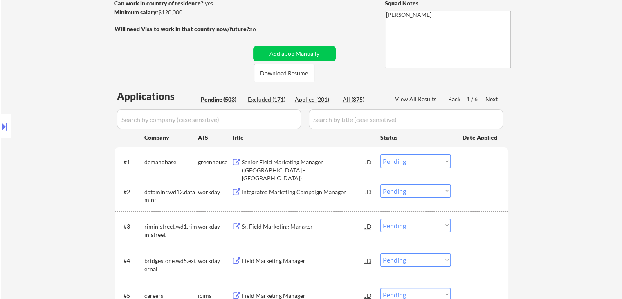
click at [47, 173] on div "Location Inclusions: [GEOGRAPHIC_DATA], [GEOGRAPHIC_DATA] [GEOGRAPHIC_DATA], [G…" at bounding box center [73, 126] width 146 height 152
click at [59, 155] on div "Location Inclusions: [GEOGRAPHIC_DATA], [GEOGRAPHIC_DATA] [GEOGRAPHIC_DATA], [G…" at bounding box center [73, 126] width 146 height 152
